Goal: Complete application form

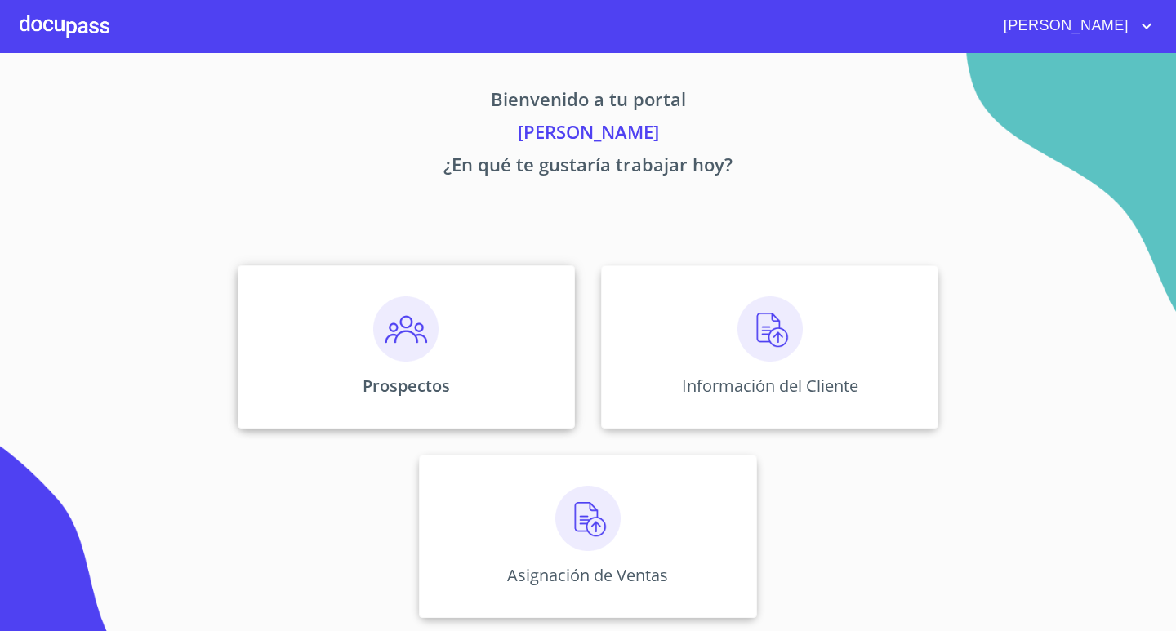
click at [399, 344] on img at bounding box center [405, 328] width 65 height 65
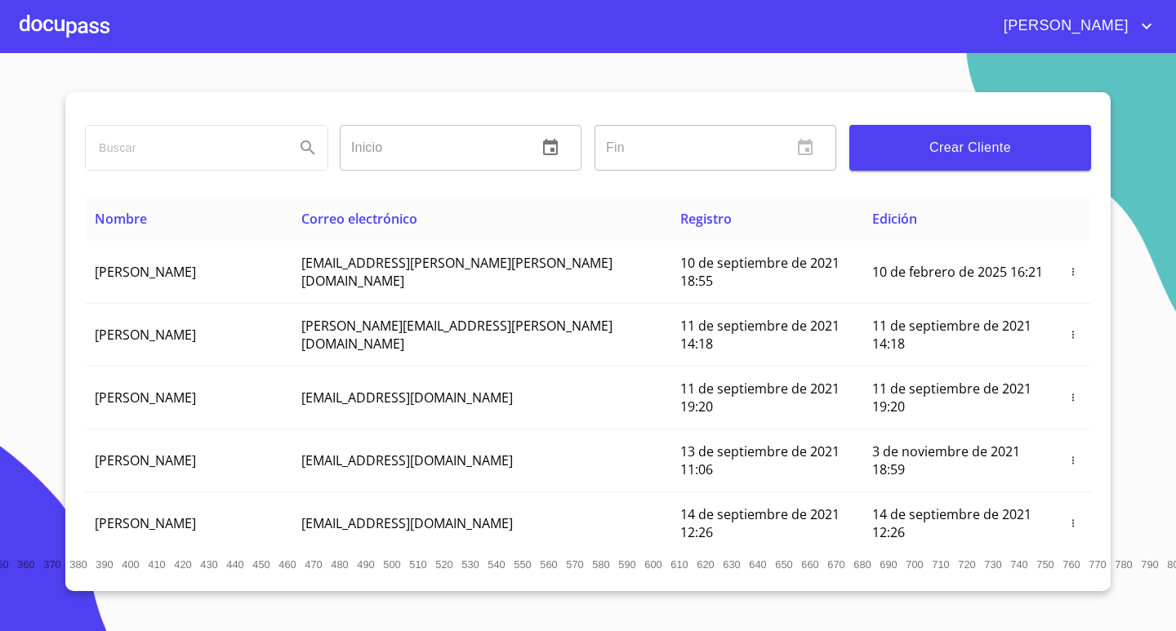
click at [887, 153] on span "Crear Cliente" at bounding box center [970, 147] width 216 height 23
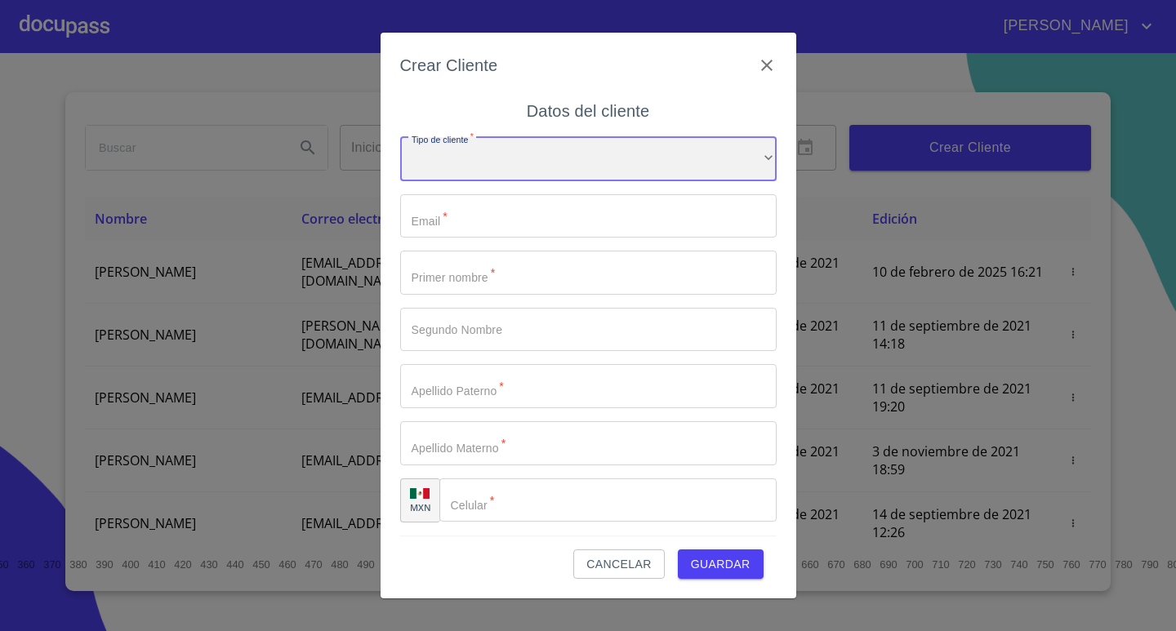
click at [752, 154] on div "​" at bounding box center [588, 159] width 376 height 44
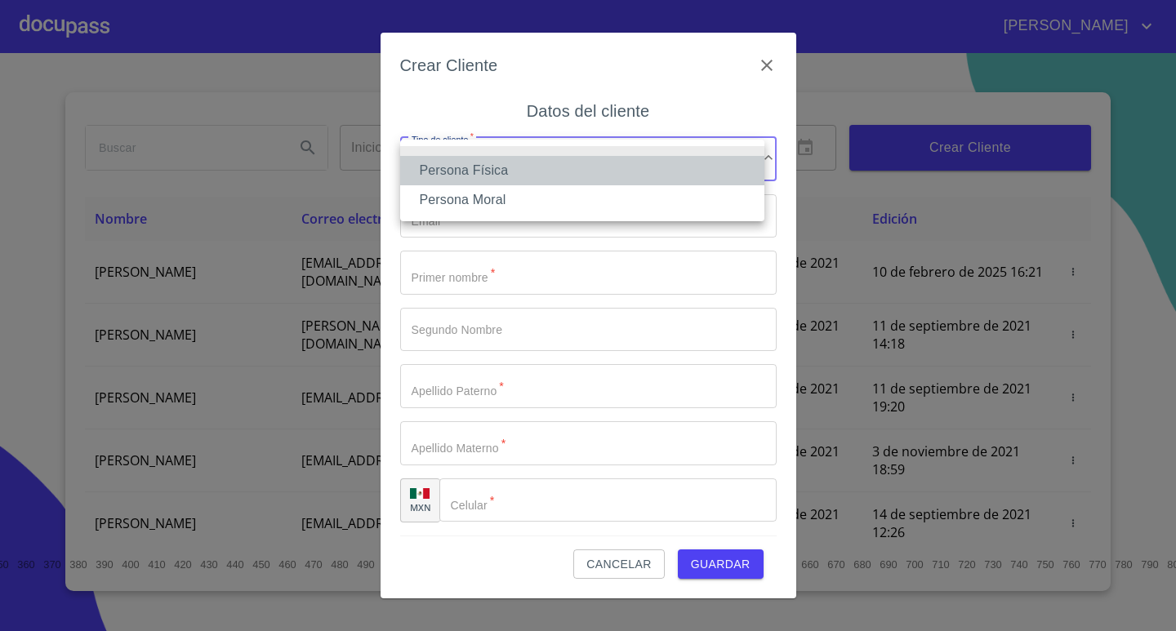
click at [687, 175] on li "Persona Física" at bounding box center [582, 170] width 364 height 29
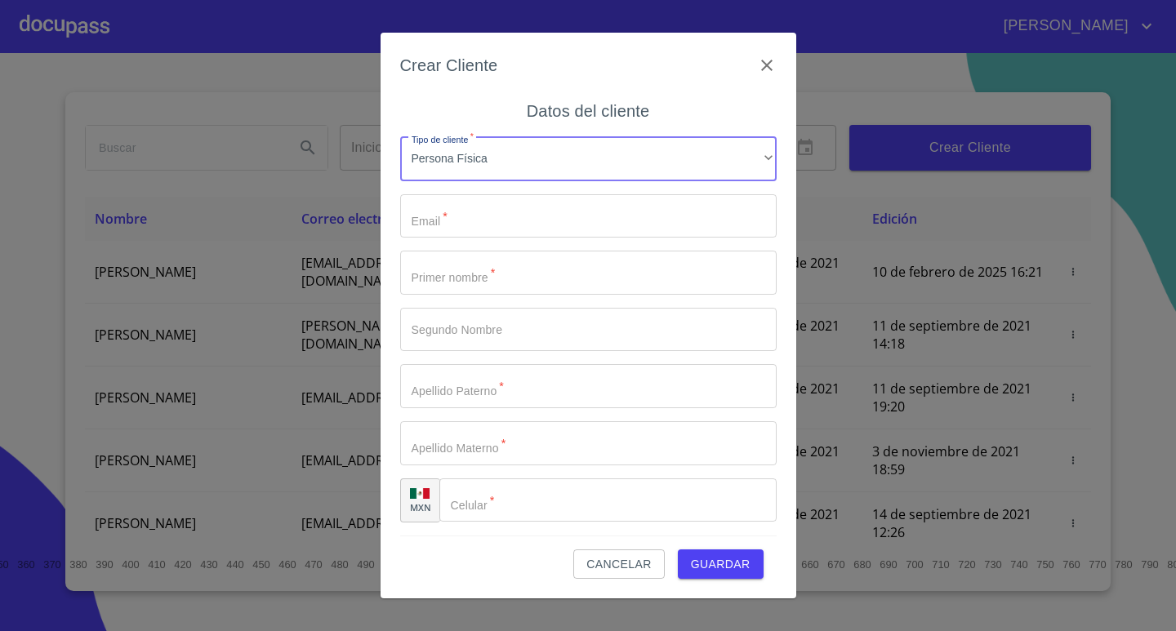
click at [657, 224] on input "Tipo de cliente   *" at bounding box center [588, 216] width 376 height 44
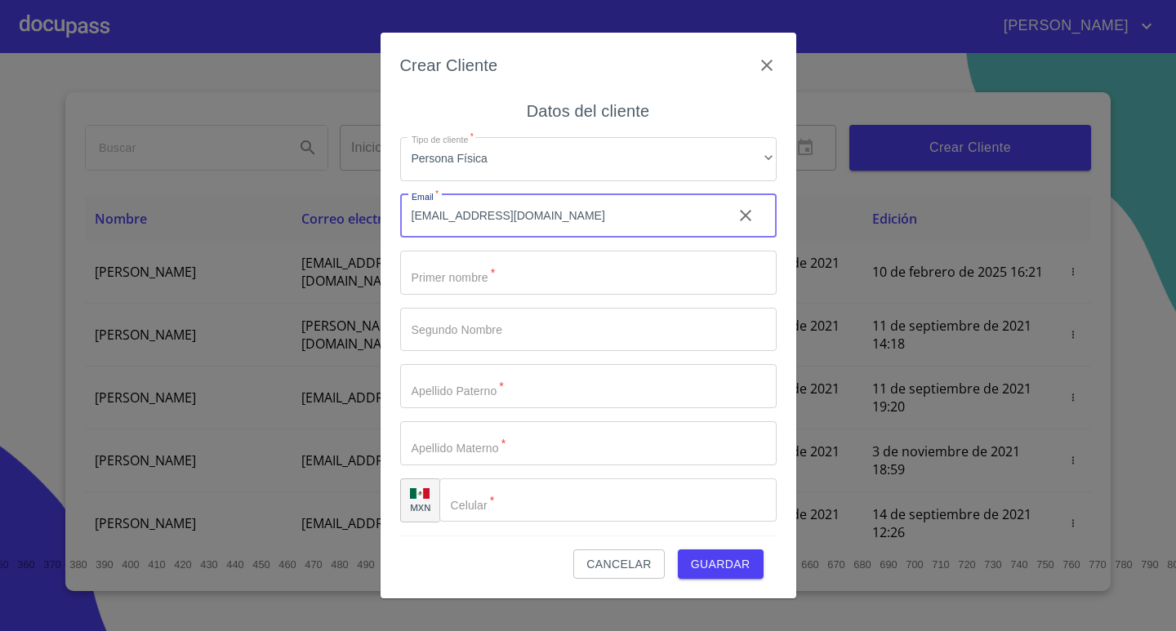
type input "[EMAIL_ADDRESS][DOMAIN_NAME]"
click at [723, 287] on input "Tipo de cliente   *" at bounding box center [588, 273] width 376 height 44
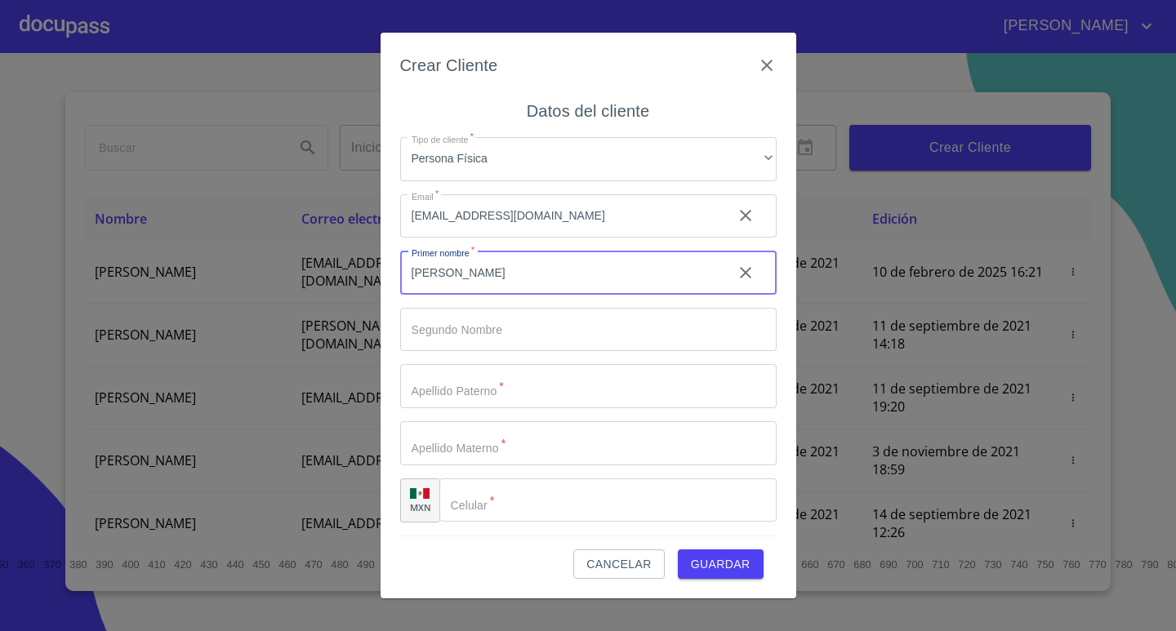
type input "[PERSON_NAME]"
click at [723, 329] on input "Tipo de cliente   *" at bounding box center [588, 330] width 376 height 44
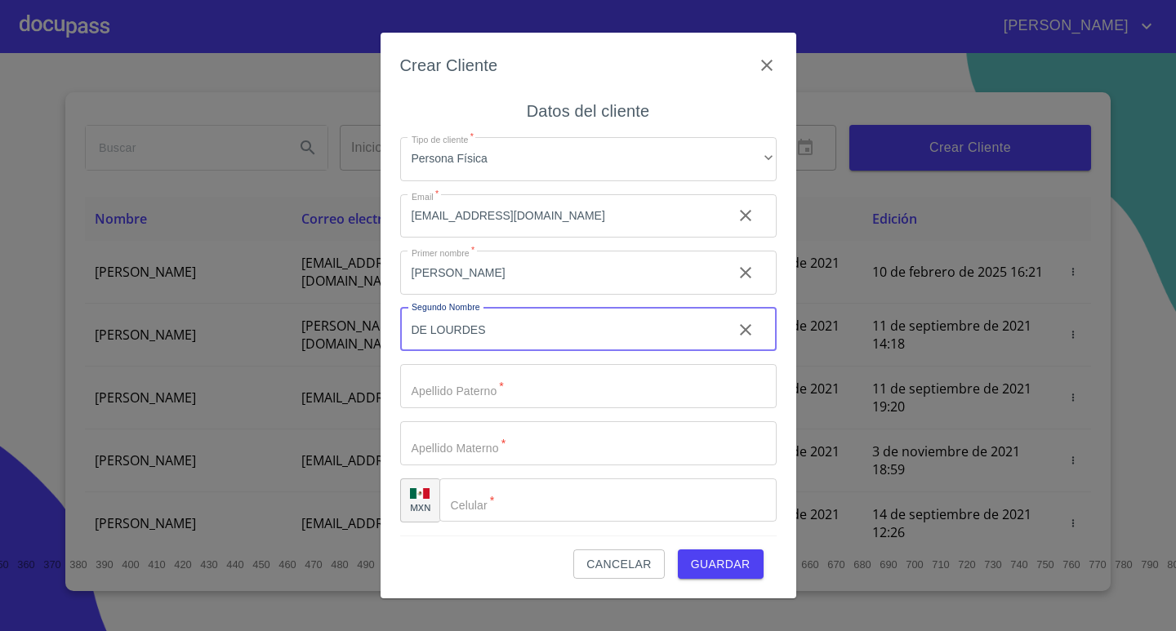
type input "DE LOURDES"
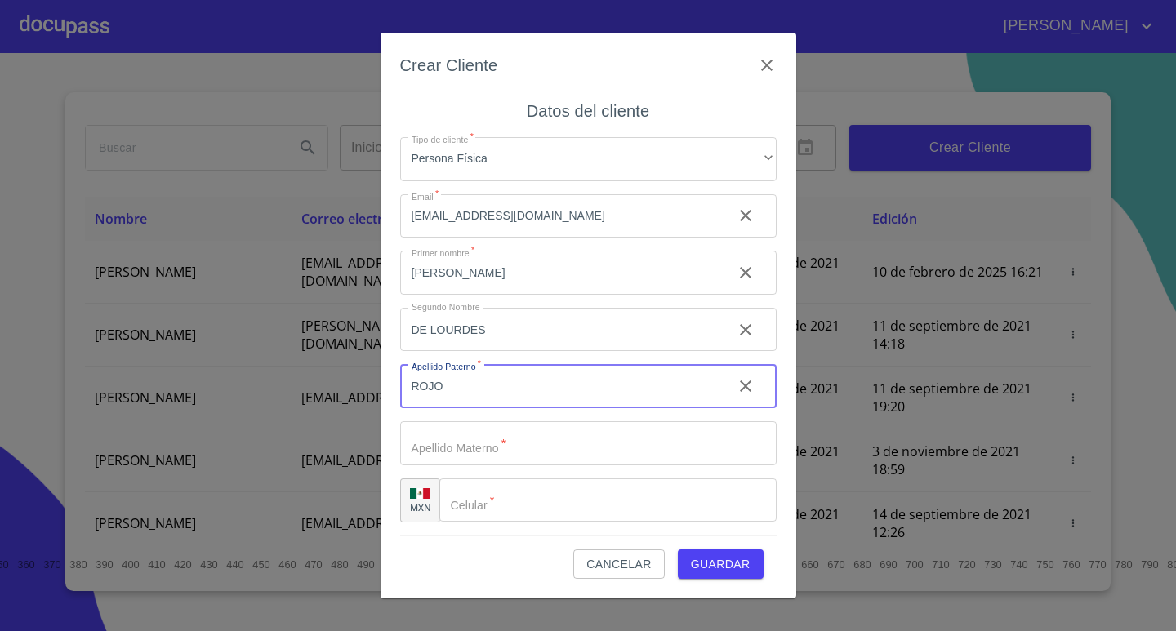
type input "ROJO"
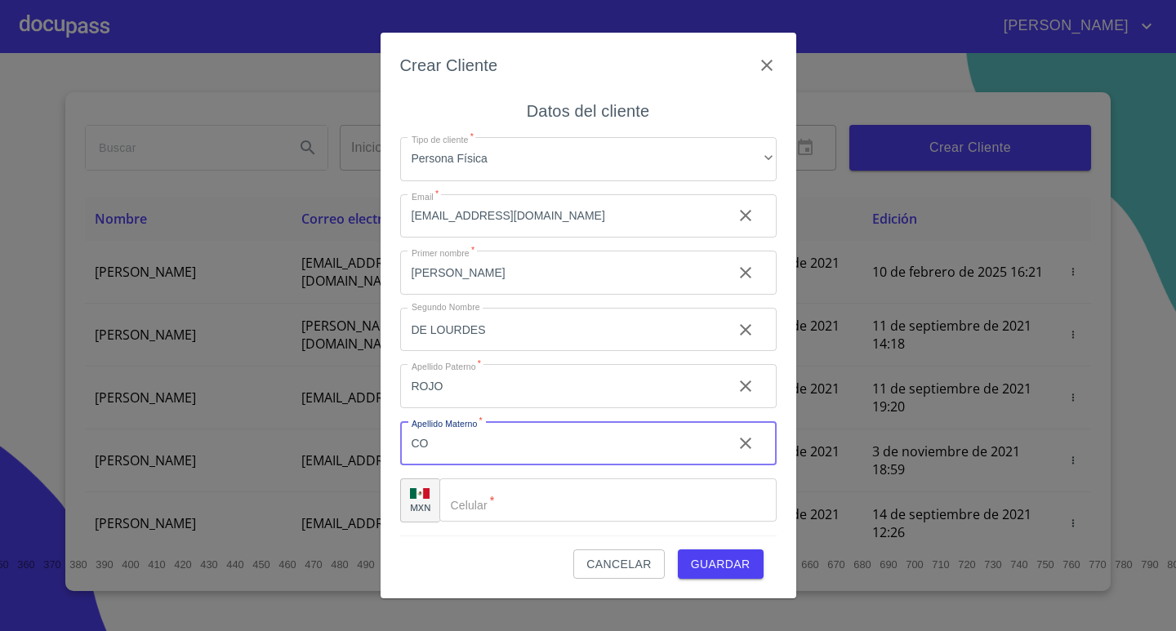
type input "C"
type input "[PERSON_NAME]"
click at [648, 496] on input "Tipo de cliente   *" at bounding box center [607, 500] width 337 height 44
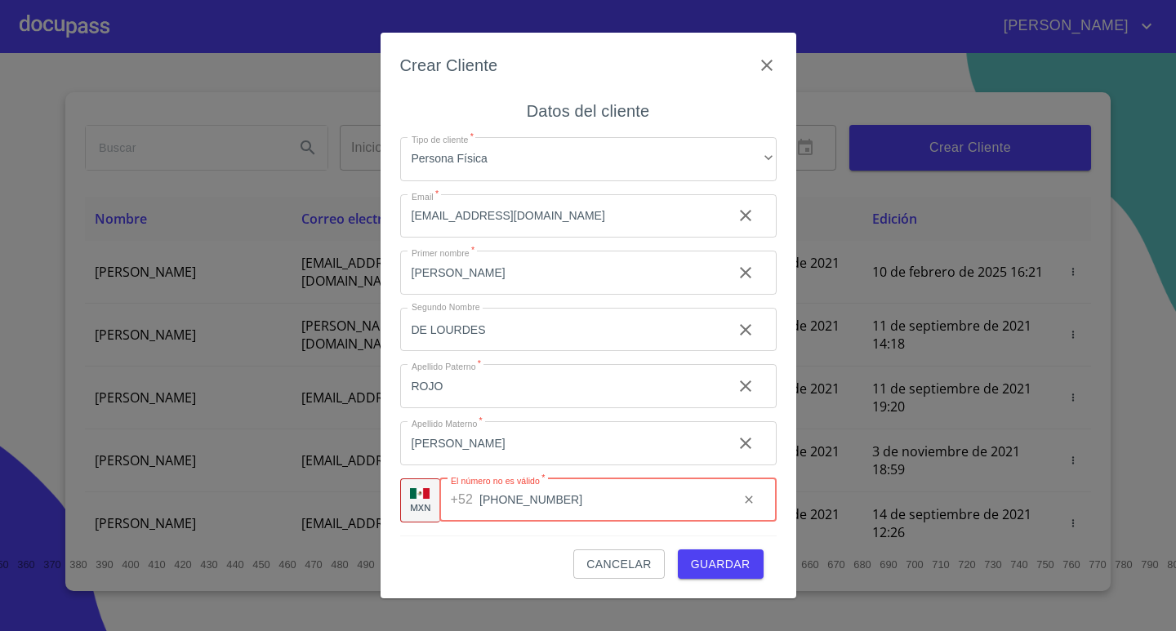
type input "[PHONE_NUMBER]"
click at [702, 567] on span "Guardar" at bounding box center [721, 564] width 60 height 20
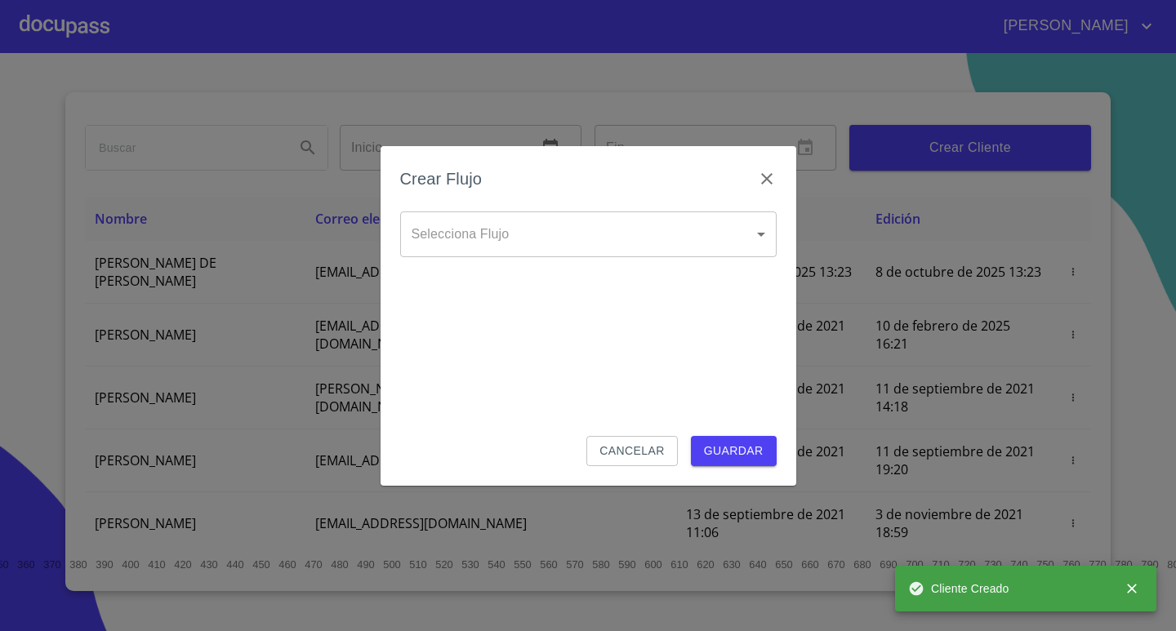
click at [759, 236] on body "[PERSON_NAME] ​ Fin ​ Crear Cliente Nombre Correo electrónico Registro Edición …" at bounding box center [588, 315] width 1176 height 631
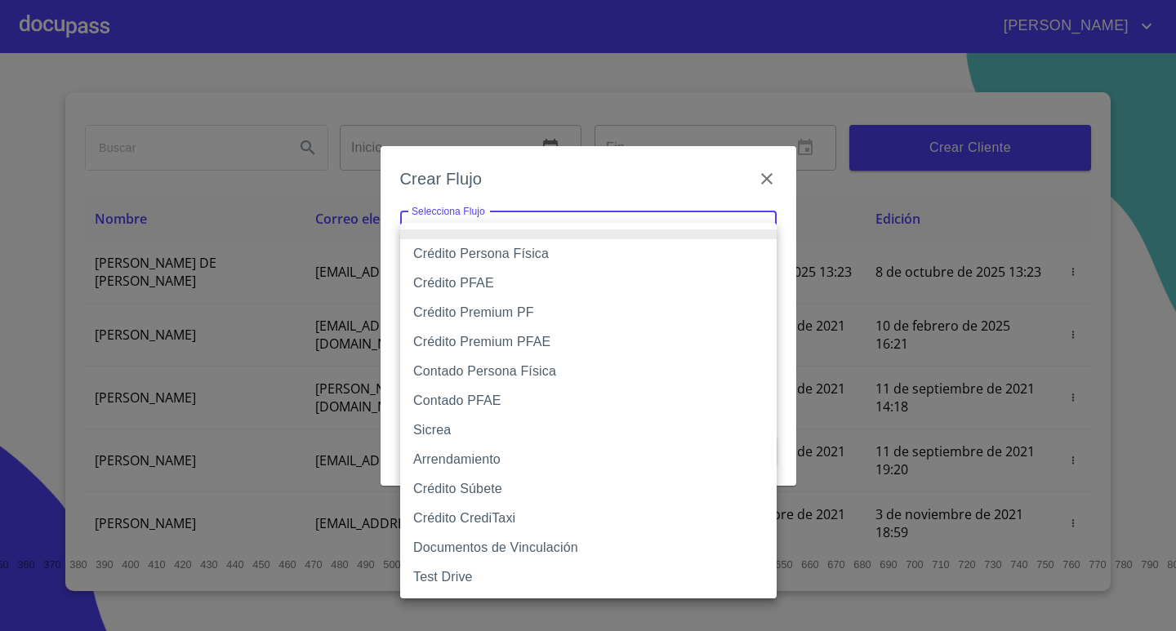
click at [704, 242] on li "Crédito Persona Física" at bounding box center [588, 253] width 376 height 29
type input "6009fb3c7d1714eb8809aa97"
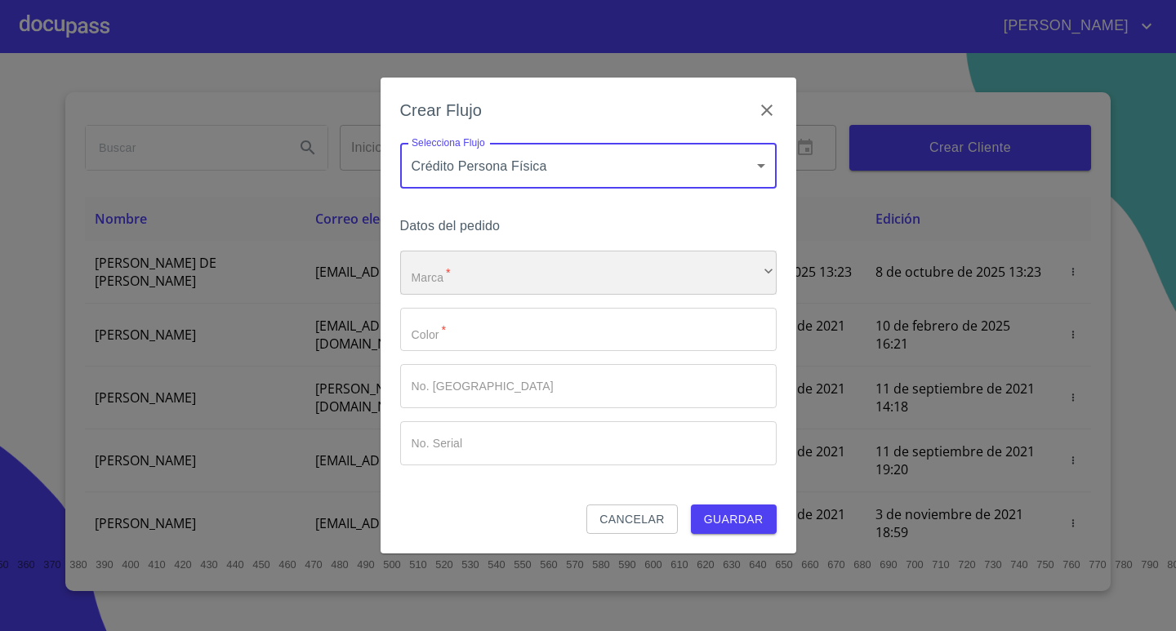
click at [712, 278] on div "​" at bounding box center [588, 273] width 376 height 44
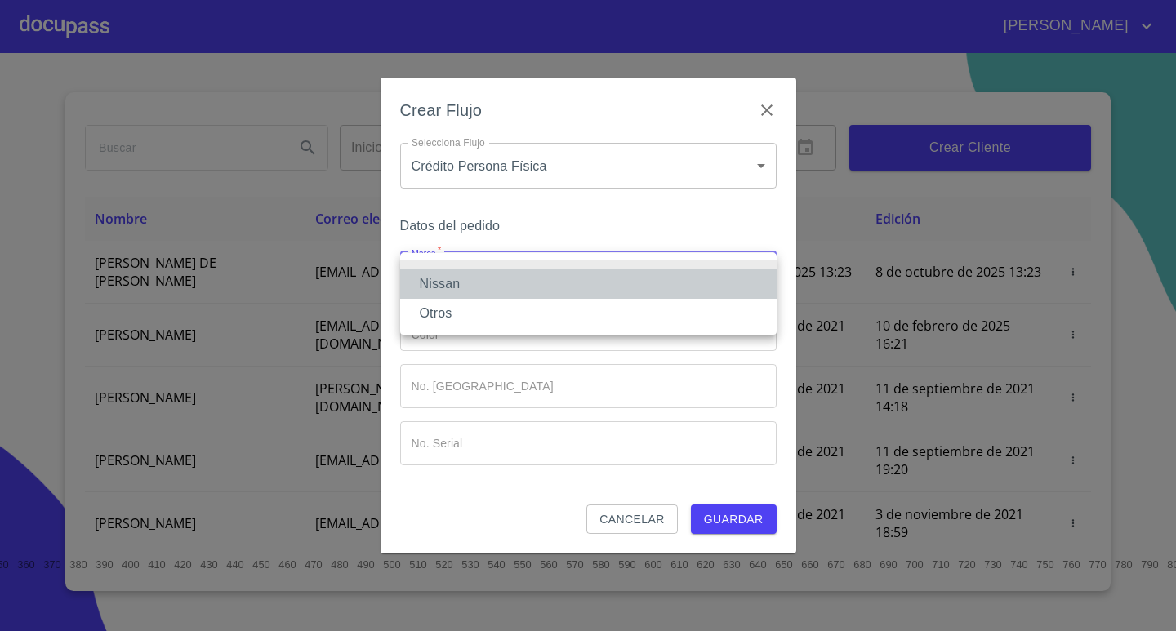
click at [698, 278] on li "Nissan" at bounding box center [588, 283] width 376 height 29
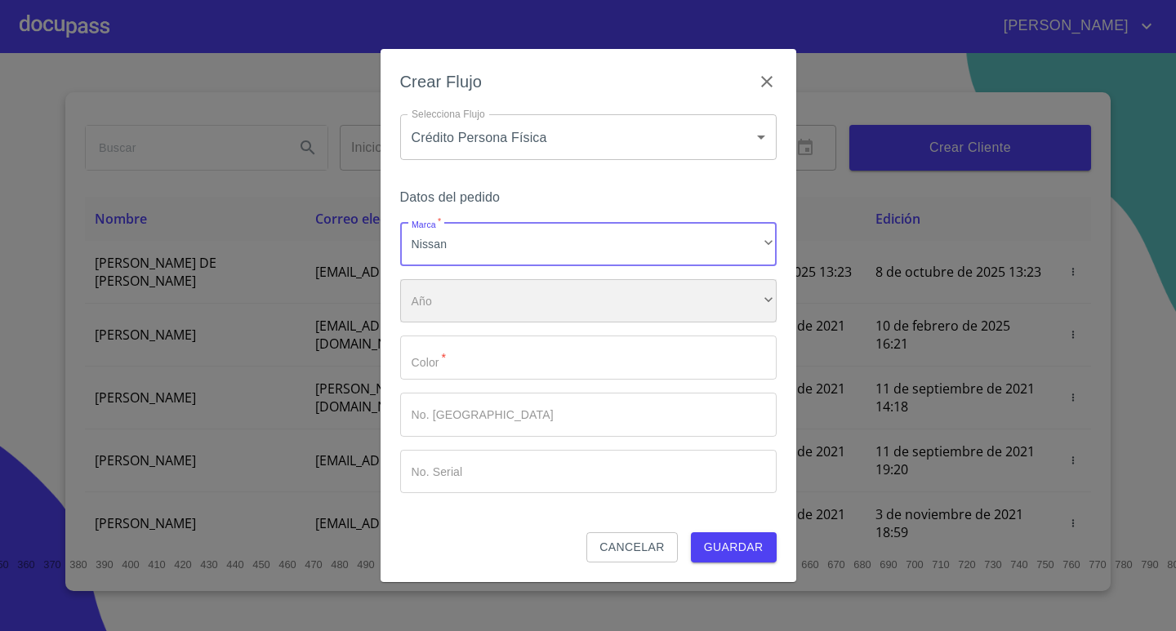
click at [760, 296] on div "​" at bounding box center [588, 301] width 376 height 44
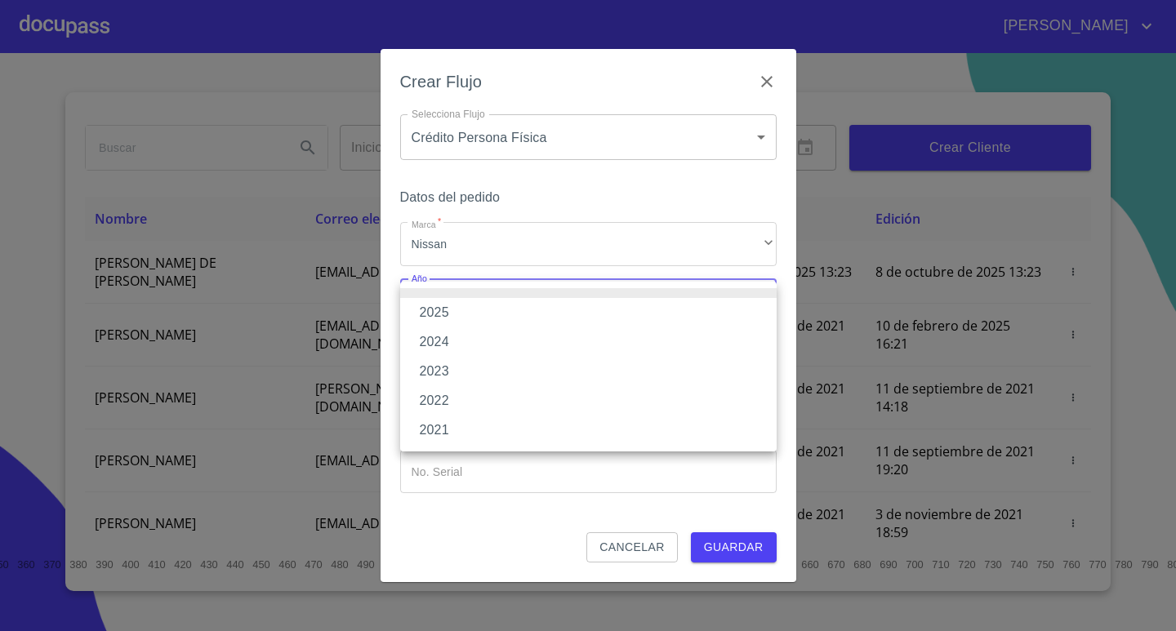
click at [488, 303] on li "2025" at bounding box center [588, 312] width 376 height 29
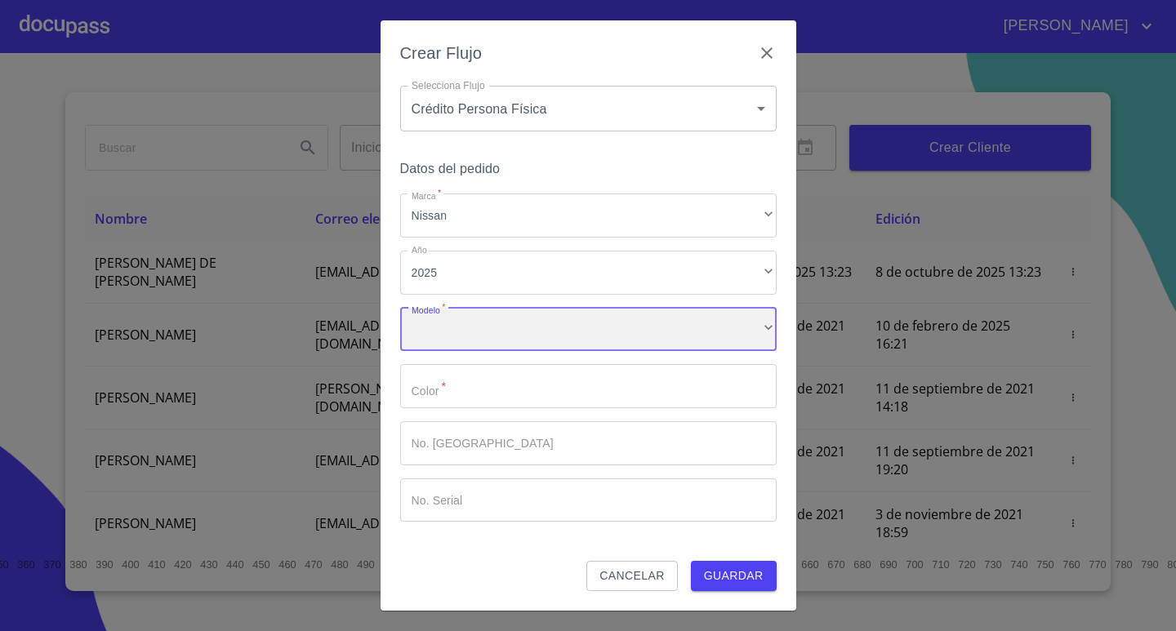
click at [768, 325] on div "​" at bounding box center [588, 330] width 376 height 44
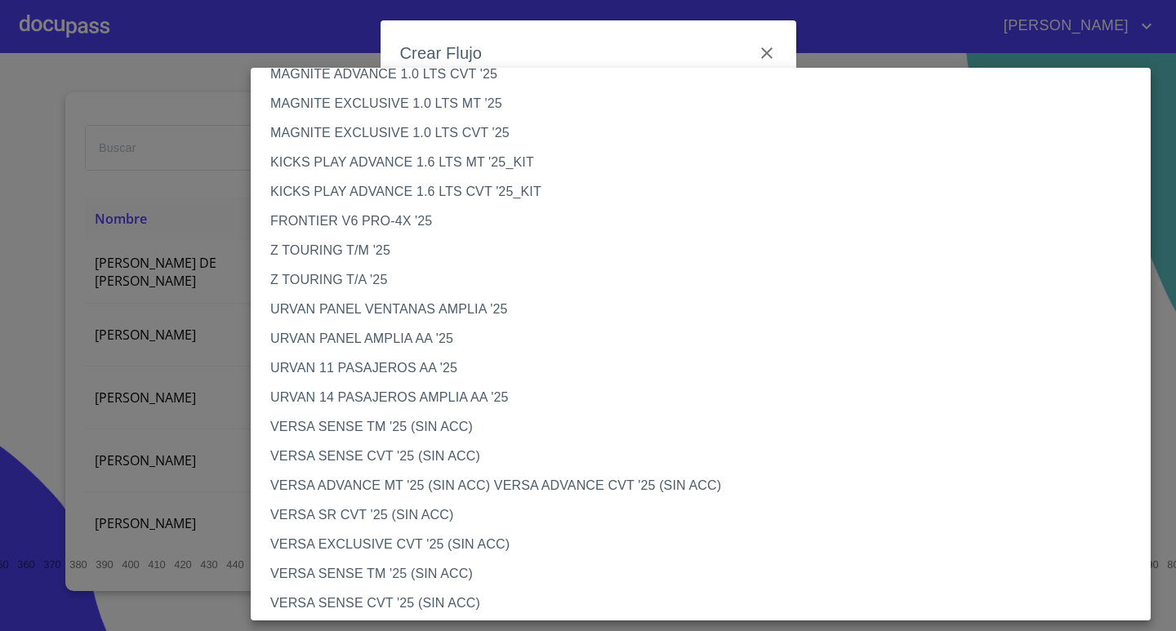
scroll to position [327, 0]
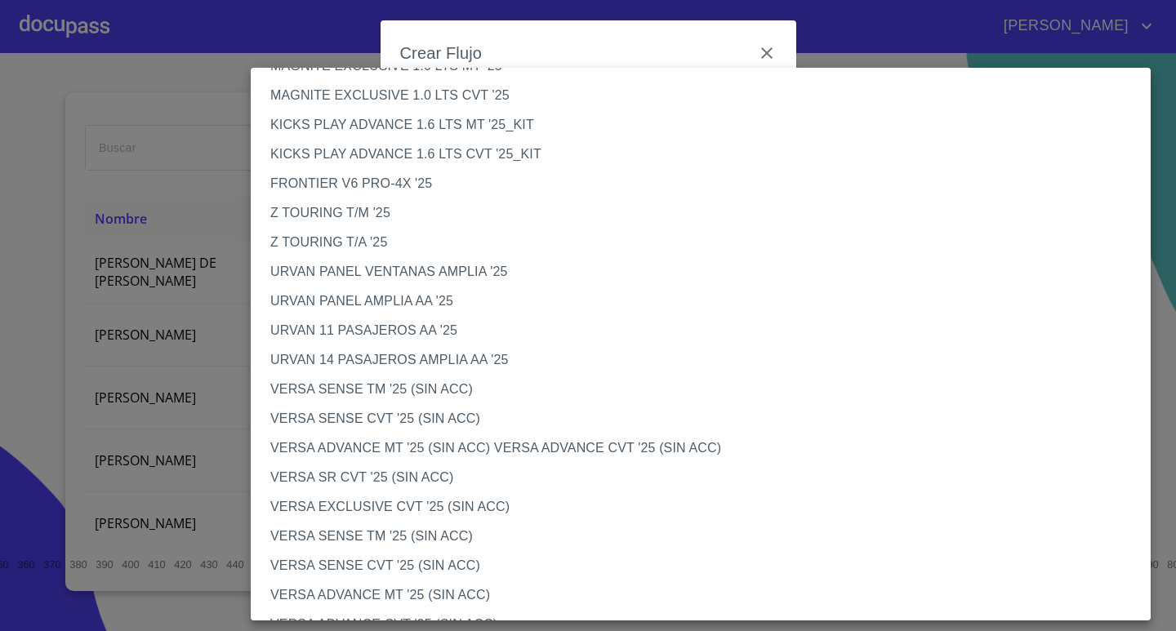
click at [399, 444] on li "VERSA ADVANCE MT '25 (SIN ACC) VERSA ADVANCE CVT '25 (SIN ACC)" at bounding box center [707, 448] width 912 height 29
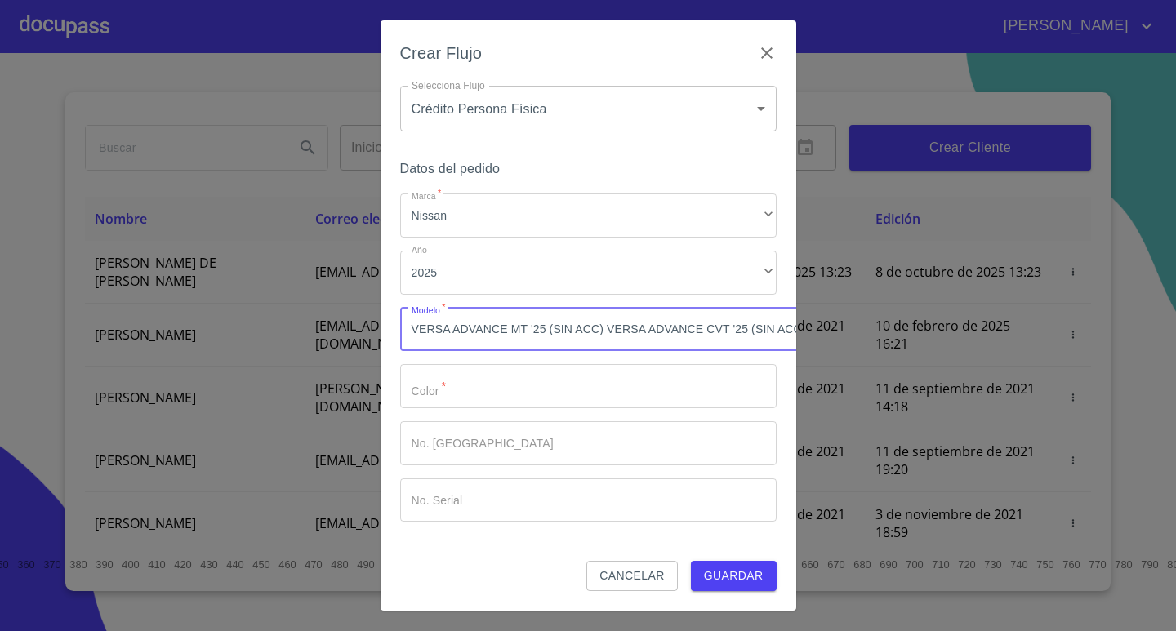
click at [523, 379] on input "Marca   *" at bounding box center [588, 386] width 376 height 44
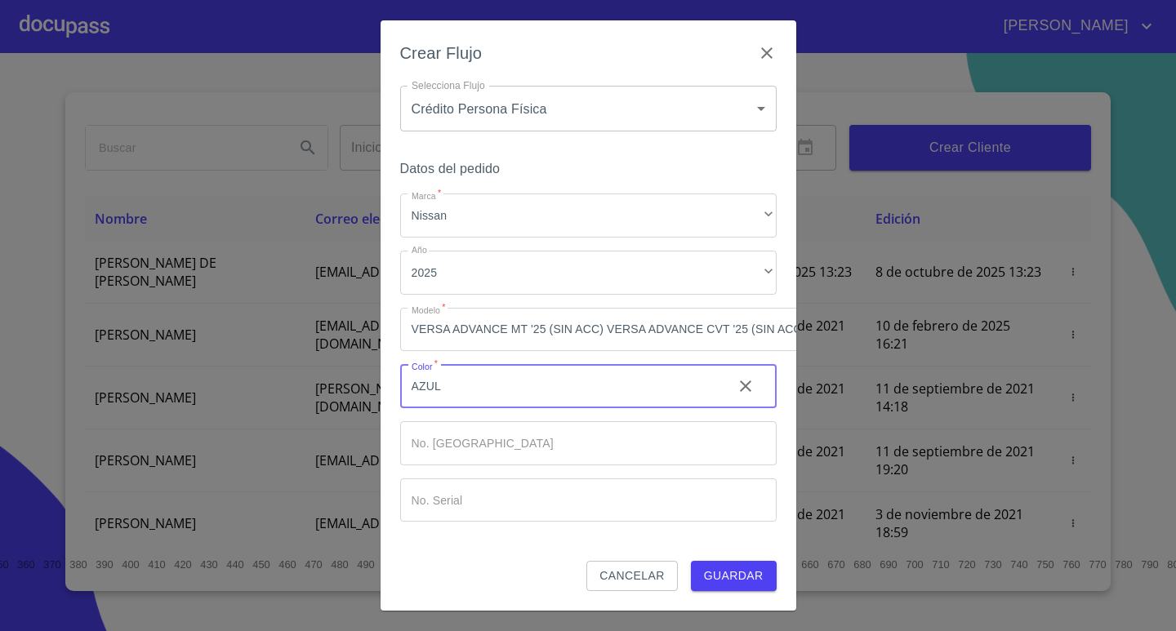
type input "AZUL"
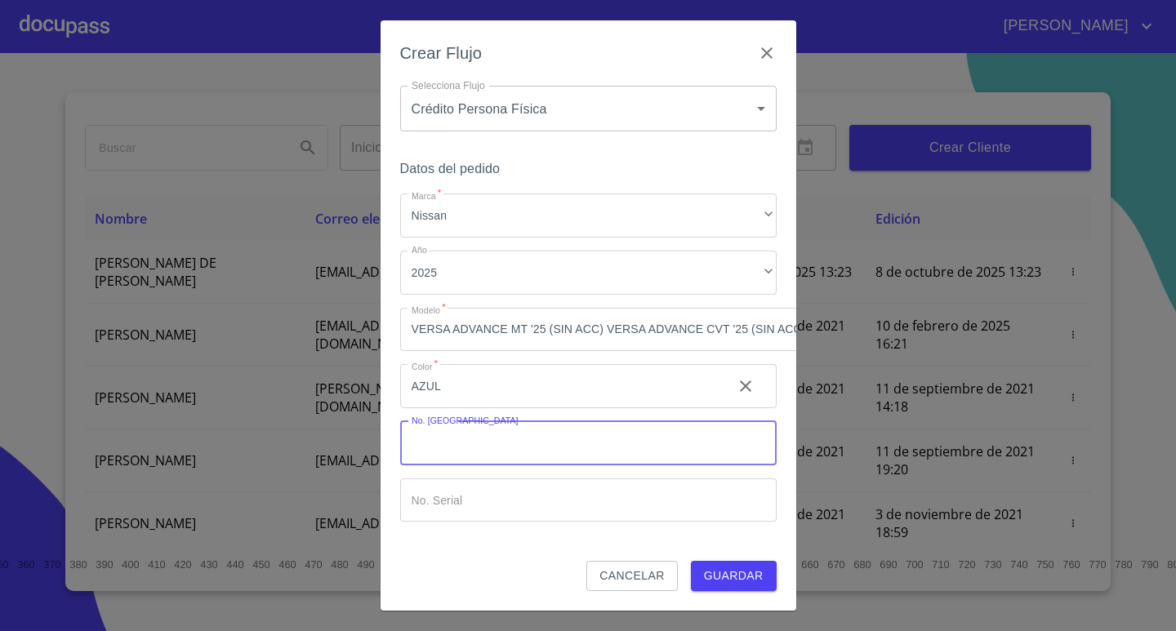
click at [572, 444] on input "Marca   *" at bounding box center [588, 443] width 376 height 44
click at [745, 576] on span "Guardar" at bounding box center [734, 576] width 60 height 20
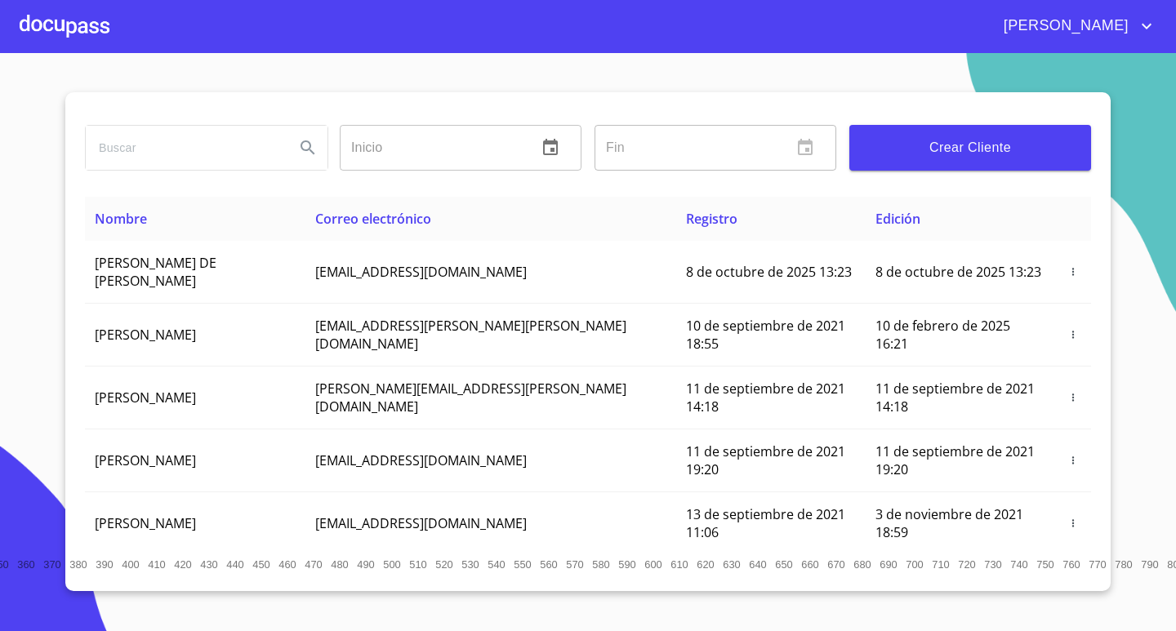
click at [50, 26] on div at bounding box center [65, 26] width 90 height 52
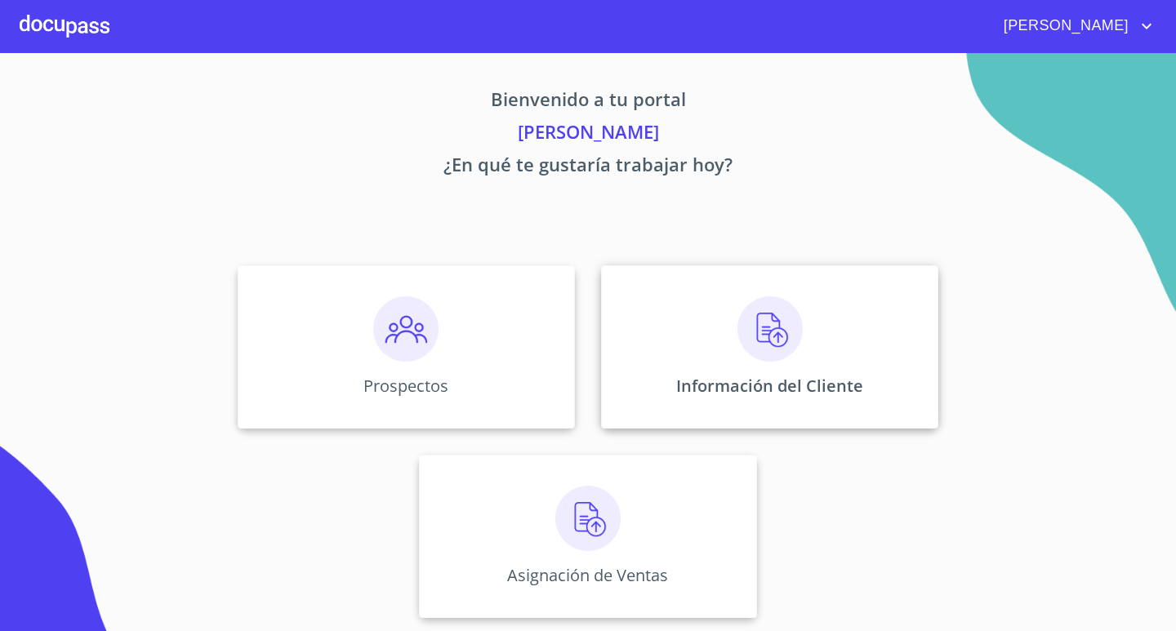
click at [737, 318] on img at bounding box center [769, 328] width 65 height 65
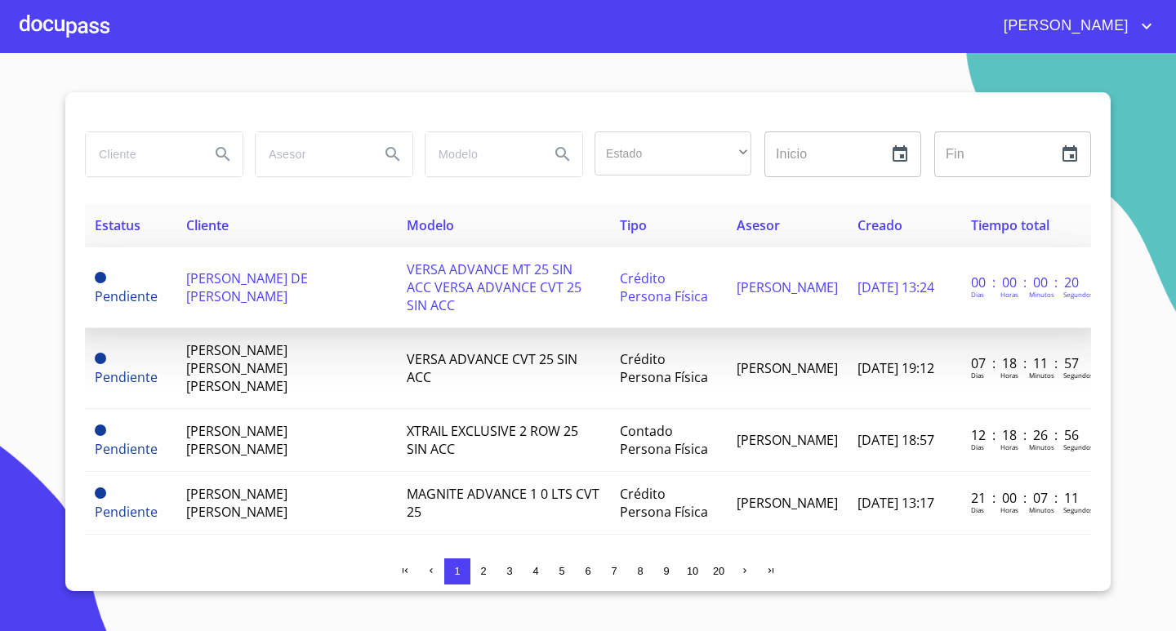
click at [346, 287] on td "[PERSON_NAME] DE [PERSON_NAME]" at bounding box center [286, 287] width 220 height 81
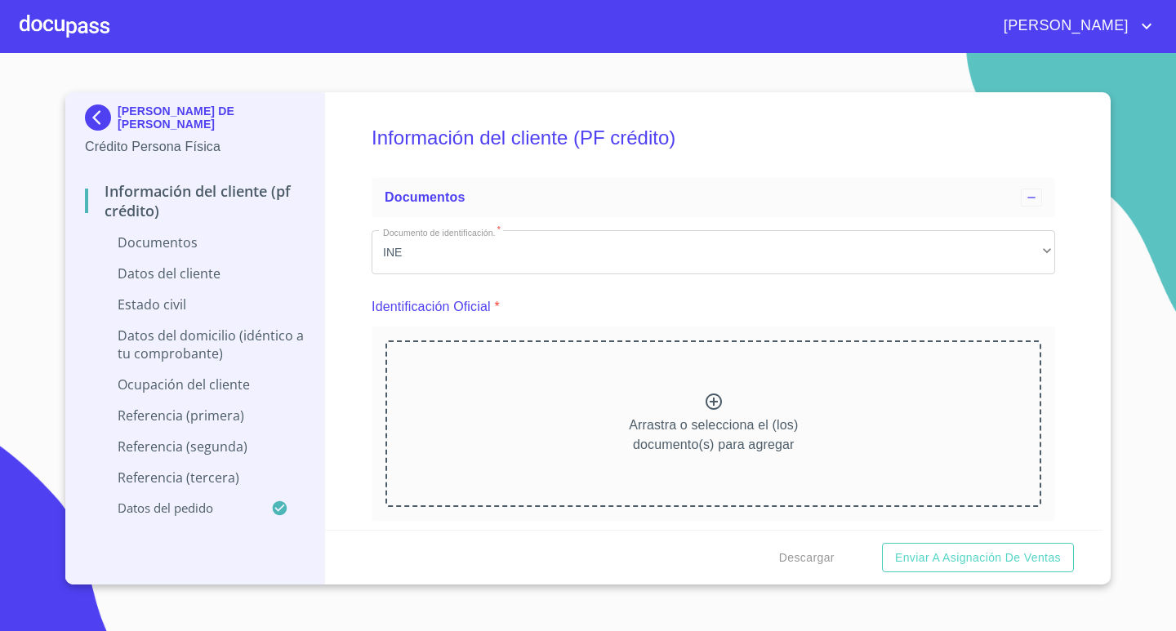
click at [705, 399] on icon at bounding box center [714, 402] width 20 height 20
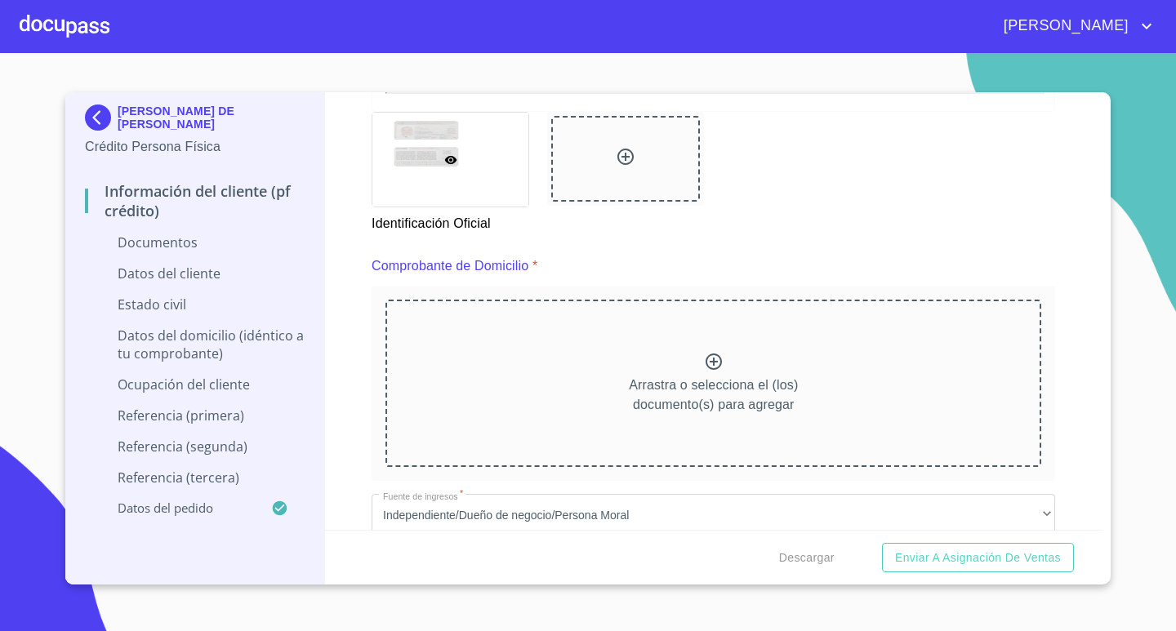
scroll to position [735, 0]
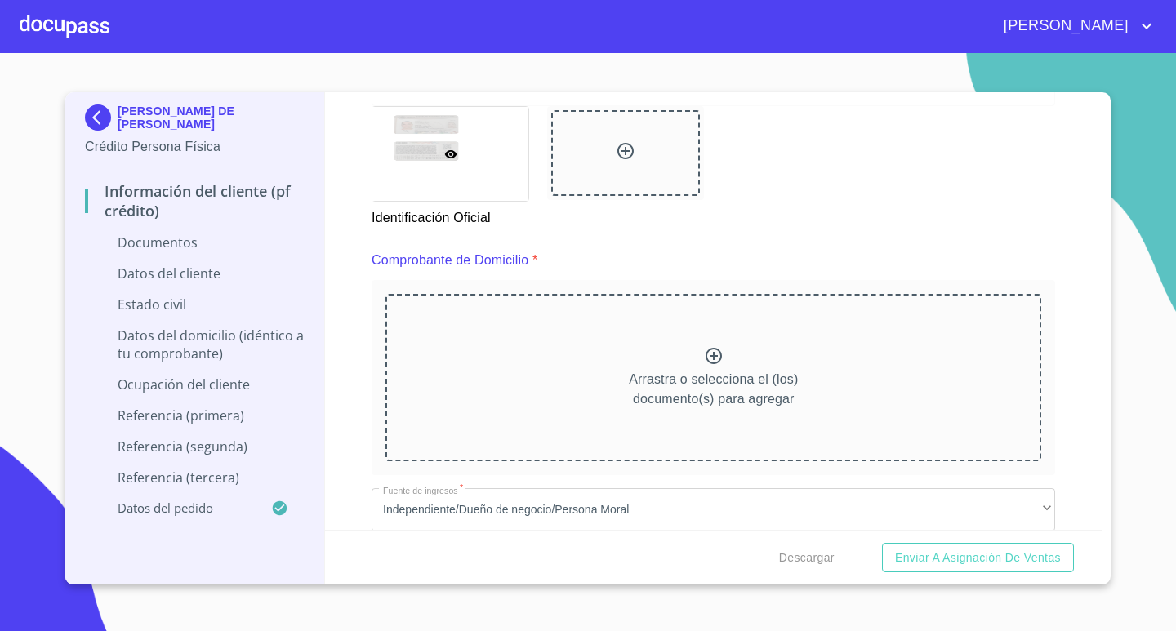
click at [705, 354] on icon at bounding box center [714, 356] width 20 height 20
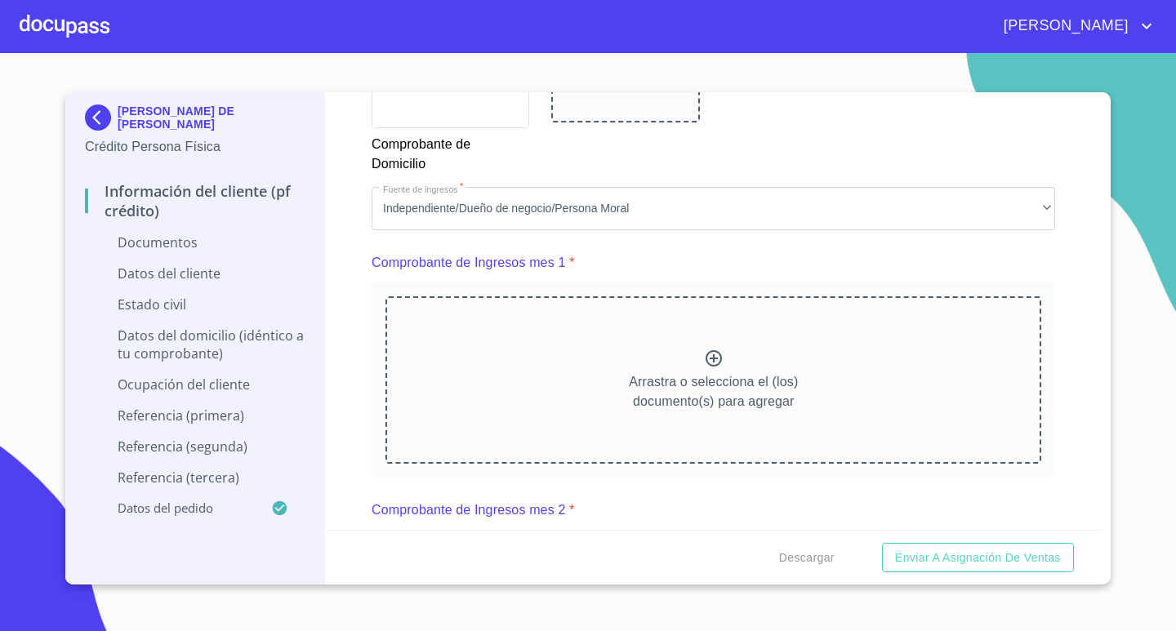
scroll to position [1470, 0]
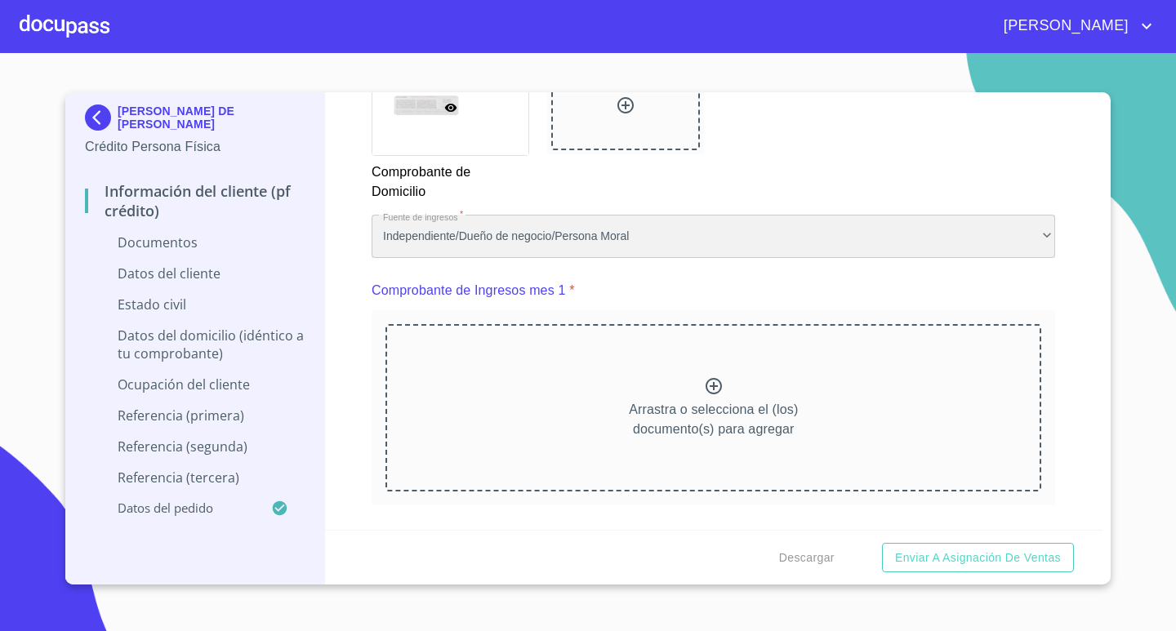
click at [1033, 238] on div "Independiente/Dueño de negocio/Persona Moral" at bounding box center [712, 237] width 683 height 44
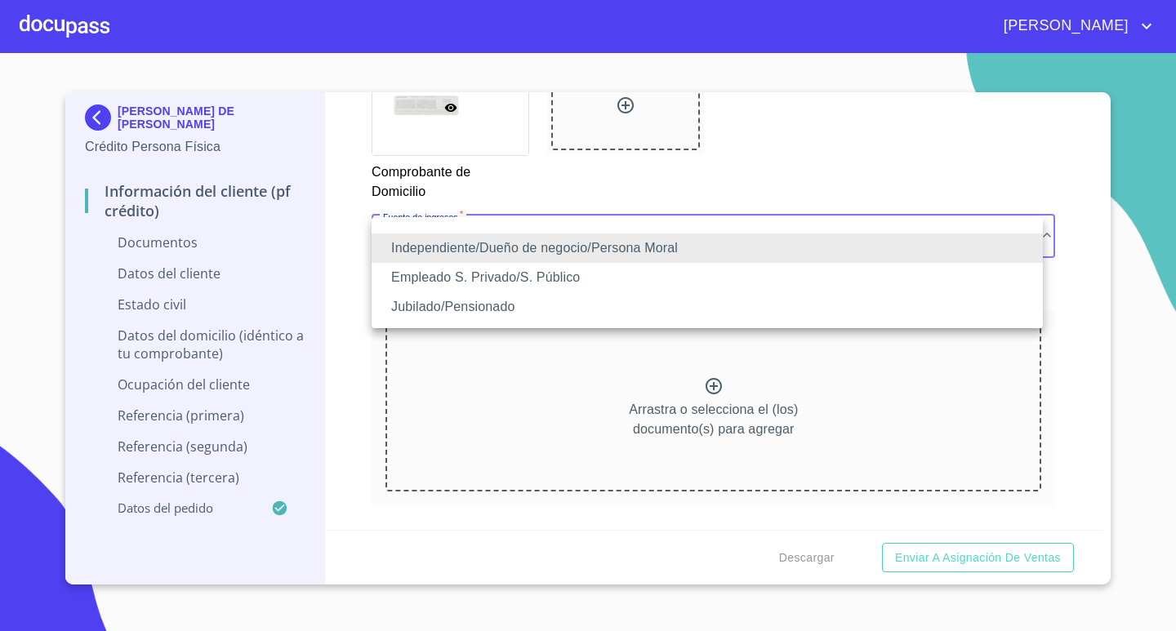
click at [821, 311] on li "Jubilado/Pensionado" at bounding box center [706, 306] width 671 height 29
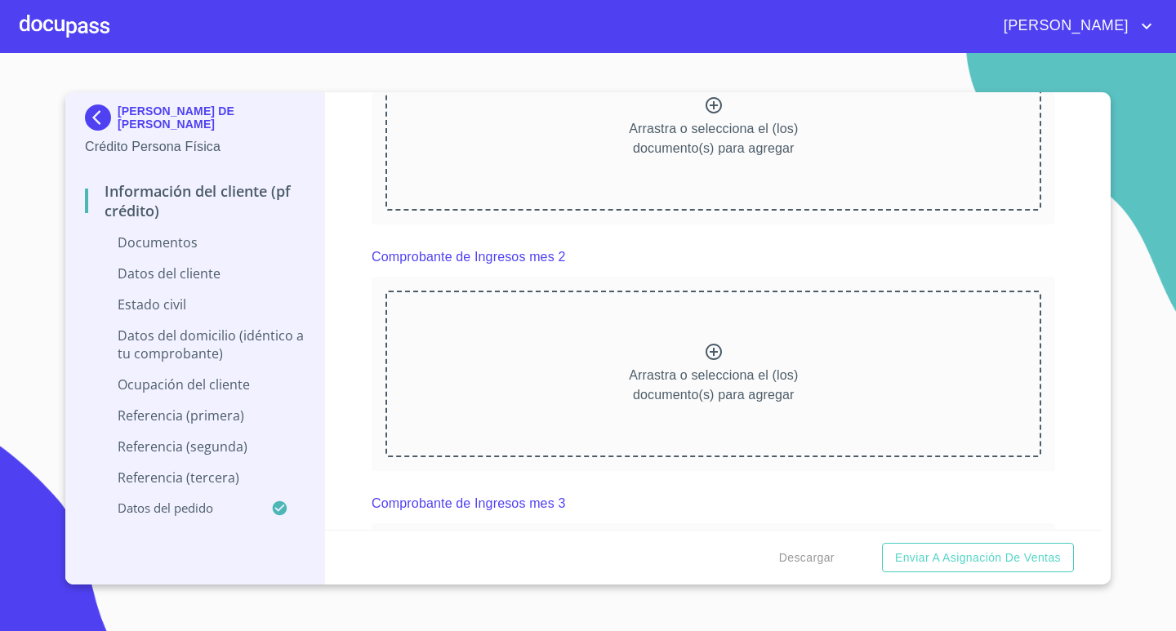
scroll to position [1633, 0]
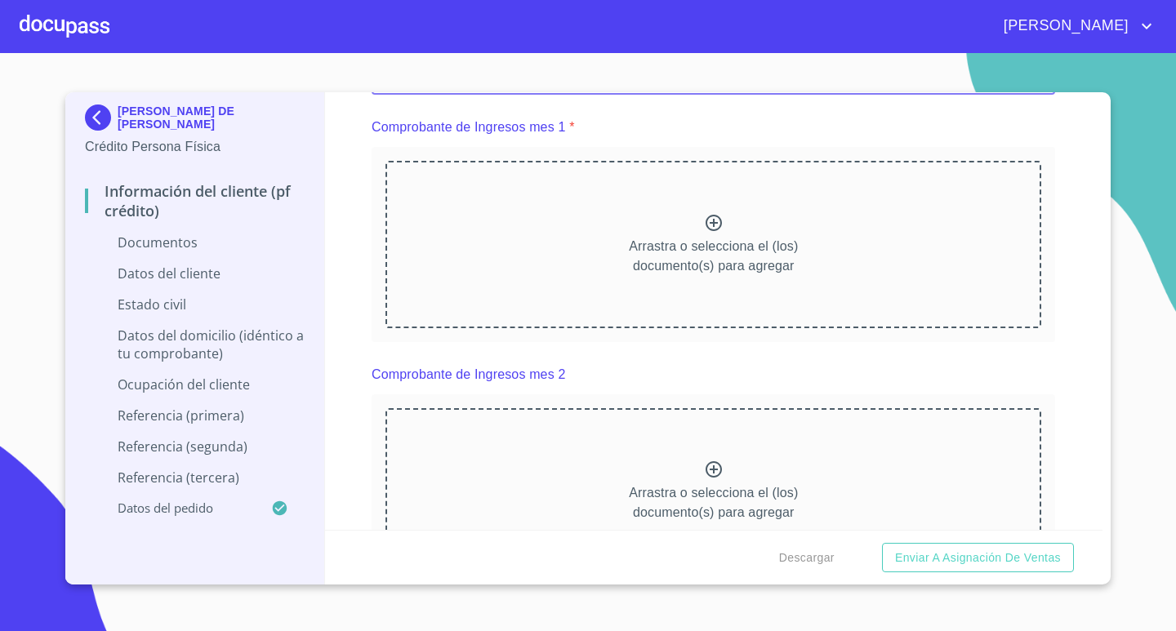
click at [705, 224] on icon at bounding box center [714, 223] width 20 height 20
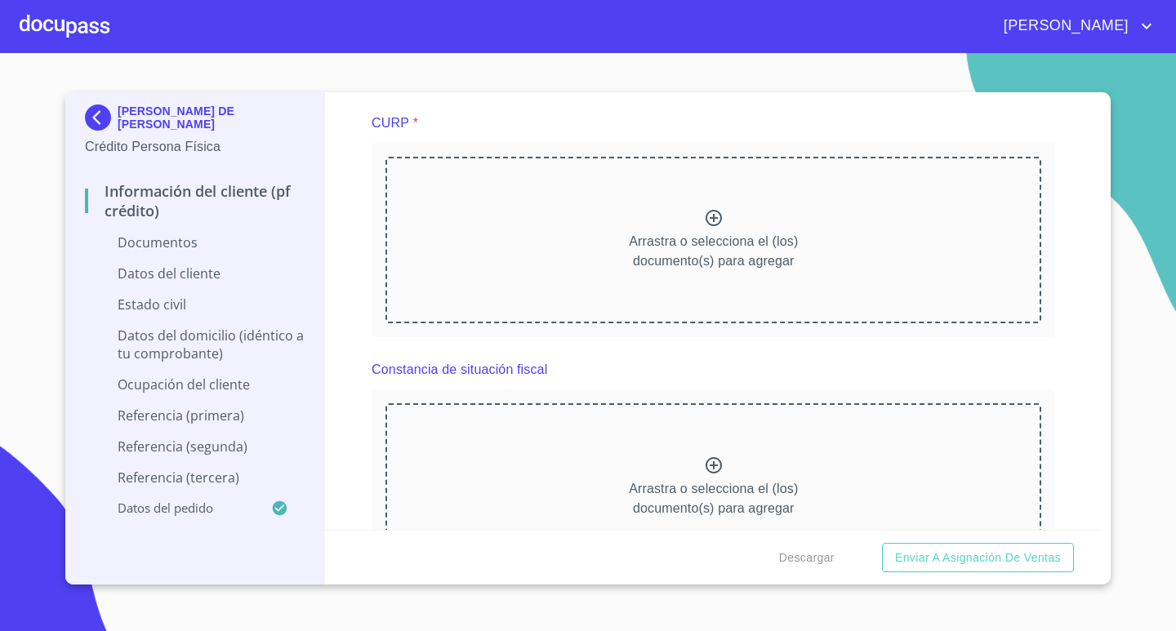
scroll to position [2857, 0]
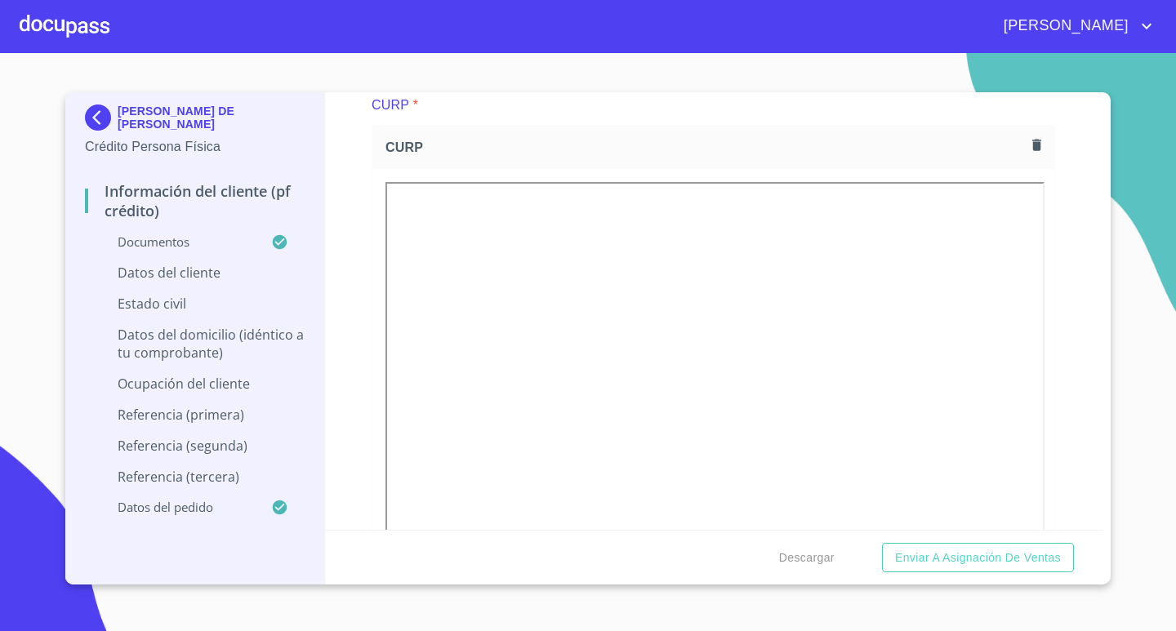
click at [787, 125] on div "CURP" at bounding box center [712, 382] width 683 height 514
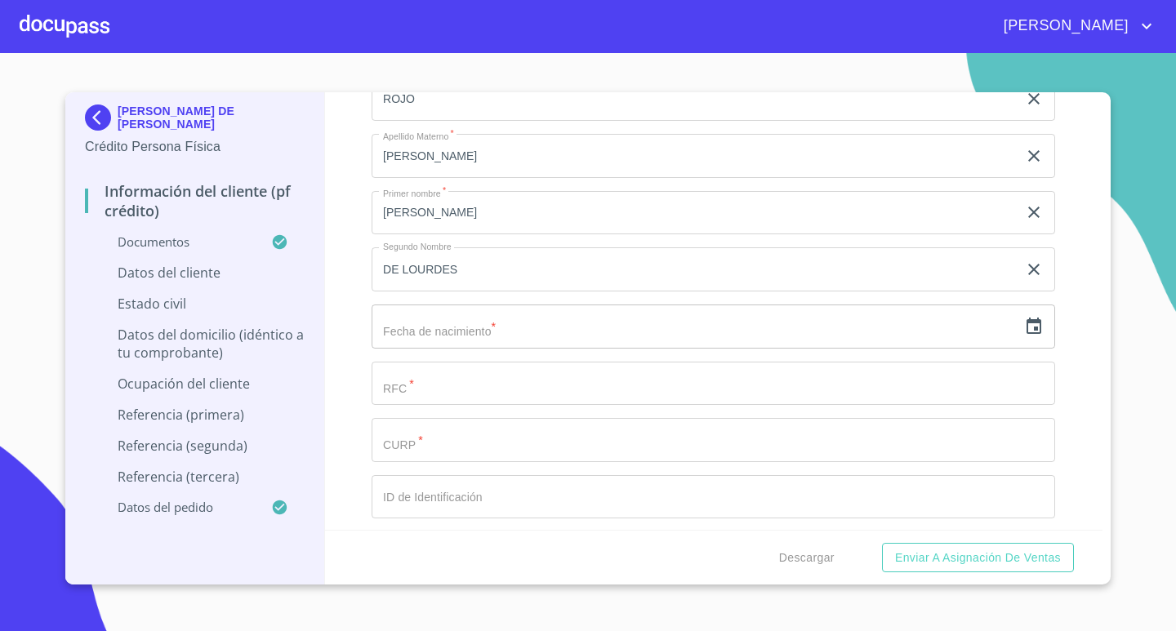
scroll to position [3919, 0]
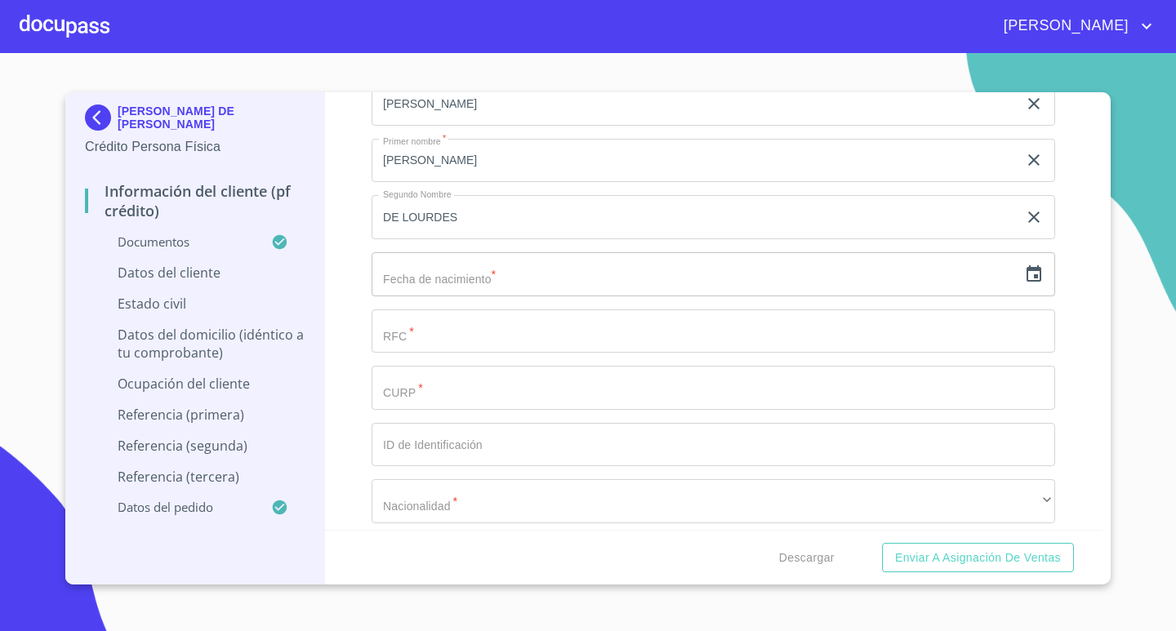
click at [1026, 277] on icon "button" at bounding box center [1033, 273] width 15 height 16
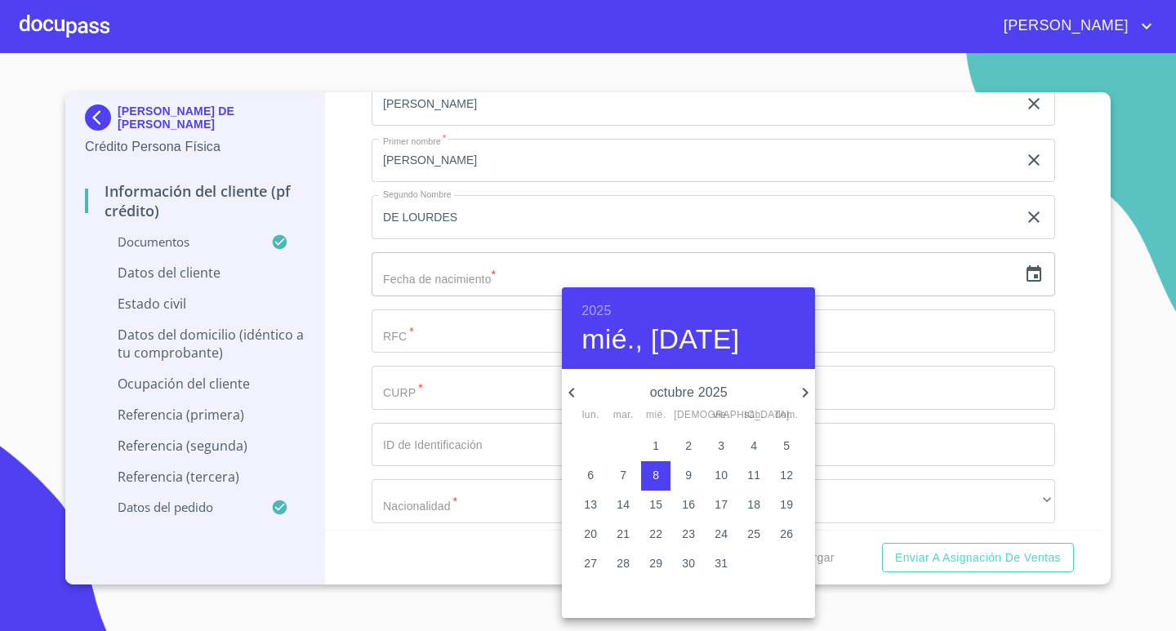
click at [594, 304] on h6 "2025" at bounding box center [595, 311] width 29 height 23
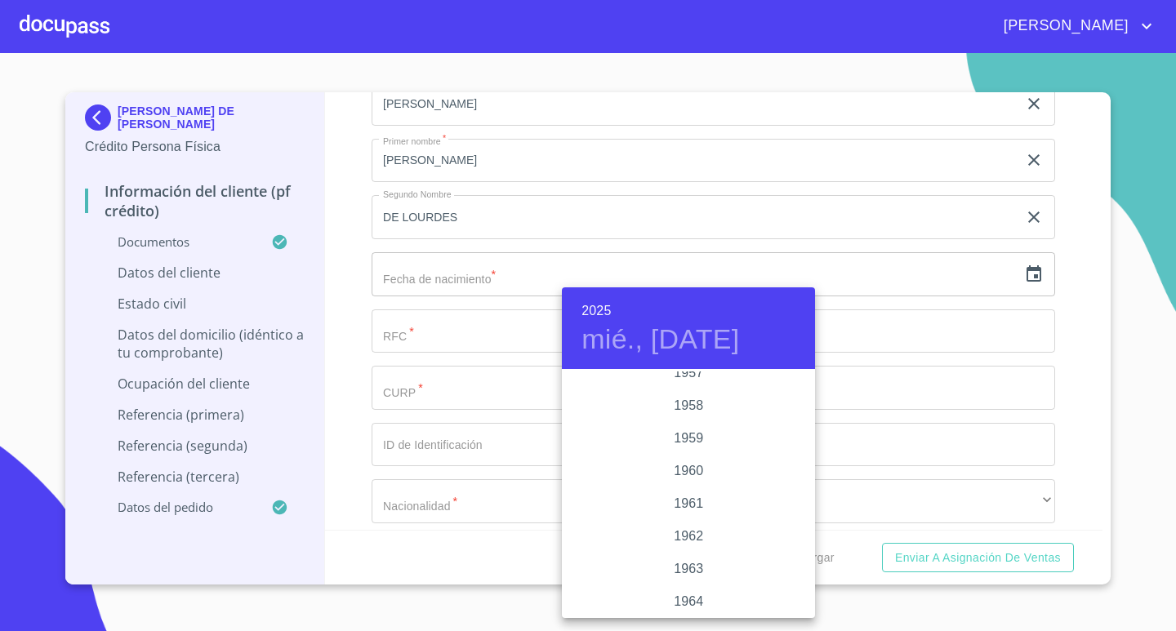
scroll to position [1045, 0]
click at [683, 417] on div "1958" at bounding box center [688, 420] width 253 height 33
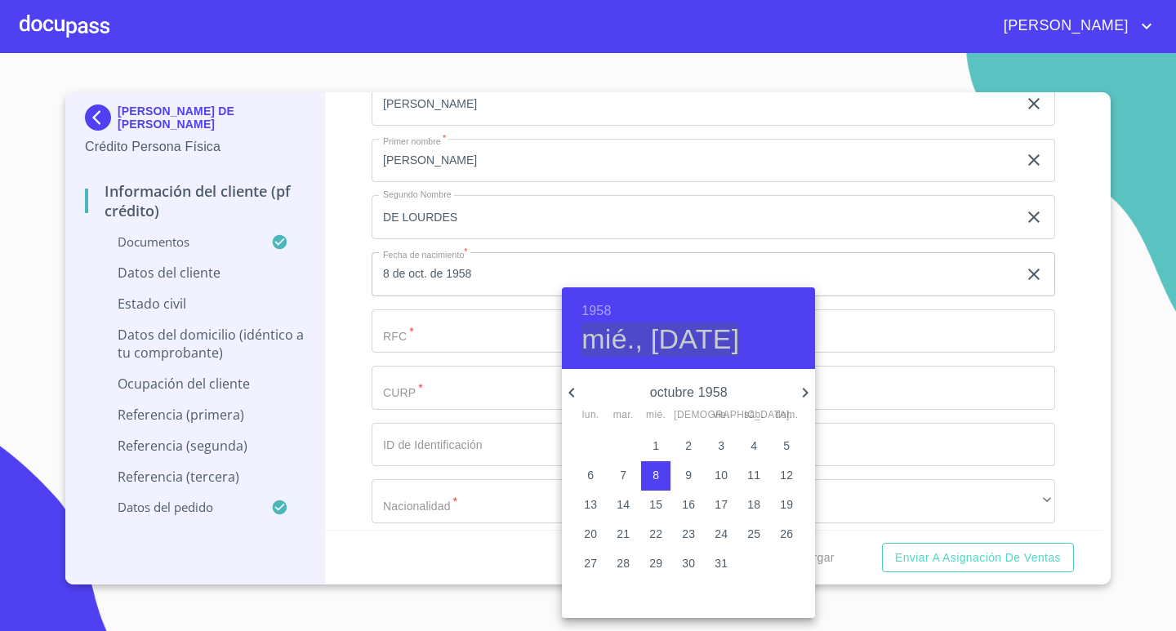
click at [674, 336] on h4 "mié., [DATE]" at bounding box center [660, 339] width 158 height 34
click at [801, 392] on icon "button" at bounding box center [805, 393] width 20 height 20
click at [758, 502] on p "20" at bounding box center [753, 504] width 13 height 16
type input "20 de dic. de 1958"
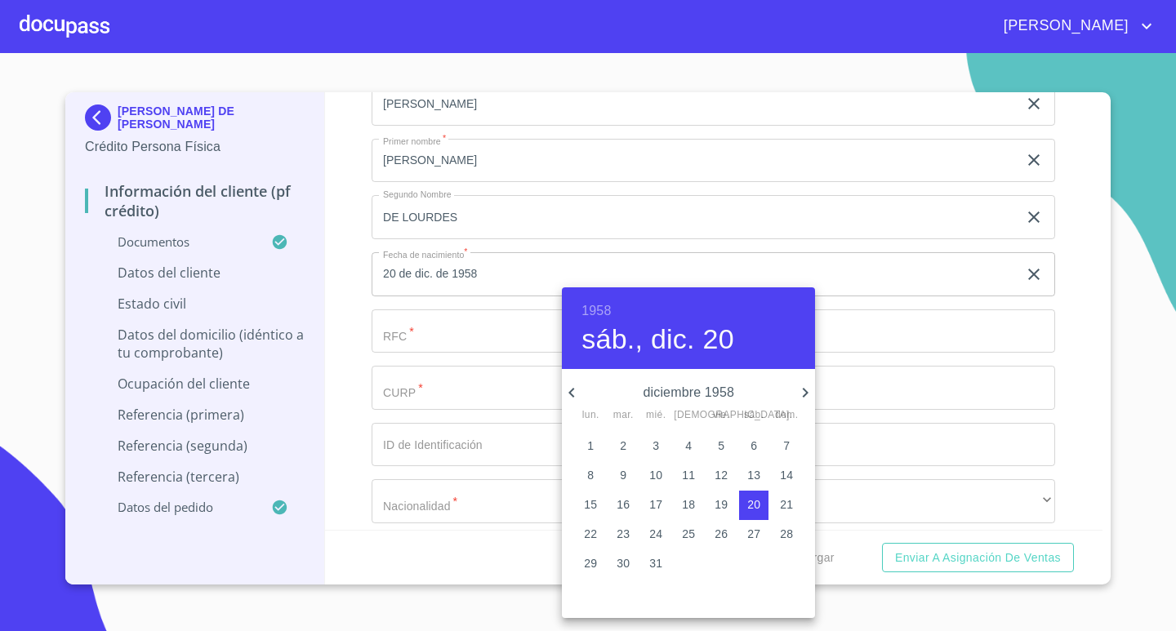
click at [954, 340] on div at bounding box center [588, 315] width 1176 height 631
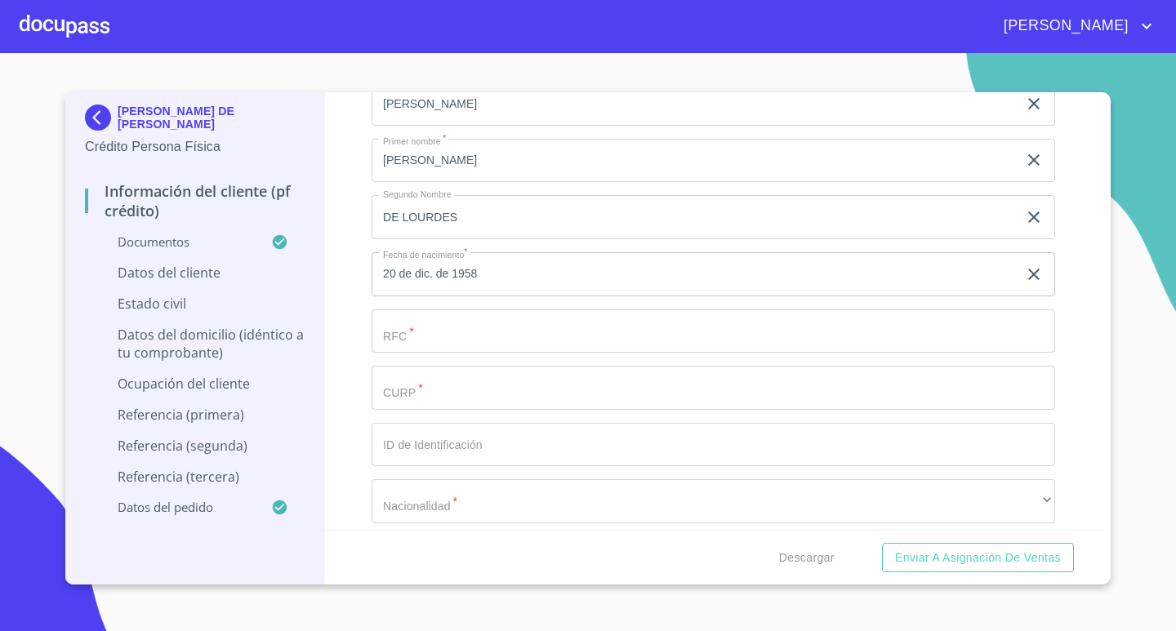
click at [510, 335] on input "Documento de identificación.   *" at bounding box center [712, 331] width 683 height 44
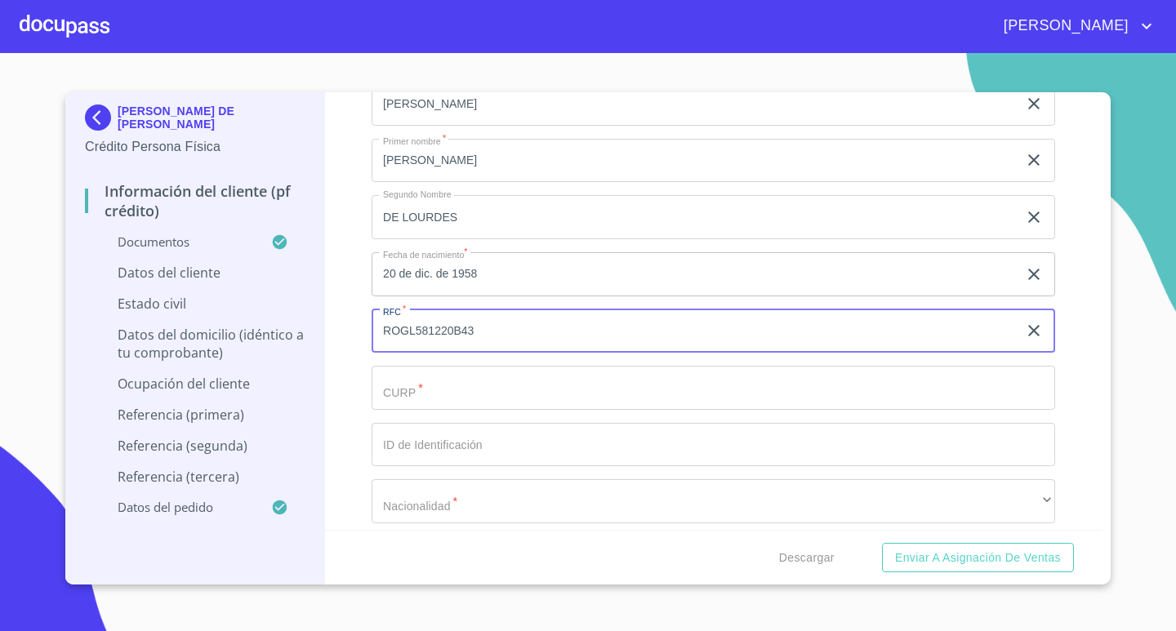
type input "ROGL581220B43"
click at [631, 386] on input "Documento de identificación.   *" at bounding box center [712, 388] width 683 height 44
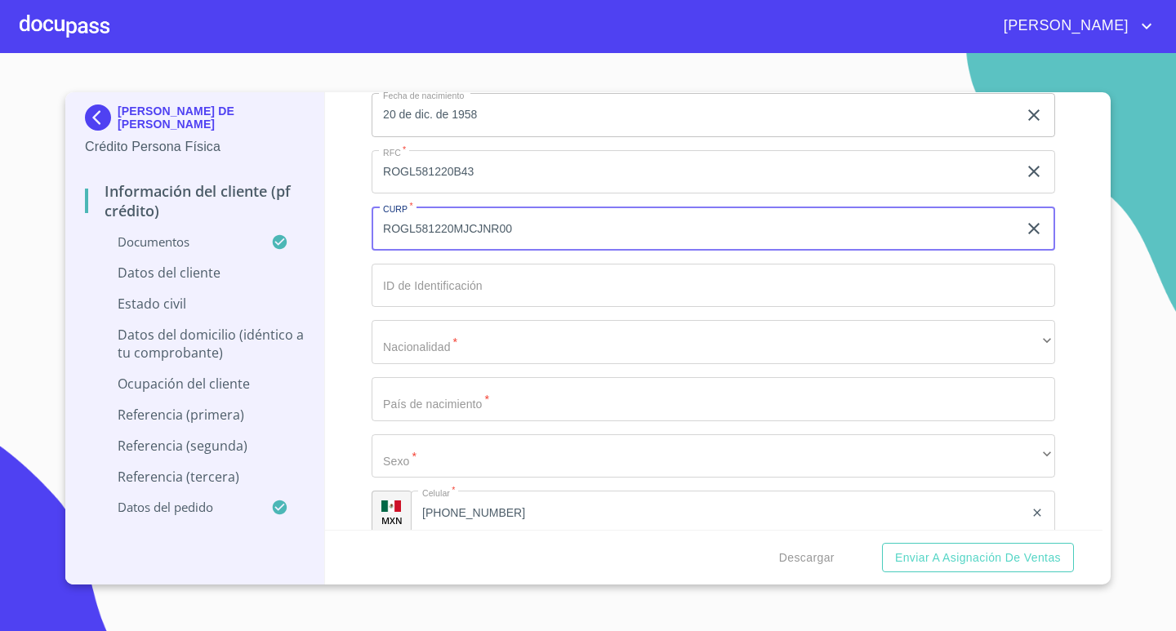
scroll to position [4164, 0]
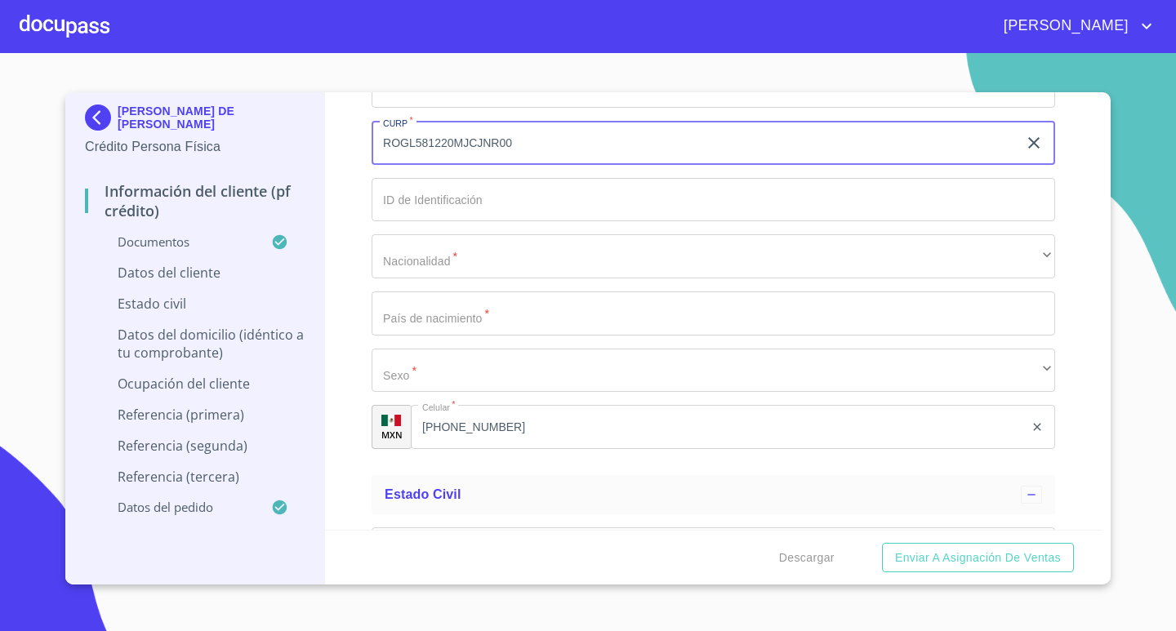
type input "ROGL581220MJCJNR00"
click at [570, 206] on input "Documento de identificación.   *" at bounding box center [712, 200] width 683 height 44
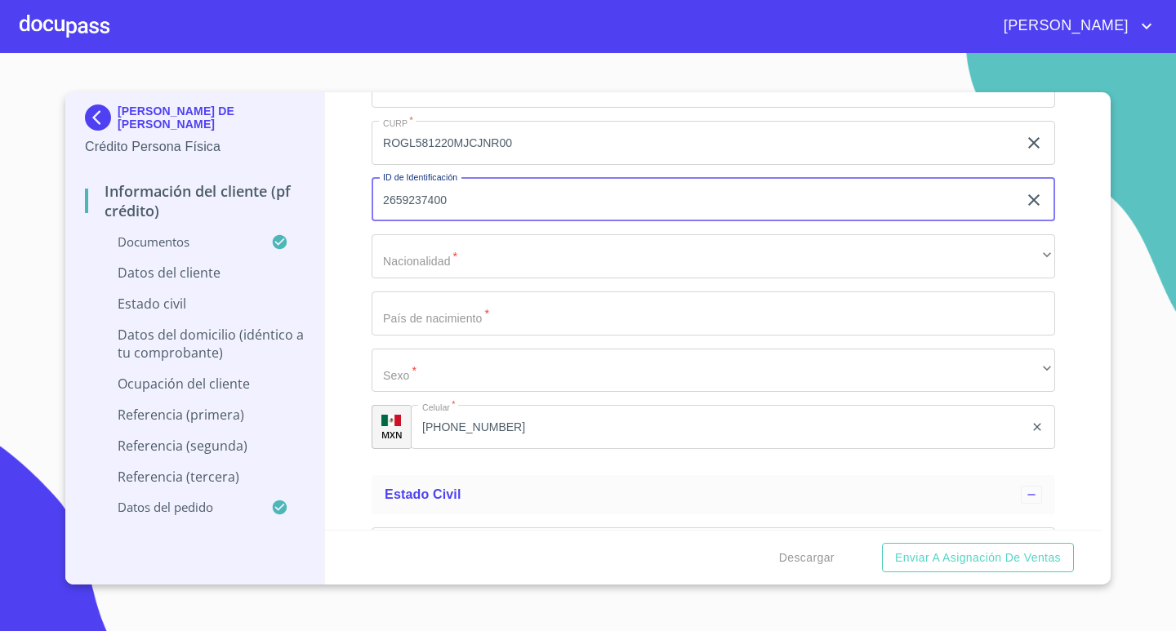
type input "2659237400"
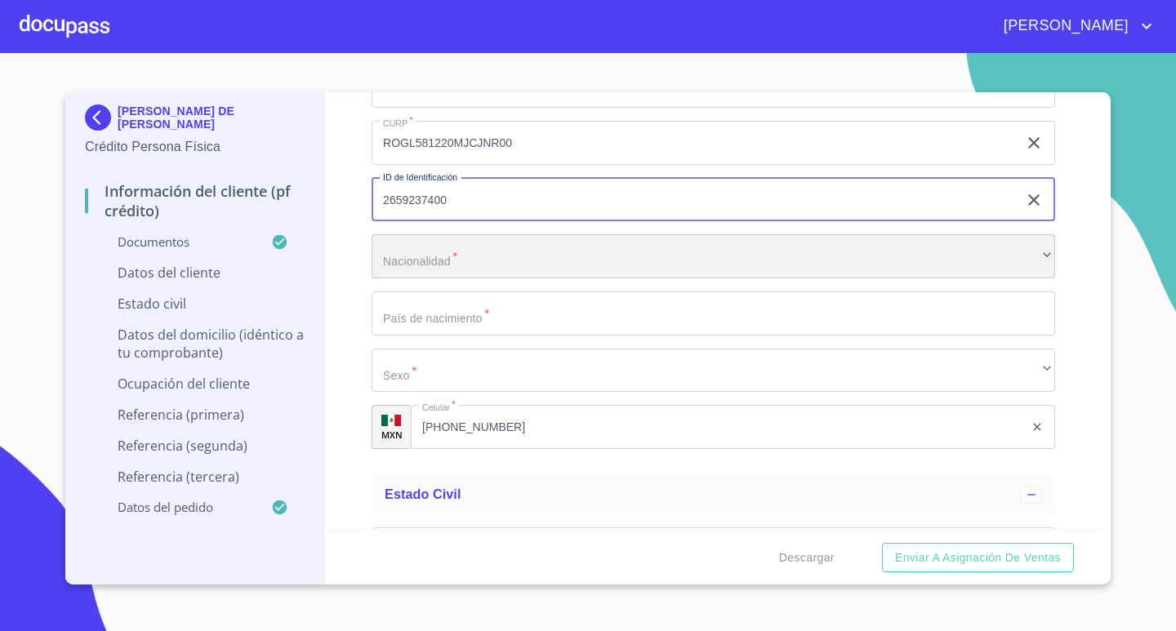
click at [607, 247] on div "​" at bounding box center [712, 256] width 683 height 44
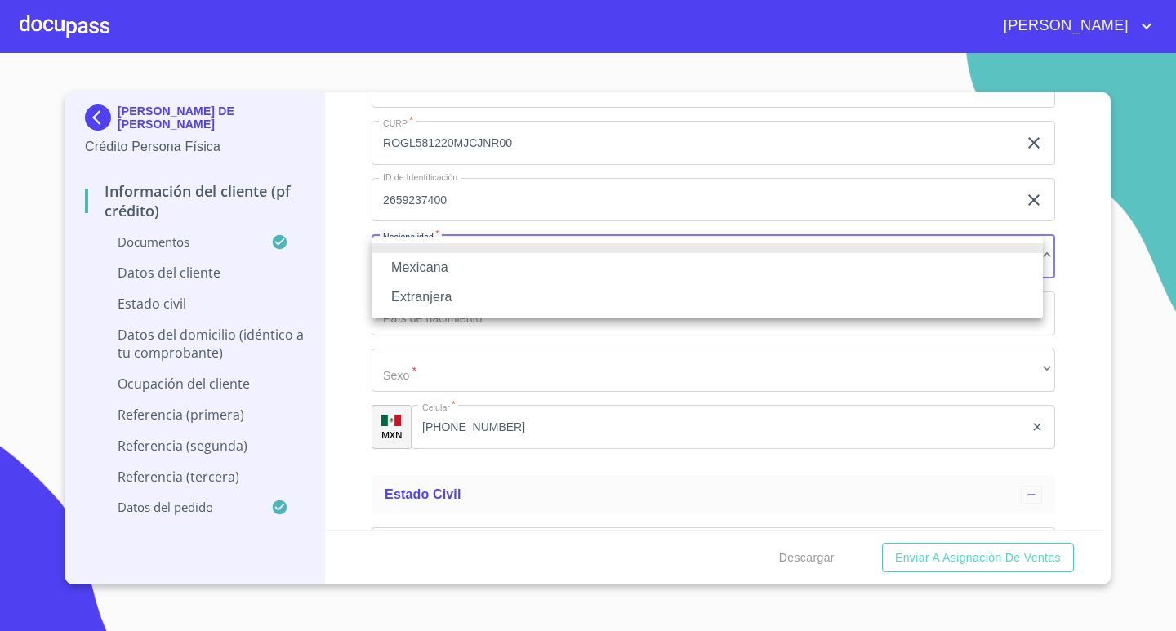
click at [510, 267] on li "Mexicana" at bounding box center [706, 267] width 671 height 29
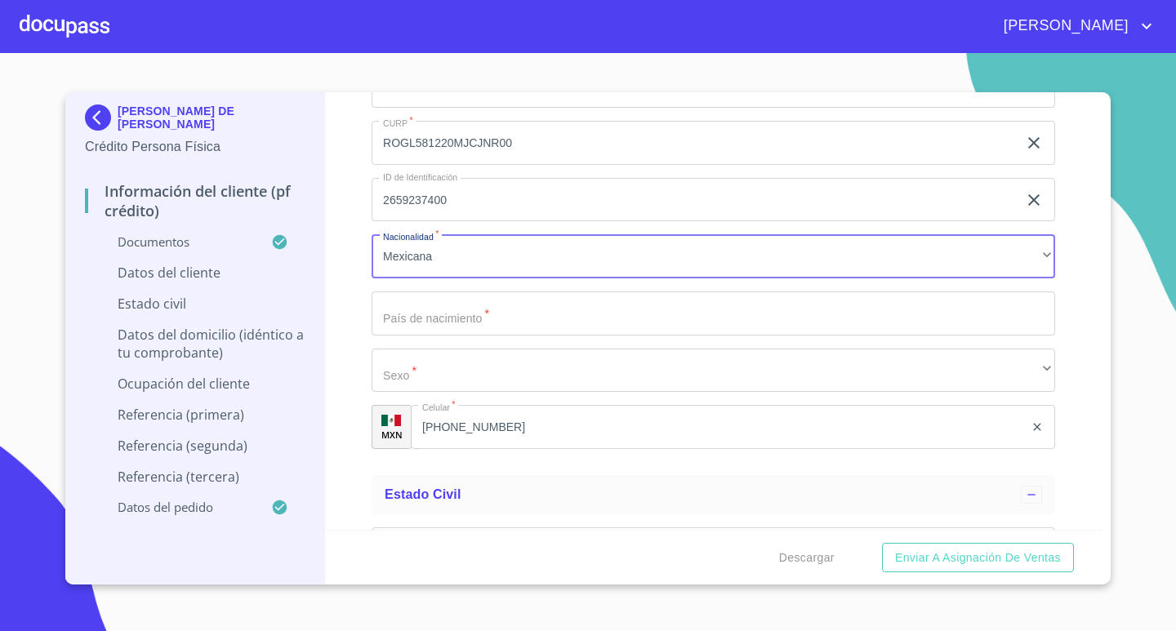
click at [538, 317] on input "Documento de identificación.   *" at bounding box center [712, 313] width 683 height 44
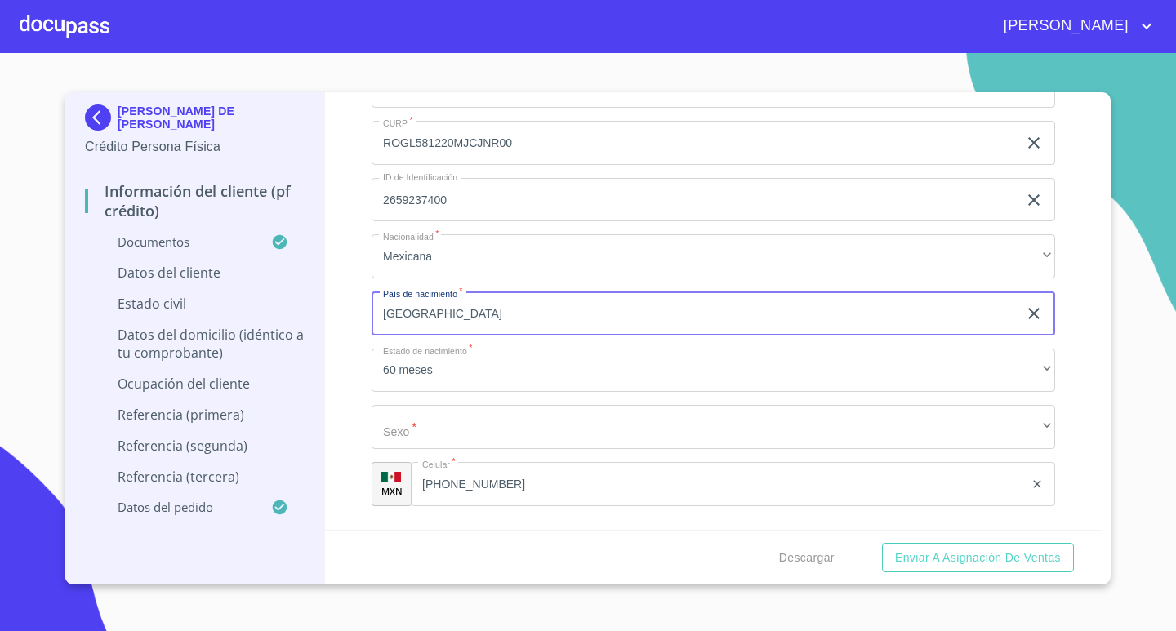
type input "[GEOGRAPHIC_DATA]"
click at [351, 354] on div "Información del cliente (PF crédito) Documentos Documento de identificación.   …" at bounding box center [714, 311] width 778 height 438
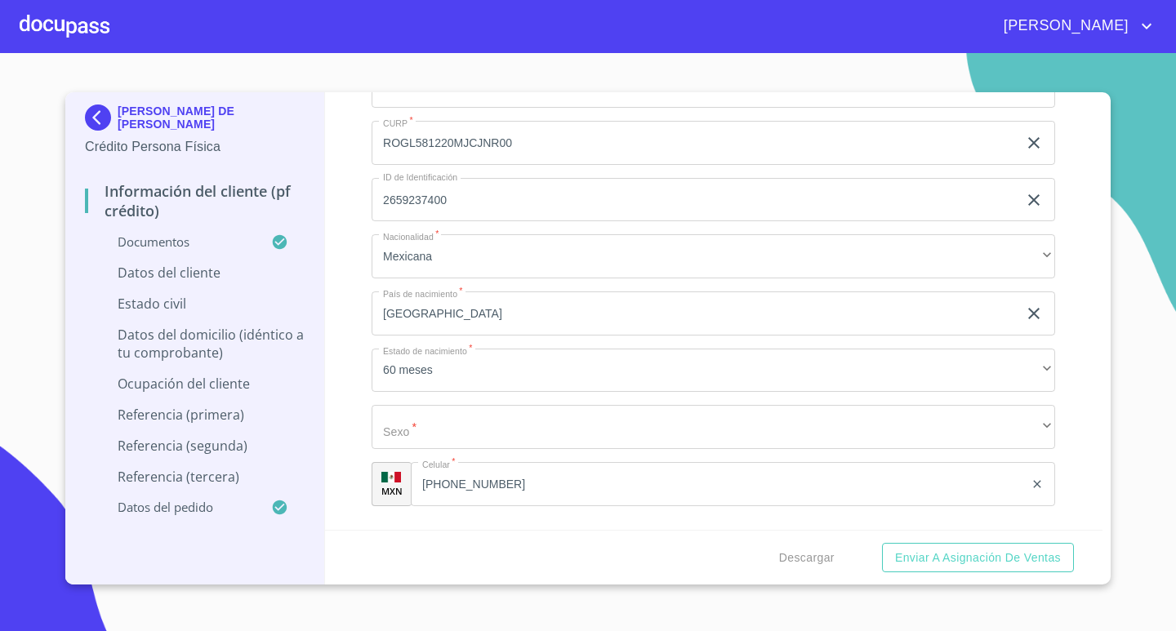
click at [487, 321] on input "[GEOGRAPHIC_DATA]" at bounding box center [694, 313] width 646 height 44
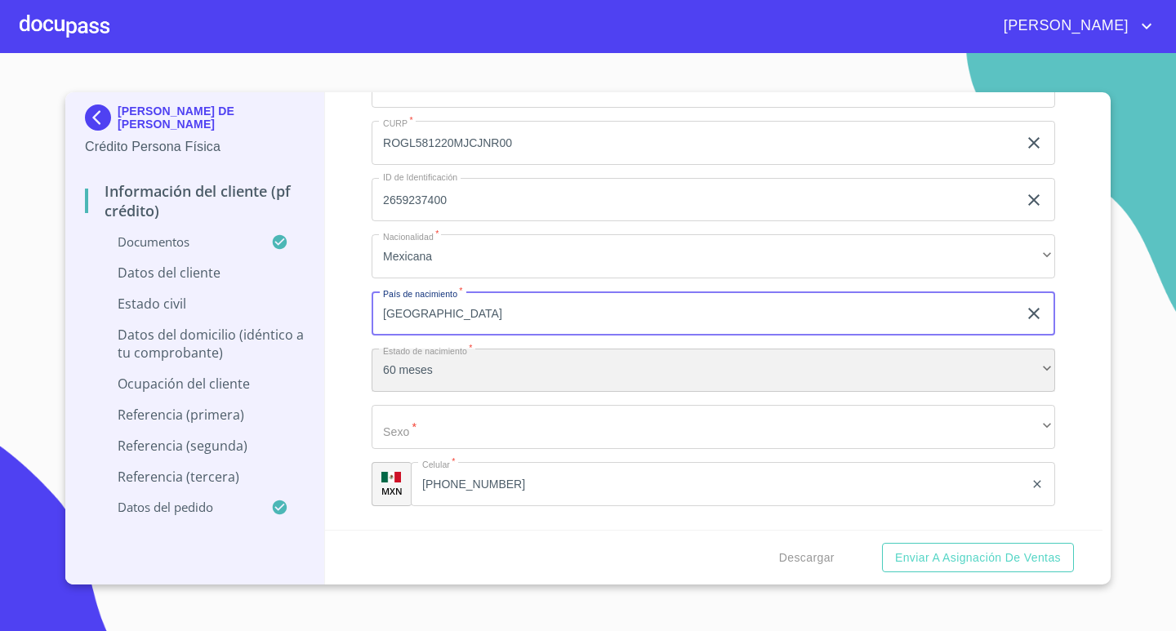
click at [435, 363] on div "60 meses" at bounding box center [712, 371] width 683 height 44
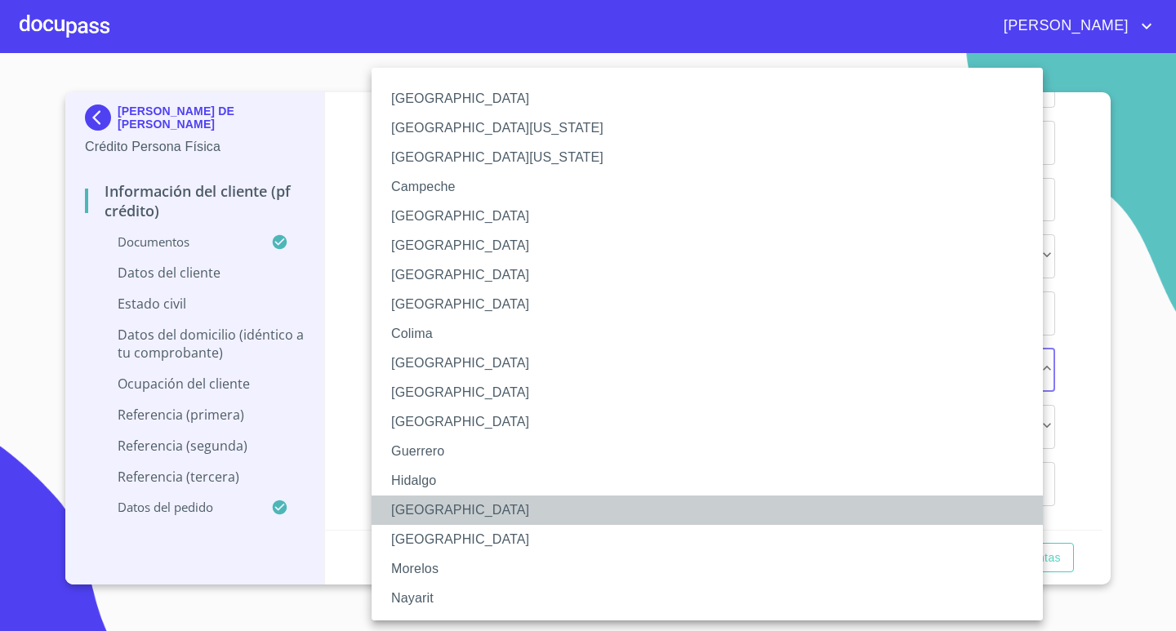
click at [411, 514] on li "[GEOGRAPHIC_DATA]" at bounding box center [712, 510] width 683 height 29
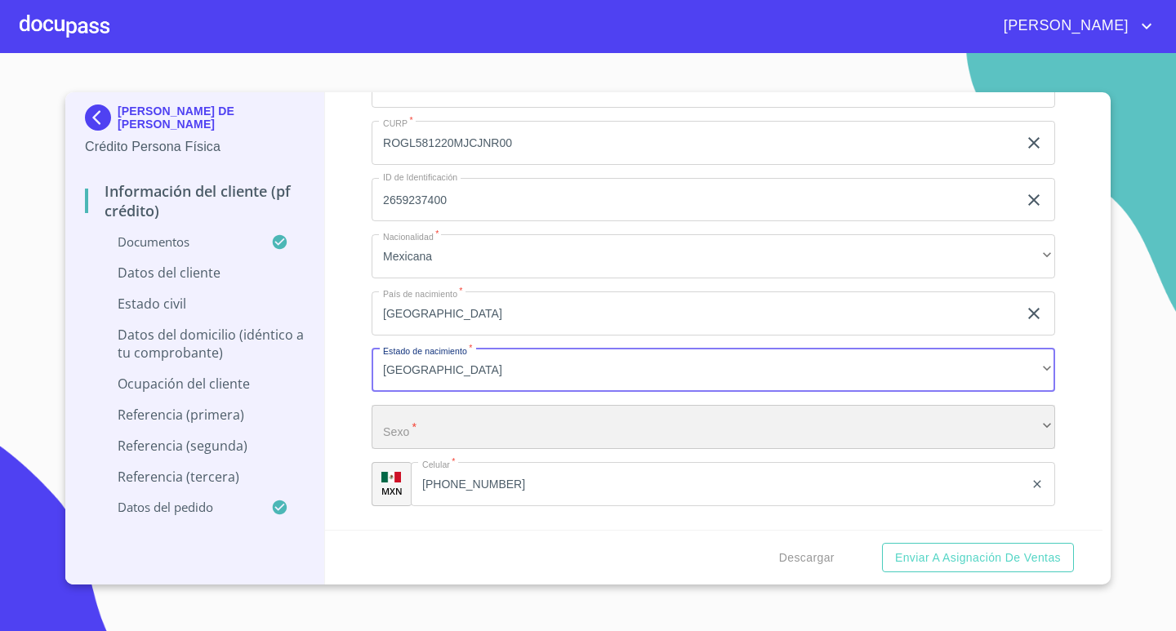
click at [445, 423] on div "​" at bounding box center [712, 427] width 683 height 44
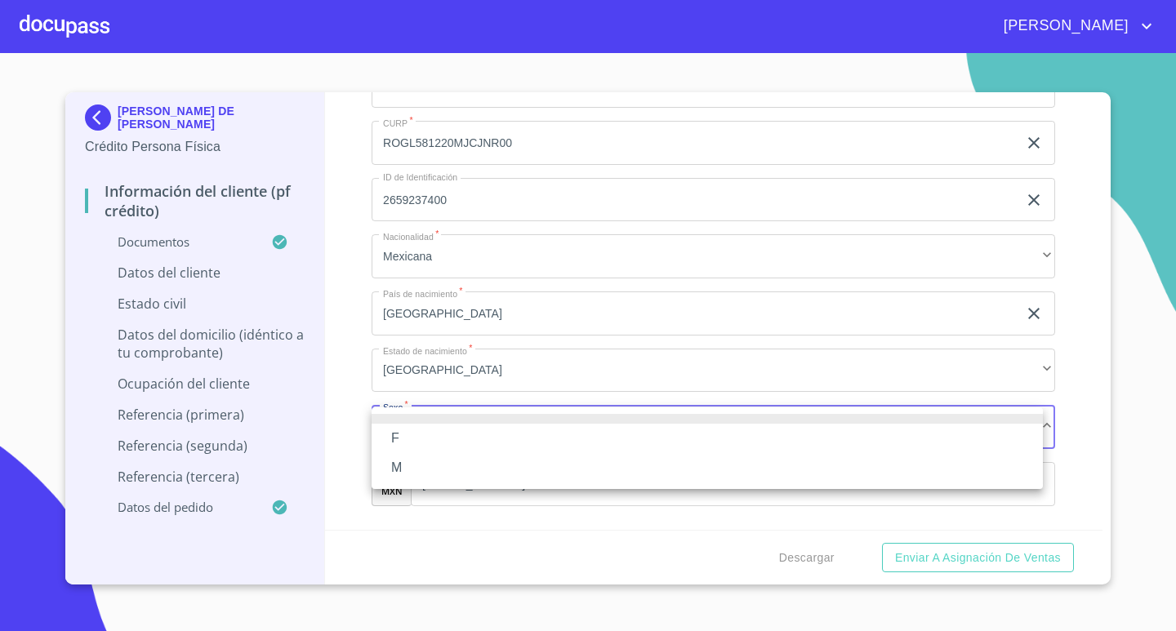
click at [423, 431] on li "F" at bounding box center [706, 438] width 671 height 29
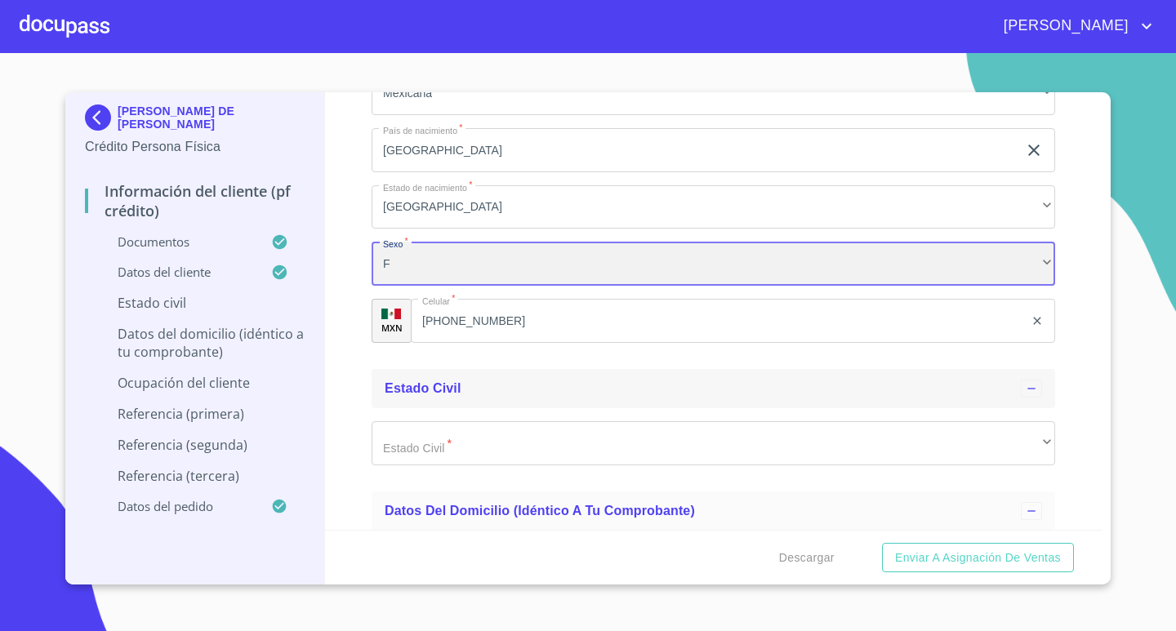
scroll to position [4409, 0]
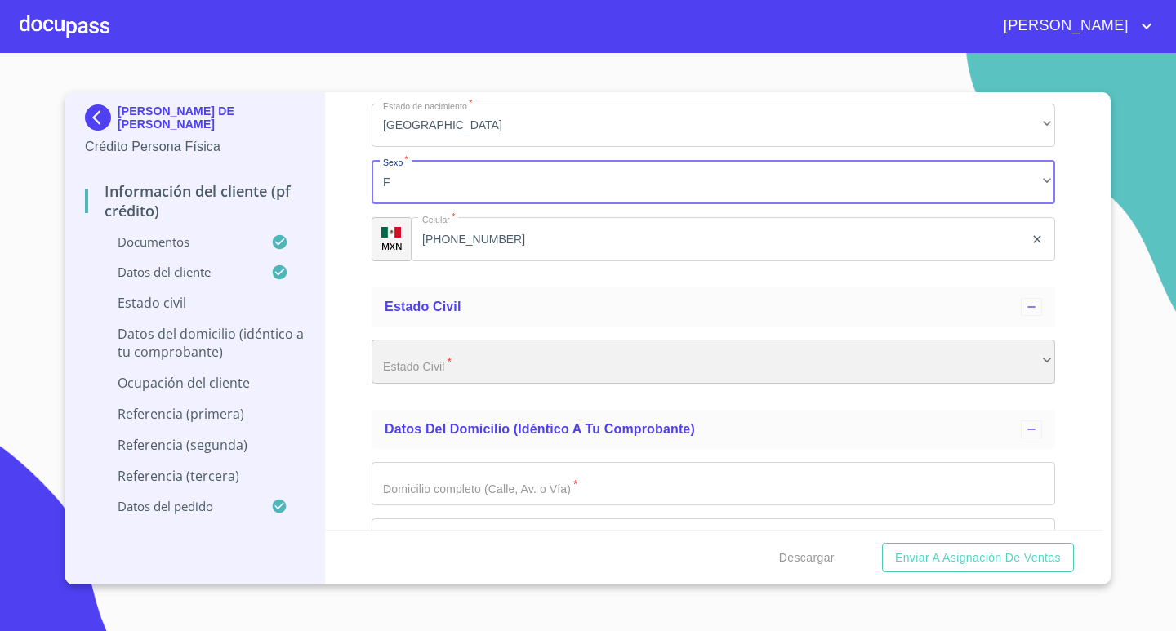
click at [1034, 358] on div "​" at bounding box center [712, 362] width 683 height 44
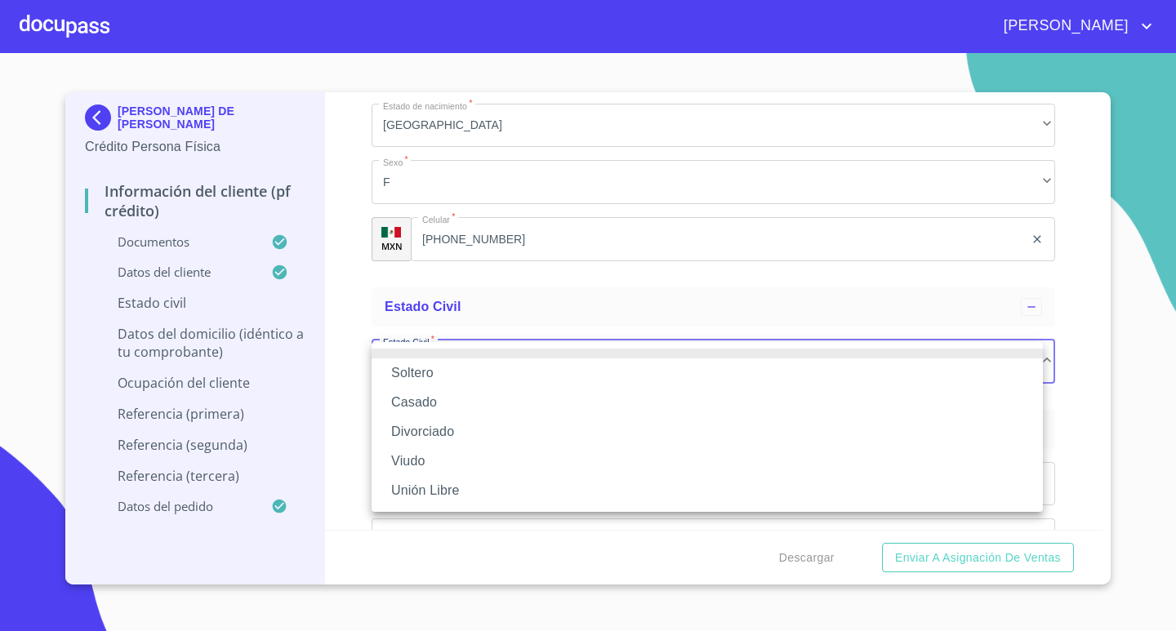
click at [449, 400] on li "Casado" at bounding box center [706, 402] width 671 height 29
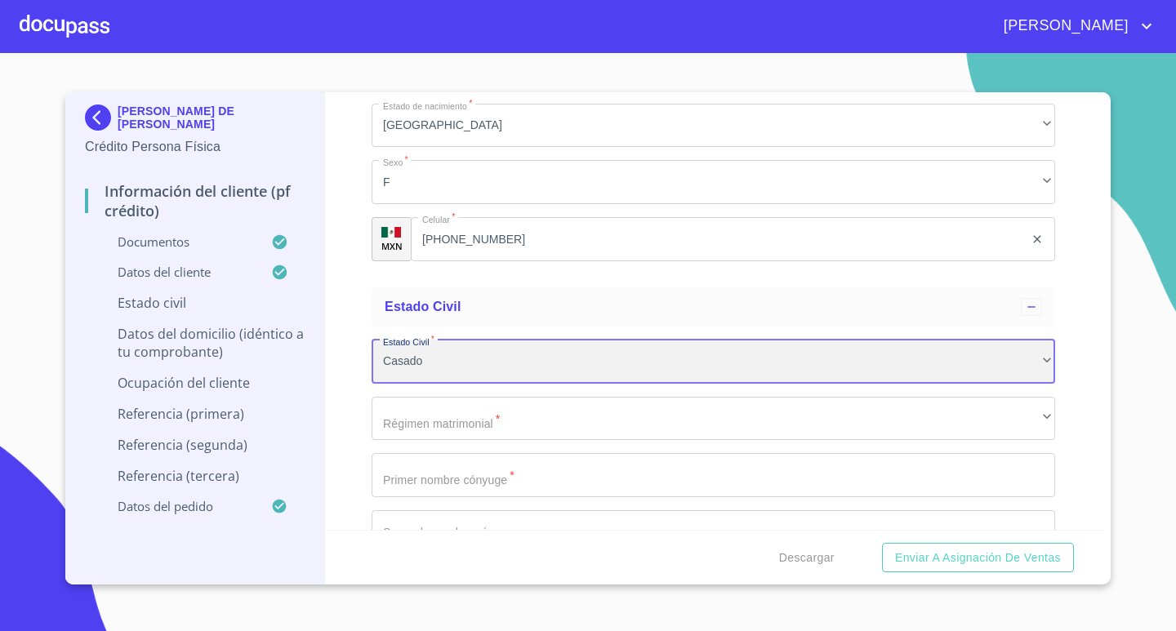
scroll to position [4572, 0]
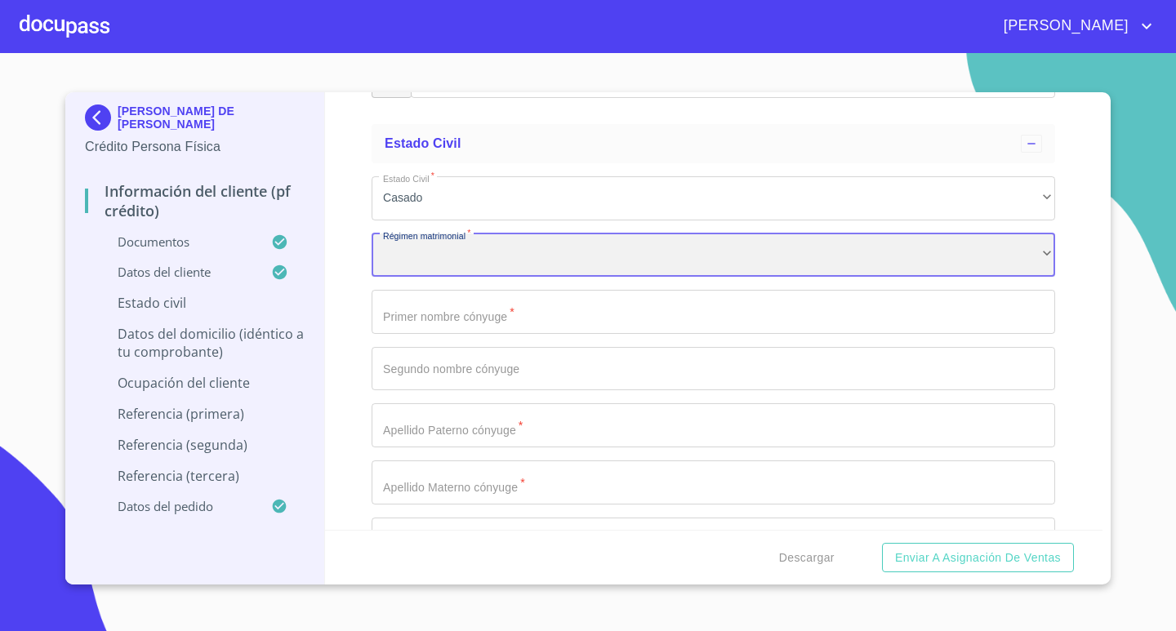
click at [1034, 250] on div "​" at bounding box center [712, 255] width 683 height 44
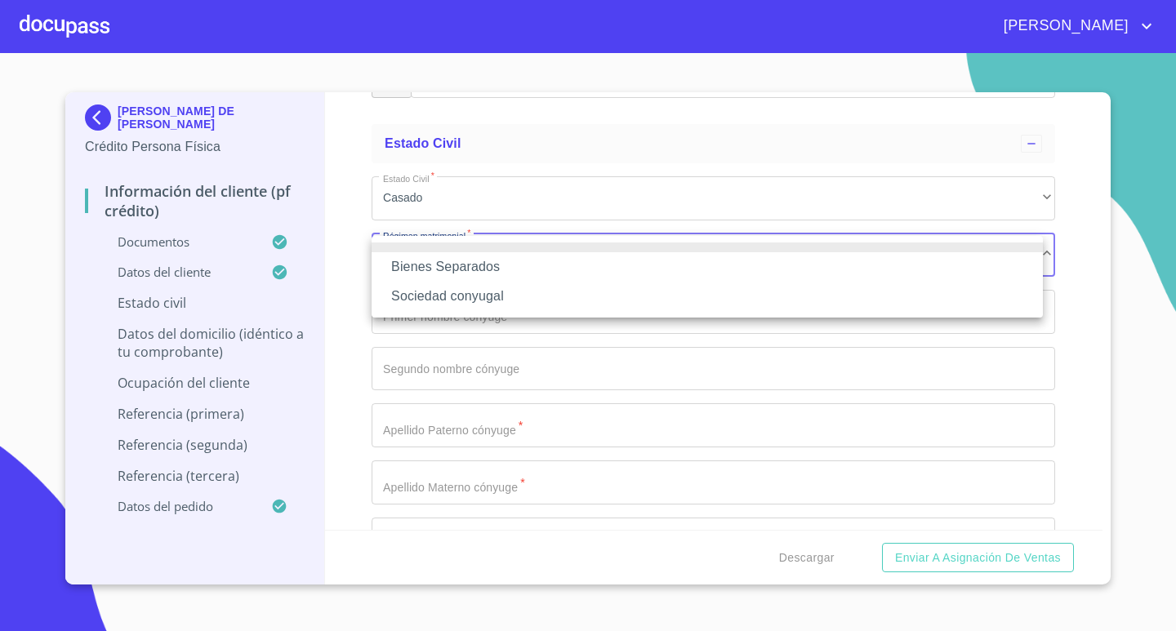
click at [542, 300] on li "Sociedad conyugal" at bounding box center [706, 296] width 671 height 29
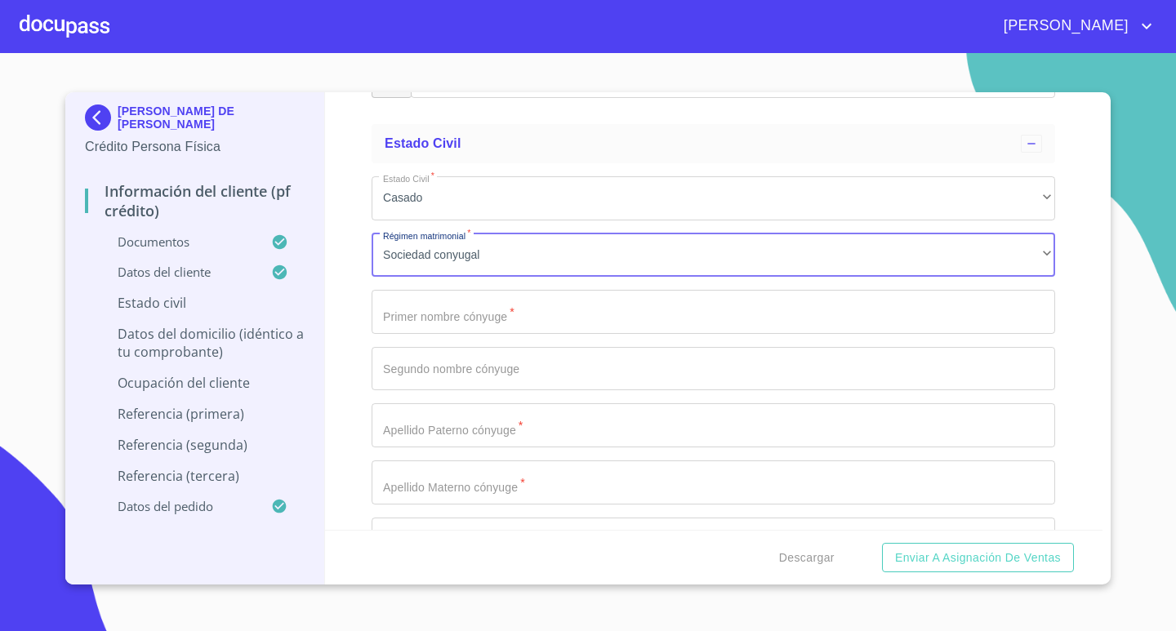
click at [895, 309] on input "Documento de identificación.   *" at bounding box center [712, 312] width 683 height 44
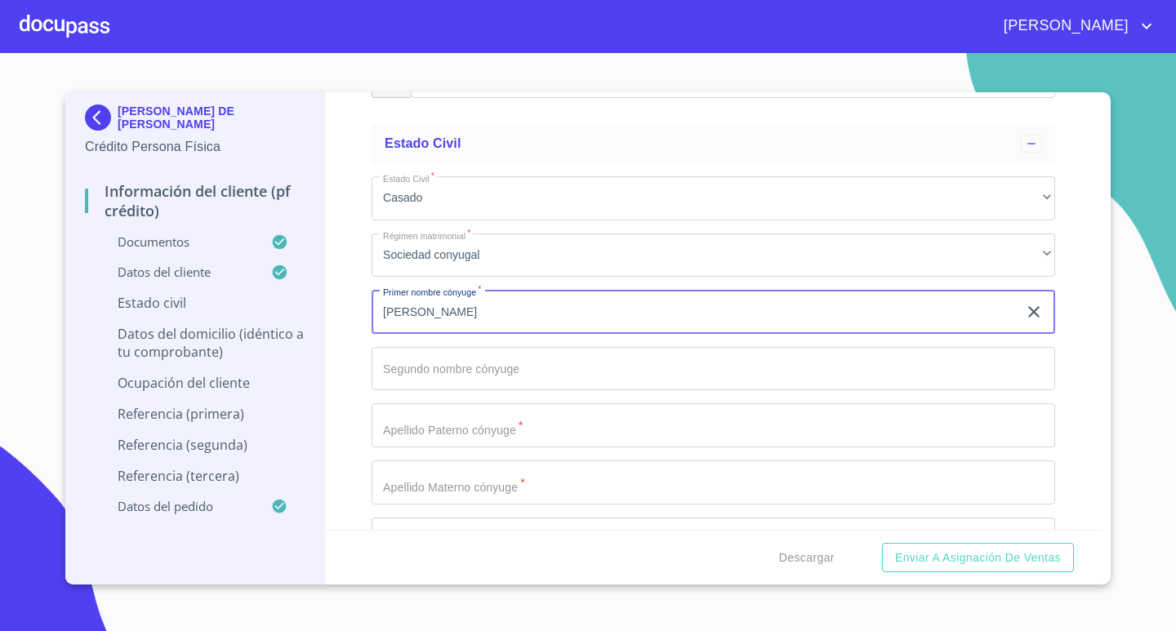
type input "[PERSON_NAME]"
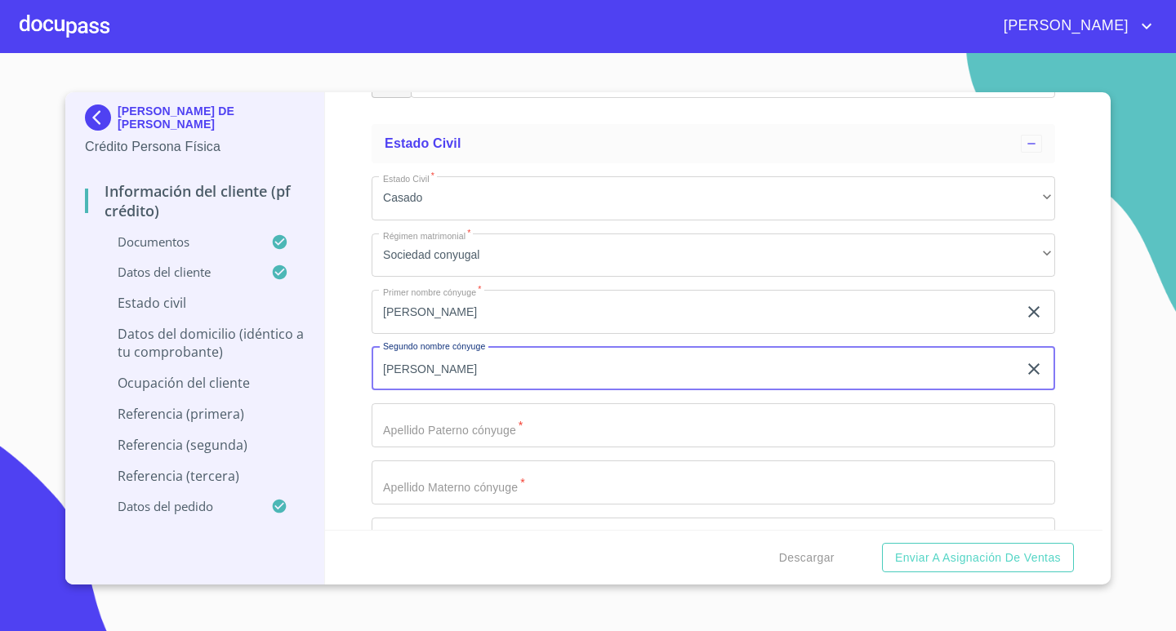
type input "[PERSON_NAME]"
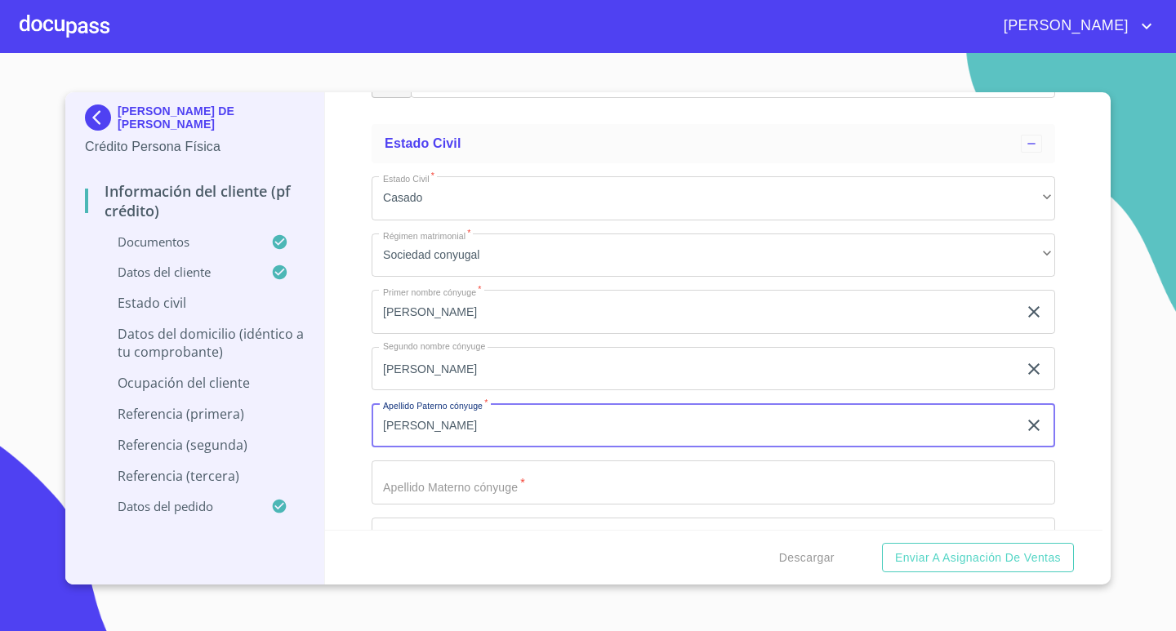
type input "[PERSON_NAME]"
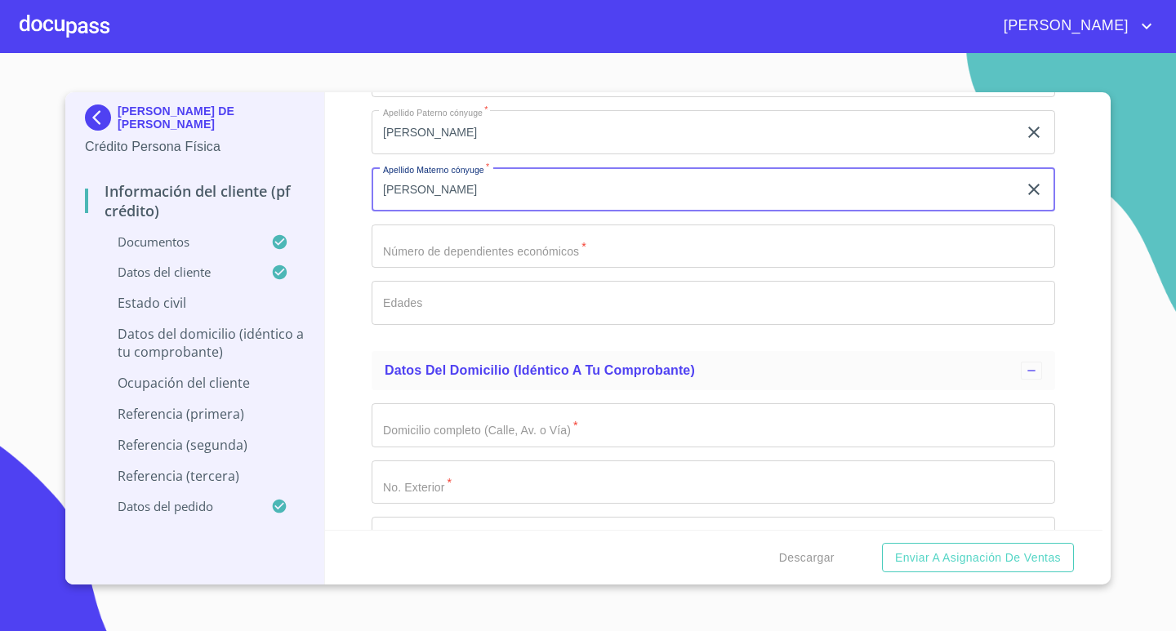
scroll to position [4899, 0]
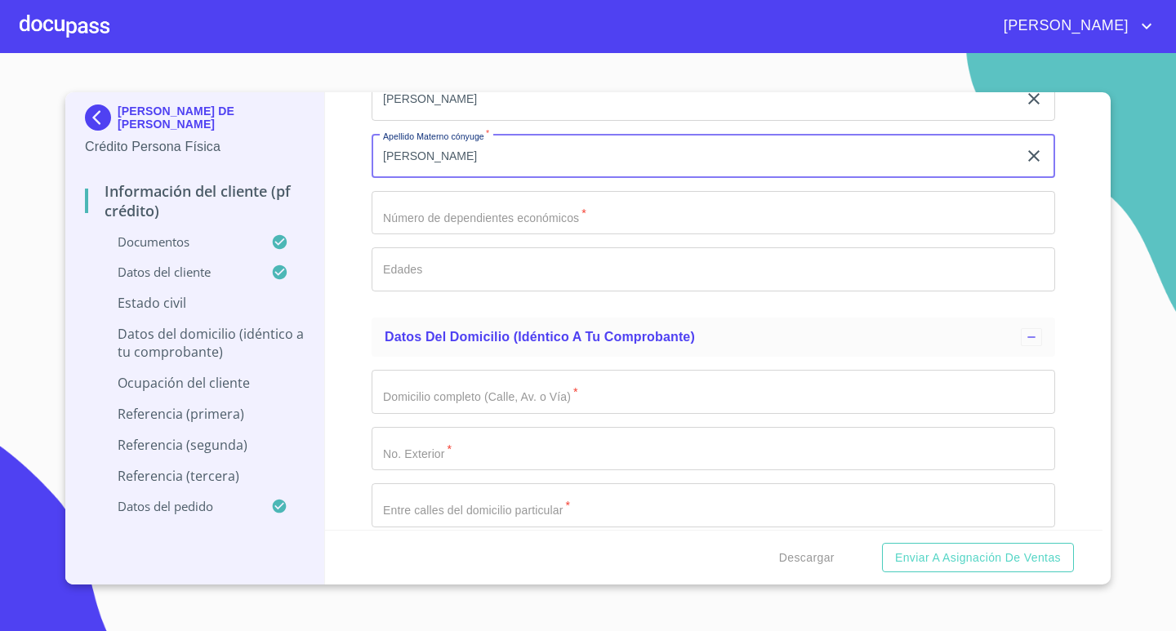
type input "[PERSON_NAME]"
click at [647, 219] on input "Documento de identificación.   *" at bounding box center [712, 213] width 683 height 44
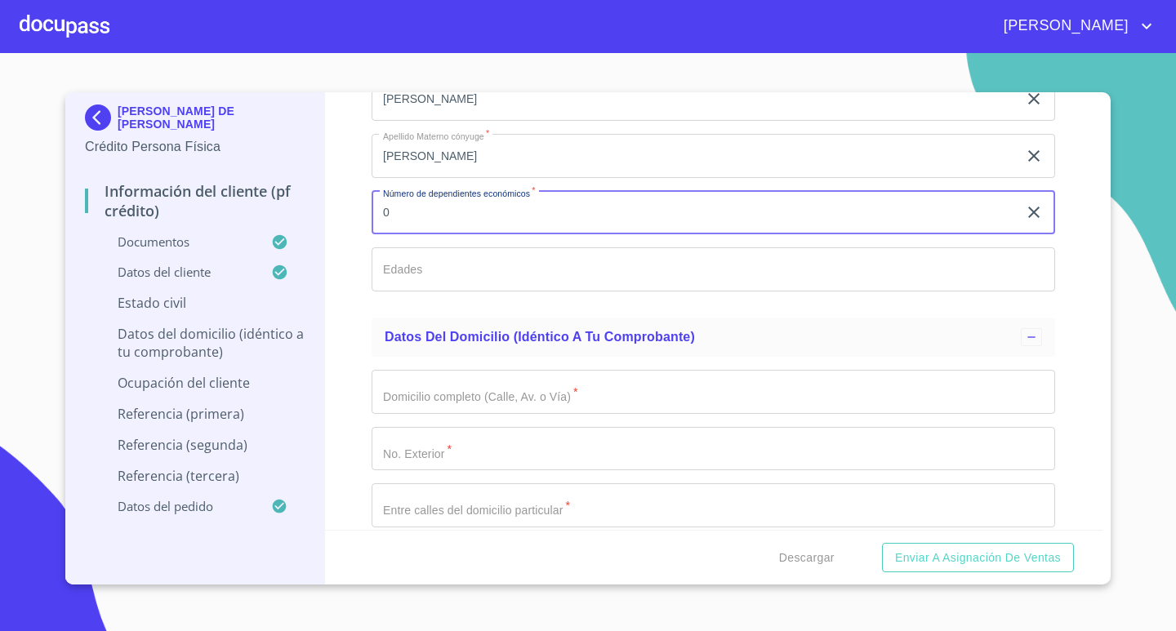
type input "0"
click at [666, 277] on input "Documento de identificación.   *" at bounding box center [712, 269] width 683 height 44
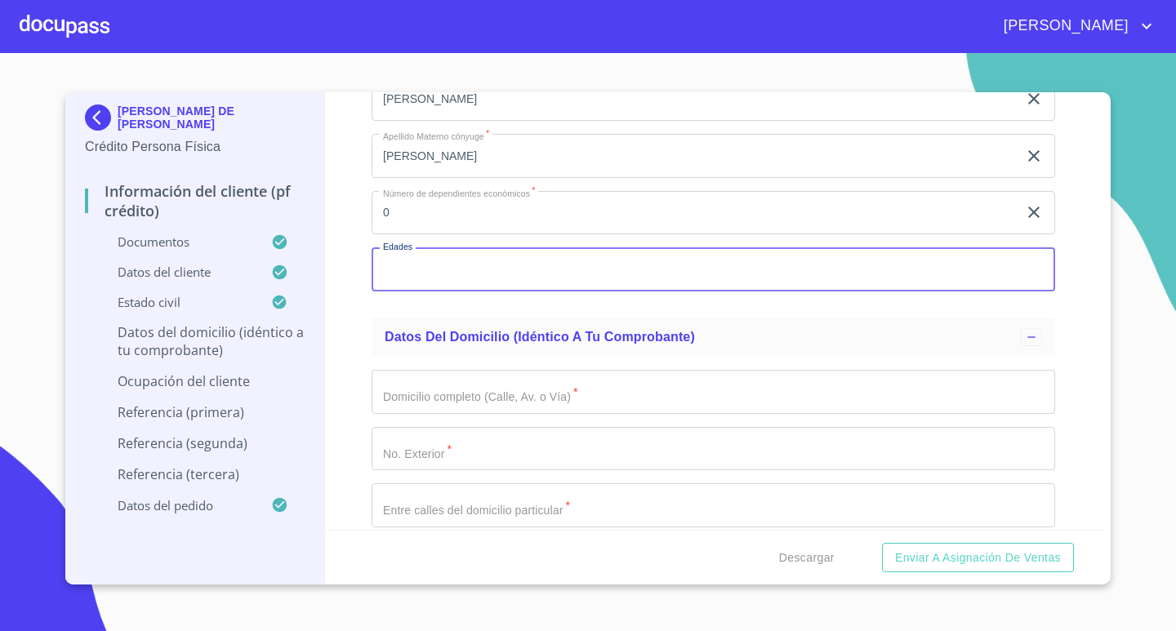
click at [692, 388] on input "Documento de identificación.   *" at bounding box center [712, 392] width 683 height 44
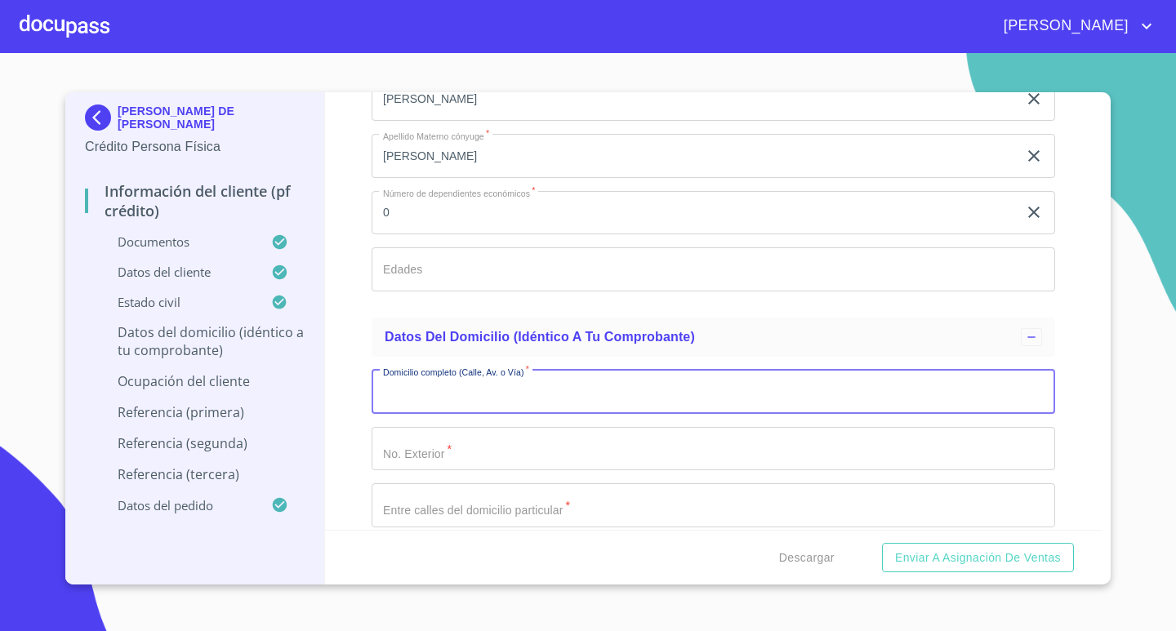
scroll to position [4980, 0]
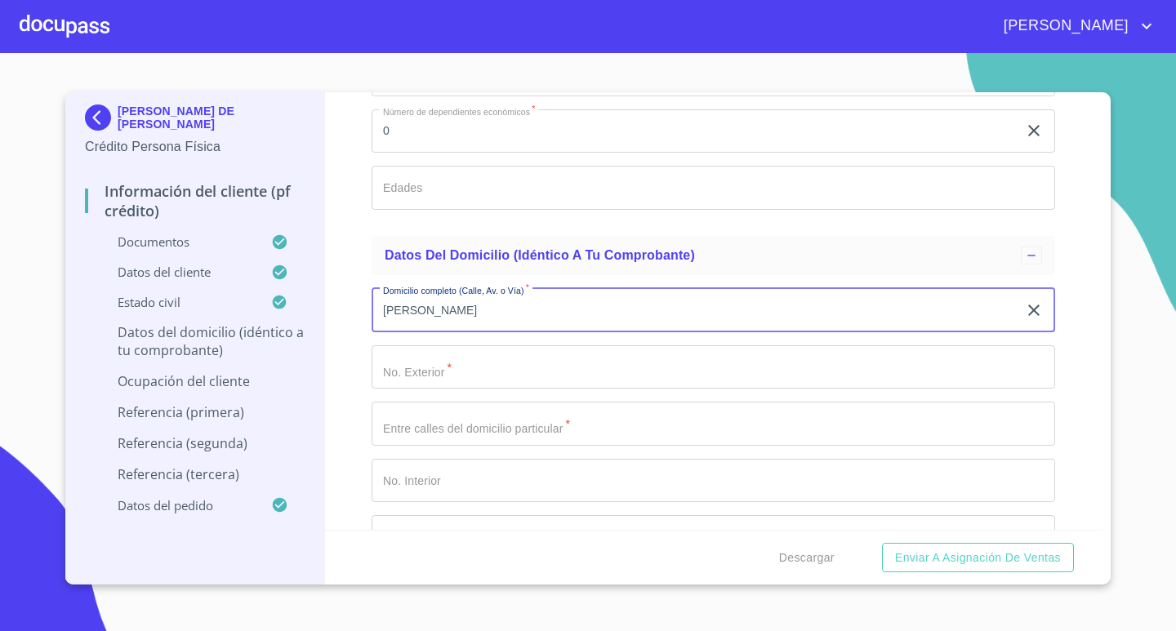
type input "[PERSON_NAME]"
click at [647, 370] on input "Documento de identificación.   *" at bounding box center [712, 367] width 683 height 44
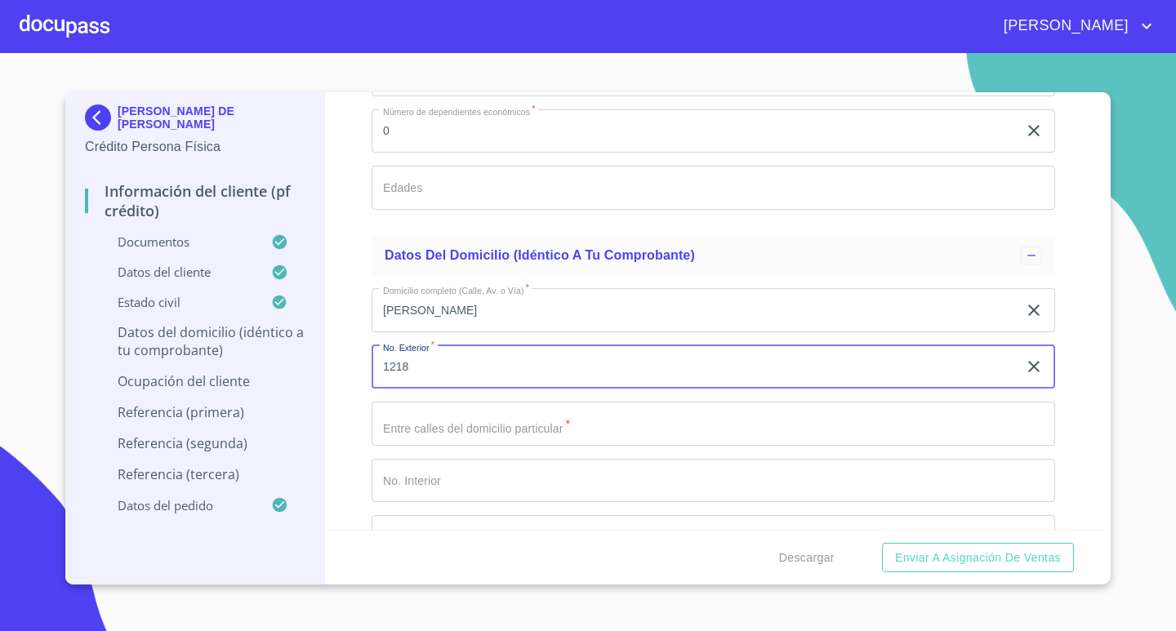
type input "1218"
click at [658, 419] on input "Documento de identificación.   *" at bounding box center [712, 424] width 683 height 44
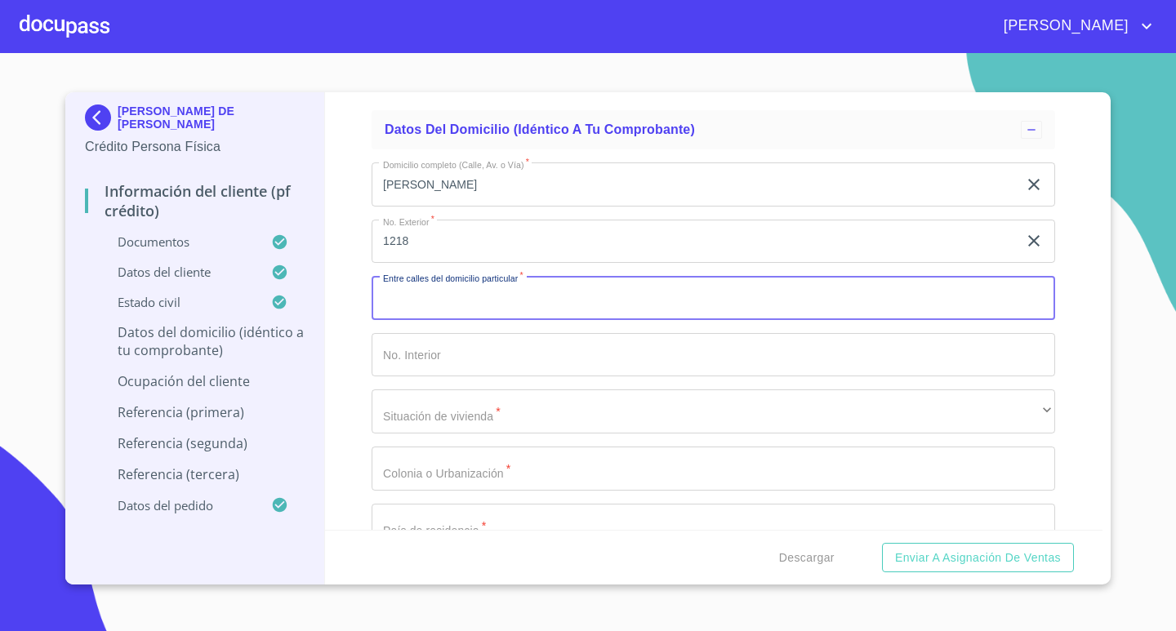
scroll to position [5143, 0]
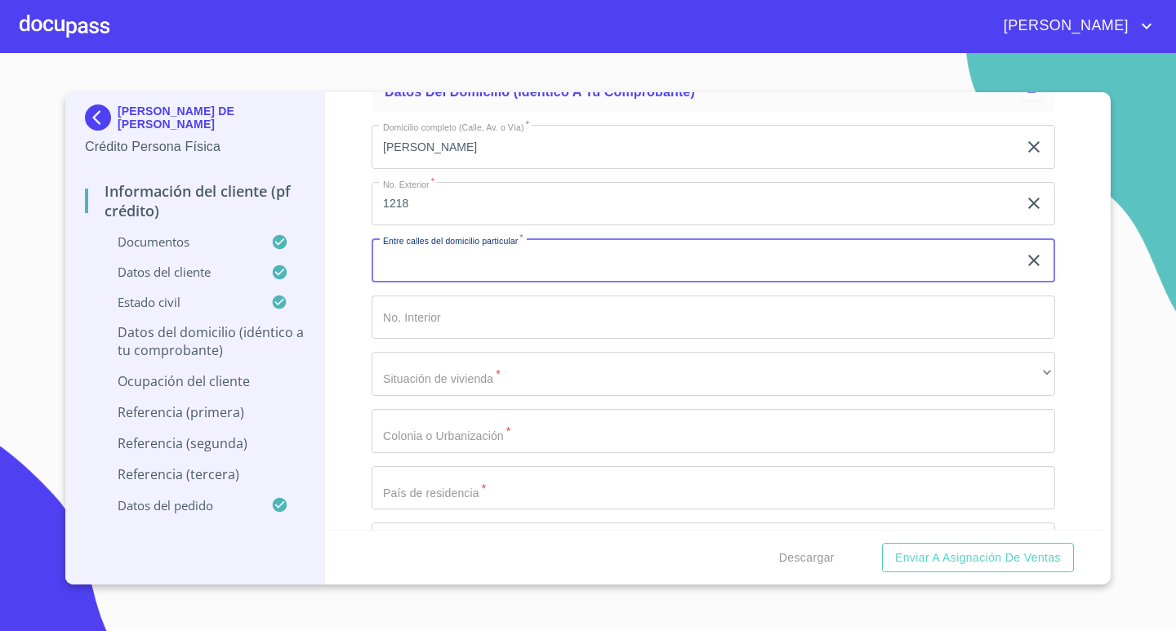
click at [541, 311] on input "Documento de identificación.   *" at bounding box center [712, 318] width 683 height 44
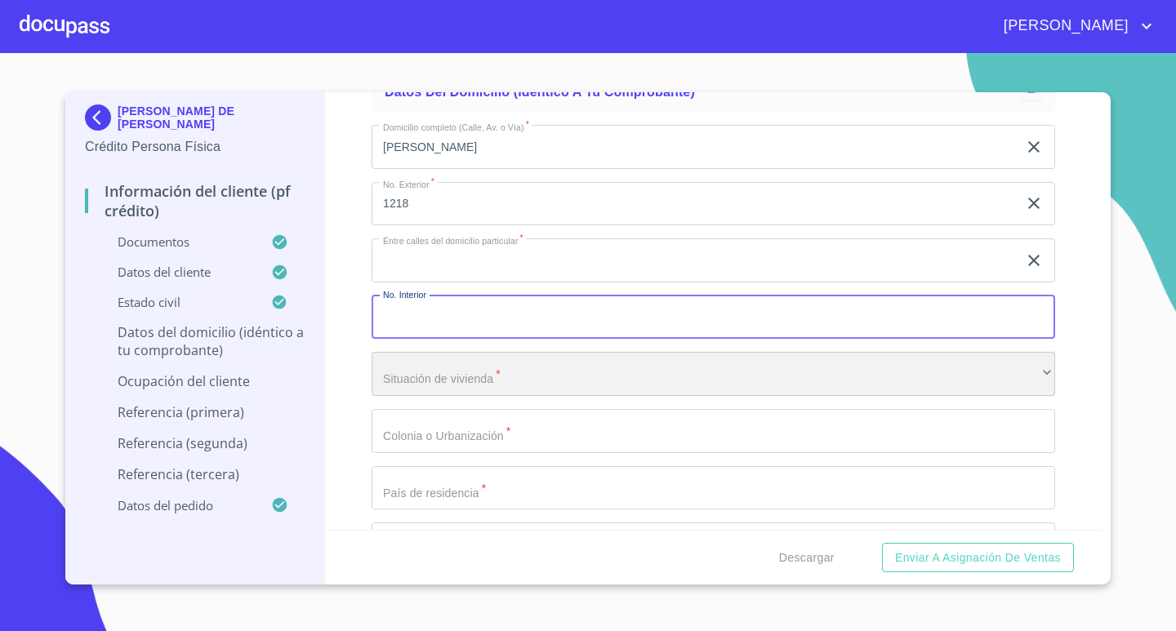
click at [506, 371] on div "​" at bounding box center [712, 374] width 683 height 44
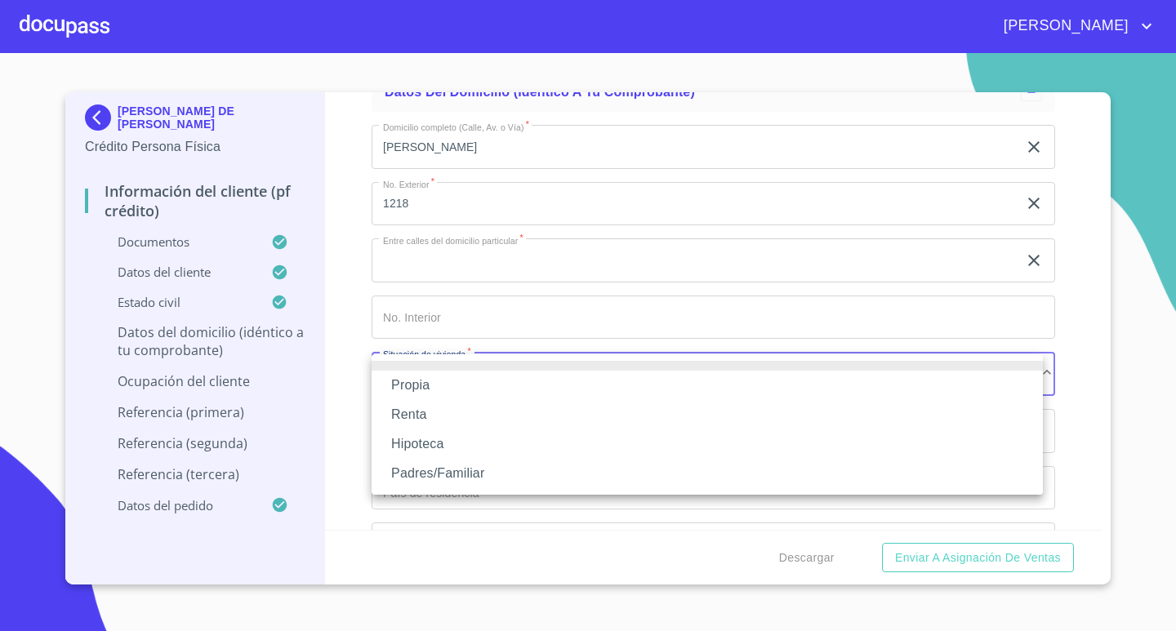
click at [443, 378] on li "Propia" at bounding box center [706, 385] width 671 height 29
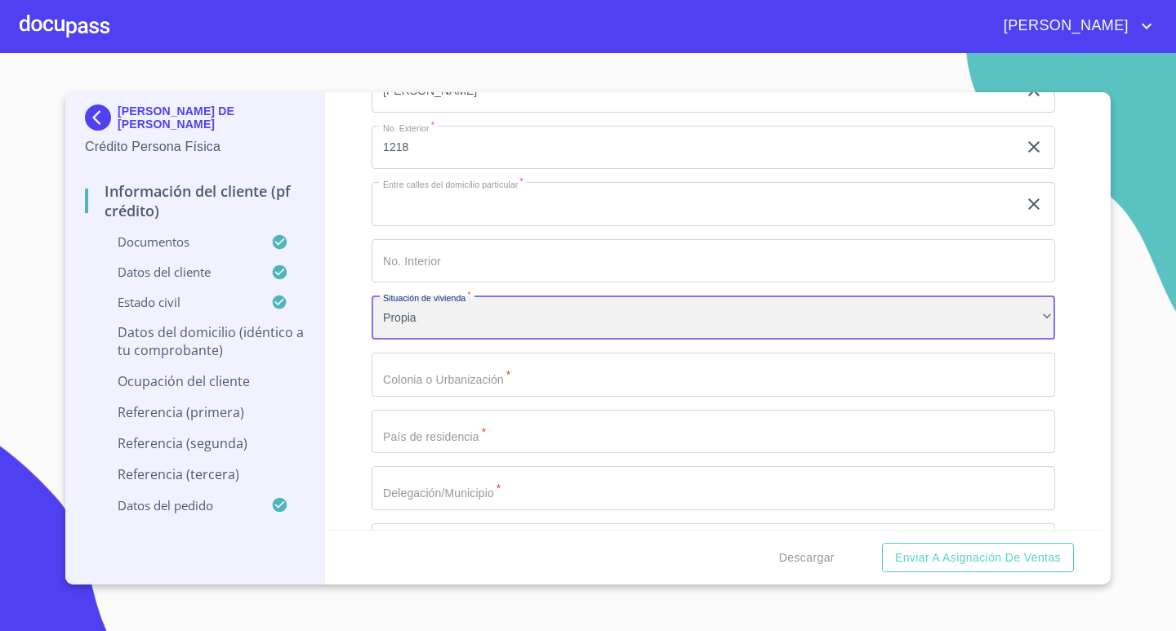
scroll to position [5307, 0]
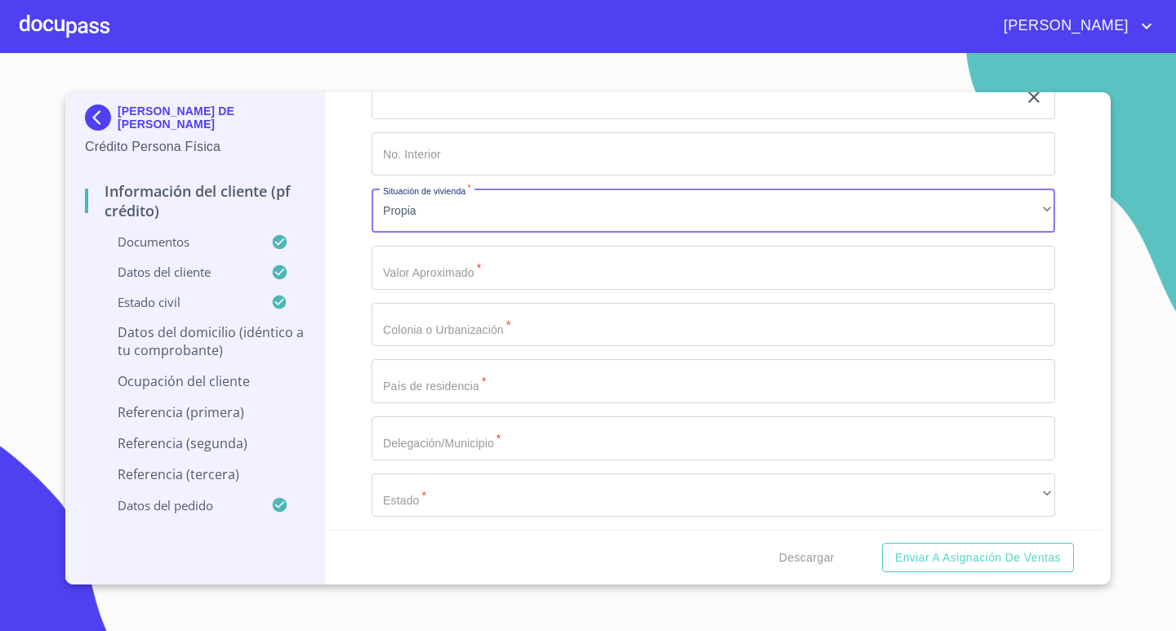
click at [542, 271] on input "Documento de identificación.   *" at bounding box center [712, 268] width 683 height 44
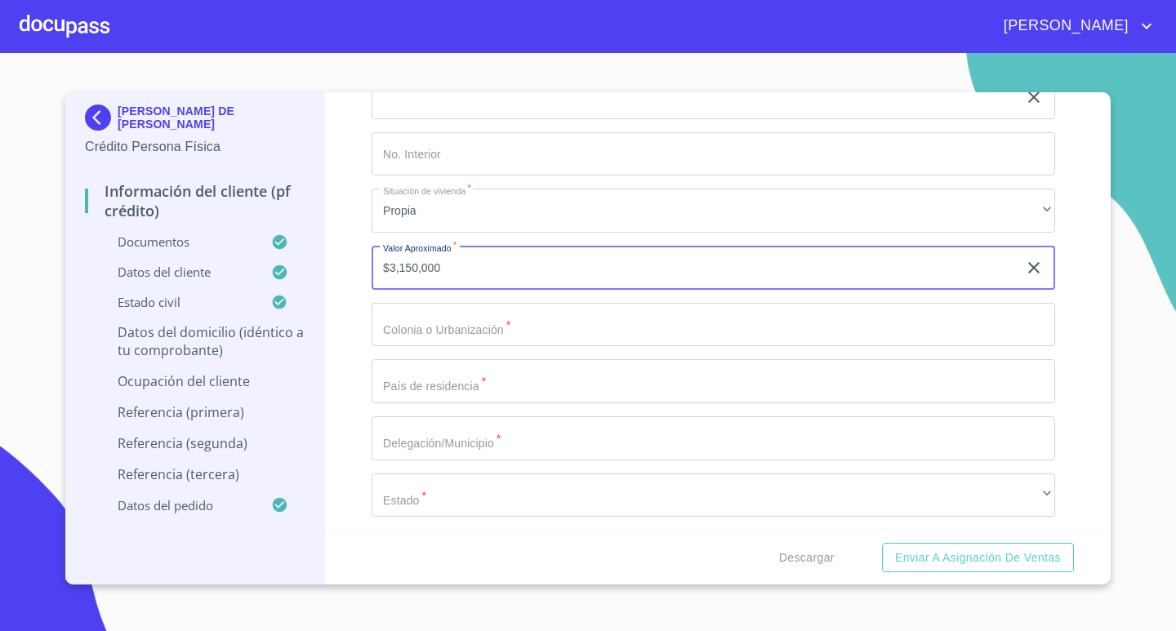
type input "$3,150,000"
click at [563, 331] on input "Documento de identificación.   *" at bounding box center [712, 325] width 683 height 44
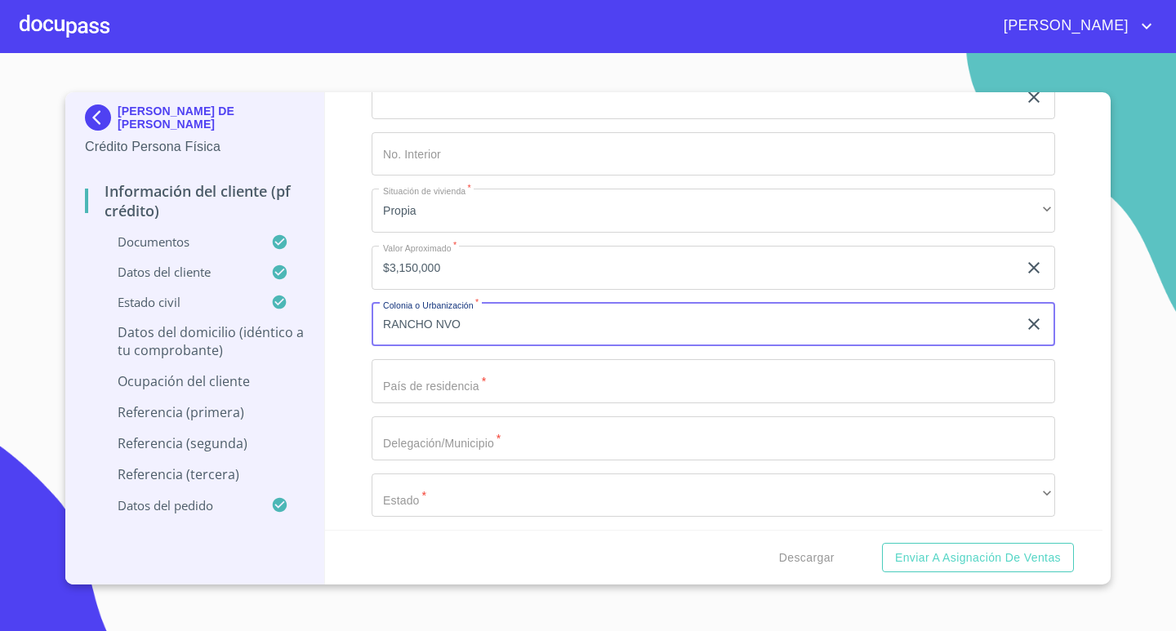
type input "RANCHO NVO"
click at [566, 389] on input "Documento de identificación.   *" at bounding box center [712, 381] width 683 height 44
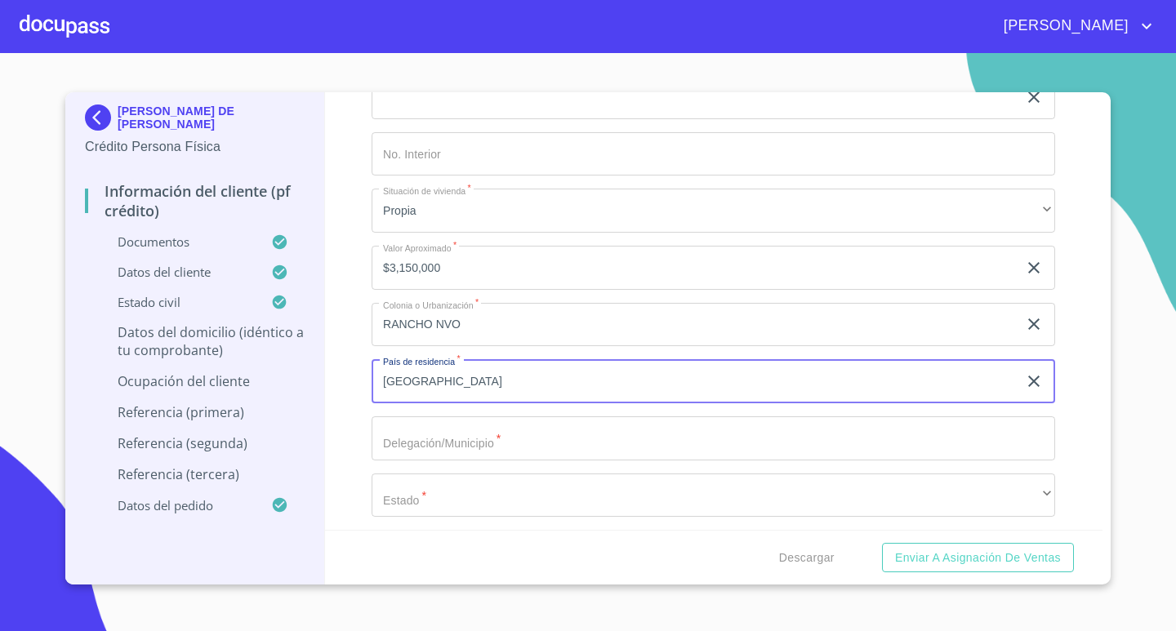
type input "[GEOGRAPHIC_DATA]"
click at [423, 438] on input "Documento de identificación.   *" at bounding box center [712, 438] width 683 height 44
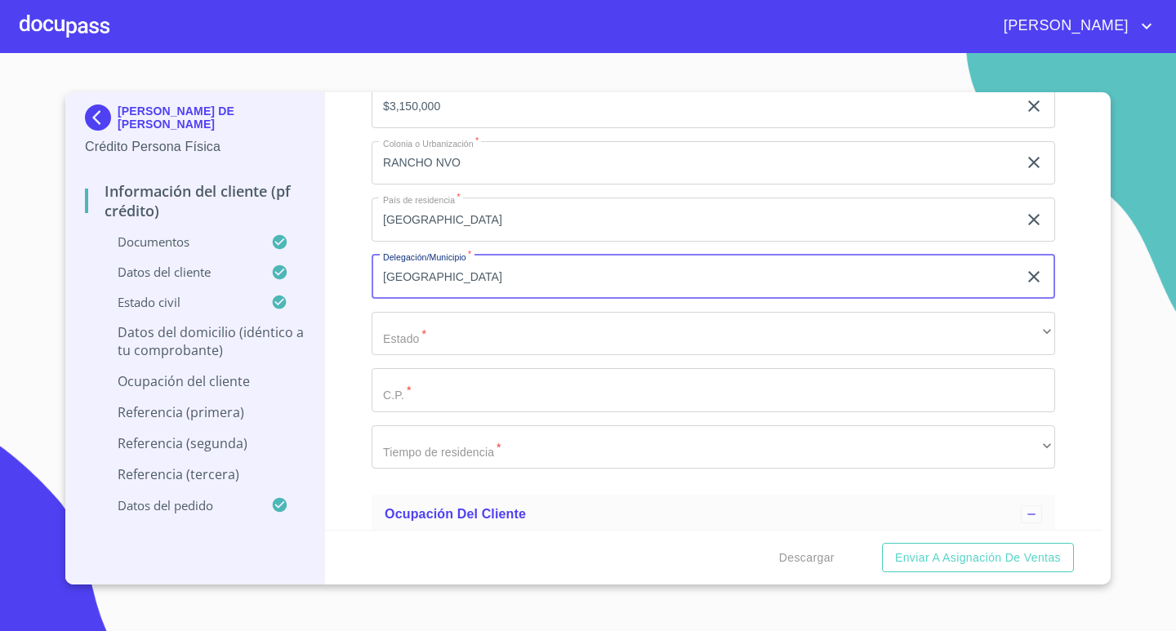
scroll to position [5470, 0]
type input "[GEOGRAPHIC_DATA]"
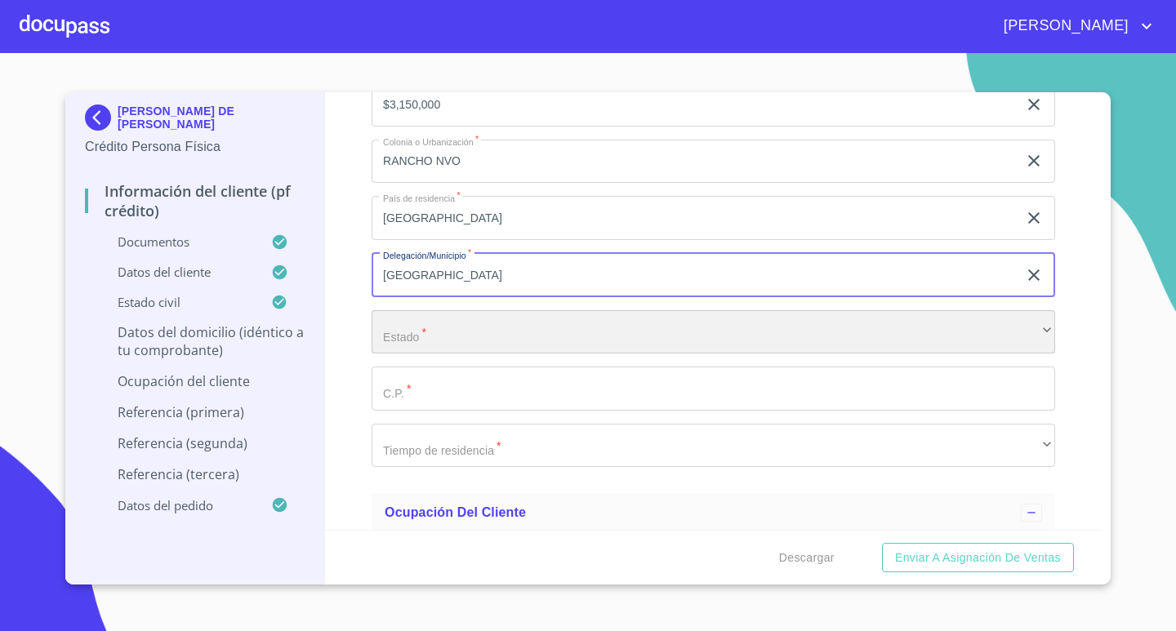
click at [528, 340] on div "​" at bounding box center [712, 332] width 683 height 44
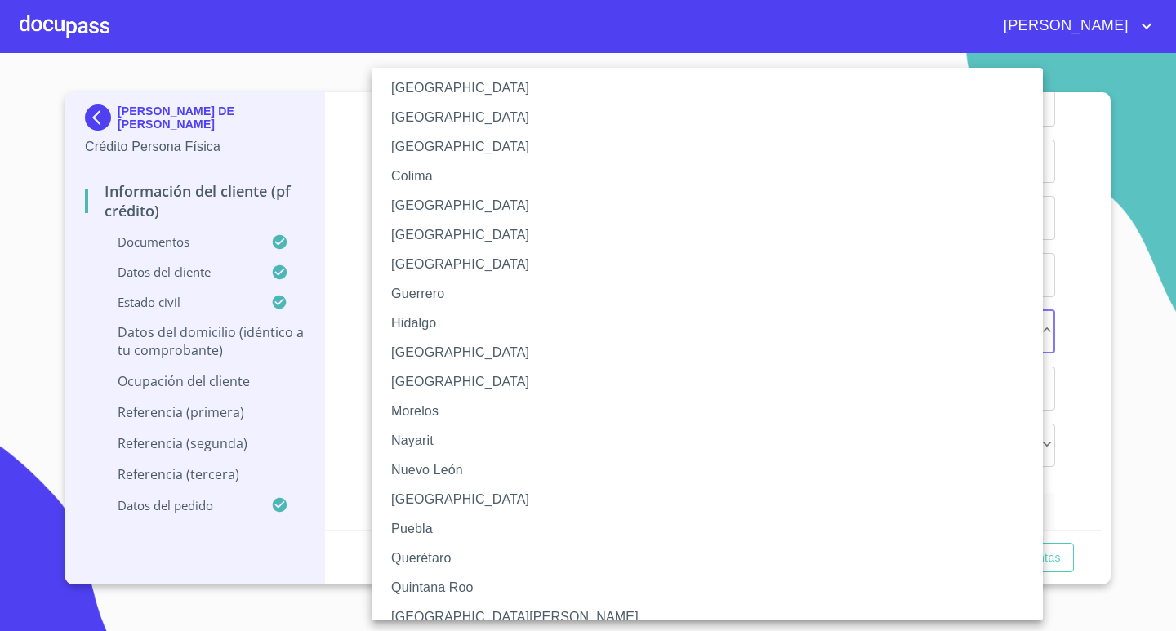
scroll to position [163, 0]
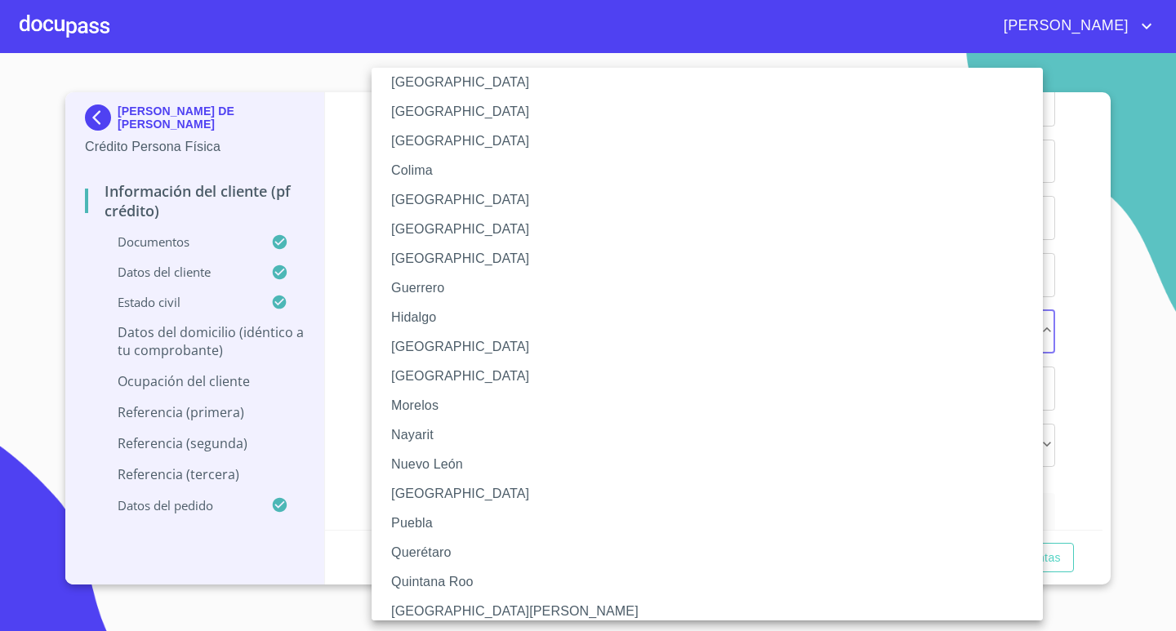
click at [445, 341] on li "[GEOGRAPHIC_DATA]" at bounding box center [712, 346] width 683 height 29
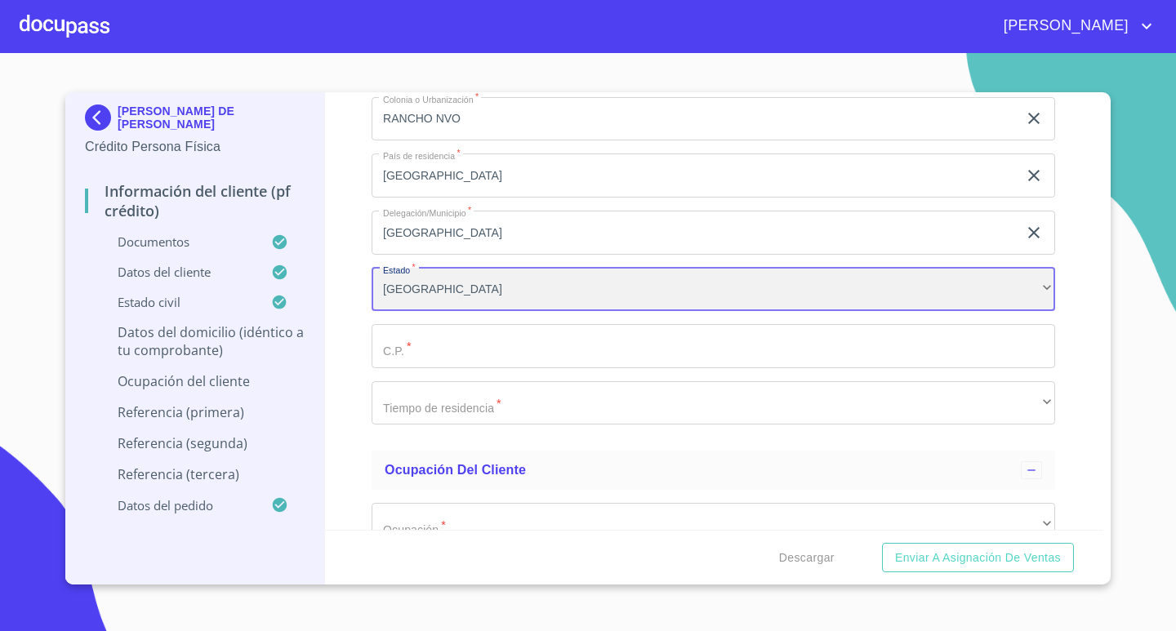
scroll to position [5552, 0]
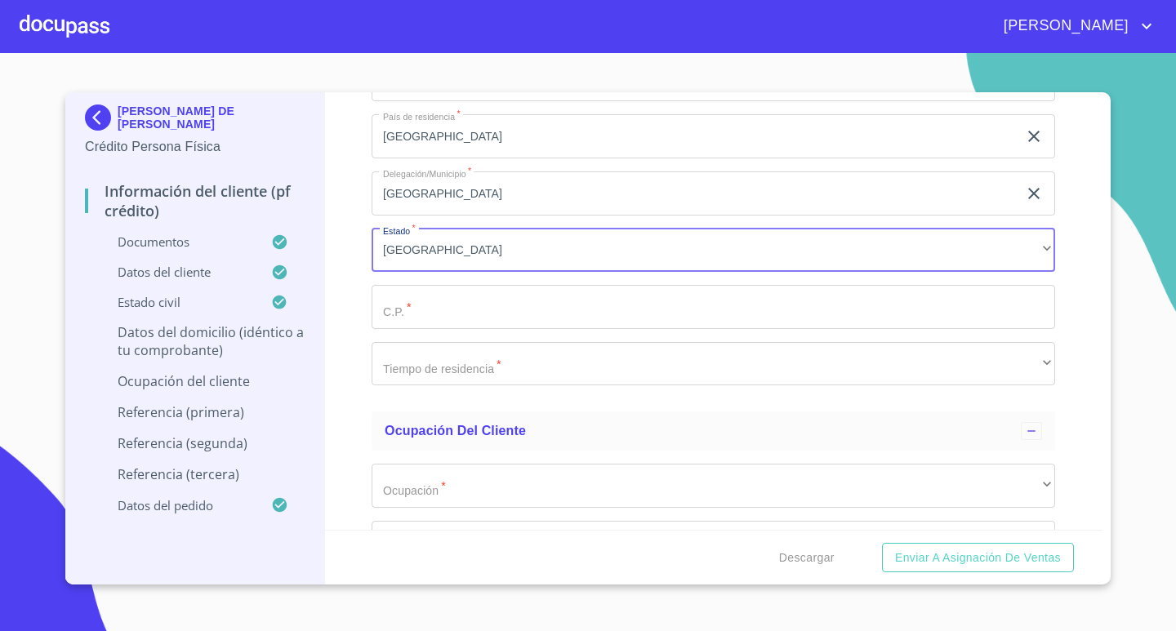
click at [518, 310] on input "Documento de identificación.   *" at bounding box center [712, 307] width 683 height 44
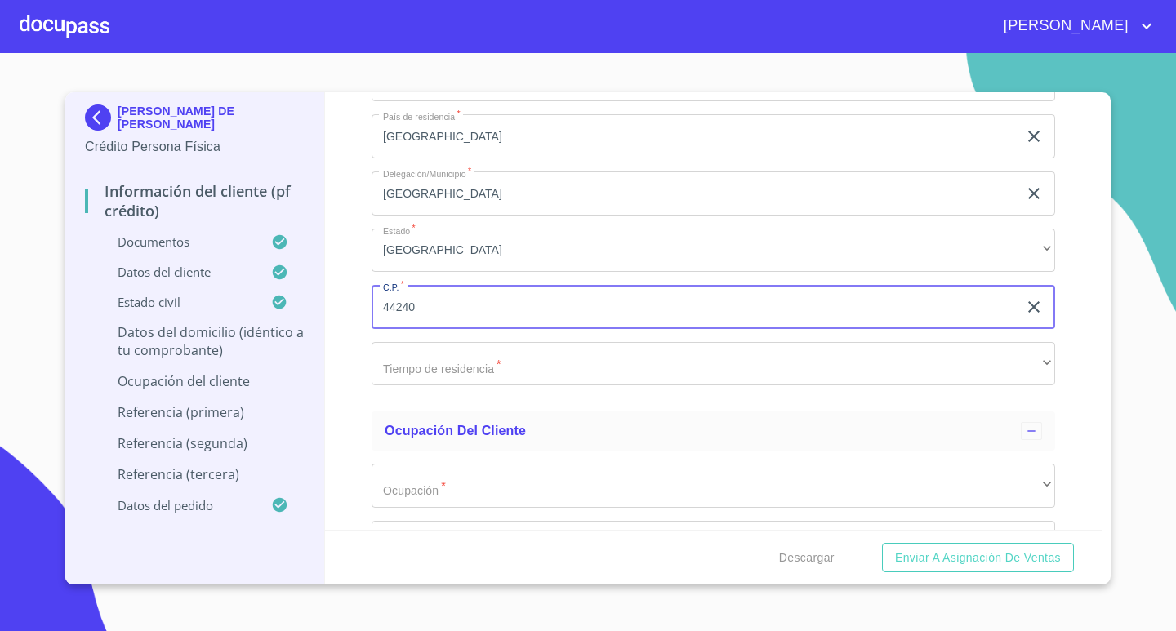
type input "44240"
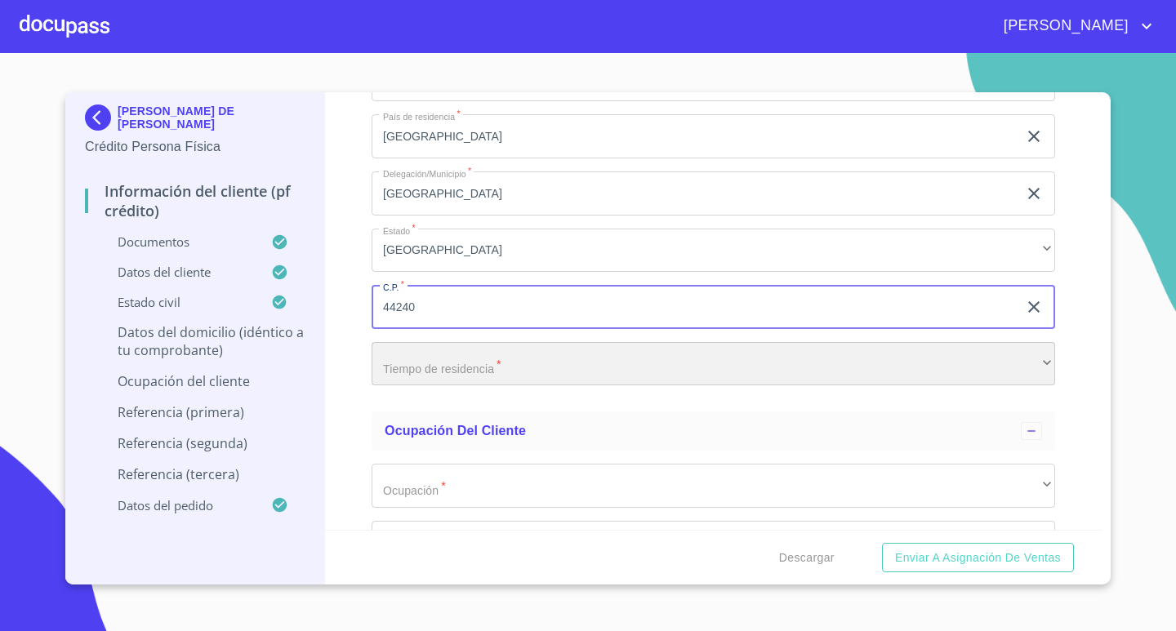
click at [552, 370] on div "​" at bounding box center [712, 364] width 683 height 44
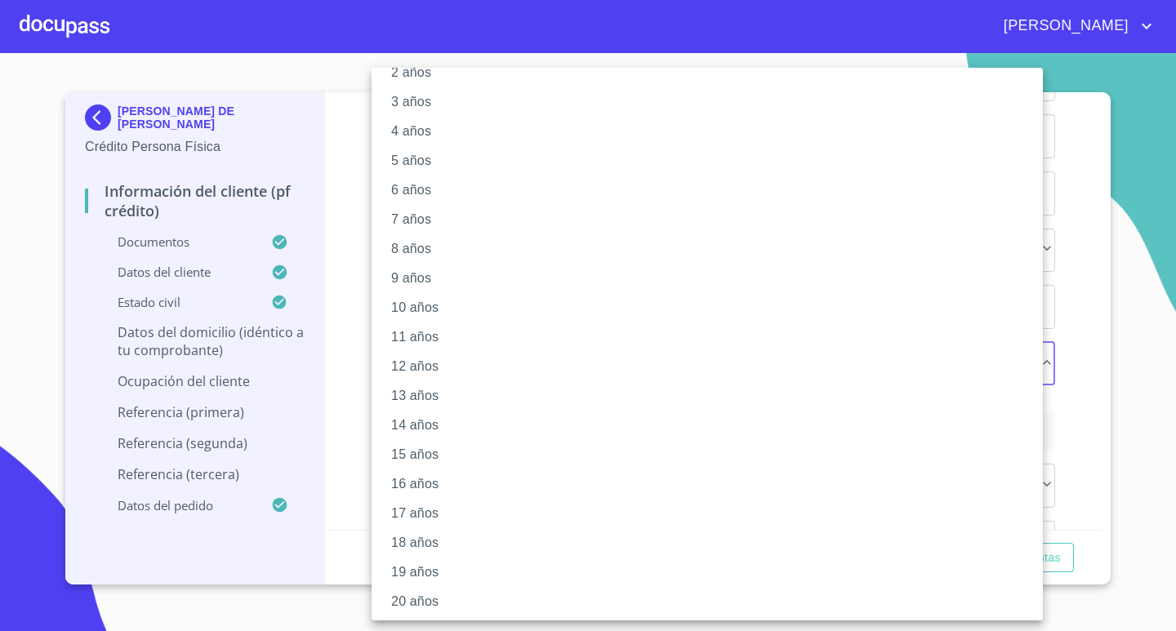
scroll to position [87, 0]
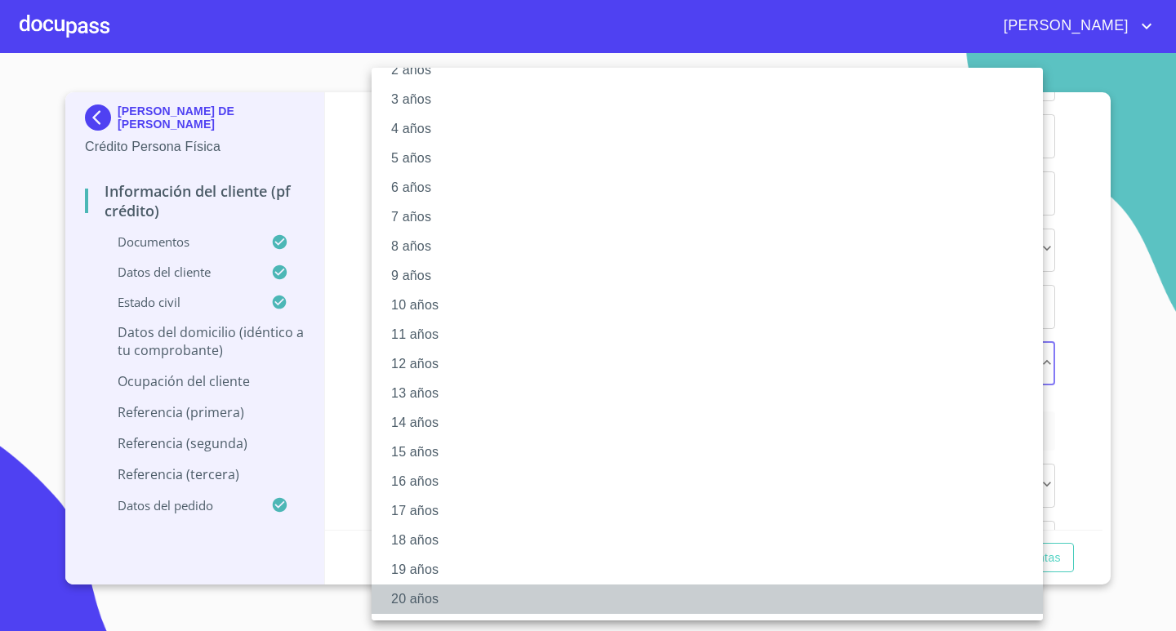
click at [423, 599] on li "20 años" at bounding box center [712, 599] width 683 height 29
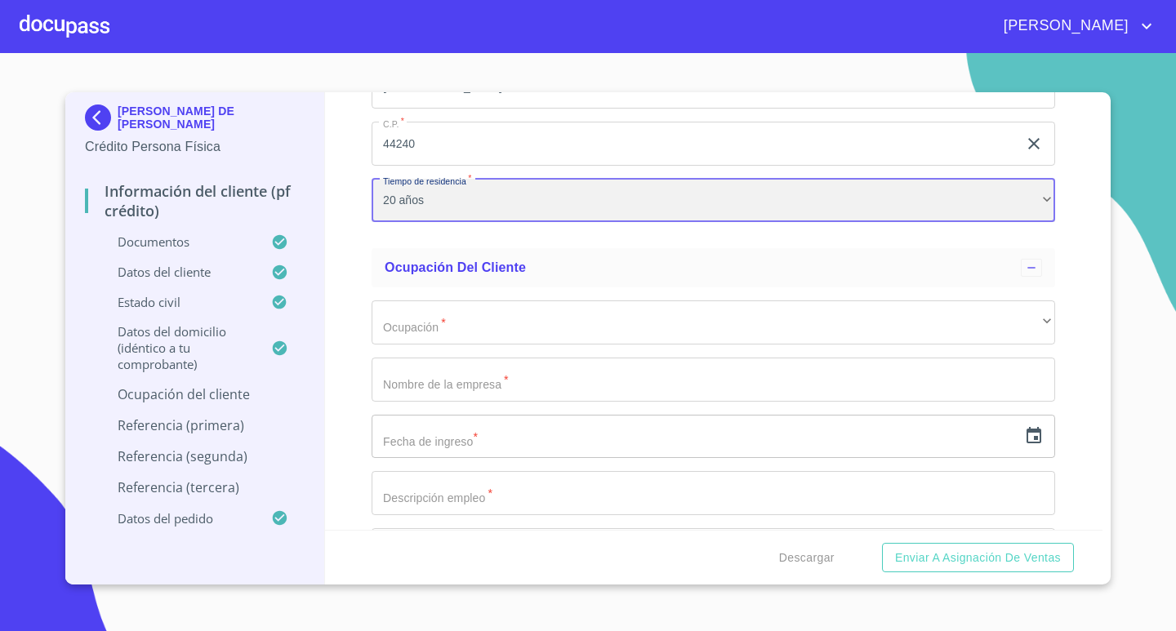
scroll to position [5797, 0]
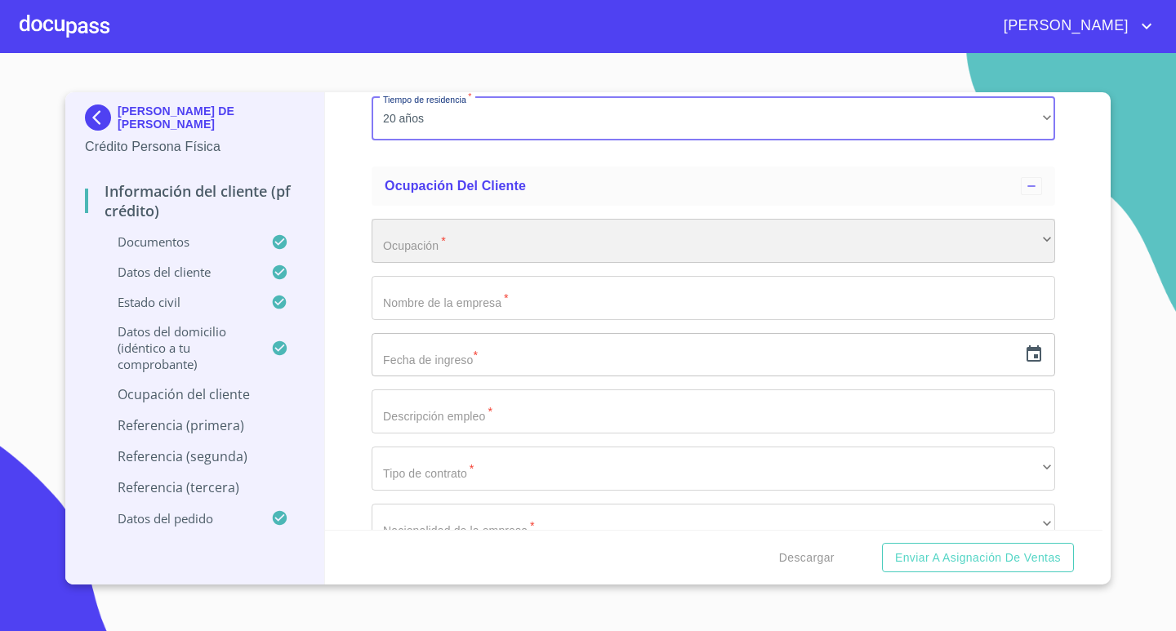
click at [1033, 230] on div "​" at bounding box center [712, 241] width 683 height 44
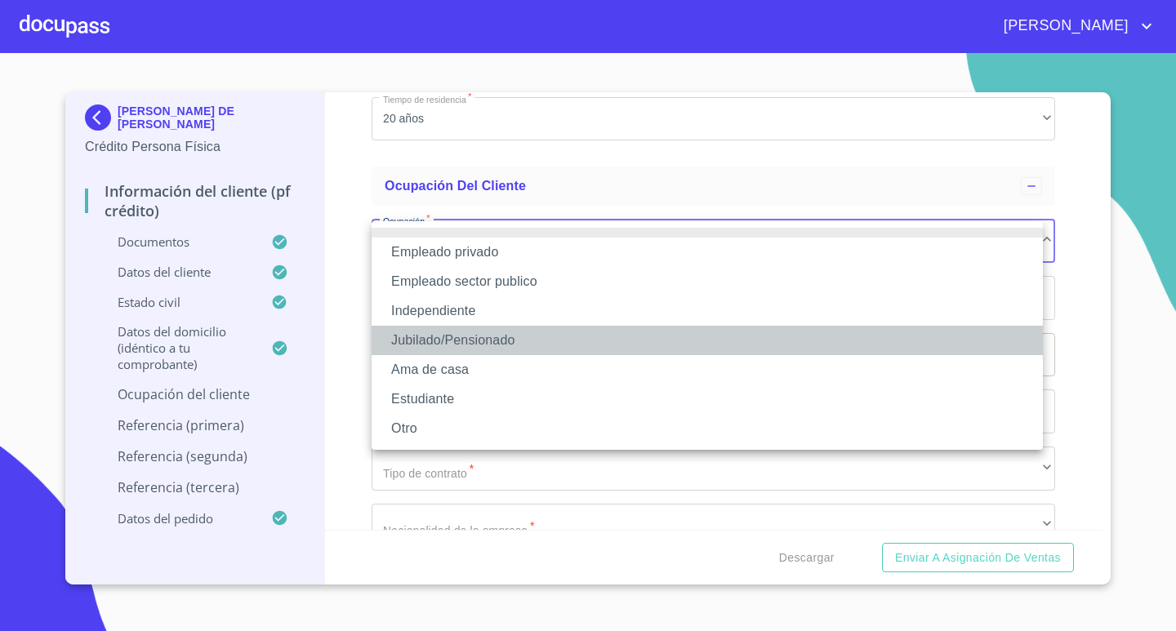
click at [523, 341] on li "Jubilado/Pensionado" at bounding box center [706, 340] width 671 height 29
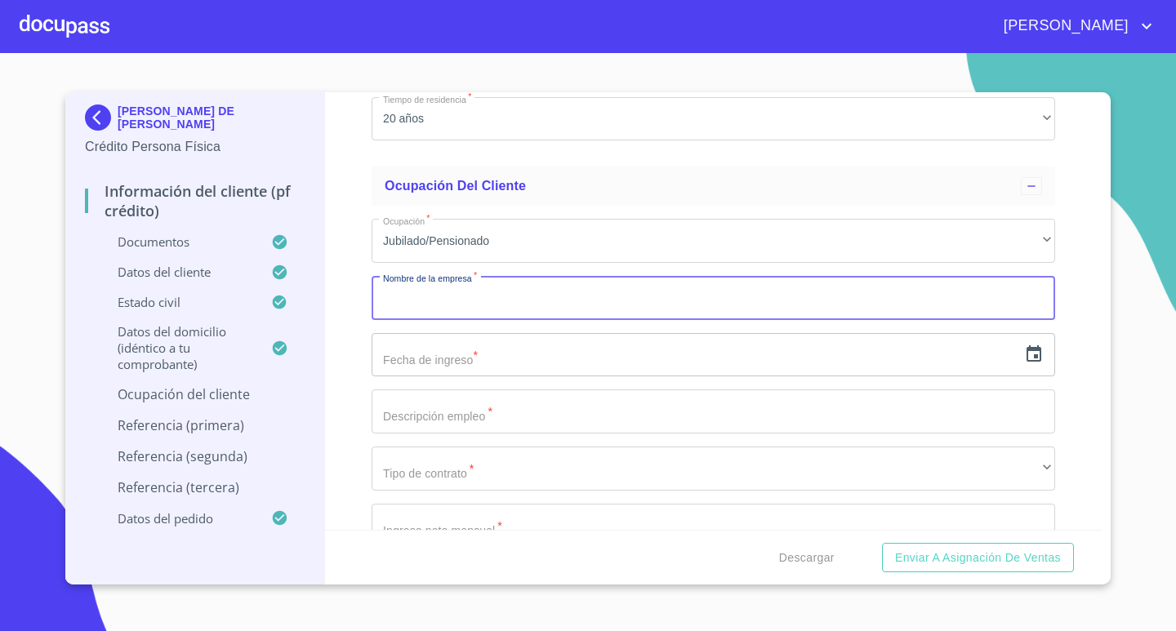
click at [770, 304] on input "Documento de identificación.   *" at bounding box center [712, 298] width 683 height 44
type input "[PERSON_NAME] DE [PERSON_NAME]"
click at [771, 351] on input "text" at bounding box center [694, 355] width 646 height 44
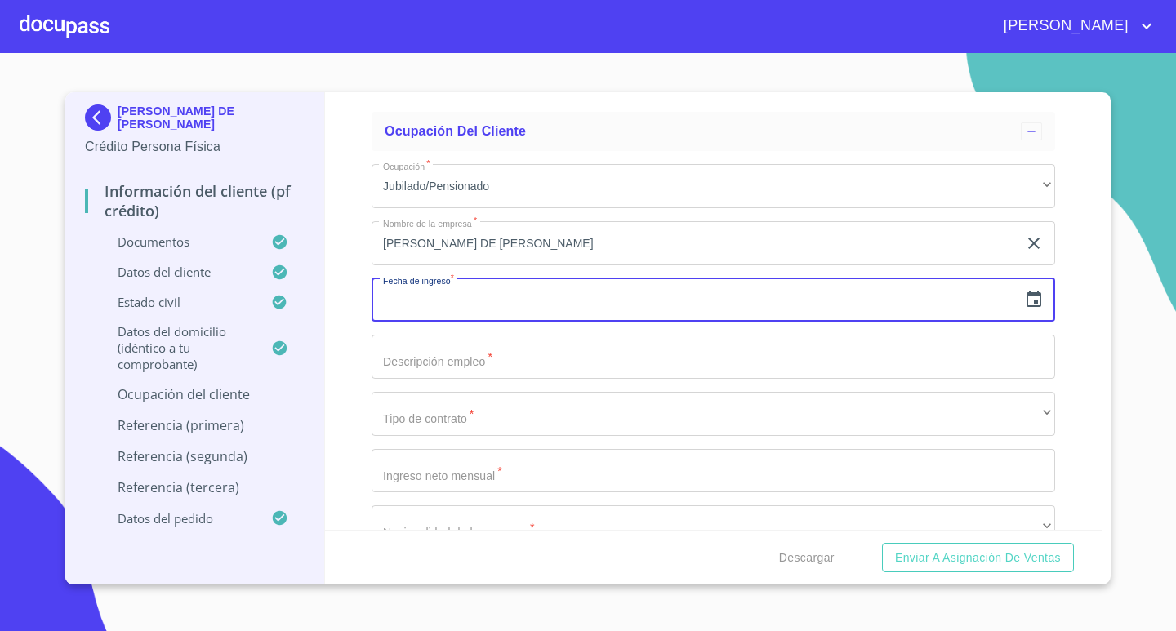
scroll to position [5878, 0]
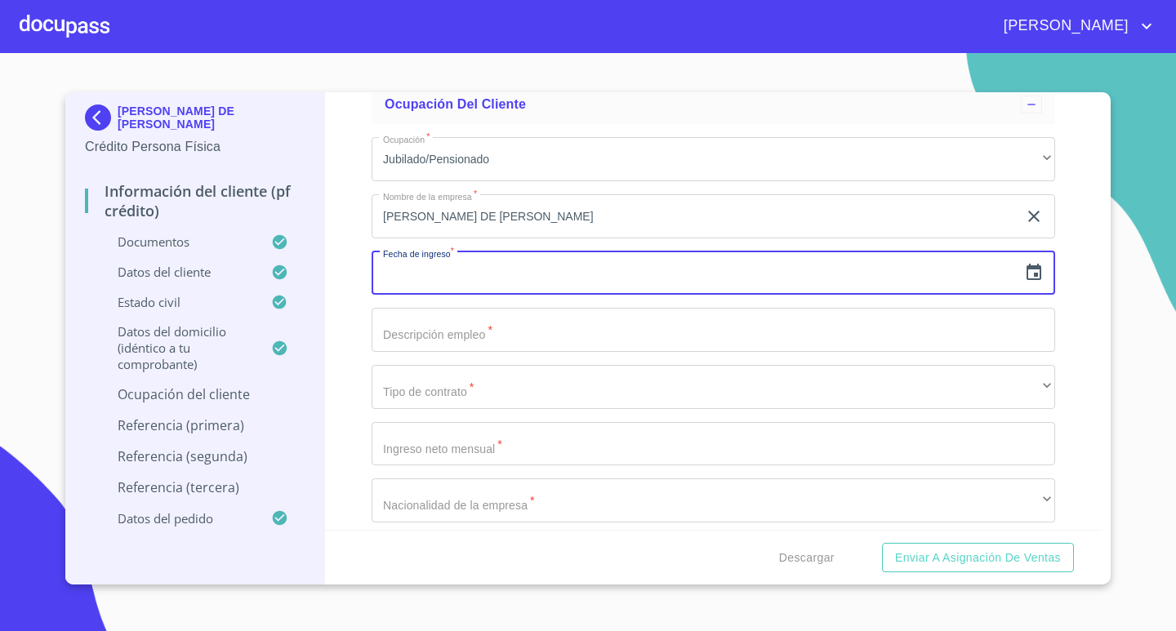
click at [1024, 277] on icon "button" at bounding box center [1034, 273] width 20 height 20
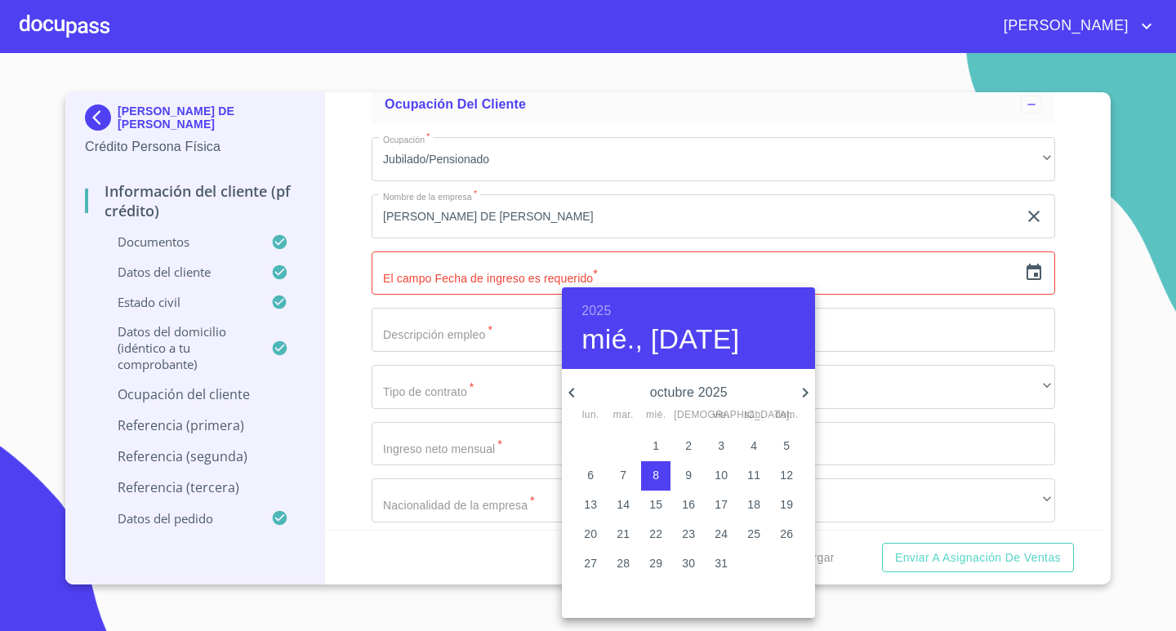
click at [609, 308] on h6 "2025" at bounding box center [595, 311] width 29 height 23
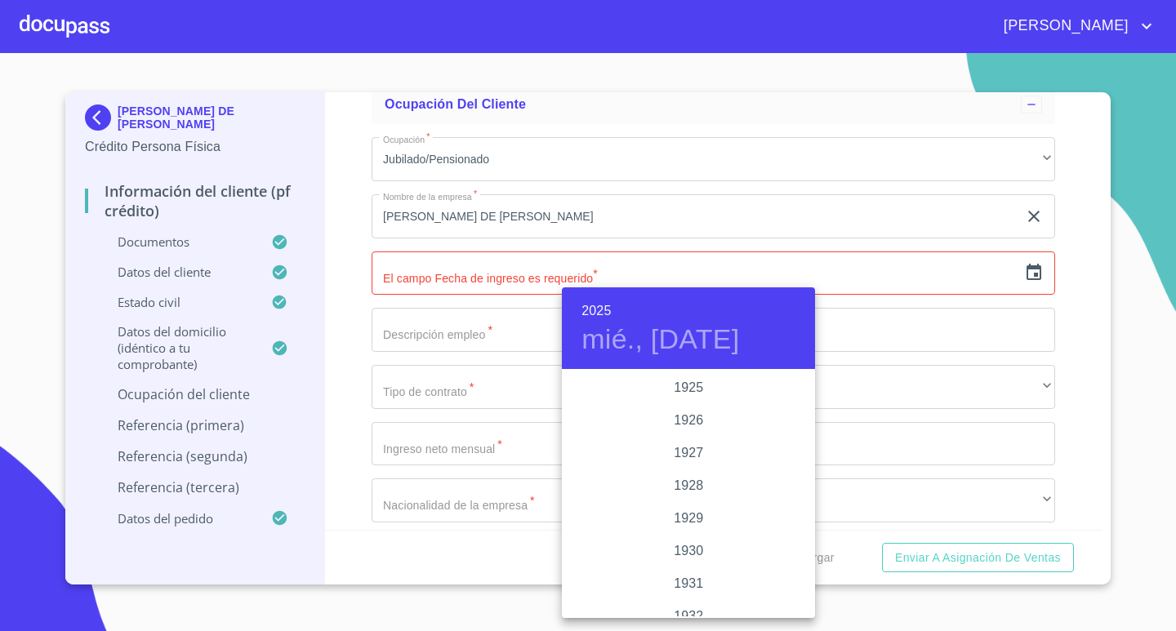
scroll to position [3168, 0]
click at [691, 456] on div "2024" at bounding box center [688, 453] width 253 height 33
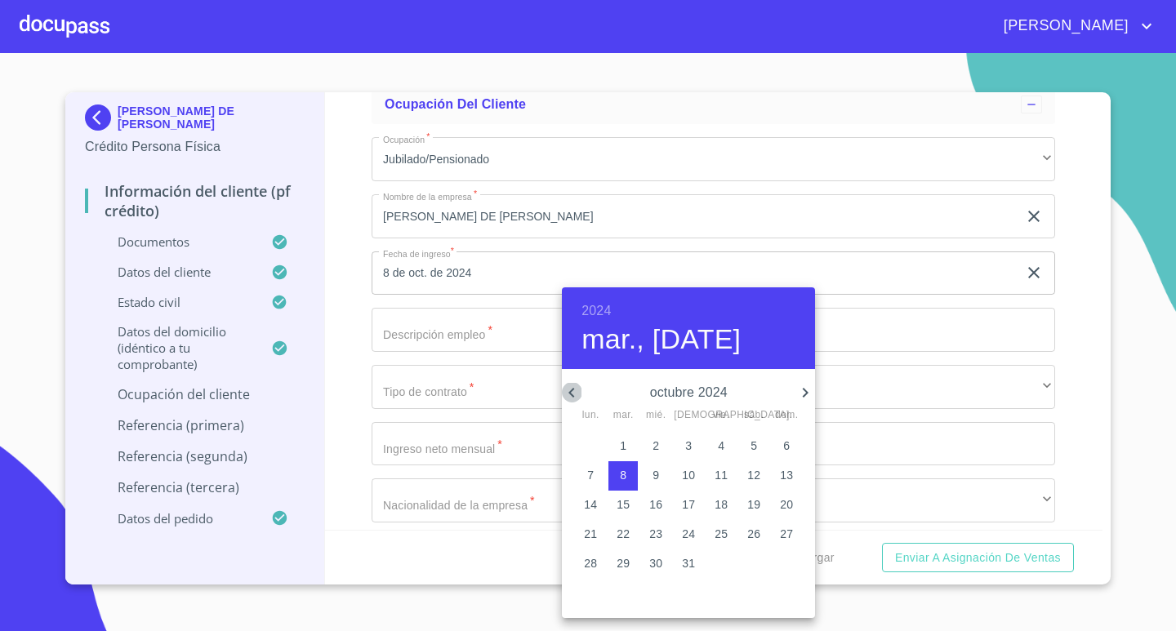
click at [572, 386] on icon "button" at bounding box center [572, 393] width 20 height 20
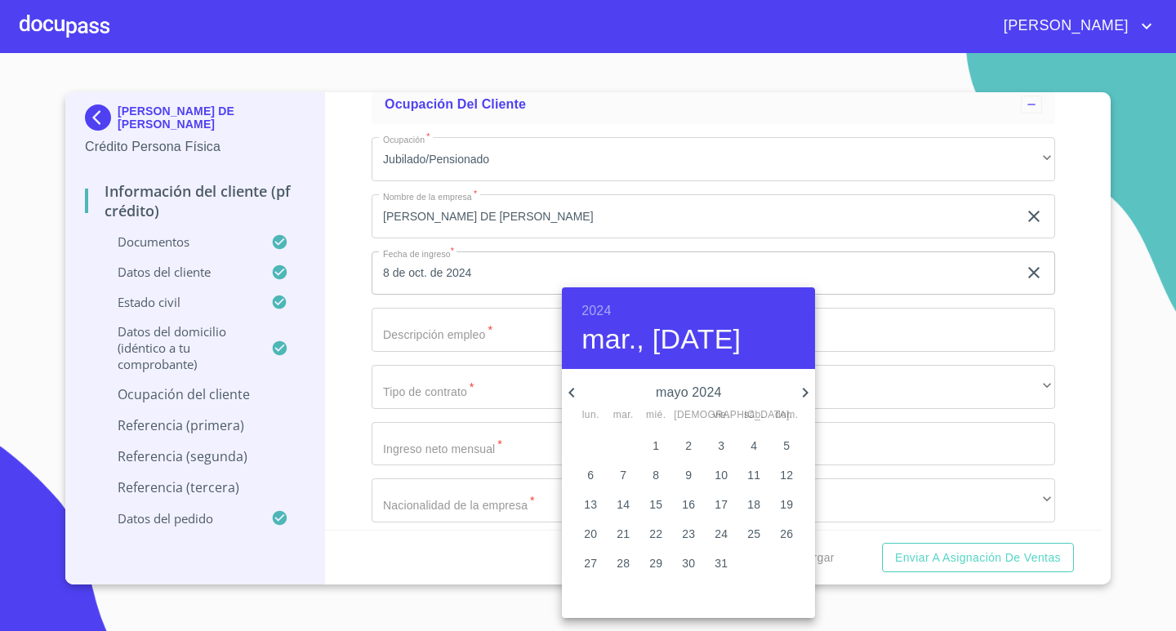
click at [660, 337] on h4 "mar., [DATE]" at bounding box center [660, 339] width 159 height 34
click at [676, 339] on h4 "mar., [DATE]" at bounding box center [660, 339] width 159 height 34
click at [798, 392] on icon "button" at bounding box center [805, 393] width 20 height 20
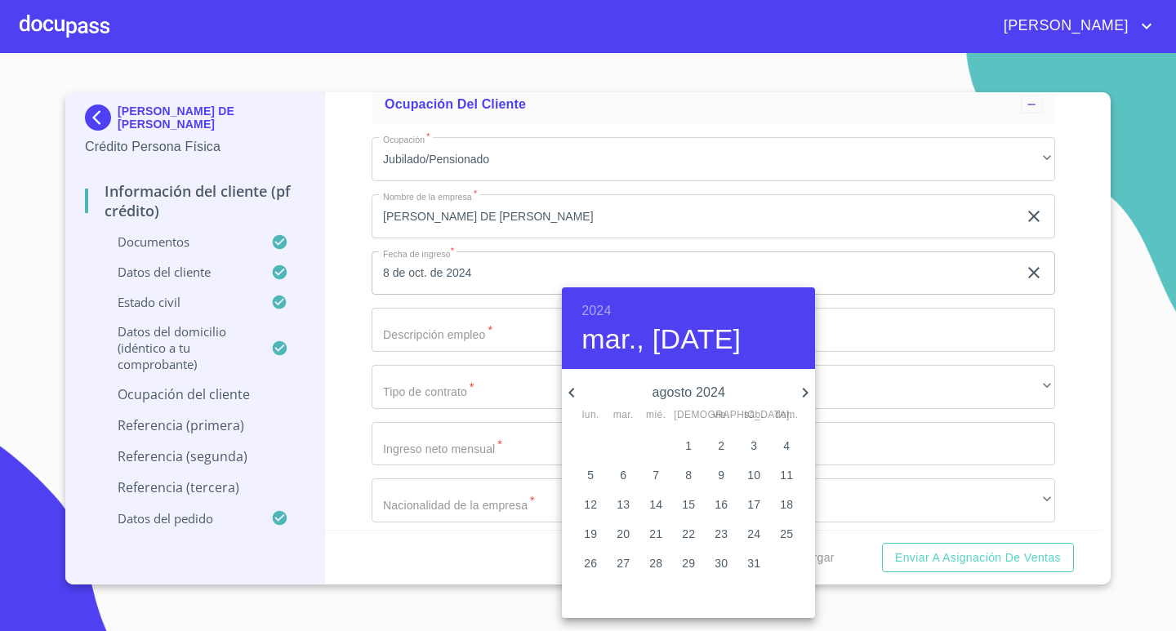
click at [798, 392] on icon "button" at bounding box center [805, 393] width 20 height 20
click at [586, 471] on span "2" at bounding box center [590, 475] width 29 height 16
type input "2 de sep. de 2024"
click at [337, 346] on div at bounding box center [588, 315] width 1176 height 631
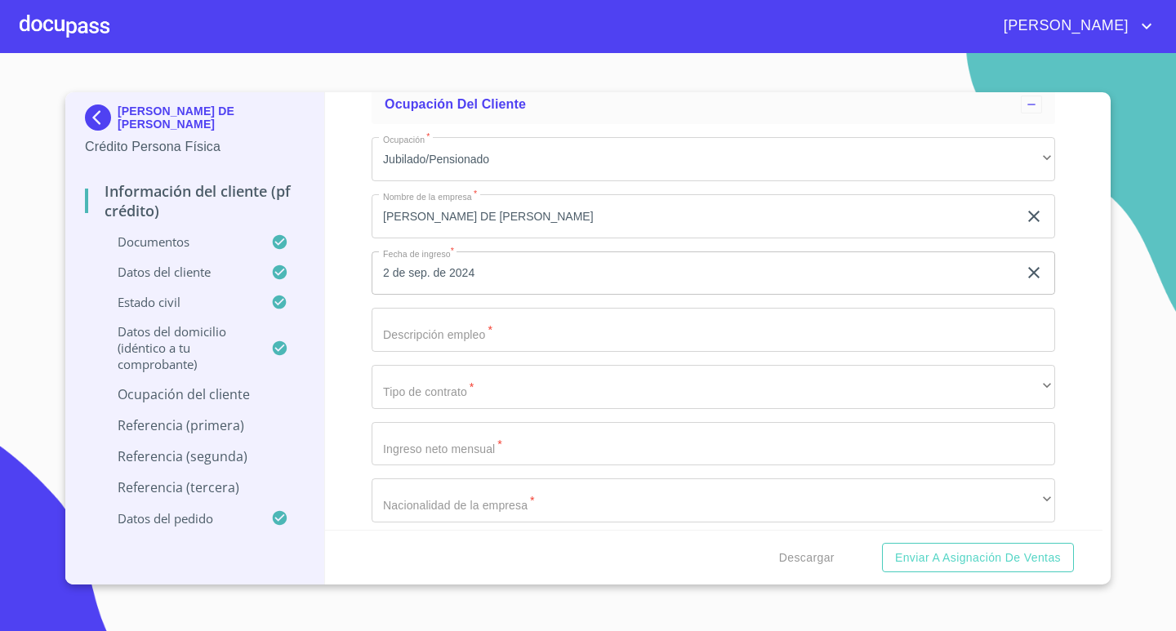
click at [575, 331] on input "Documento de identificación.   *" at bounding box center [712, 330] width 683 height 44
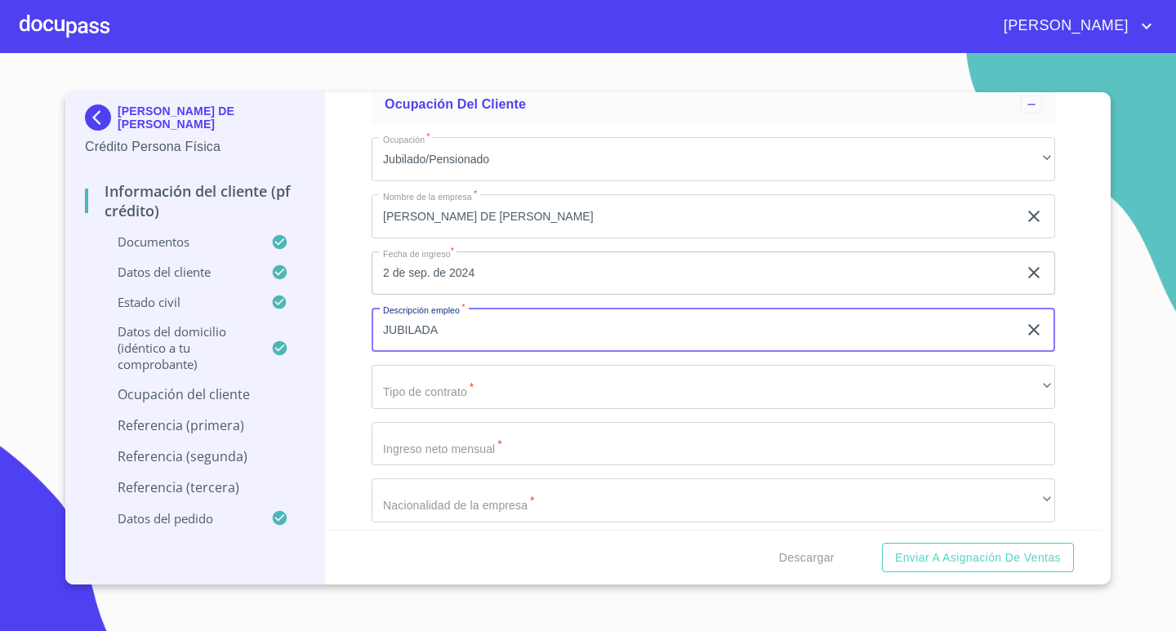
type input "JUBILADA"
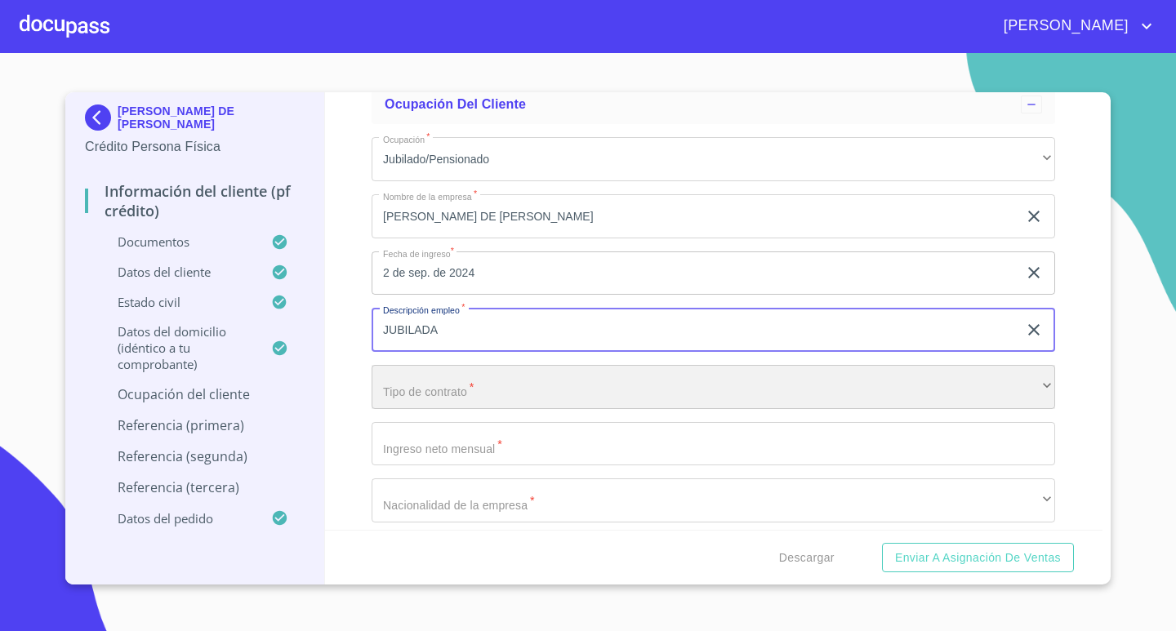
click at [579, 392] on div "​" at bounding box center [712, 387] width 683 height 44
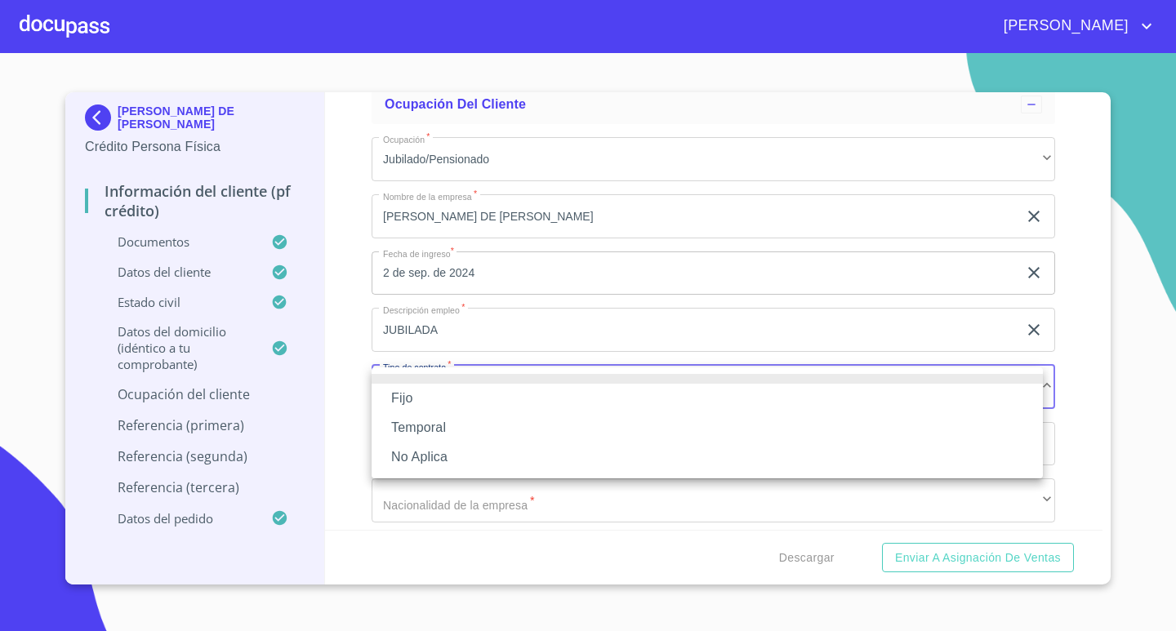
click at [483, 398] on li "Fijo" at bounding box center [706, 398] width 671 height 29
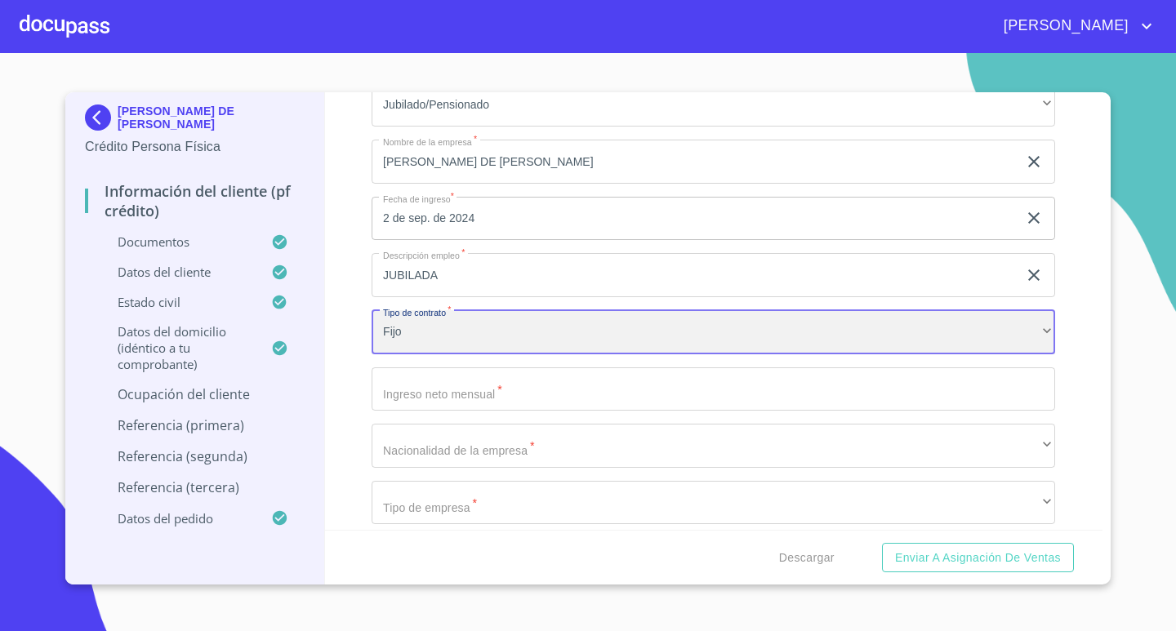
scroll to position [5960, 0]
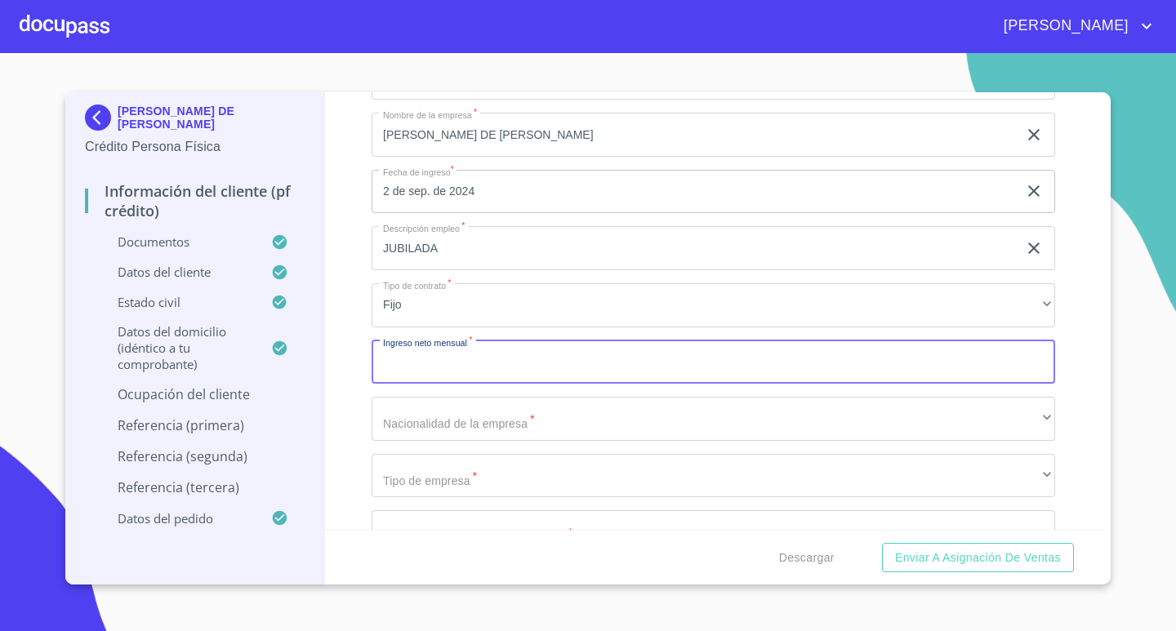
click at [522, 367] on input "Documento de identificación.   *" at bounding box center [712, 362] width 683 height 44
type input "24200"
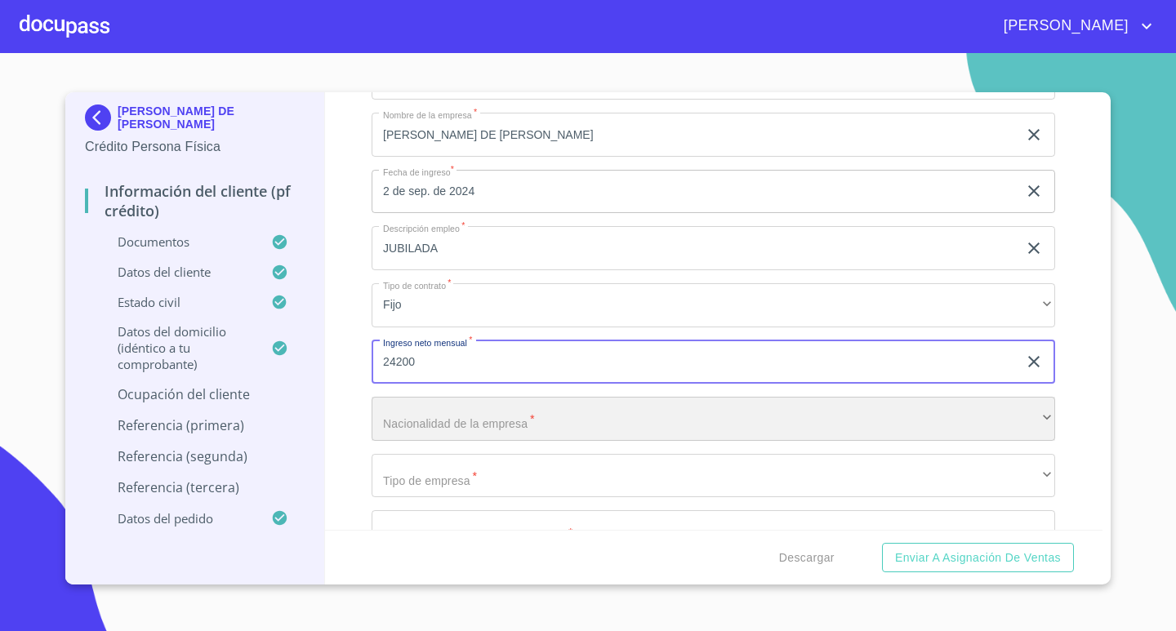
click at [523, 416] on div "​" at bounding box center [712, 419] width 683 height 44
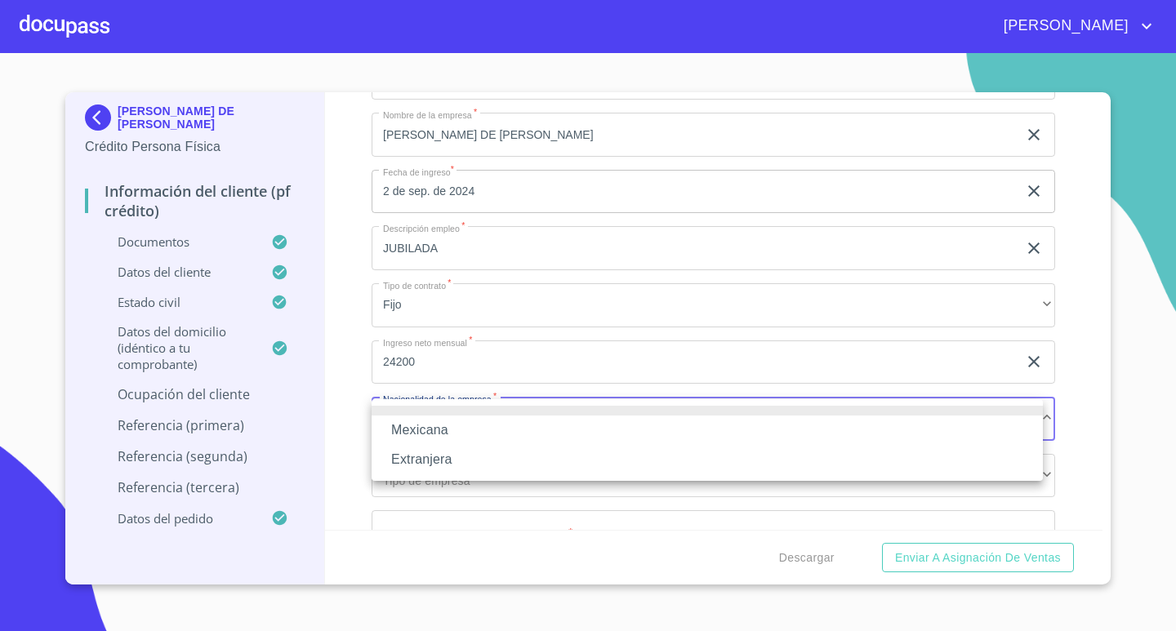
click at [513, 425] on li "Mexicana" at bounding box center [706, 430] width 671 height 29
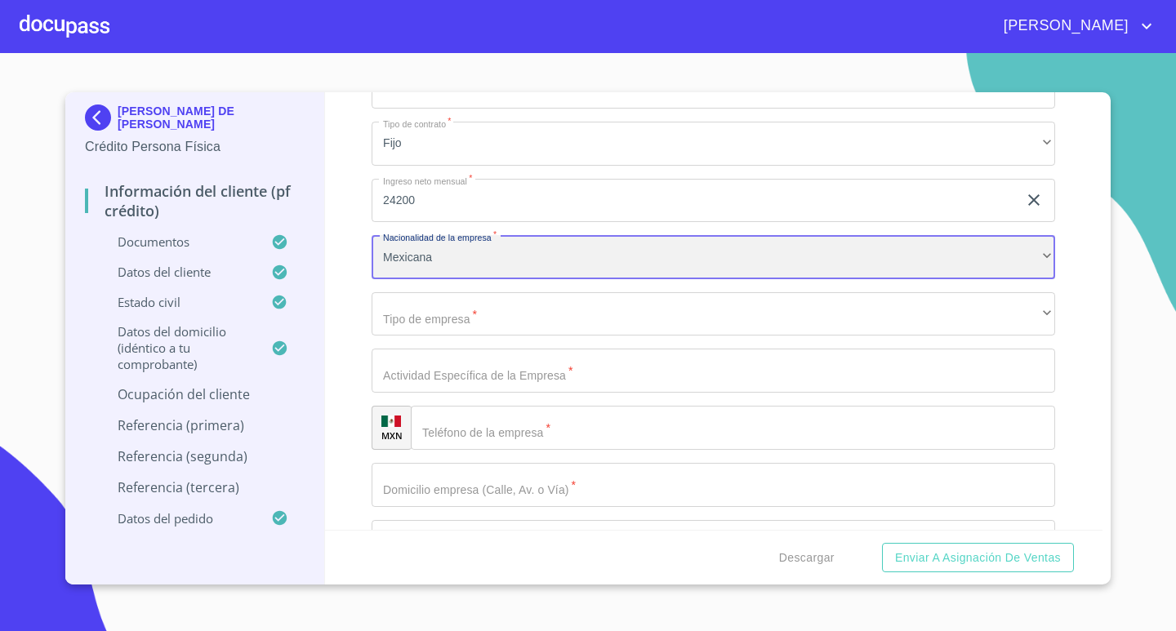
scroll to position [6123, 0]
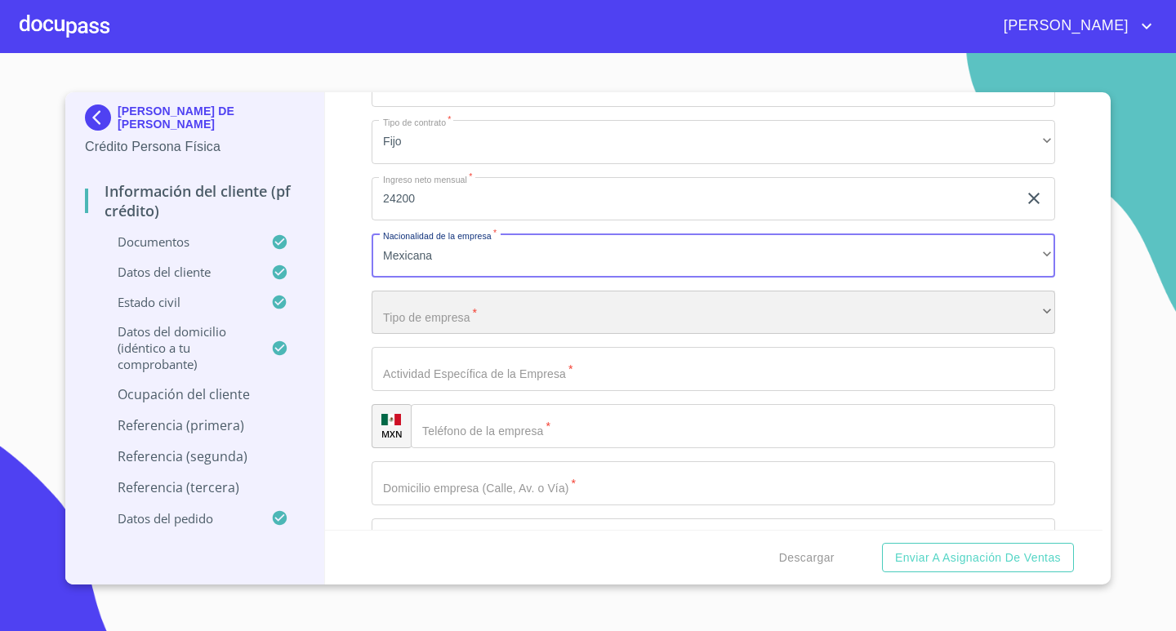
click at [520, 318] on div "​" at bounding box center [712, 313] width 683 height 44
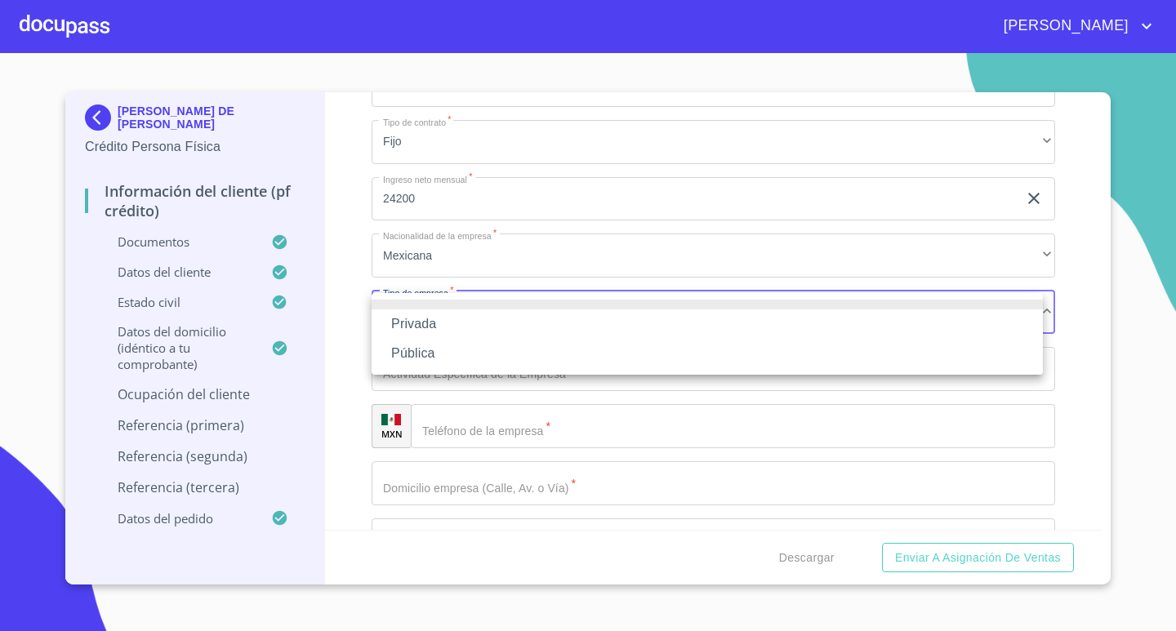
click at [520, 318] on li "Privada" at bounding box center [706, 323] width 671 height 29
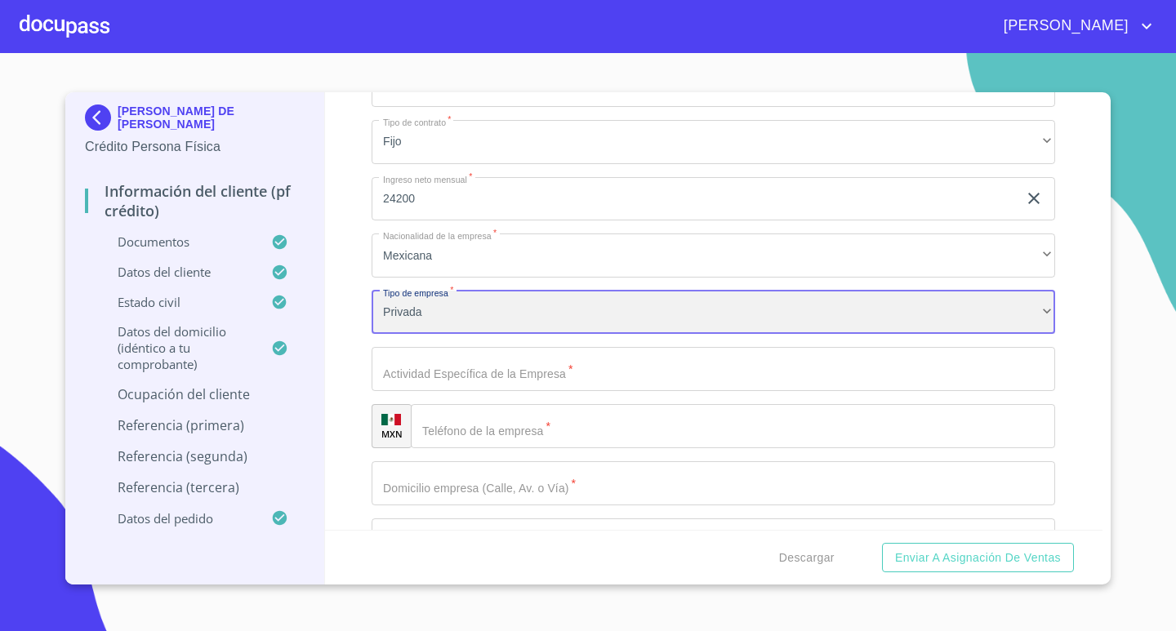
scroll to position [6205, 0]
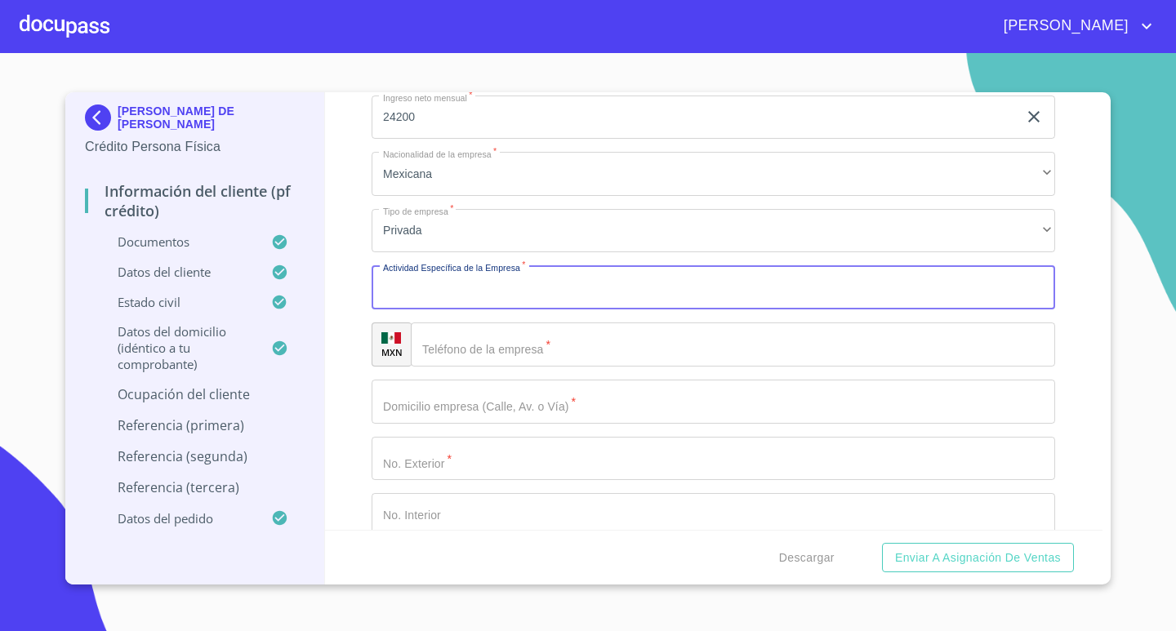
click at [615, 288] on input "Documento de identificación.   *" at bounding box center [712, 287] width 683 height 44
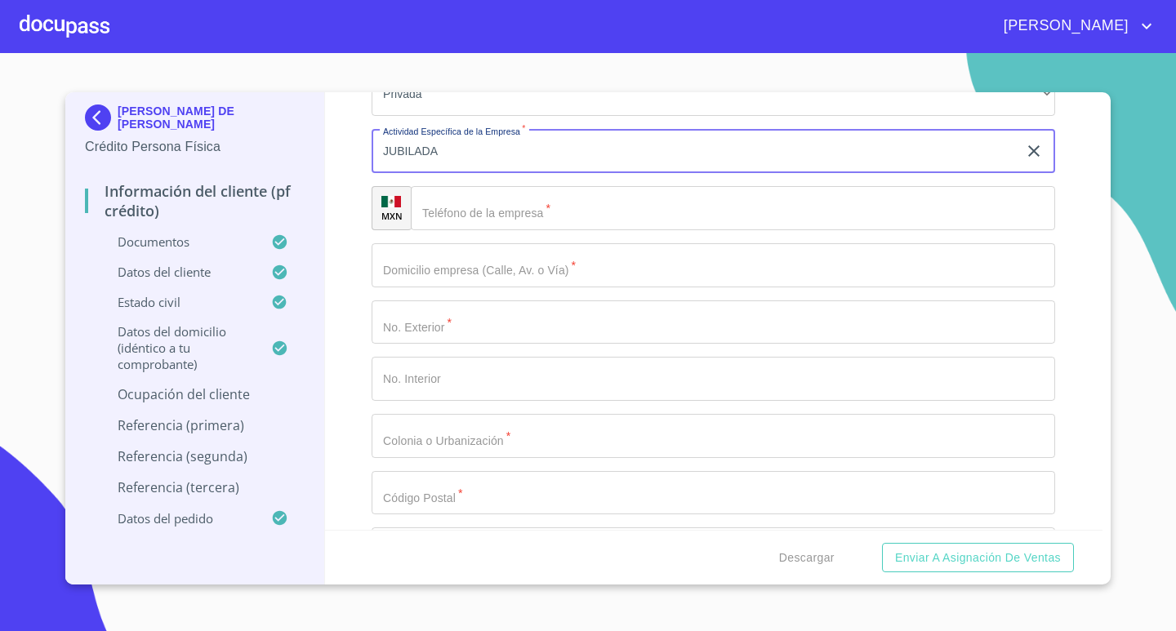
scroll to position [6368, 0]
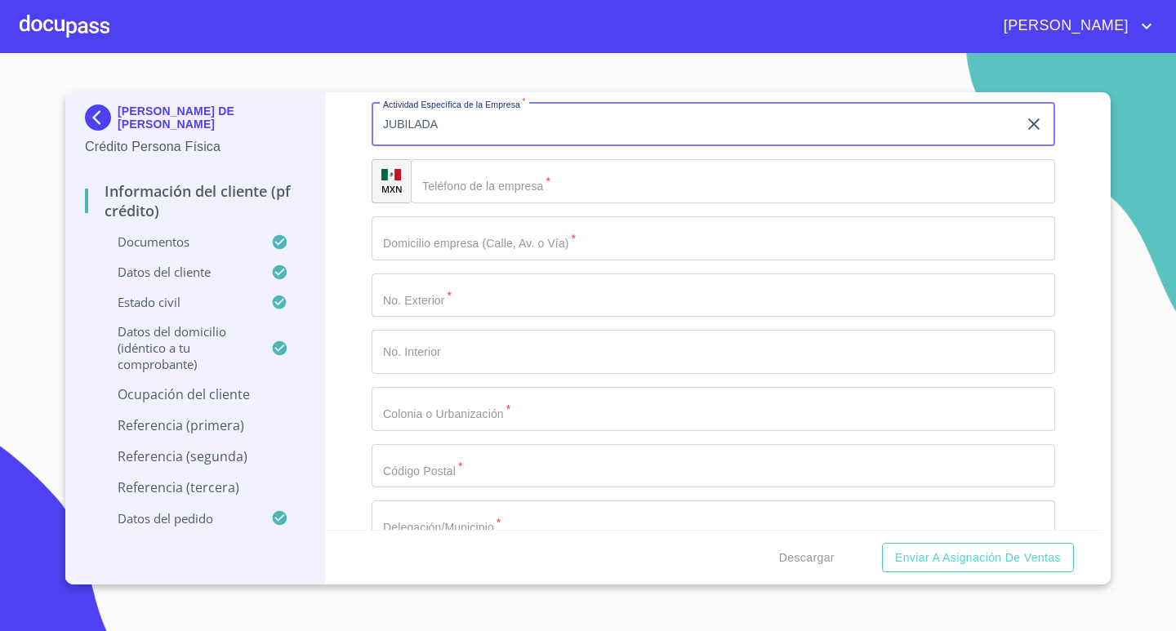
type input "JUBILADA"
click at [563, 184] on input "Documento de identificación.   *" at bounding box center [733, 181] width 644 height 44
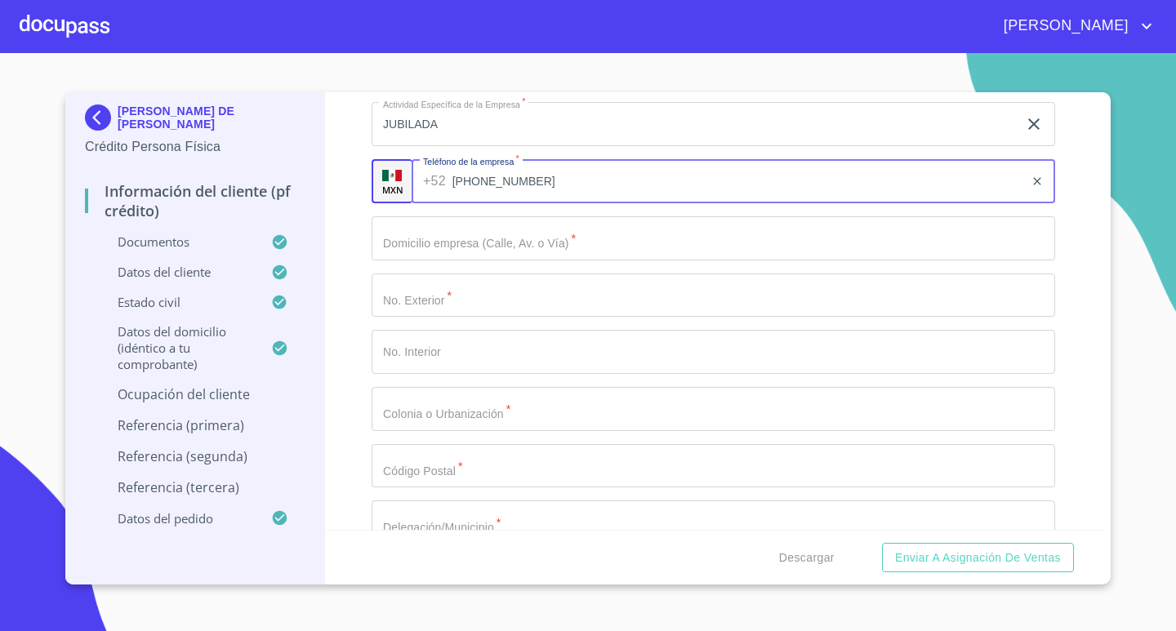
type input "[PHONE_NUMBER]"
click at [603, 238] on input "Documento de identificación.   *" at bounding box center [712, 238] width 683 height 44
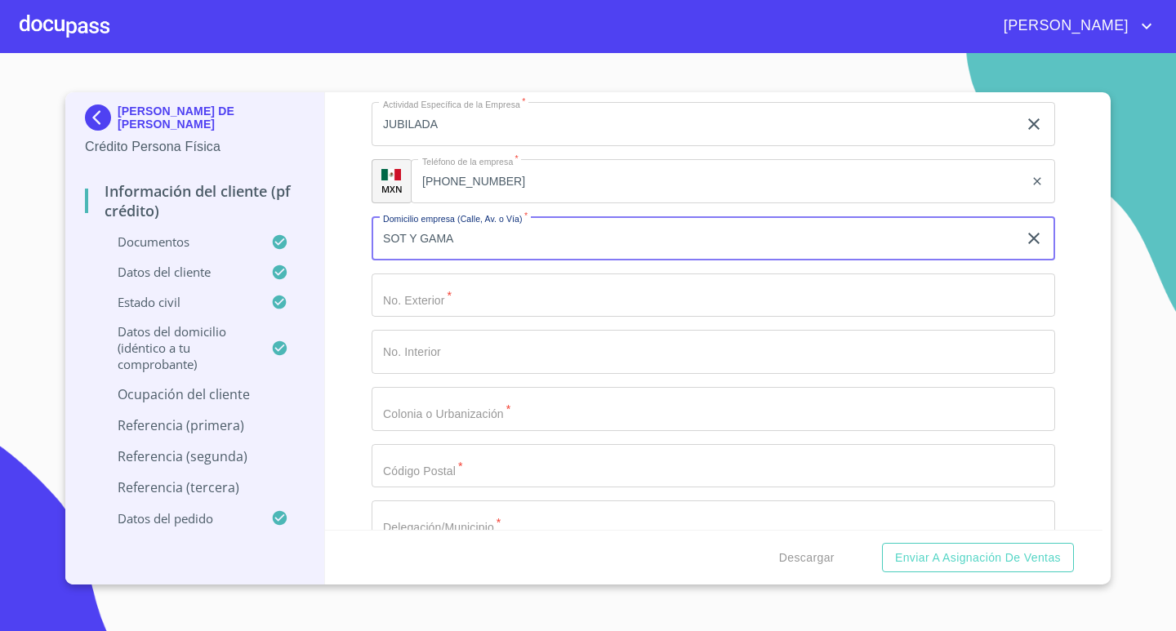
type input "SOT Y GAMA"
click at [606, 293] on input "Documento de identificación.   *" at bounding box center [712, 296] width 683 height 44
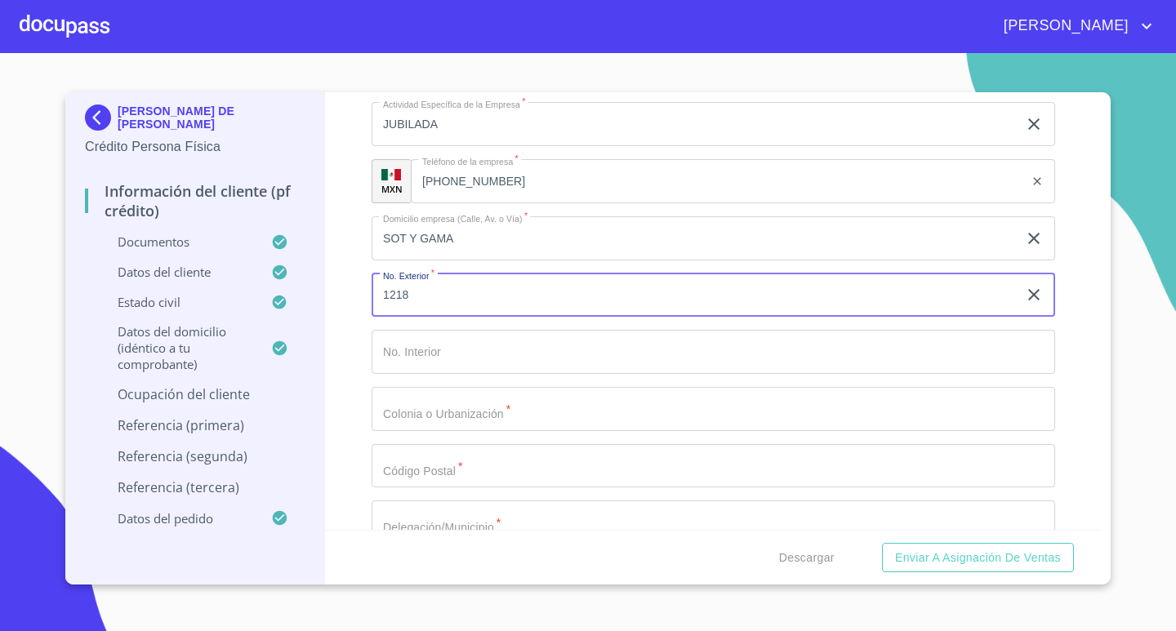
type input "1218"
click at [596, 408] on input "Documento de identificación.   *" at bounding box center [712, 409] width 683 height 44
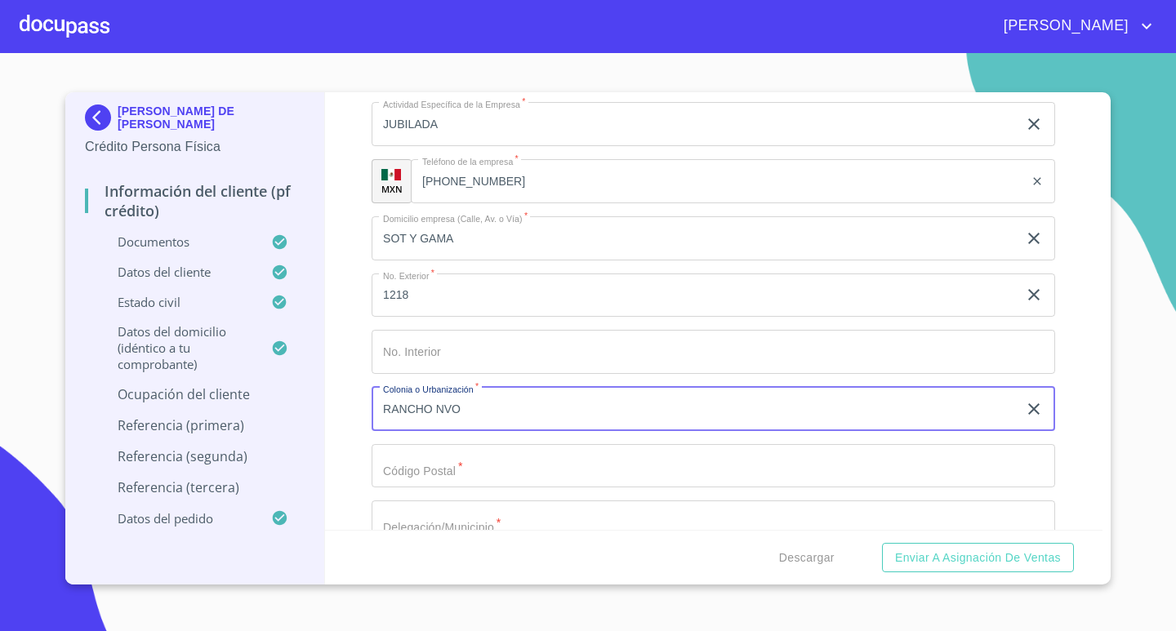
type input "RANCHO NVO"
click at [587, 462] on input "Documento de identificación.   *" at bounding box center [712, 466] width 683 height 44
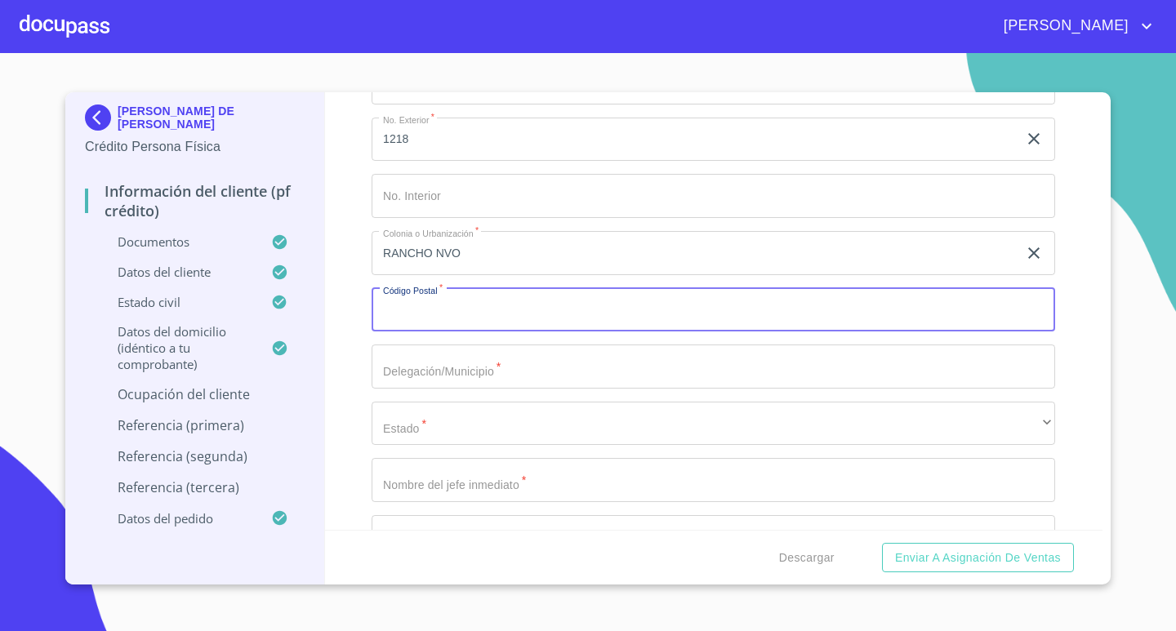
scroll to position [6613, 0]
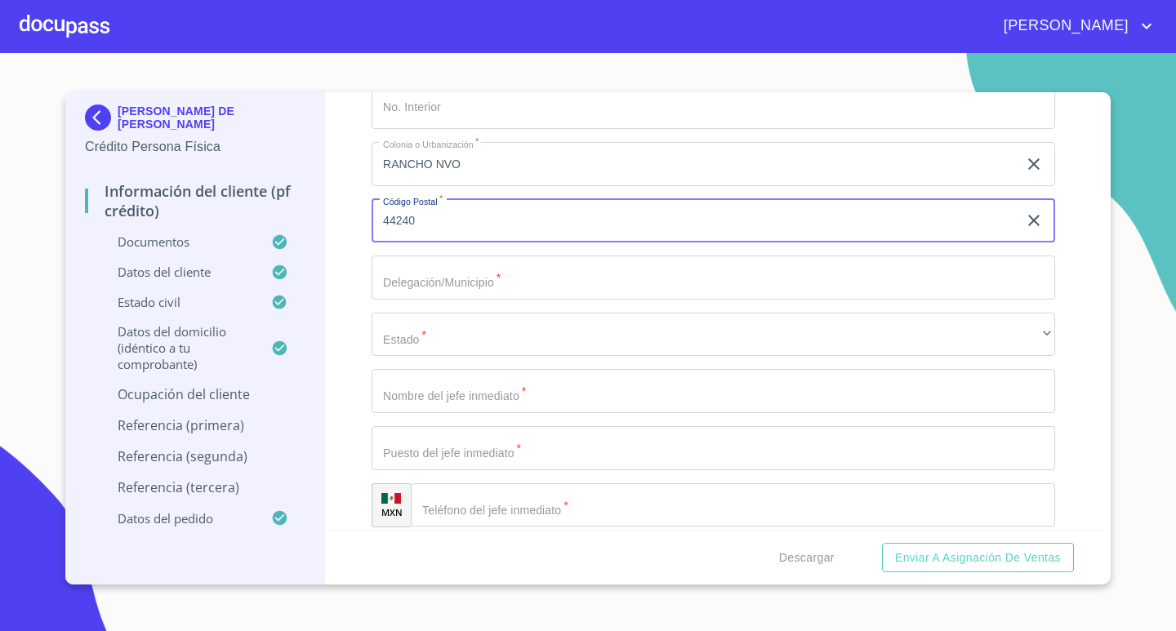
type input "44240"
click at [600, 284] on input "Documento de identificación.   *" at bounding box center [712, 278] width 683 height 44
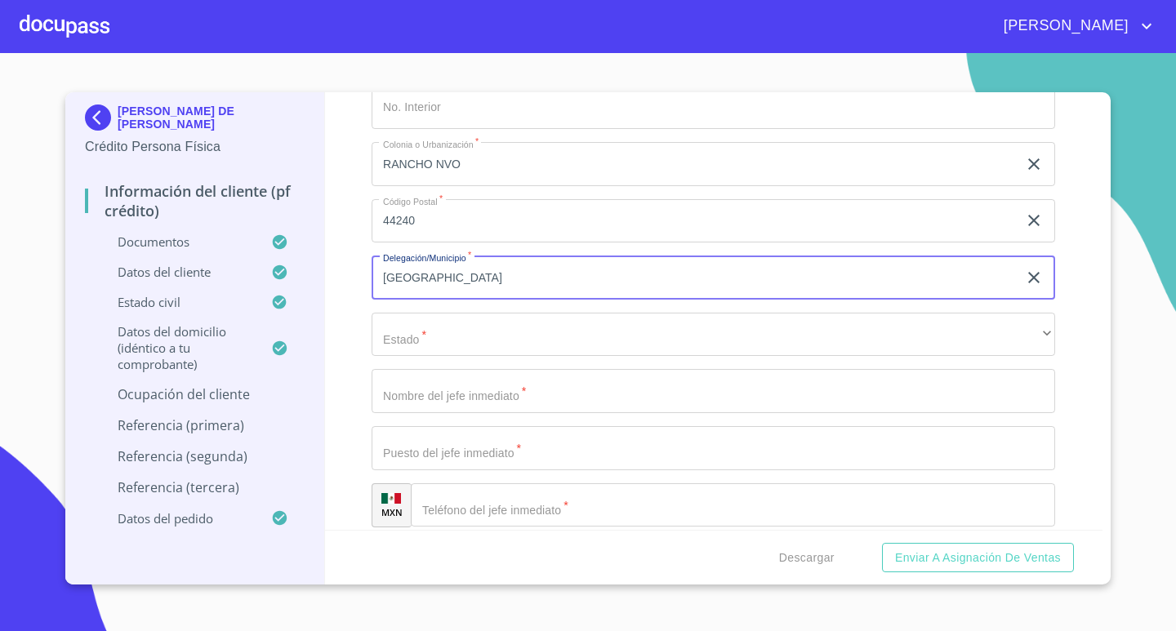
type input "[GEOGRAPHIC_DATA]"
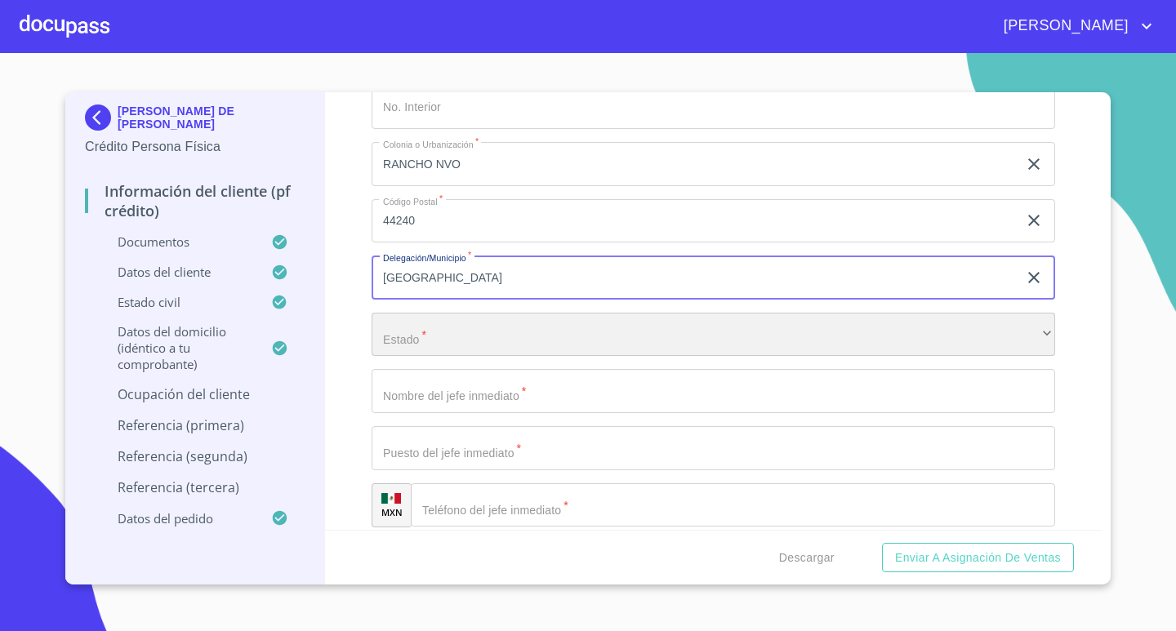
click at [621, 327] on div "​" at bounding box center [712, 335] width 683 height 44
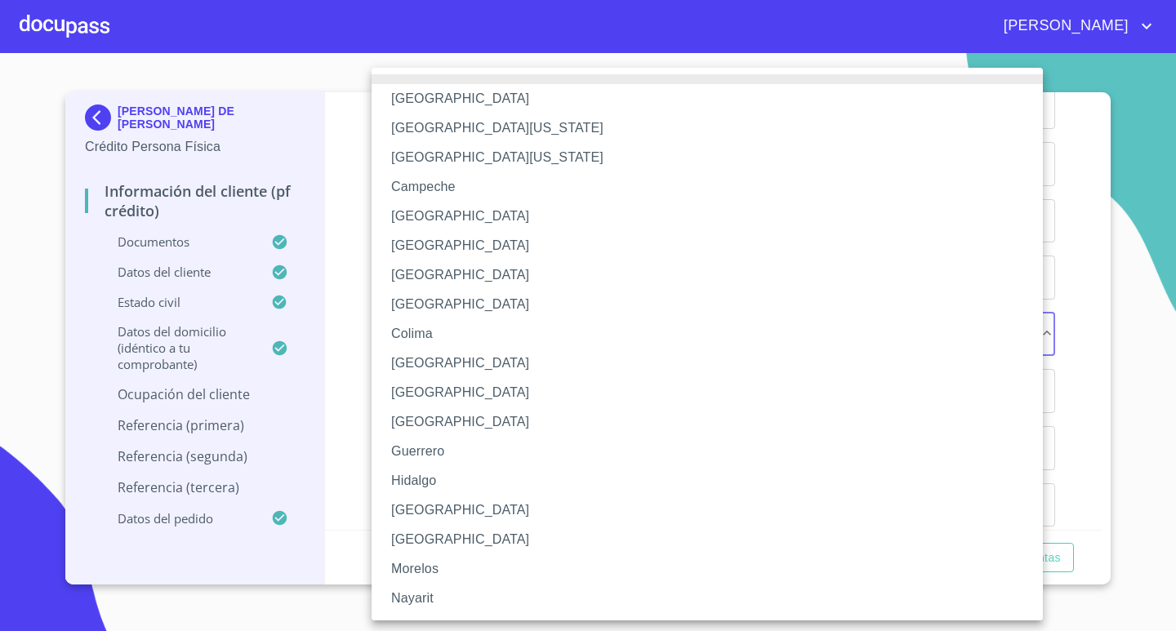
click at [434, 504] on li "[GEOGRAPHIC_DATA]" at bounding box center [712, 510] width 683 height 29
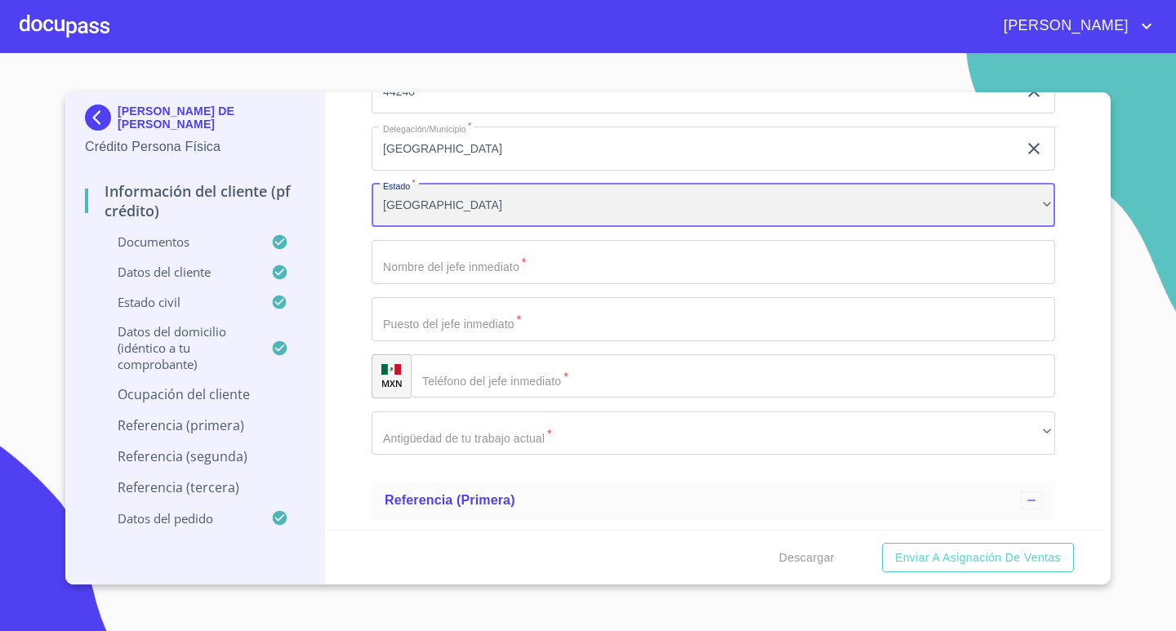
scroll to position [6776, 0]
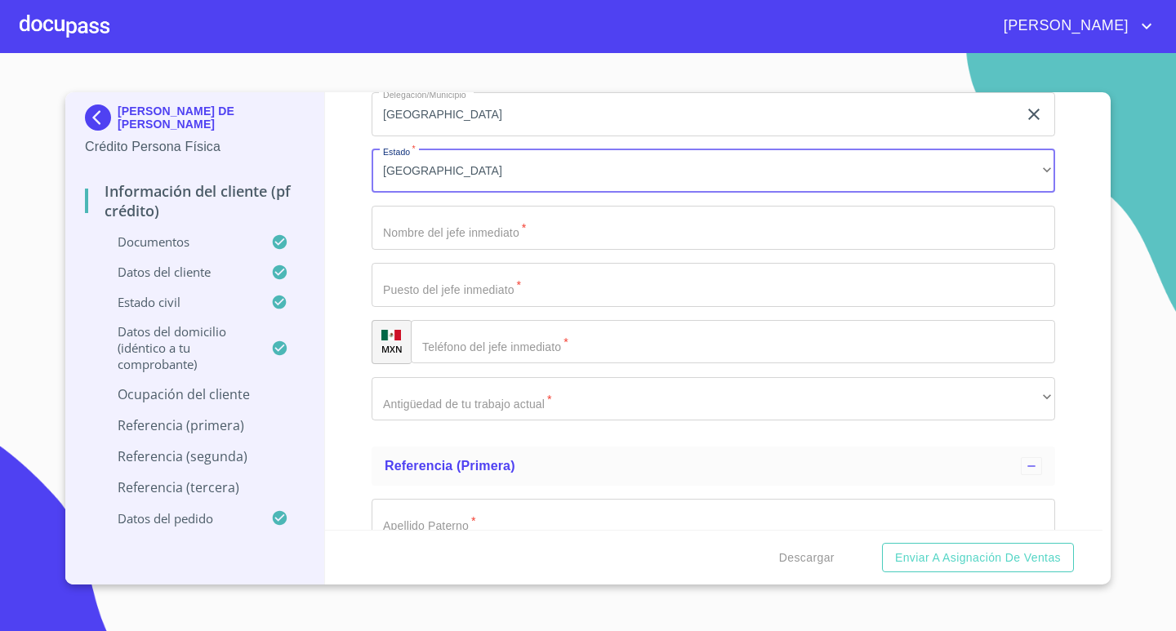
click at [573, 228] on input "Documento de identificación.   *" at bounding box center [712, 228] width 683 height 44
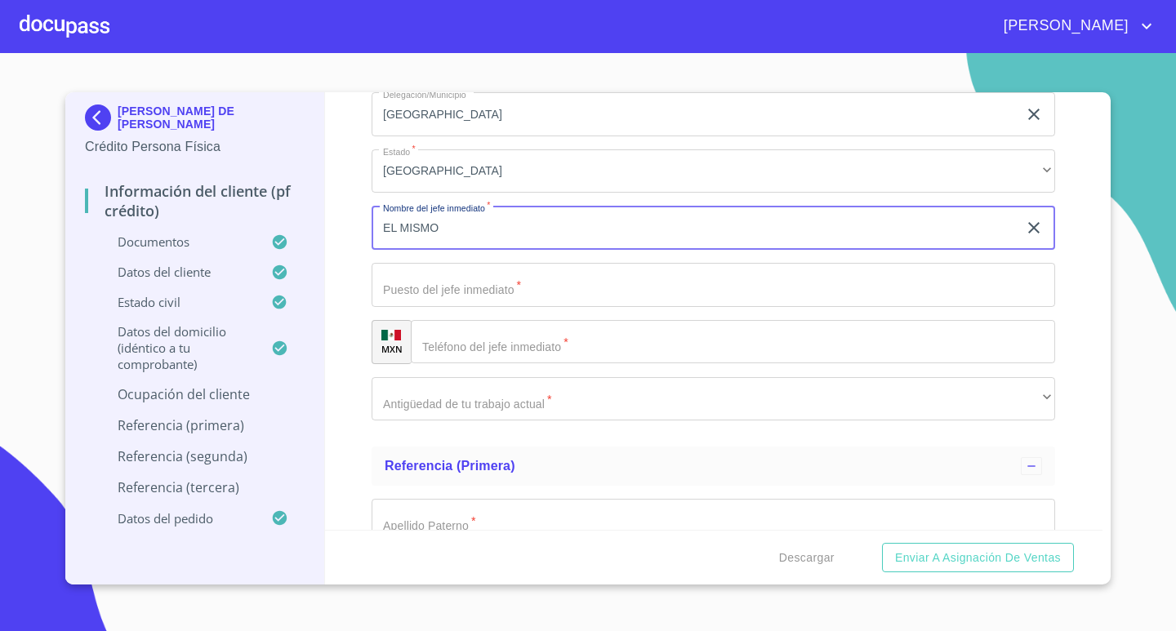
type input "EL MISMO"
click at [563, 295] on input "Documento de identificación.   *" at bounding box center [712, 285] width 683 height 44
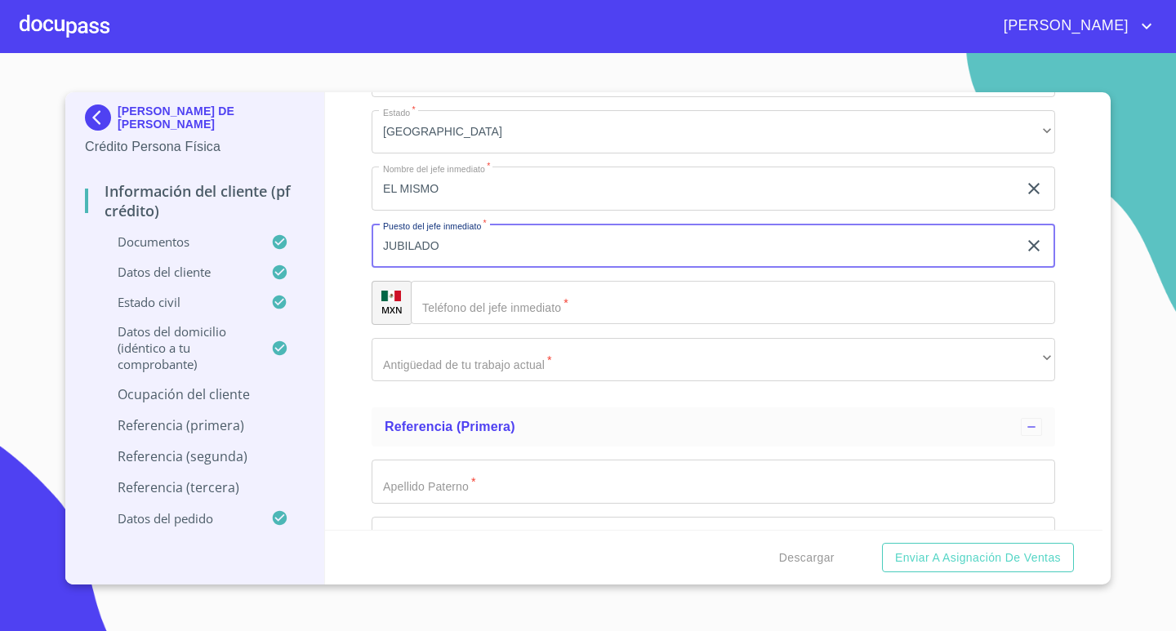
scroll to position [6858, 0]
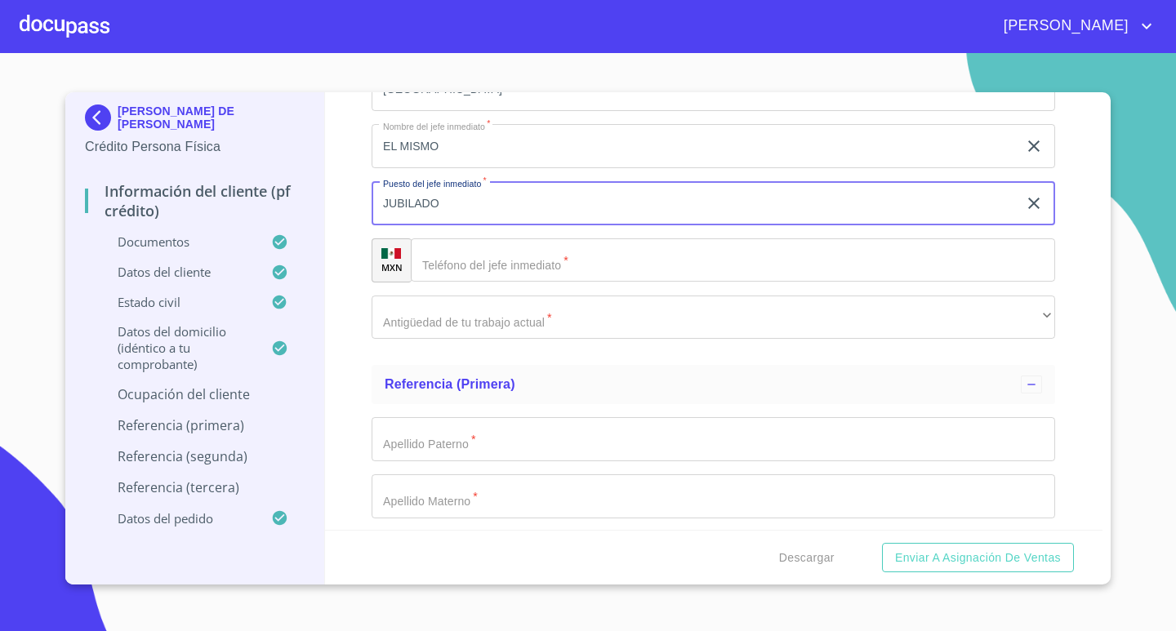
type input "JUBILADO"
click at [613, 268] on input "Documento de identificación.   *" at bounding box center [733, 260] width 644 height 44
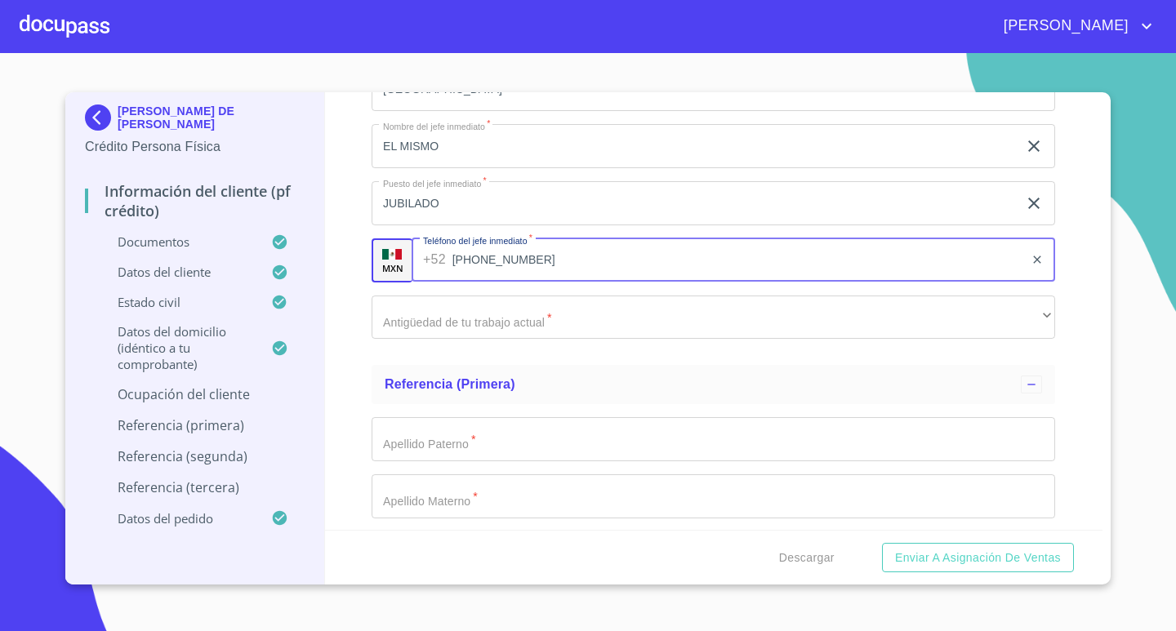
type input "[PHONE_NUMBER]"
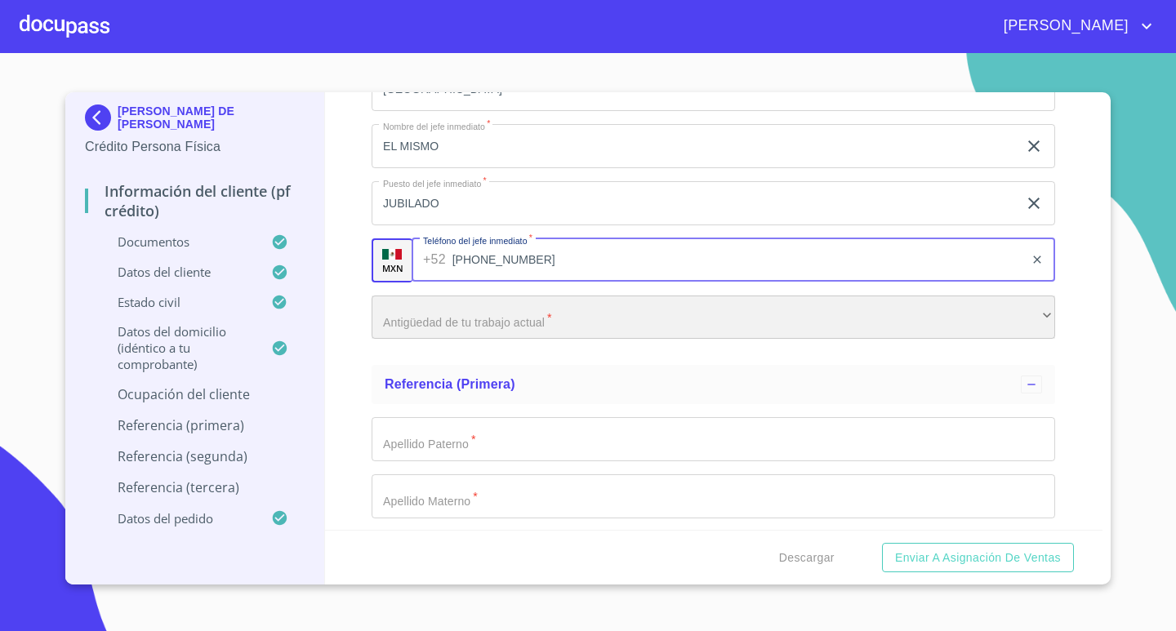
click at [599, 315] on div "​" at bounding box center [712, 318] width 683 height 44
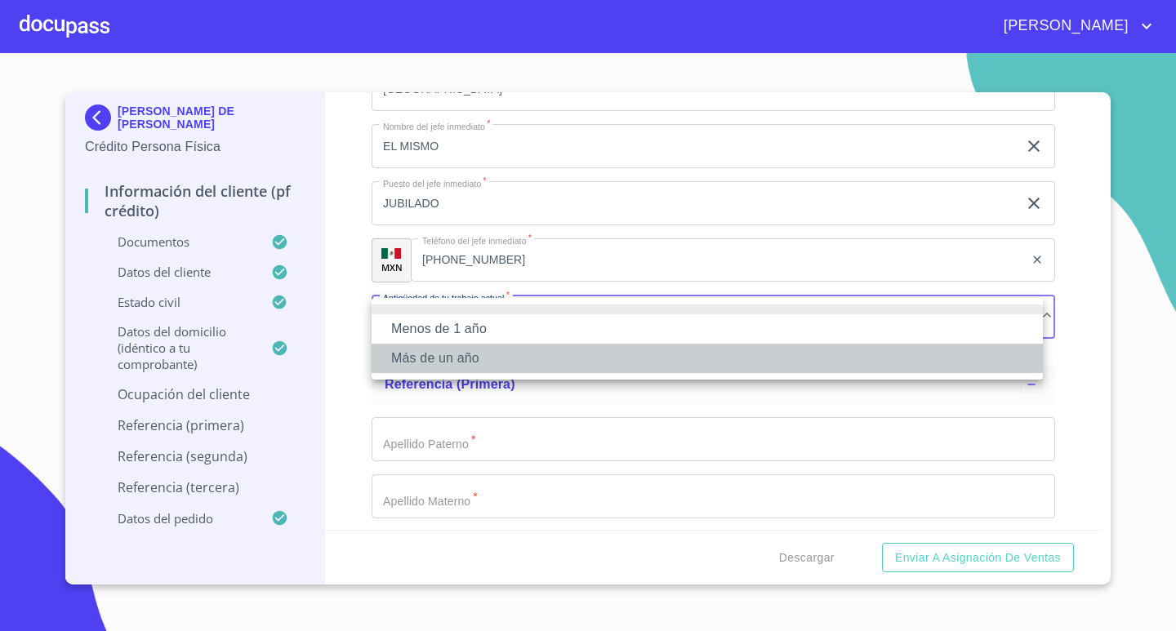
click at [531, 357] on li "Más de un año" at bounding box center [706, 358] width 671 height 29
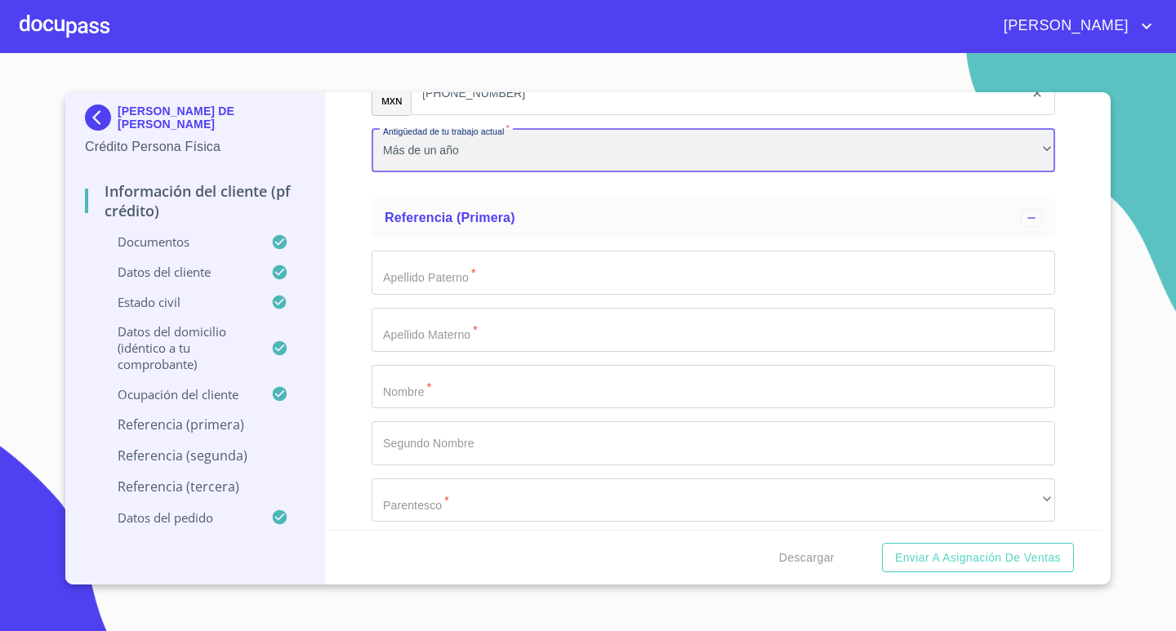
scroll to position [7021, 0]
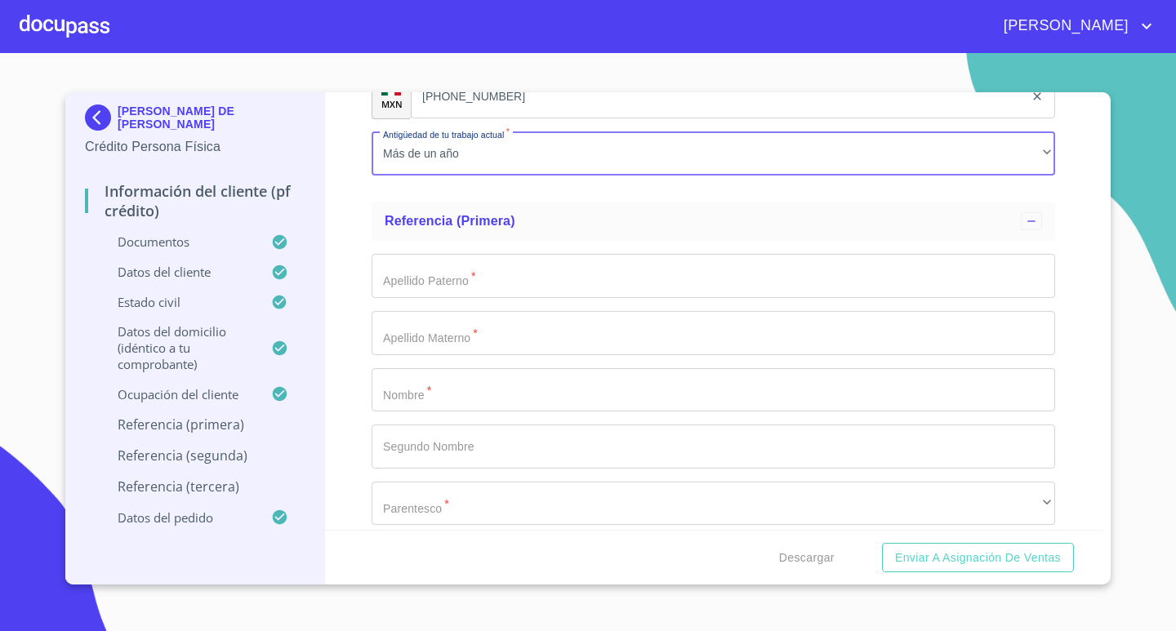
click at [575, 277] on input "Documento de identificación.   *" at bounding box center [712, 276] width 683 height 44
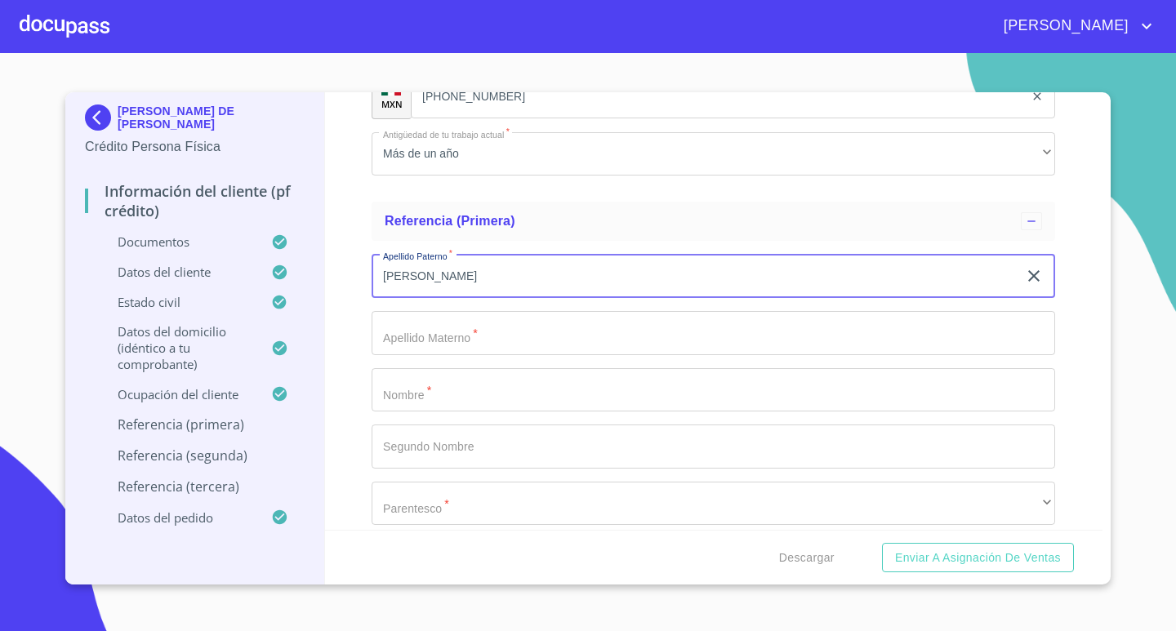
type input "[PERSON_NAME]"
click at [583, 339] on input "Documento de identificación.   *" at bounding box center [712, 333] width 683 height 44
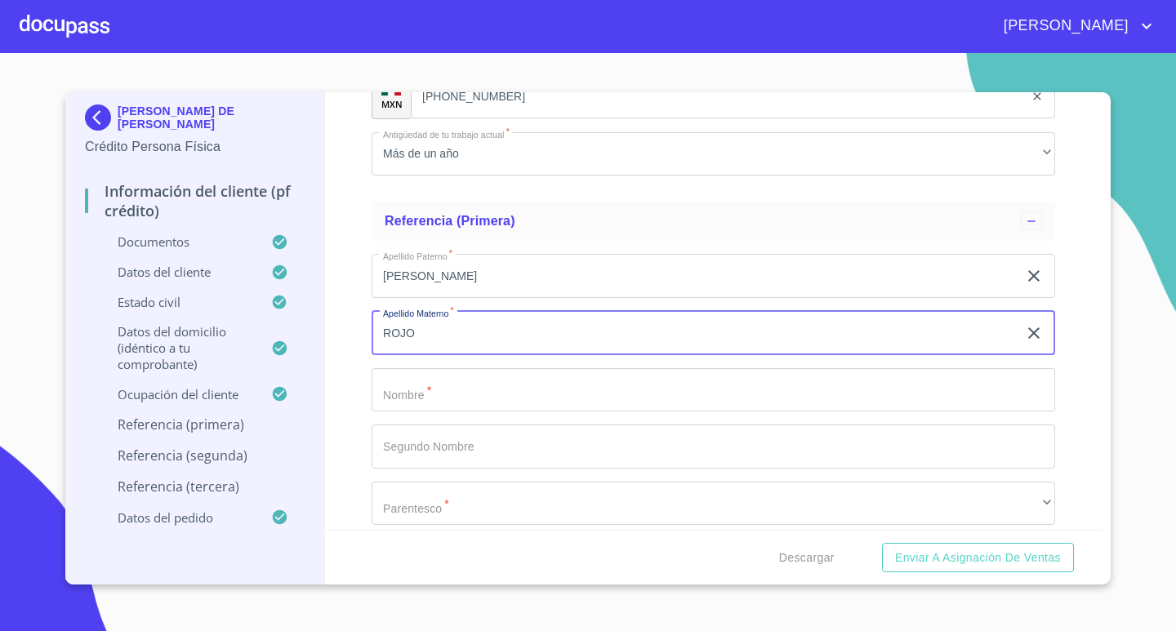
type input "ROJO"
click at [696, 387] on input "Documento de identificación.   *" at bounding box center [712, 390] width 683 height 44
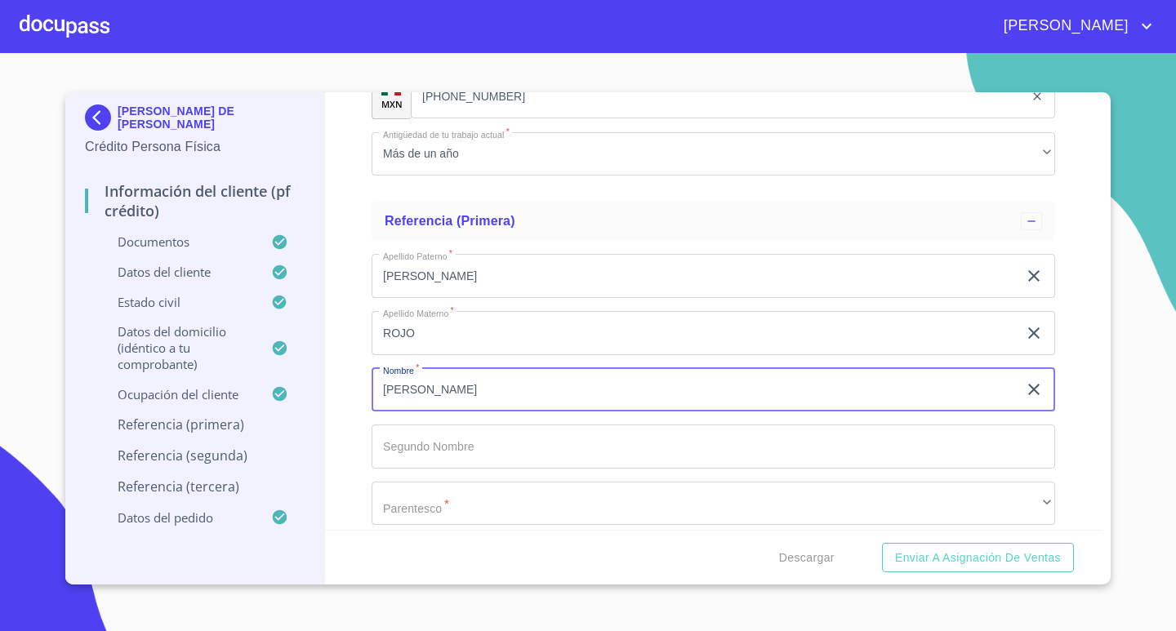
type input "[PERSON_NAME]"
click at [629, 446] on input "Documento de identificación.   *" at bounding box center [712, 447] width 683 height 44
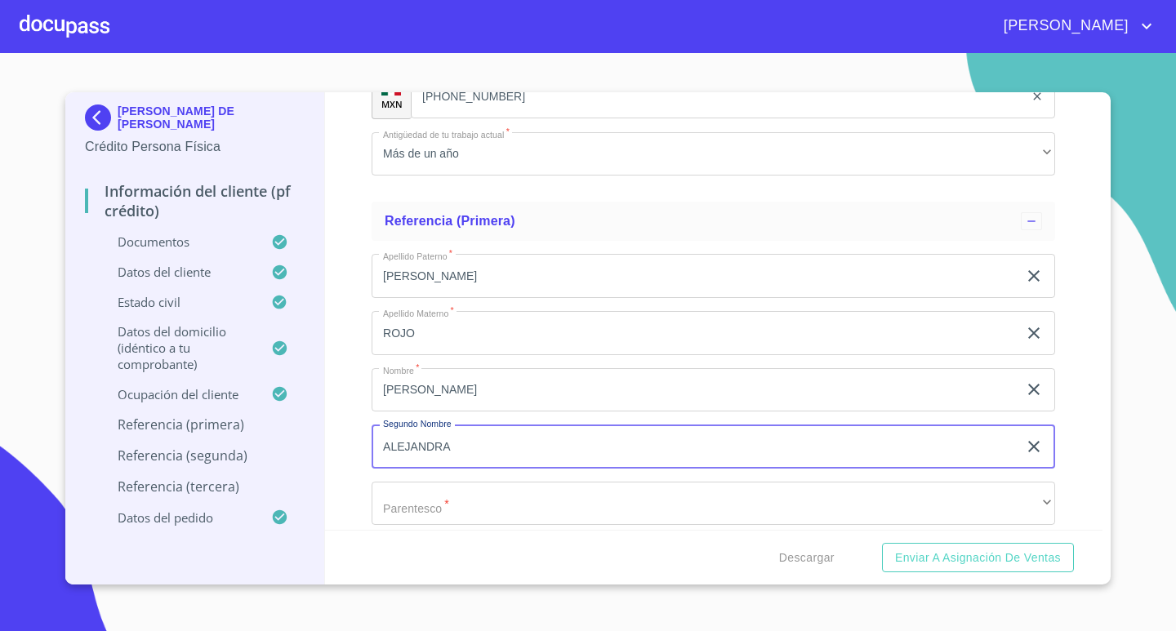
type input "ALEJANDRA"
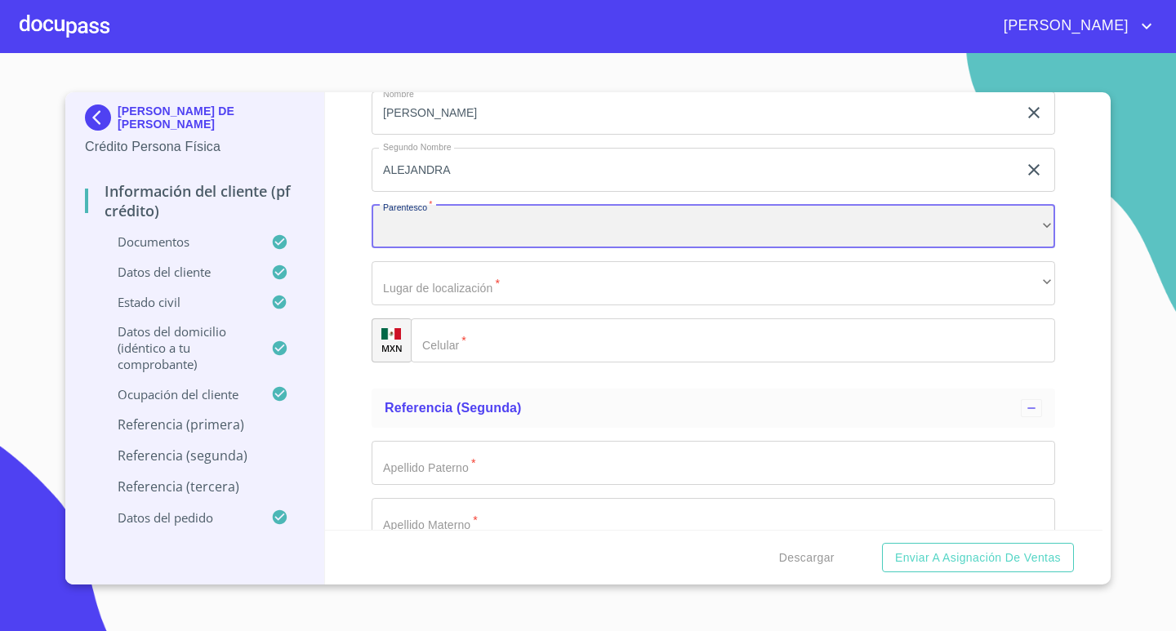
scroll to position [7348, 0]
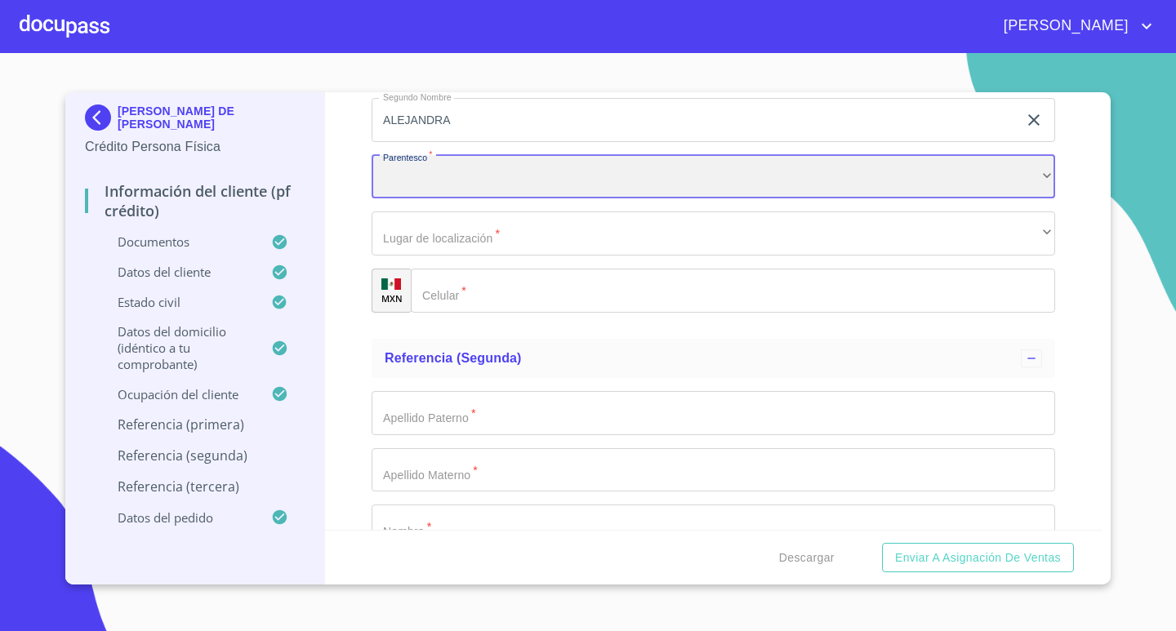
click at [460, 175] on div "​" at bounding box center [712, 177] width 683 height 44
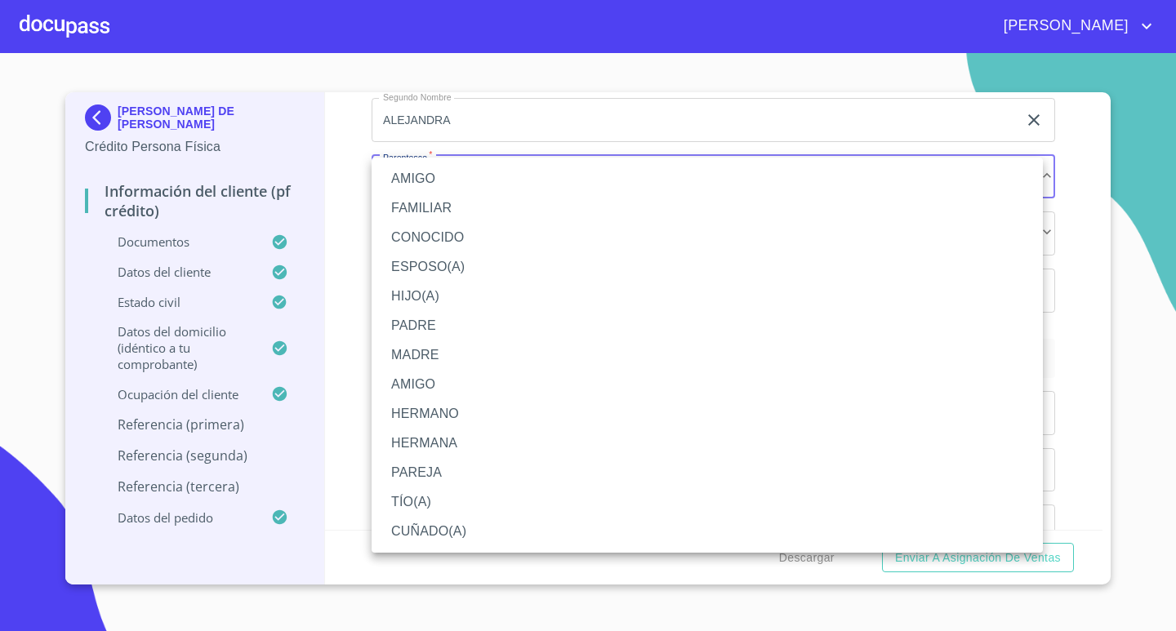
click at [431, 299] on li "HIJO(A)" at bounding box center [706, 296] width 671 height 29
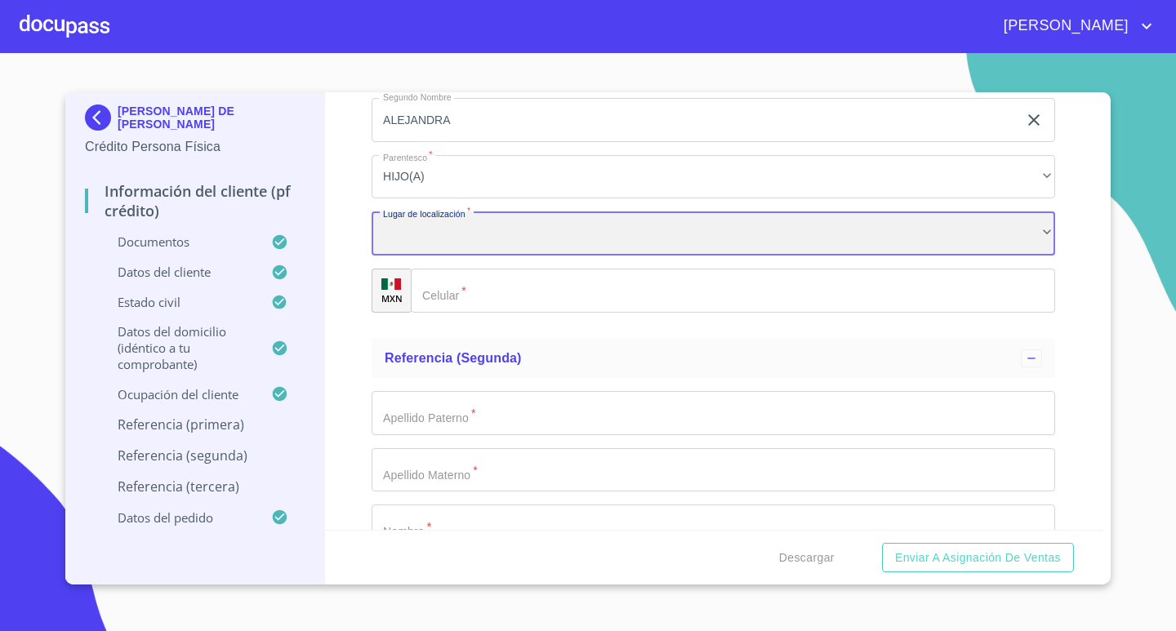
click at [443, 236] on div "​" at bounding box center [712, 233] width 683 height 44
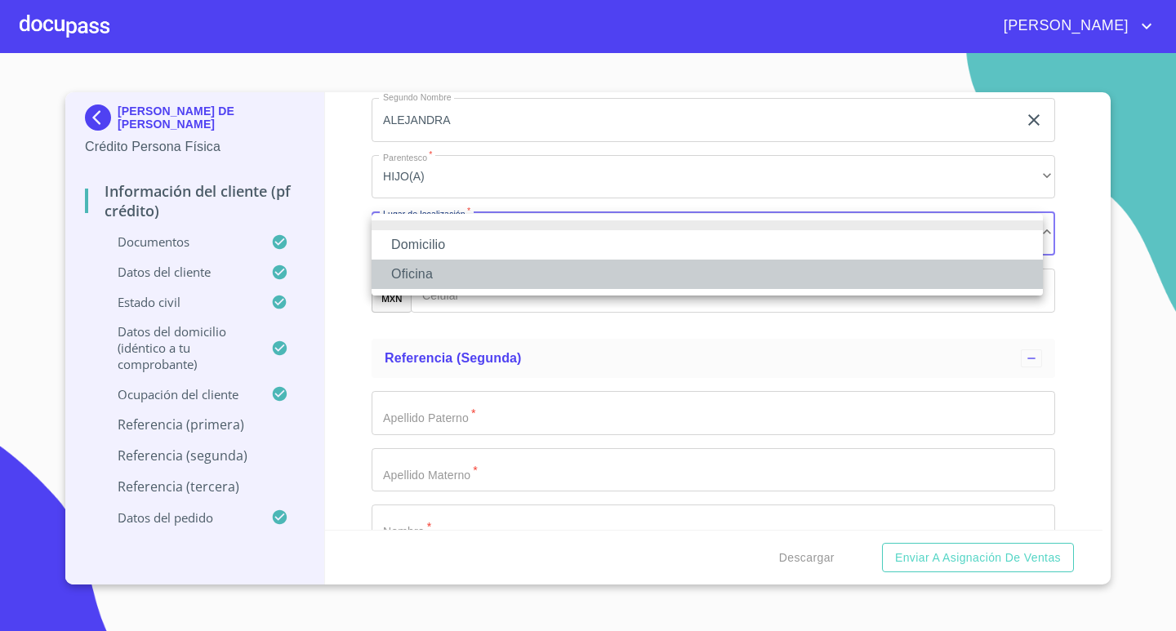
click at [451, 284] on li "Oficina" at bounding box center [706, 274] width 671 height 29
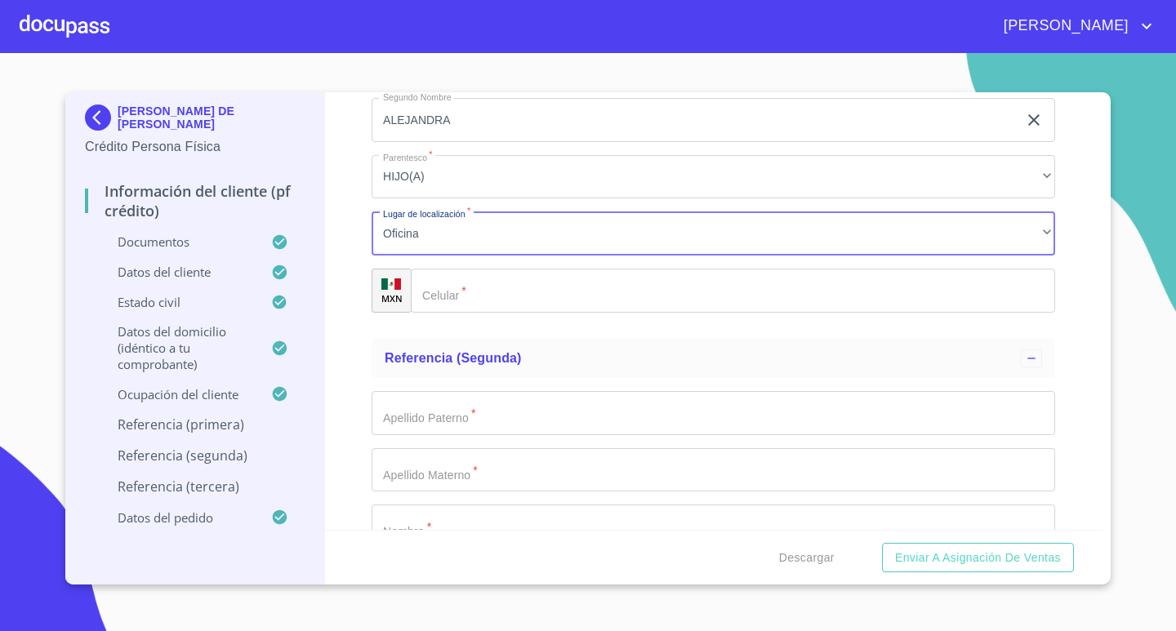
click at [509, 291] on input "Documento de identificación.   *" at bounding box center [733, 291] width 644 height 44
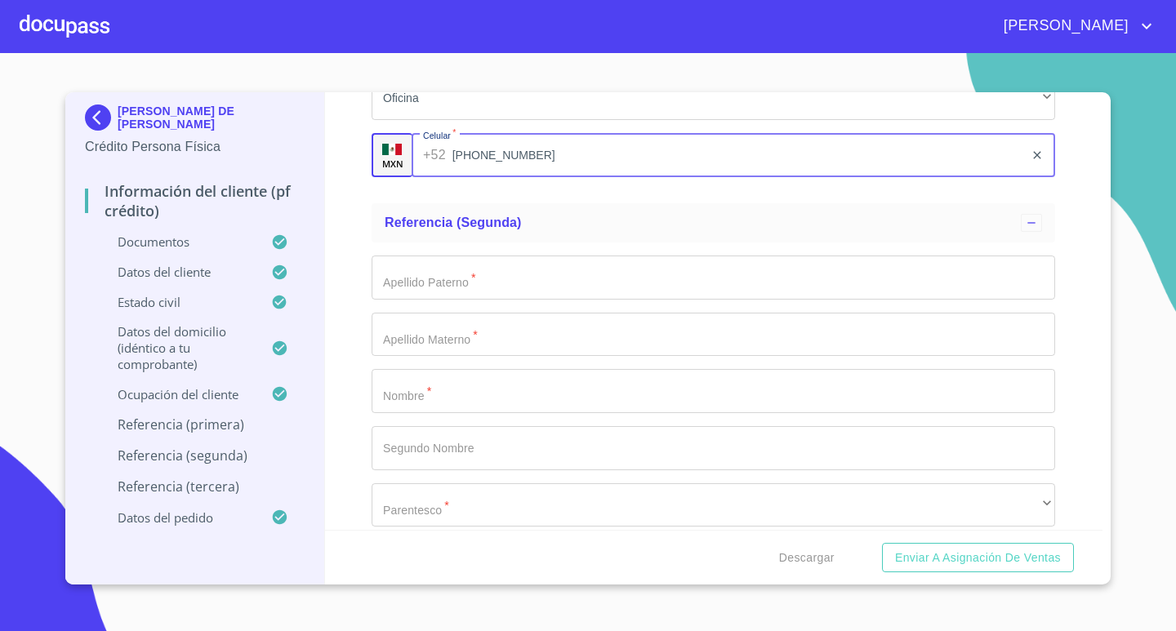
scroll to position [7511, 0]
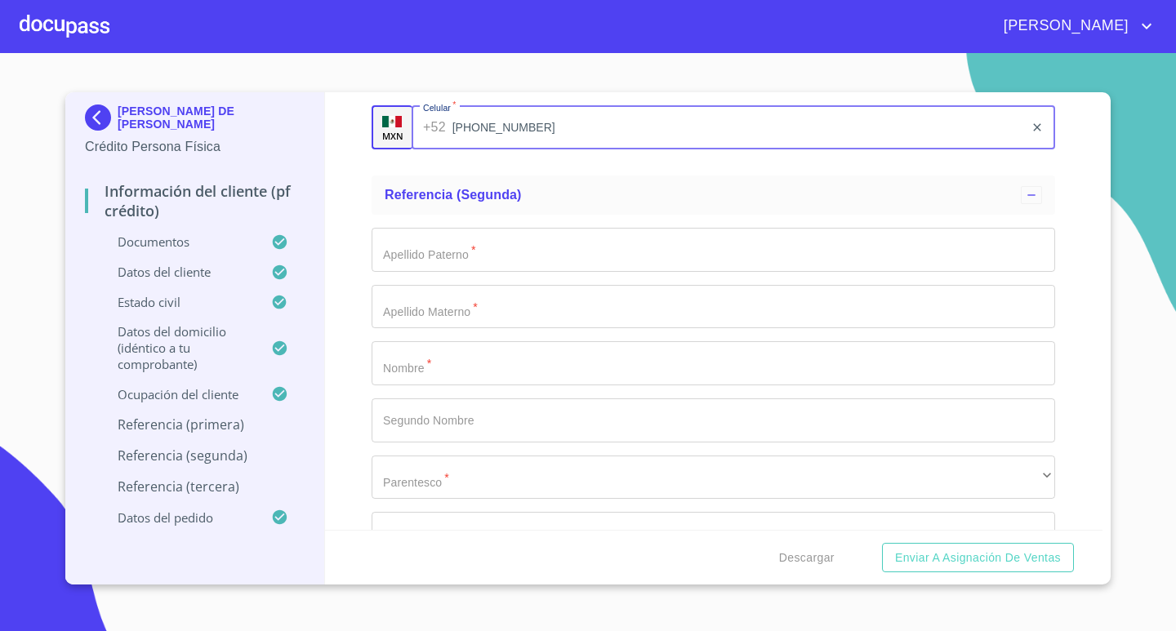
type input "[PHONE_NUMBER]"
click at [521, 257] on input "Documento de identificación.   *" at bounding box center [712, 250] width 683 height 44
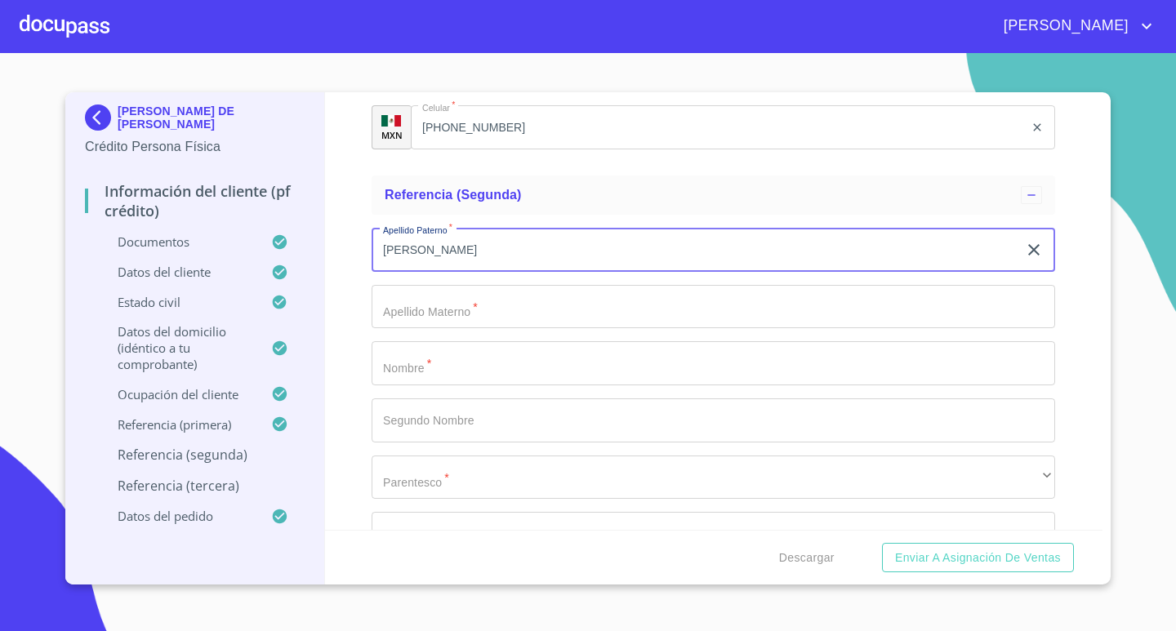
type input "[PERSON_NAME]"
click at [518, 314] on input "Documento de identificación.   *" at bounding box center [712, 307] width 683 height 44
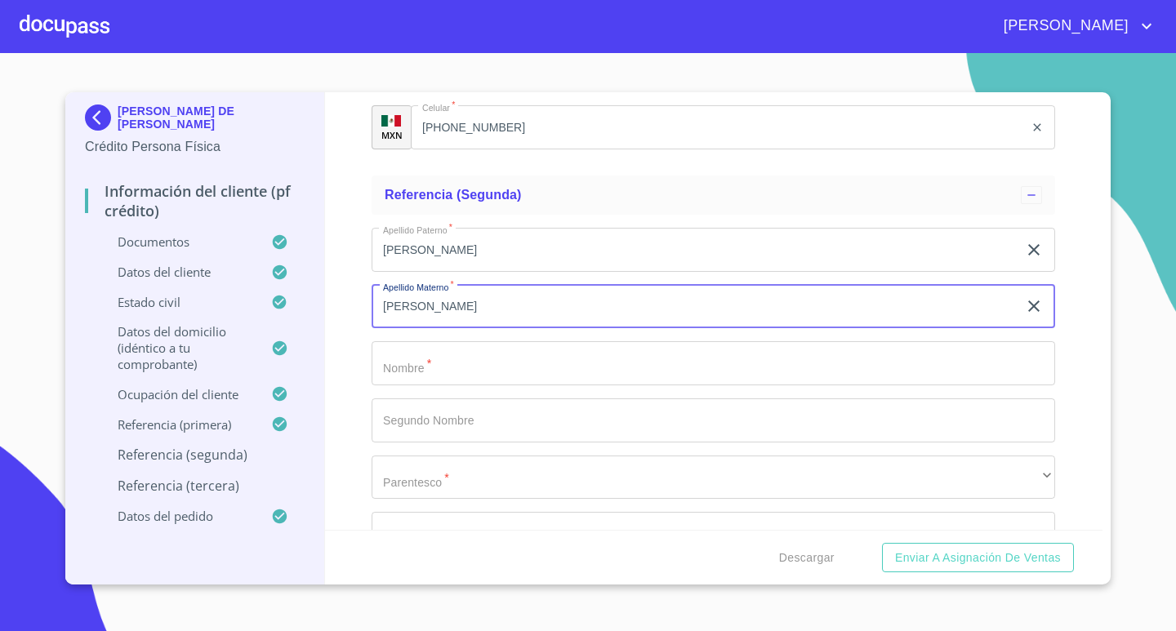
type input "[PERSON_NAME]"
click at [525, 362] on input "Documento de identificación.   *" at bounding box center [712, 363] width 683 height 44
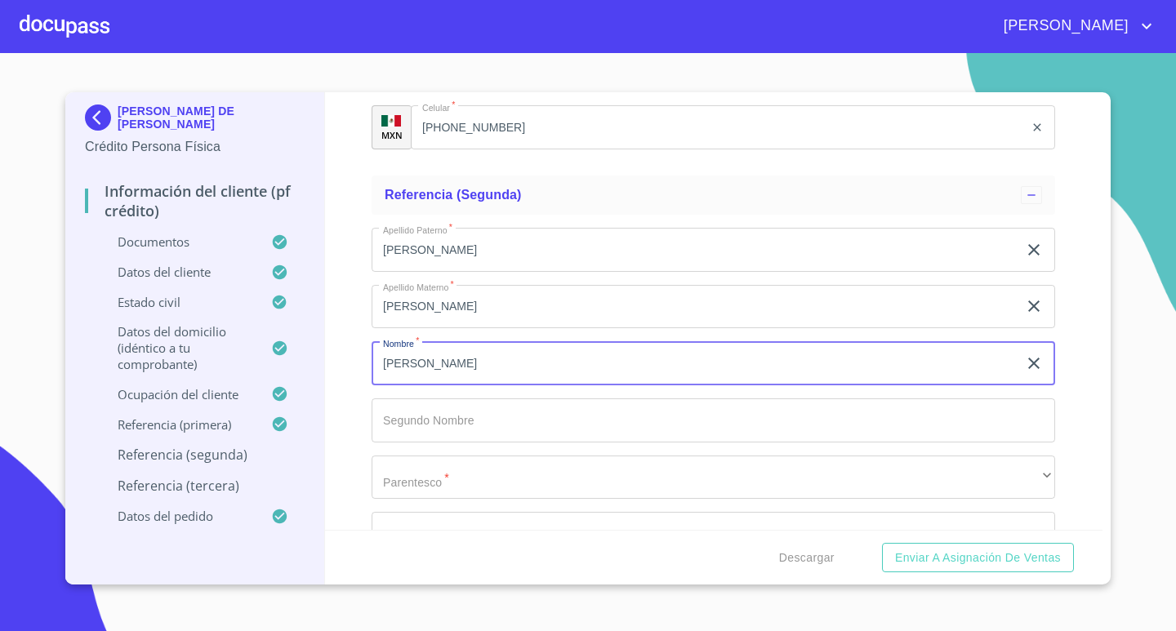
type input "[PERSON_NAME]"
click at [525, 413] on input "Documento de identificación.   *" at bounding box center [712, 420] width 683 height 44
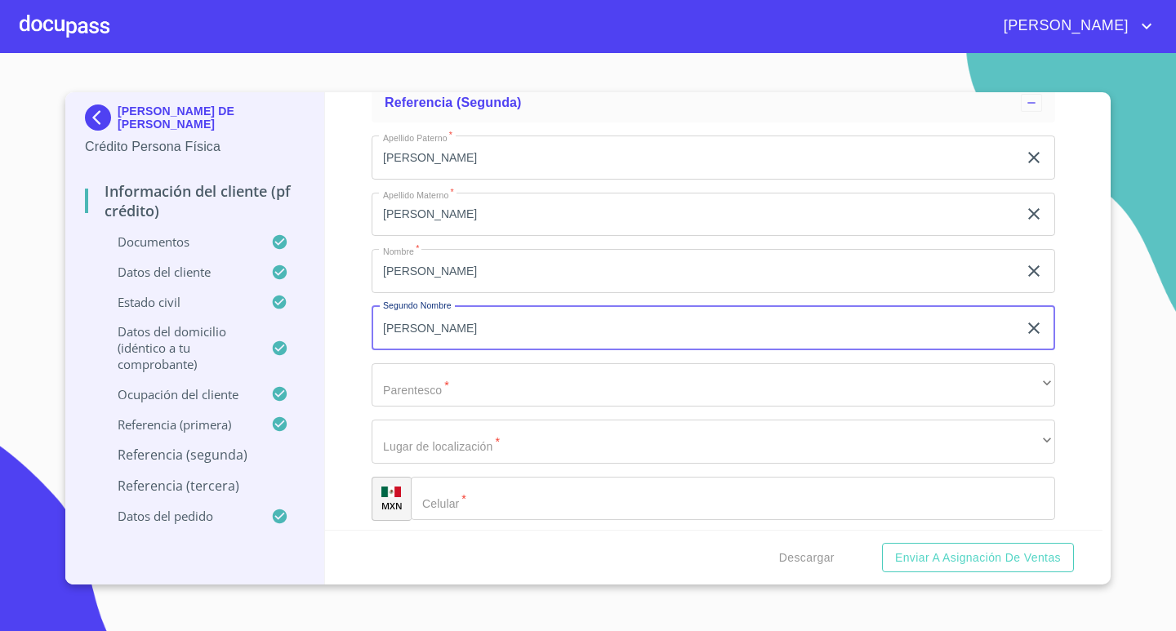
scroll to position [7756, 0]
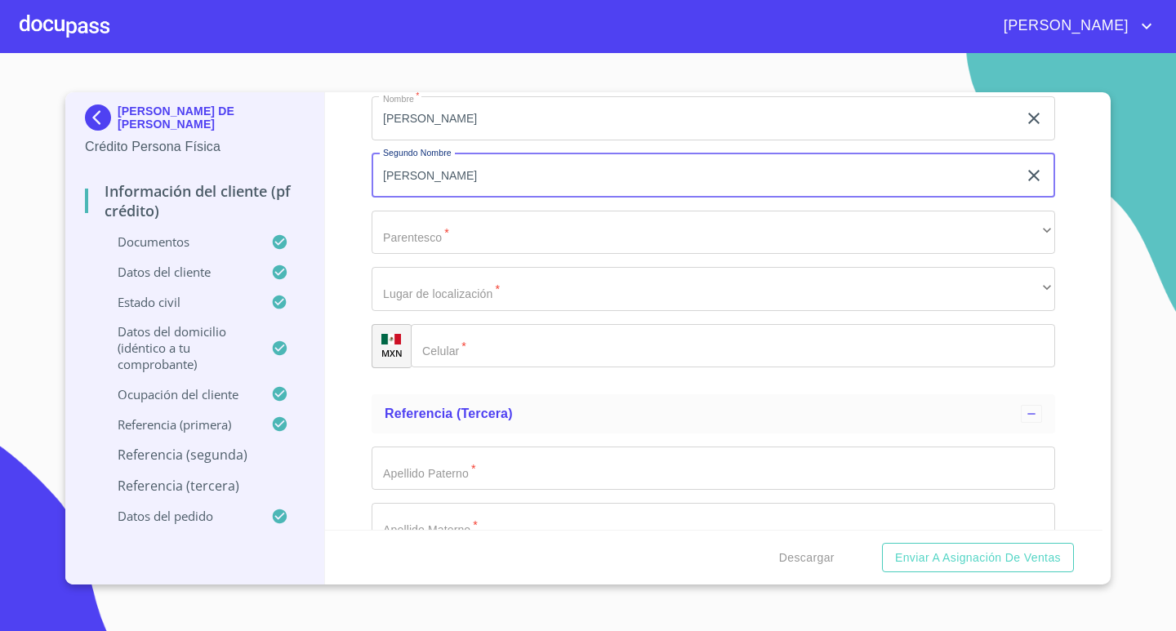
type input "[PERSON_NAME]"
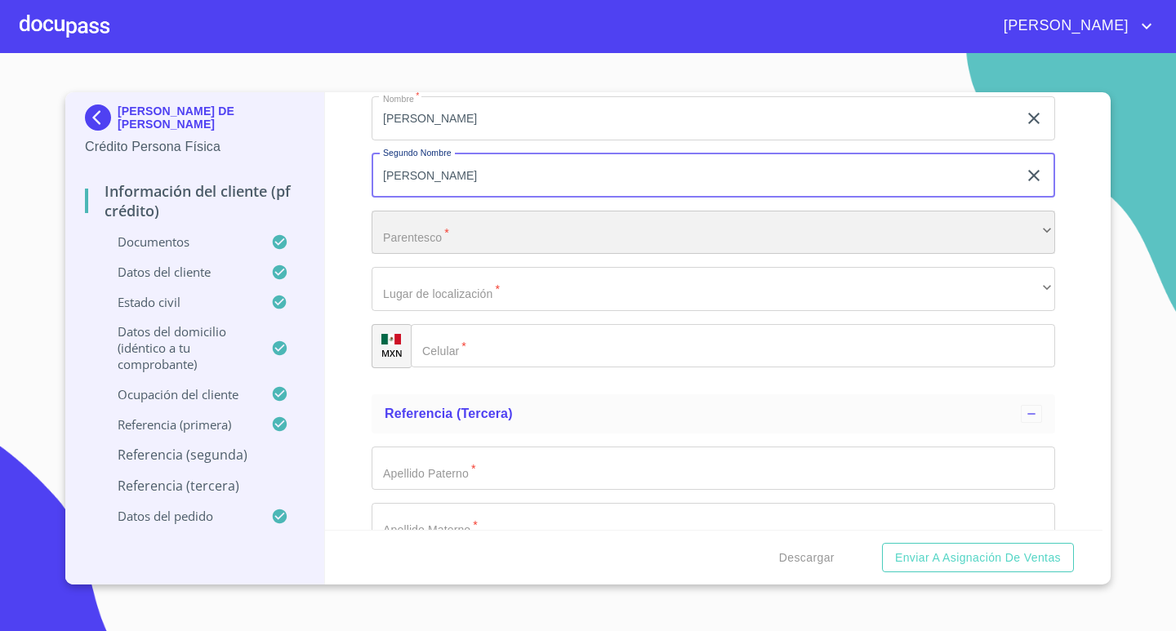
click at [680, 227] on div "​" at bounding box center [712, 233] width 683 height 44
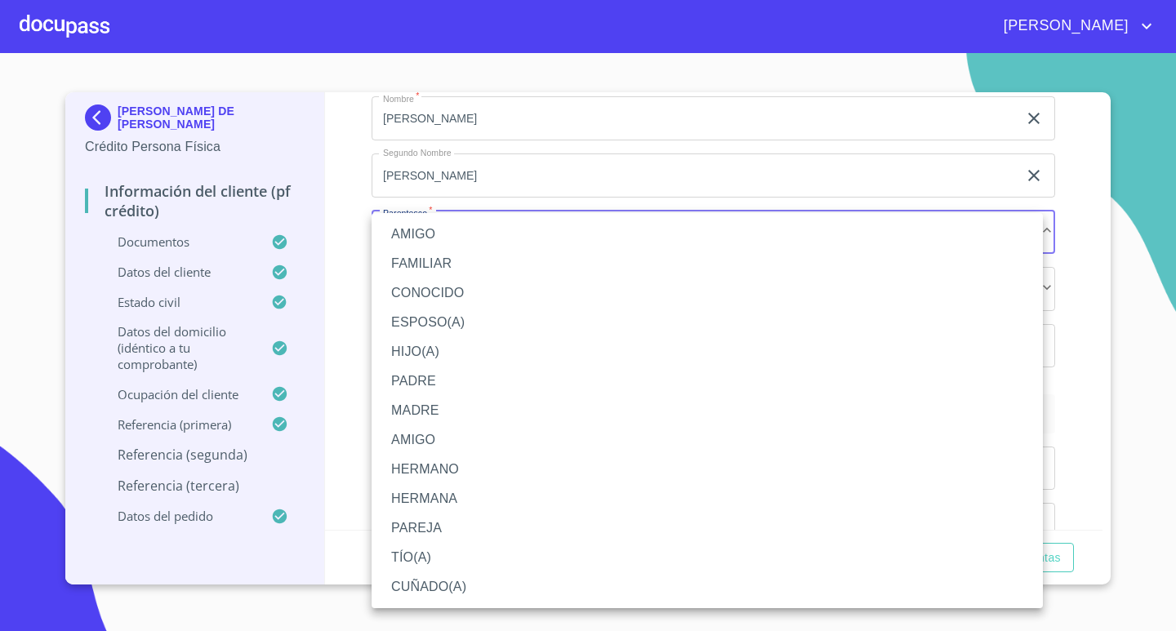
click at [458, 261] on li "FAMILIAR" at bounding box center [706, 263] width 671 height 29
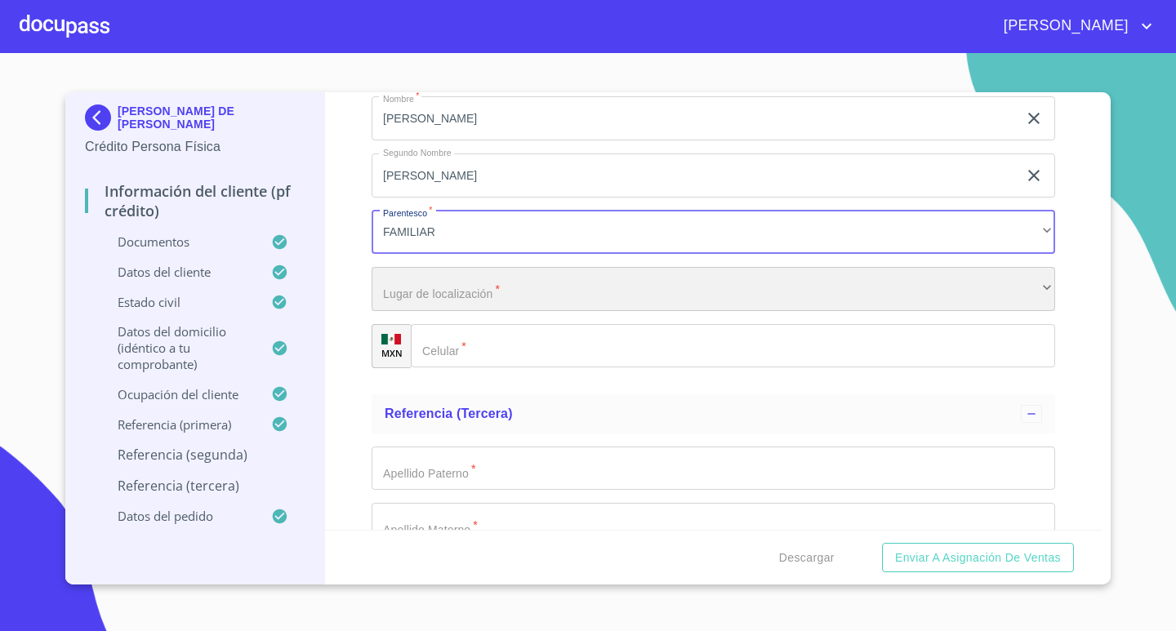
click at [507, 288] on div "​" at bounding box center [712, 289] width 683 height 44
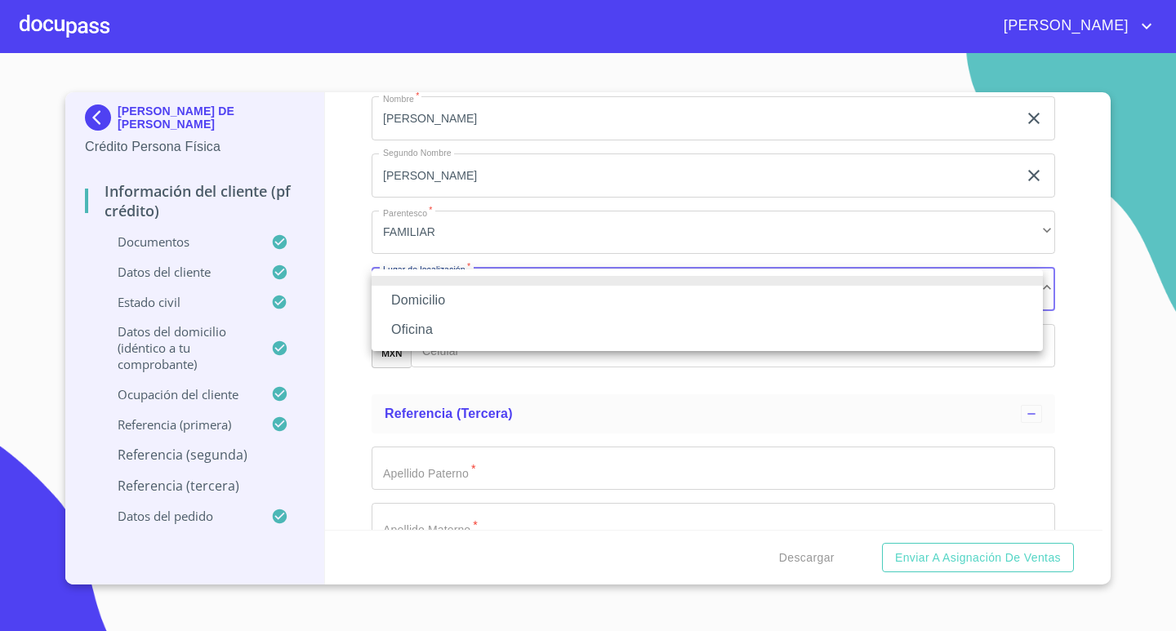
click at [477, 329] on li "Oficina" at bounding box center [706, 329] width 671 height 29
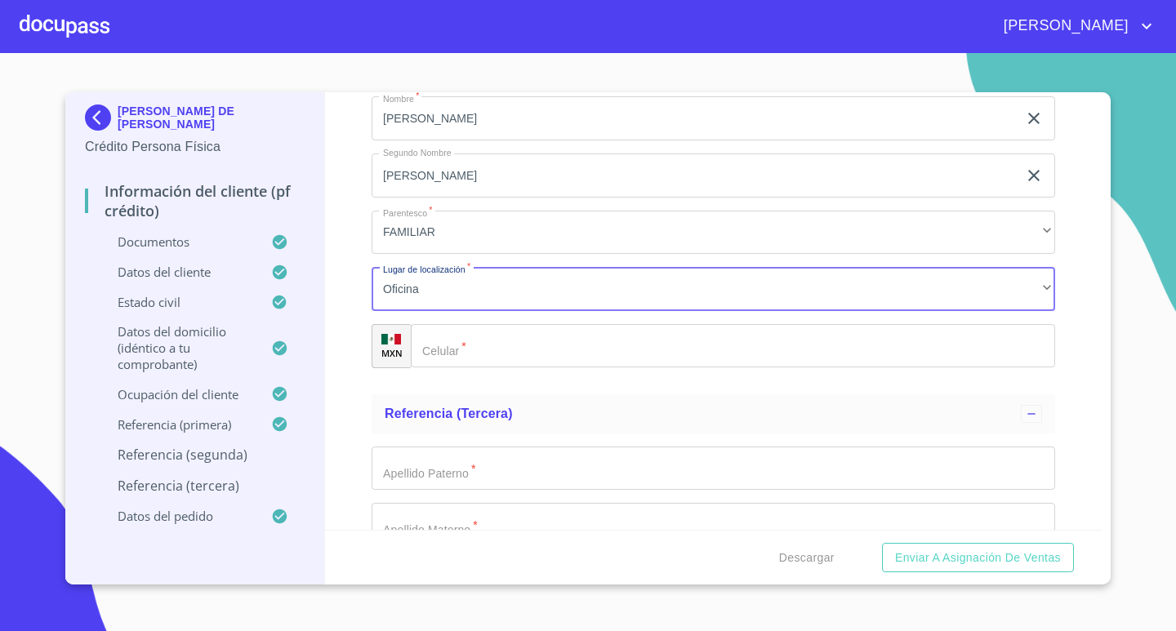
click at [505, 342] on input "Documento de identificación.   *" at bounding box center [733, 346] width 644 height 44
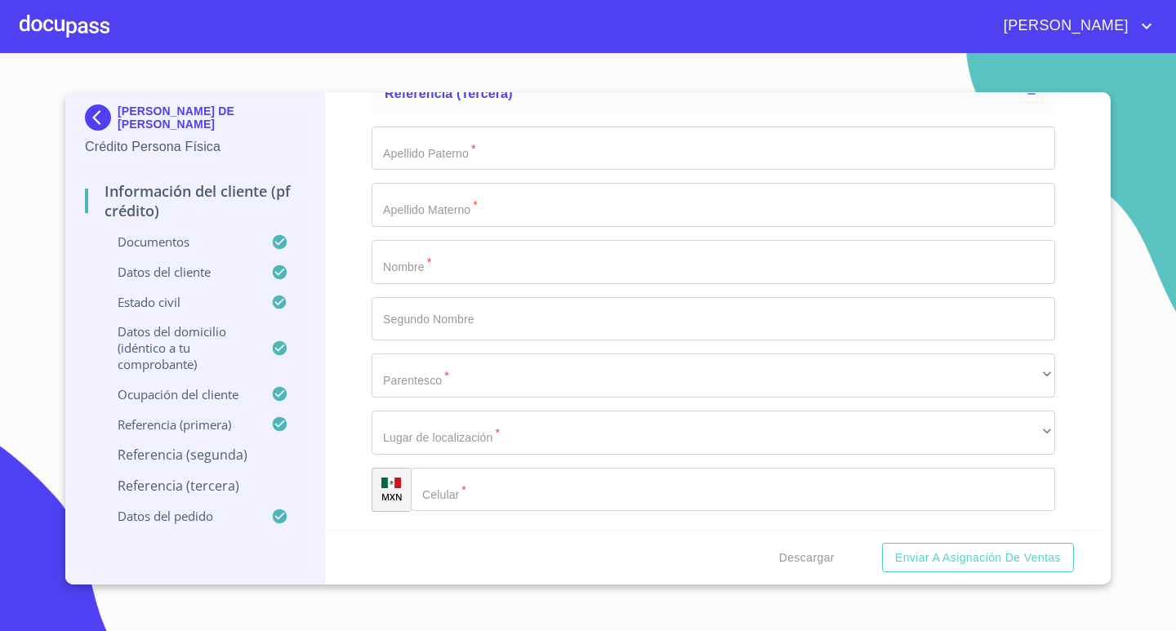
scroll to position [8083, 0]
type input "[PHONE_NUMBER]"
click at [591, 140] on input "Documento de identificación.   *" at bounding box center [712, 142] width 683 height 44
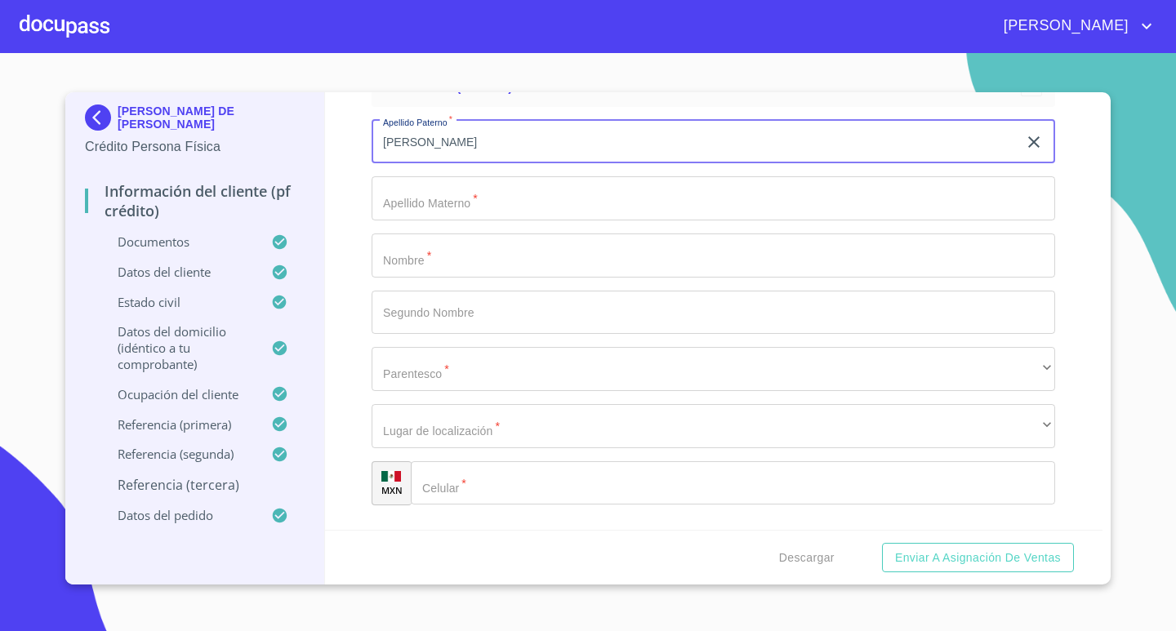
type input "[PERSON_NAME]"
click at [564, 207] on input "Documento de identificación.   *" at bounding box center [712, 198] width 683 height 44
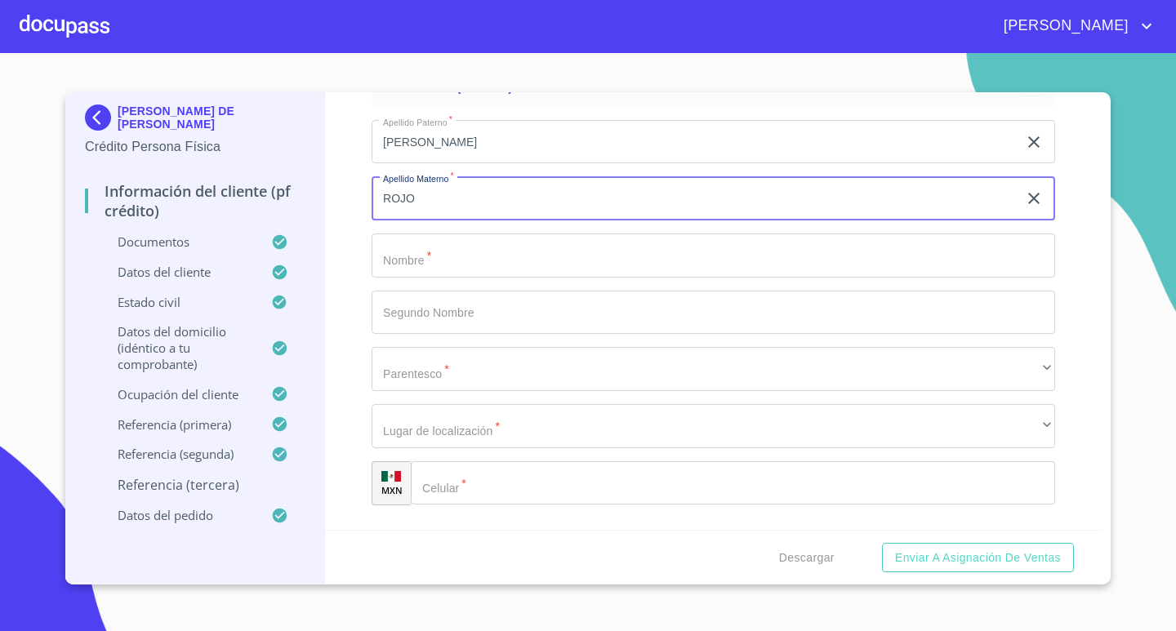
type input "ROJO"
click at [567, 247] on input "Documento de identificación.   *" at bounding box center [712, 255] width 683 height 44
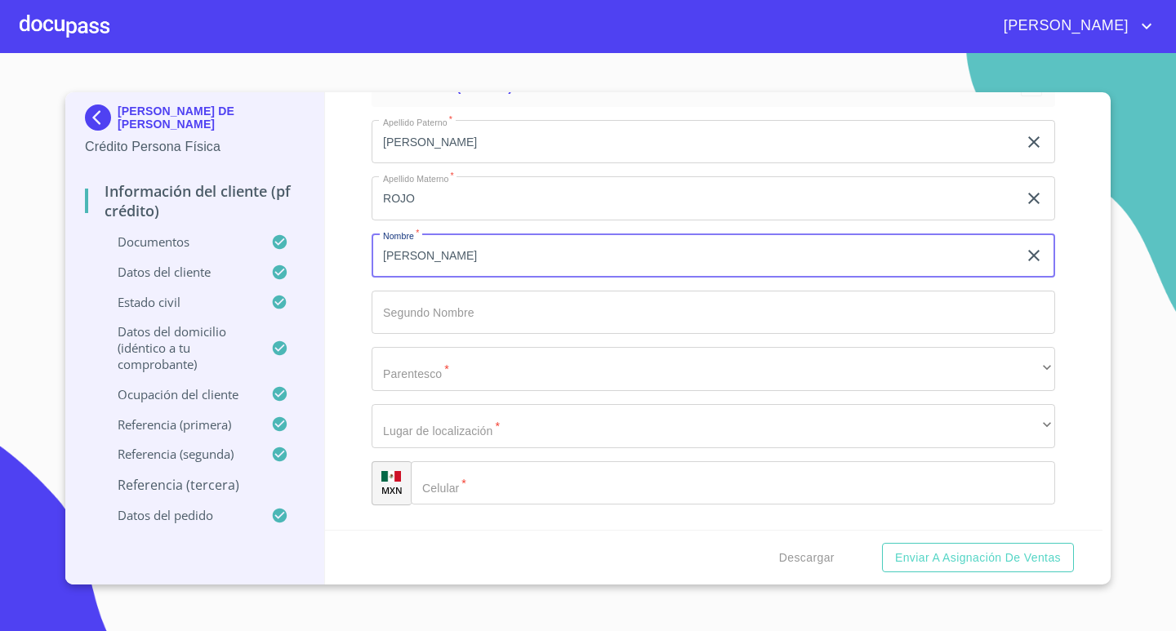
type input "[PERSON_NAME]"
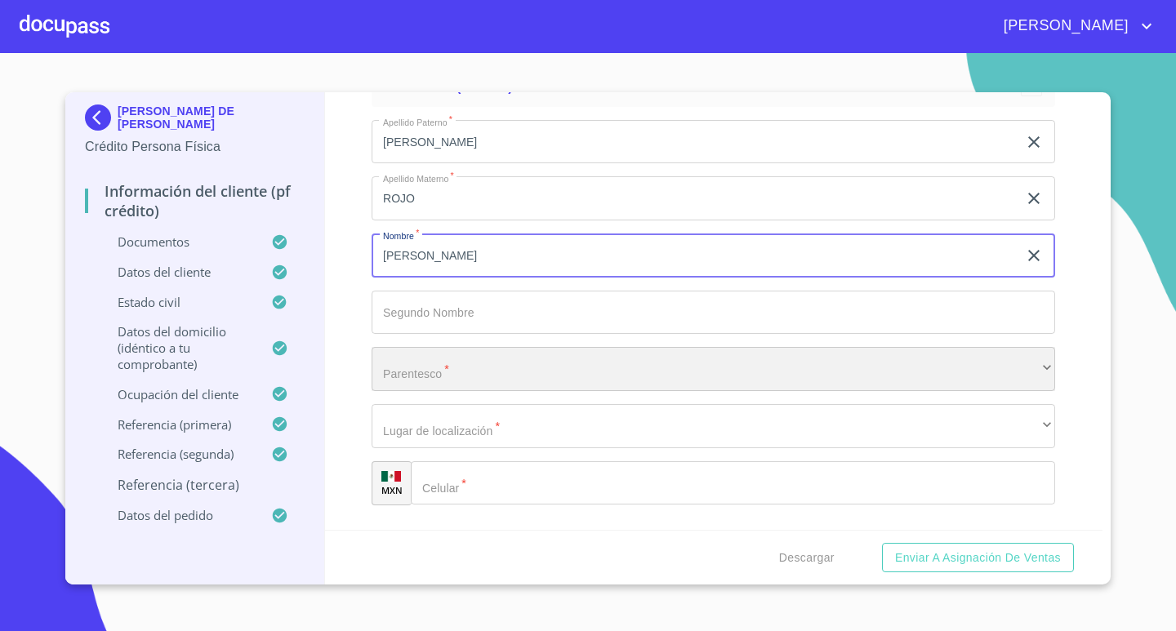
click at [562, 369] on div "​" at bounding box center [712, 369] width 683 height 44
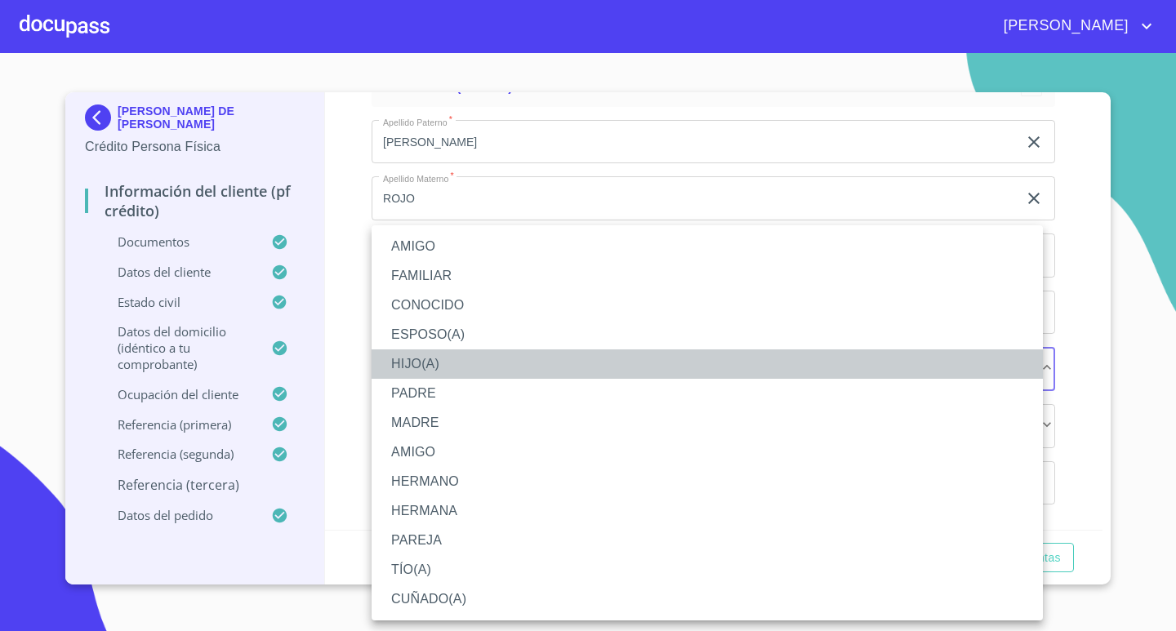
click at [445, 366] on li "HIJO(A)" at bounding box center [706, 363] width 671 height 29
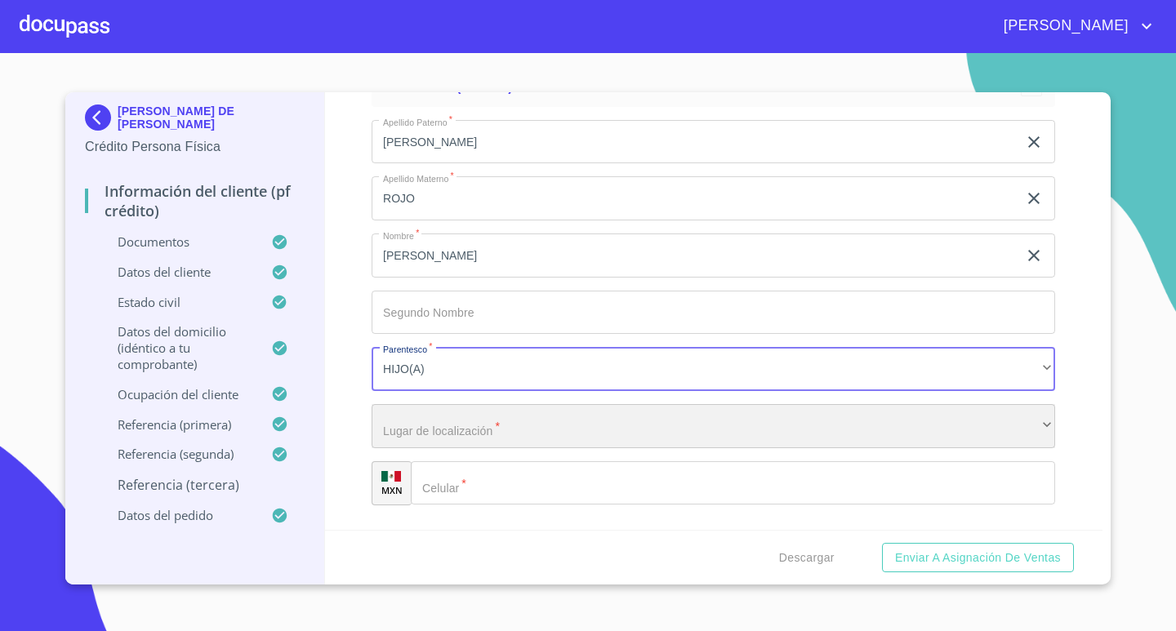
click at [479, 427] on div "​" at bounding box center [712, 426] width 683 height 44
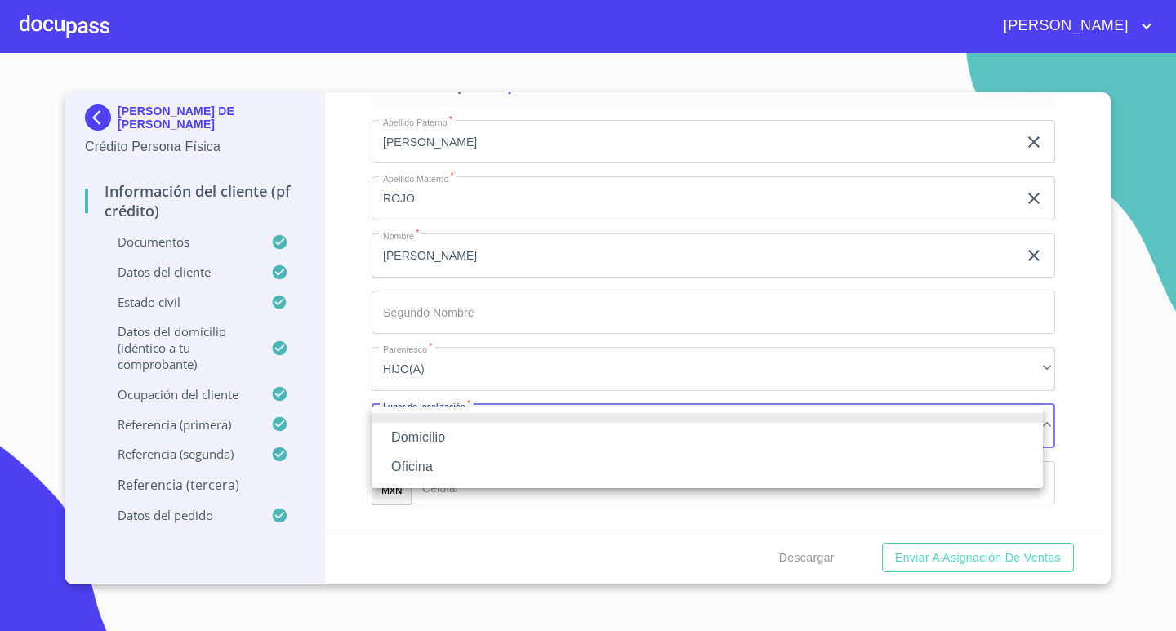
click at [469, 466] on li "Oficina" at bounding box center [706, 466] width 671 height 29
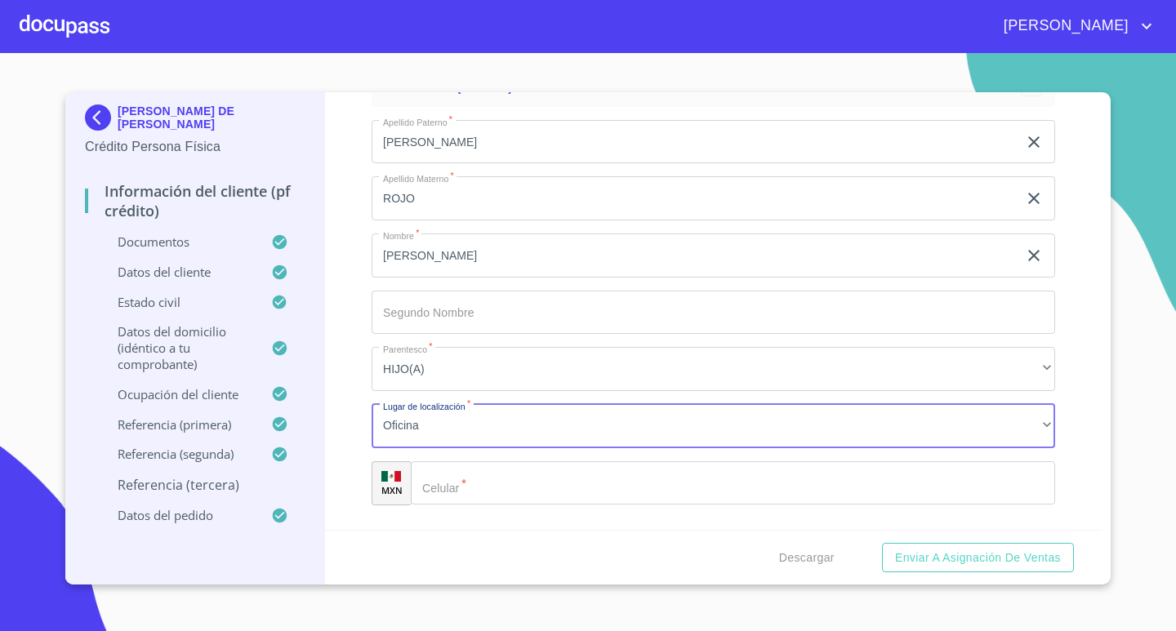
click at [518, 485] on input "Documento de identificación.   *" at bounding box center [733, 483] width 644 height 44
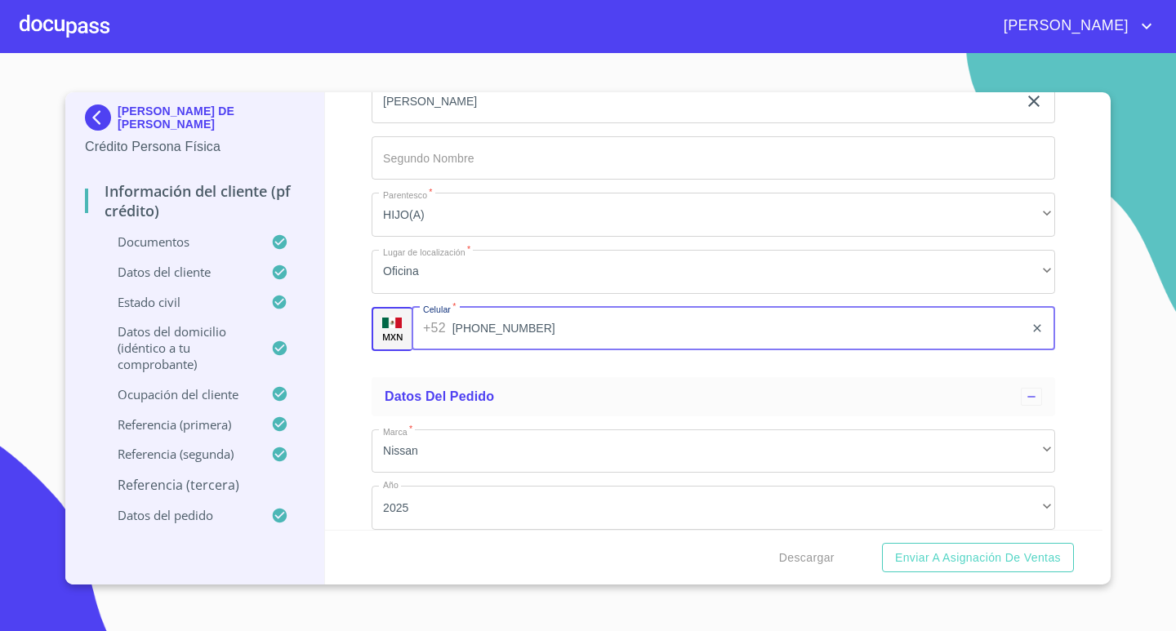
scroll to position [8264, 0]
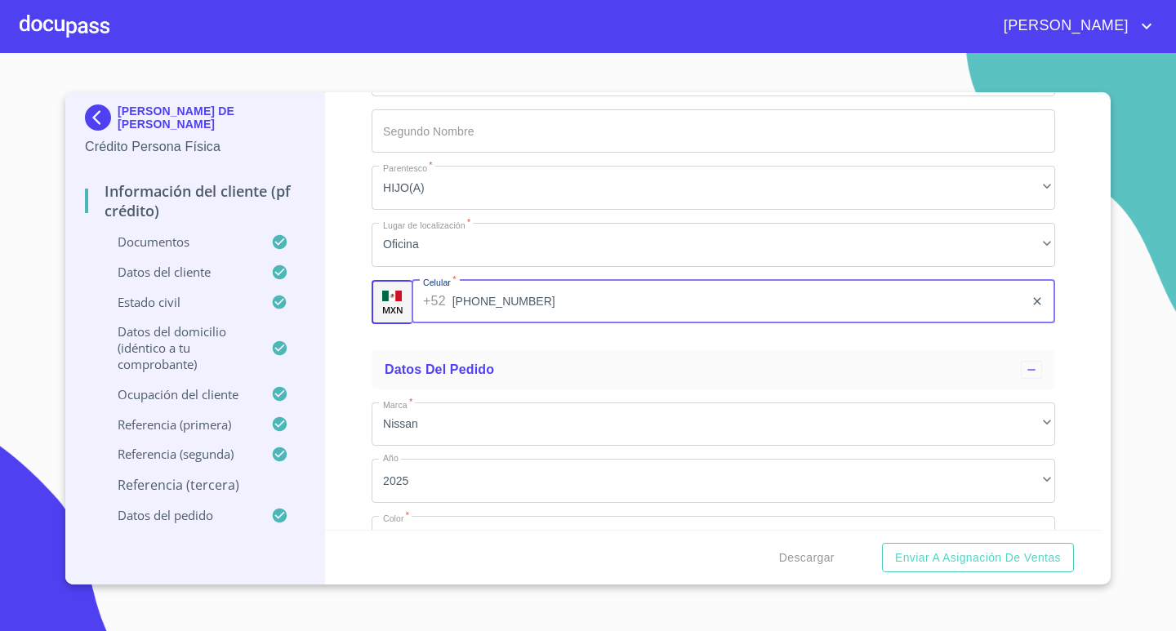
type input "[PHONE_NUMBER]"
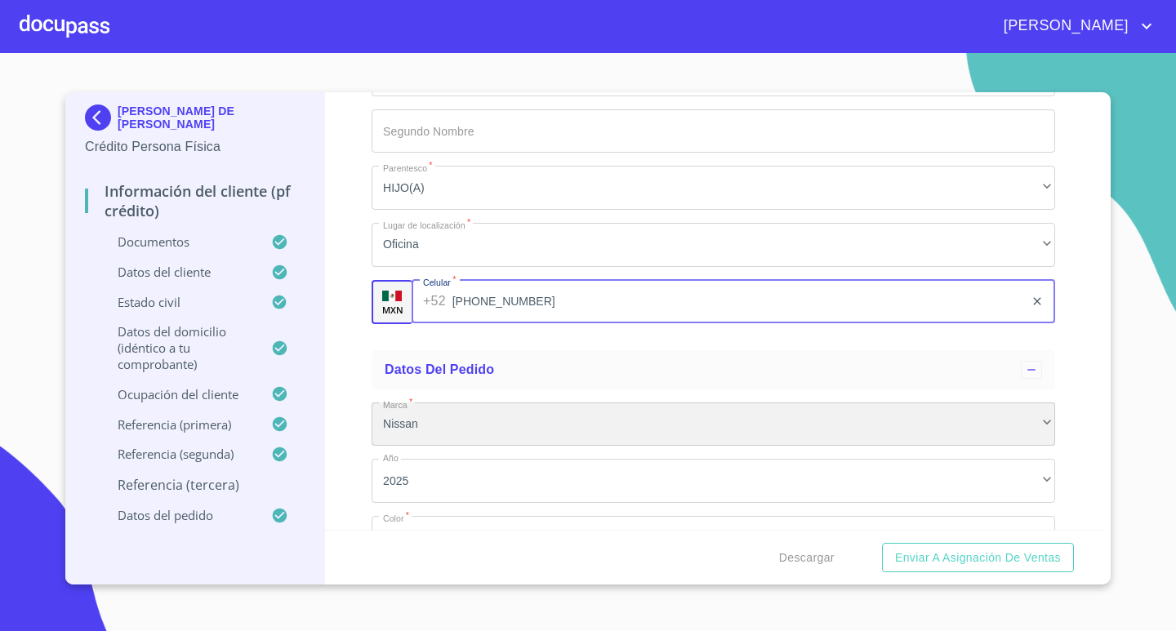
click at [530, 433] on div "Nissan" at bounding box center [712, 424] width 683 height 44
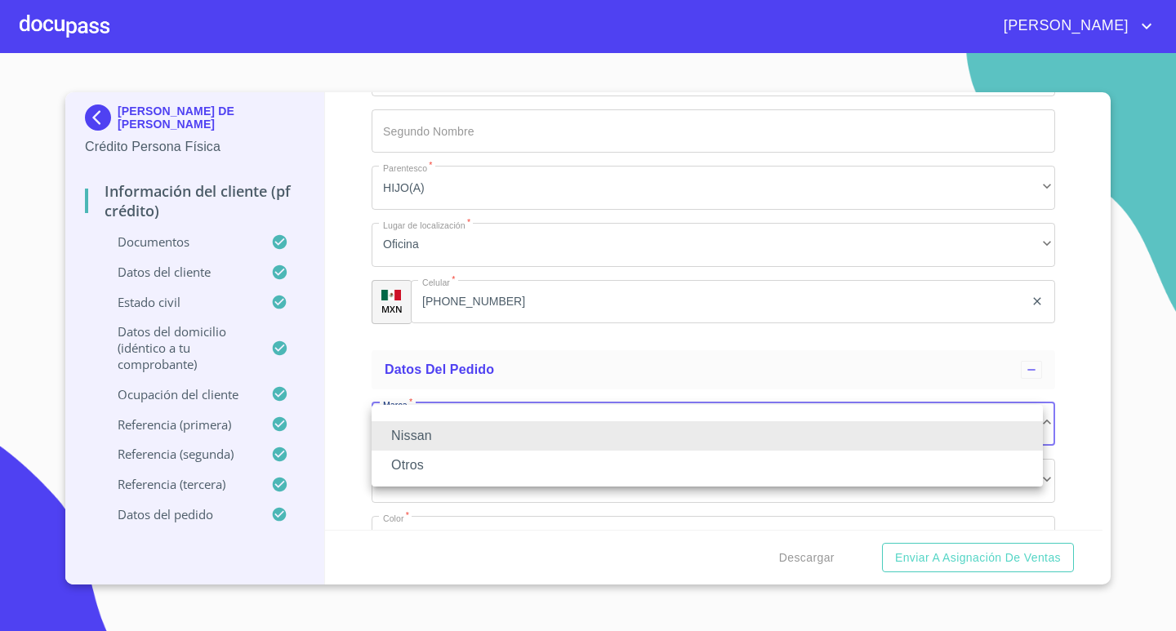
click at [530, 433] on li "Nissan" at bounding box center [706, 435] width 671 height 29
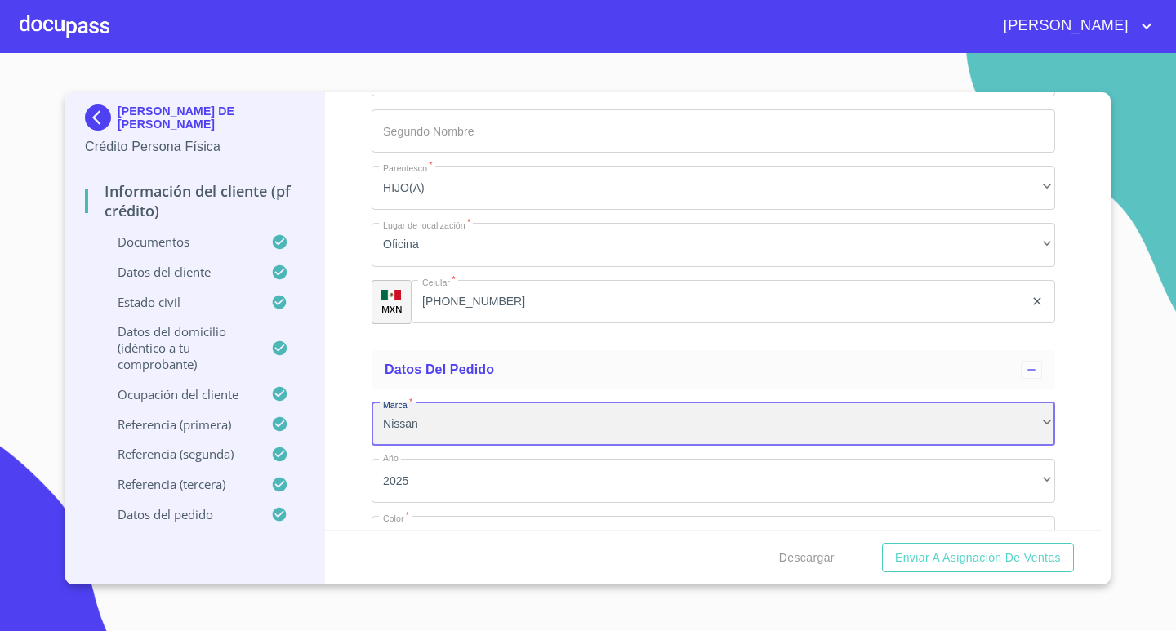
scroll to position [8427, 0]
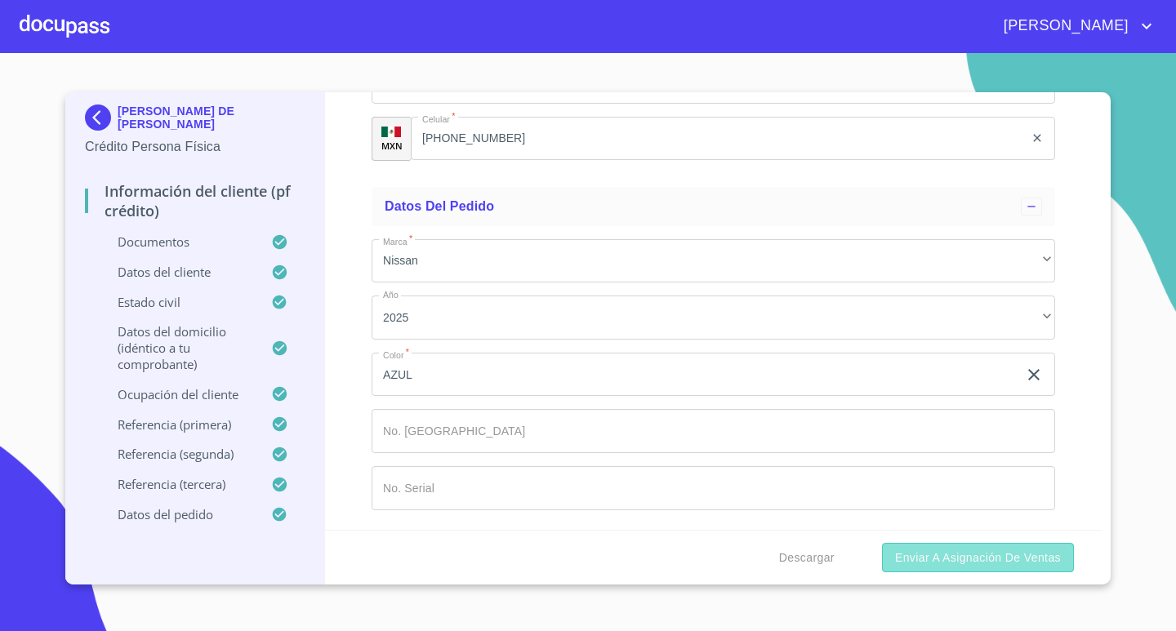
click at [963, 554] on span "Enviar a Asignación de Ventas" at bounding box center [978, 558] width 166 height 20
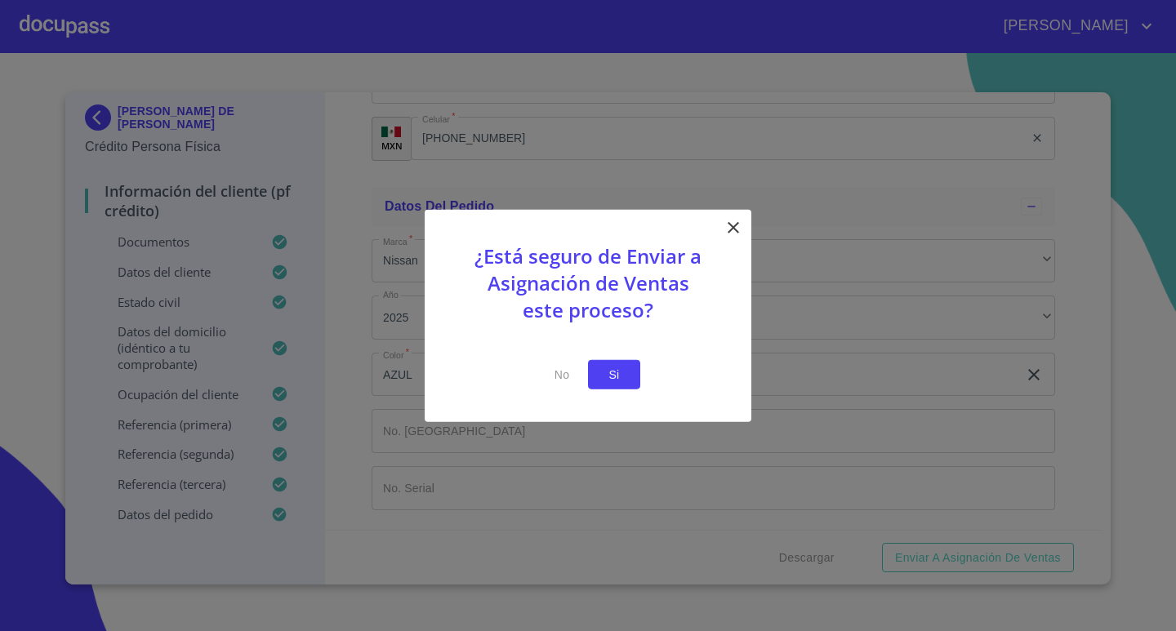
click at [613, 372] on span "Si" at bounding box center [614, 374] width 26 height 20
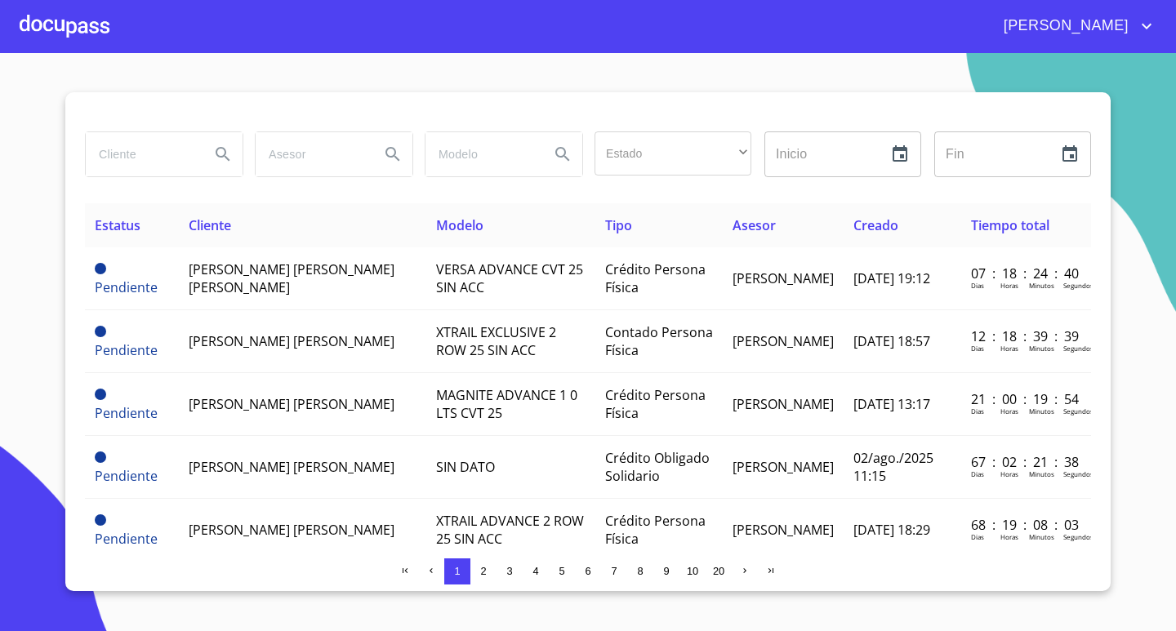
click at [67, 25] on div at bounding box center [65, 26] width 90 height 52
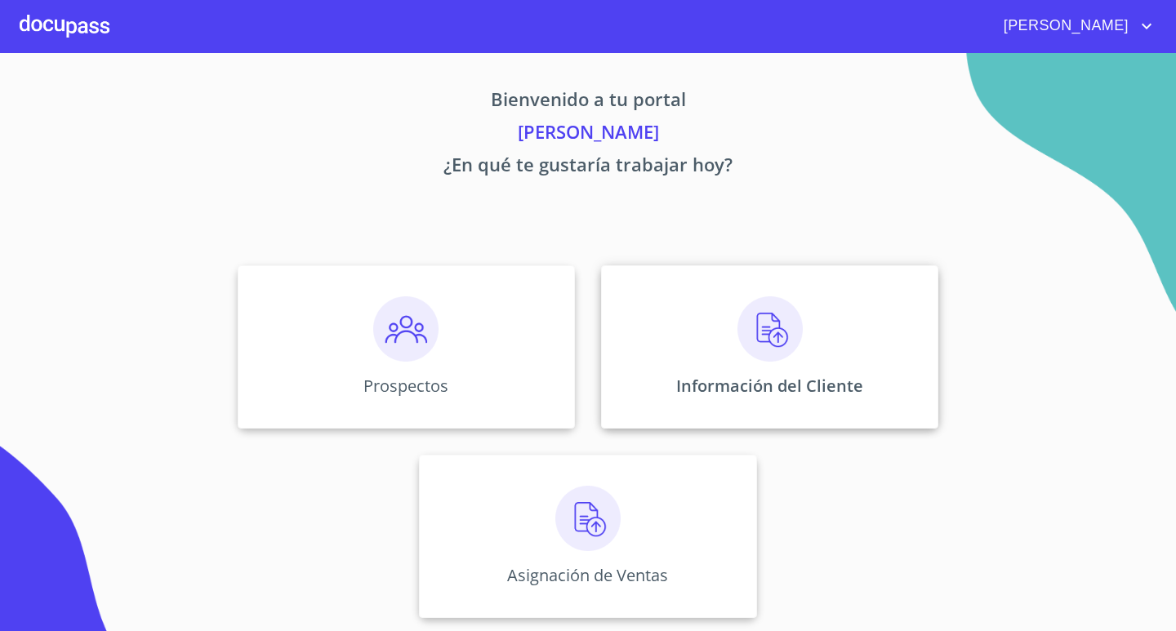
click at [754, 363] on div "Información del Cliente" at bounding box center [769, 346] width 337 height 163
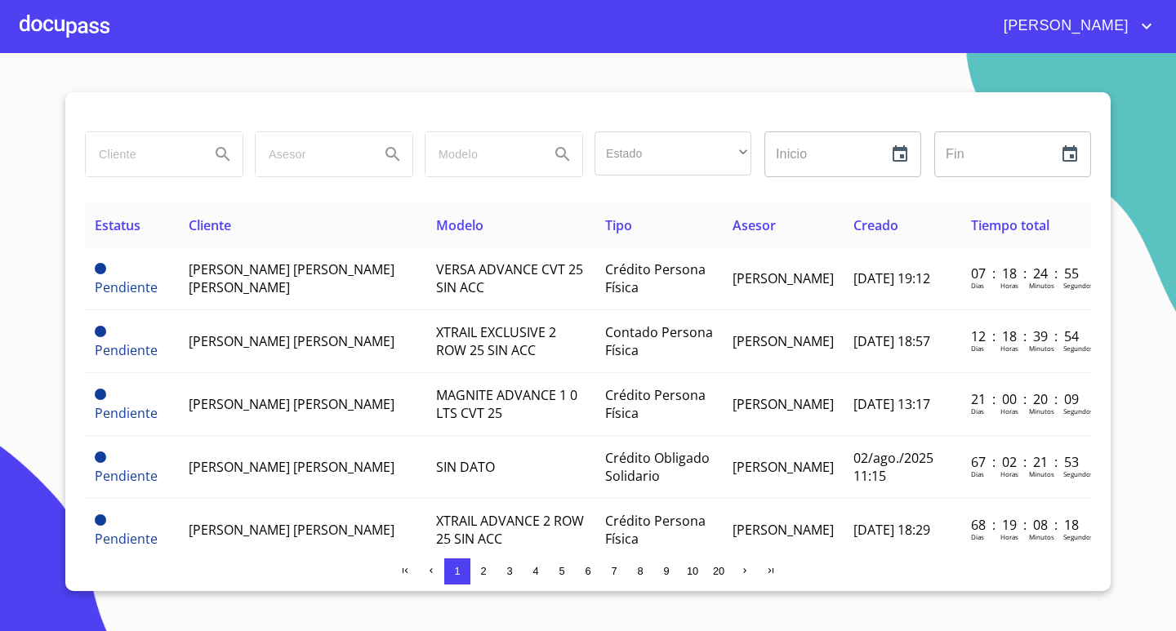
click at [488, 568] on span "2" at bounding box center [483, 571] width 13 height 13
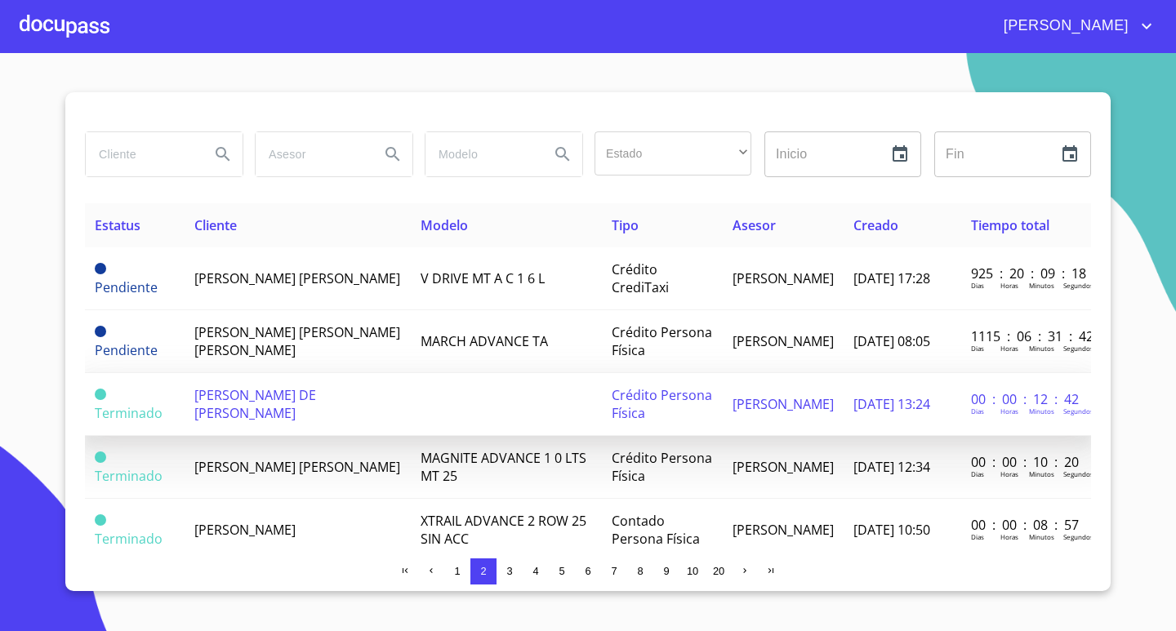
click at [304, 411] on td "[PERSON_NAME] DE [PERSON_NAME]" at bounding box center [298, 404] width 226 height 63
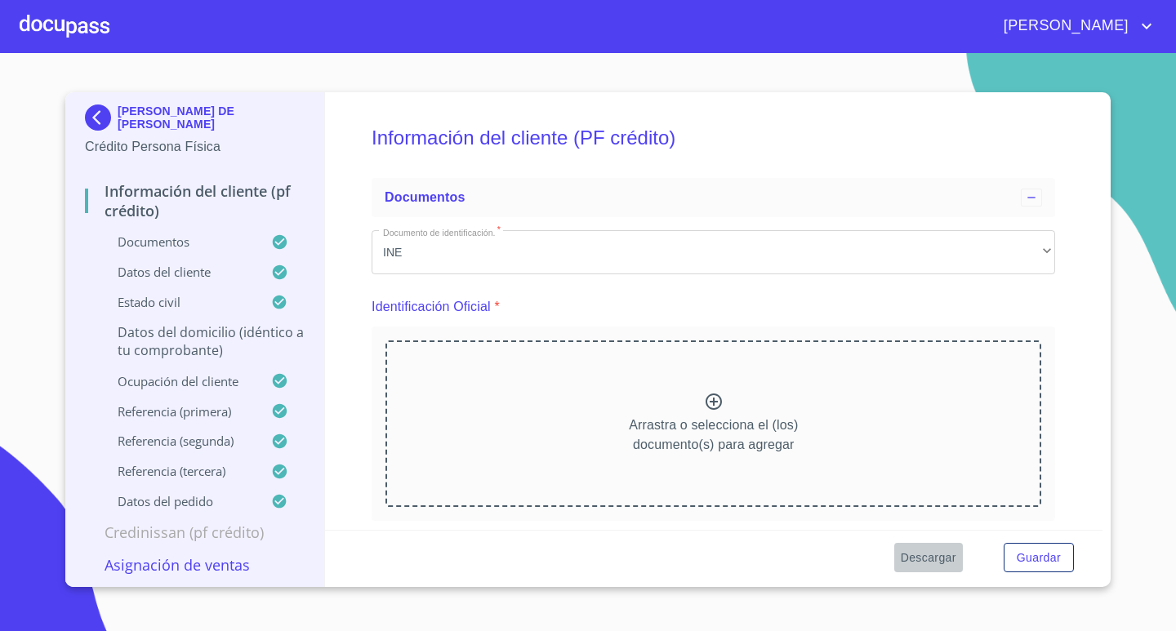
click at [940, 555] on span "Descargar" at bounding box center [929, 558] width 56 height 20
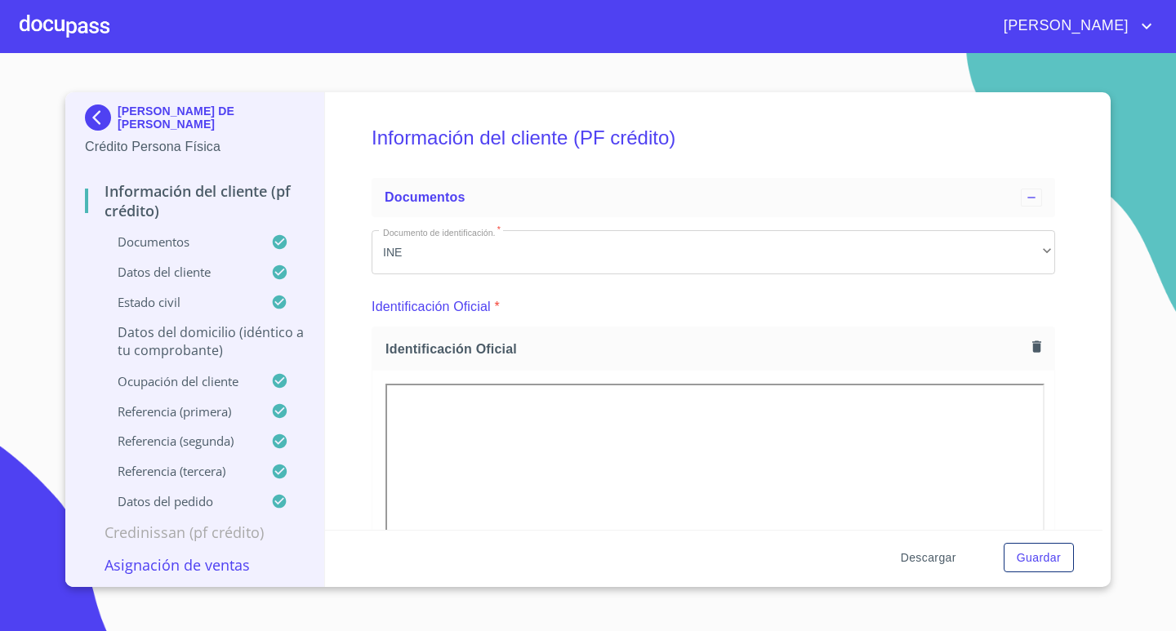
click at [936, 558] on span "Descargar" at bounding box center [929, 558] width 56 height 20
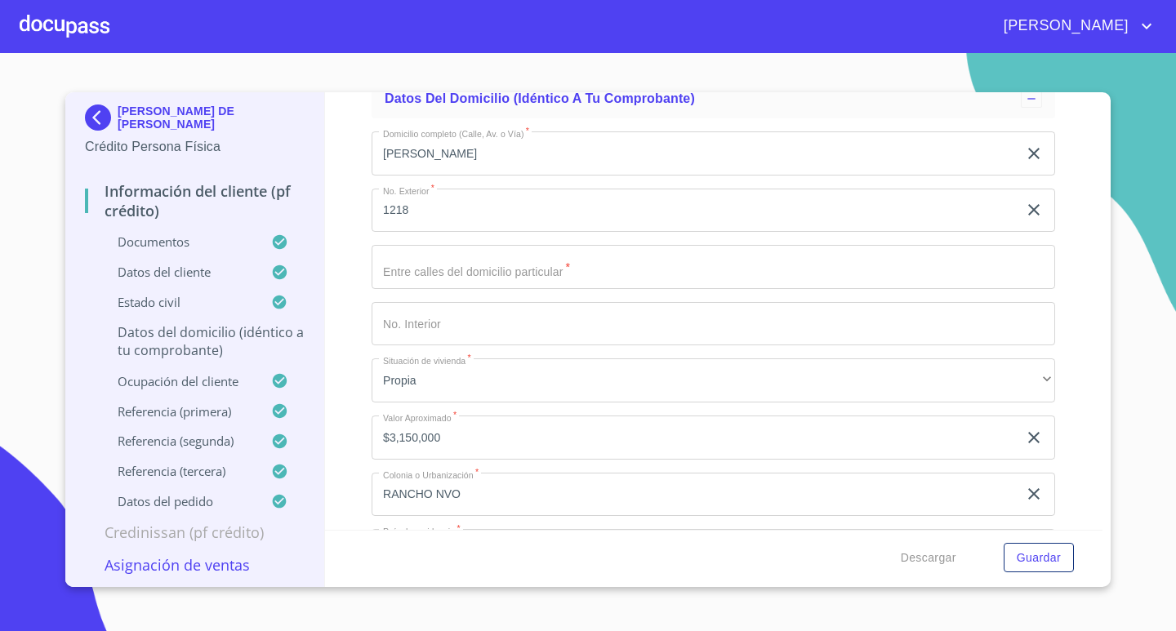
scroll to position [5143, 0]
click at [585, 269] on input "Documento de identificación.   *" at bounding box center [712, 260] width 683 height 44
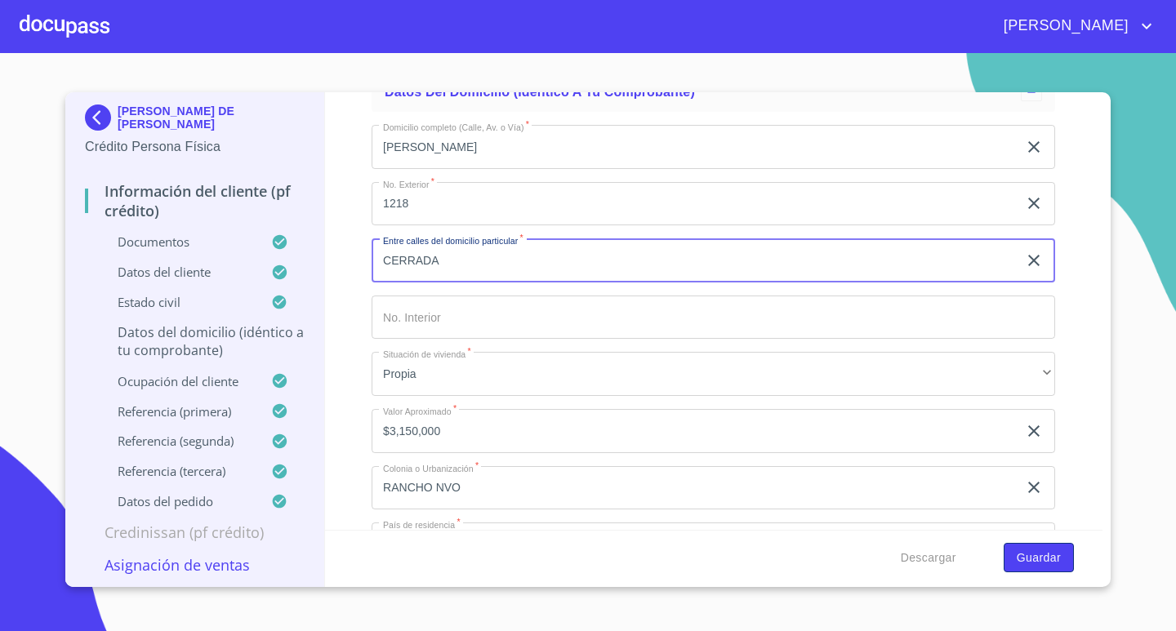
type input "CERRADA"
click at [1015, 562] on button "Guardar" at bounding box center [1038, 558] width 70 height 30
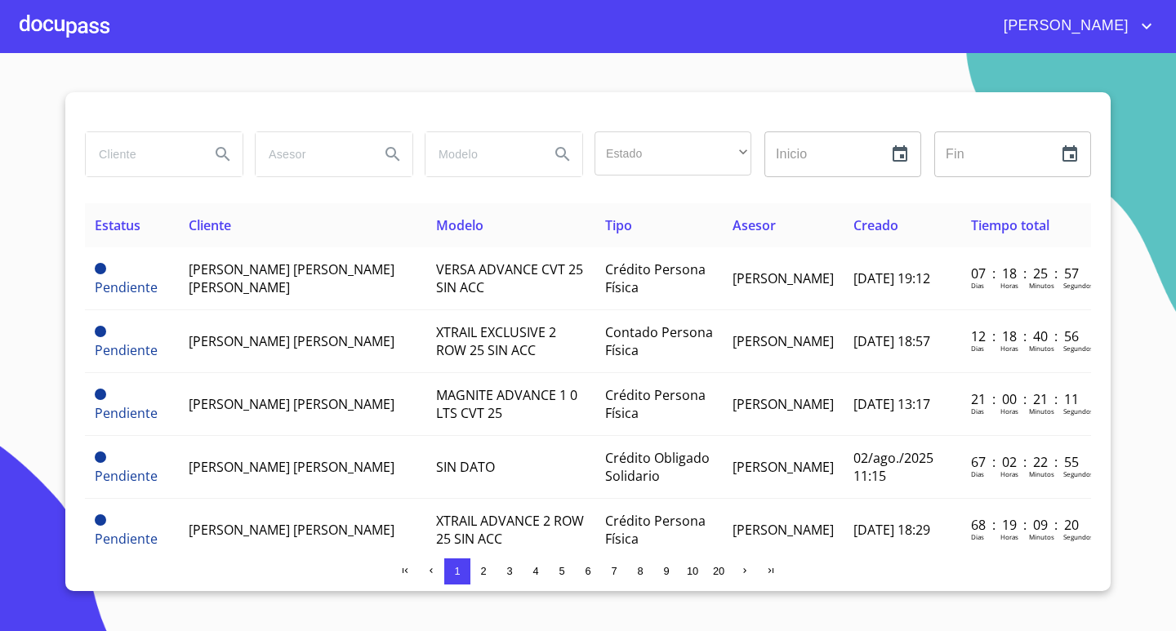
click at [480, 579] on button "2" at bounding box center [483, 571] width 26 height 26
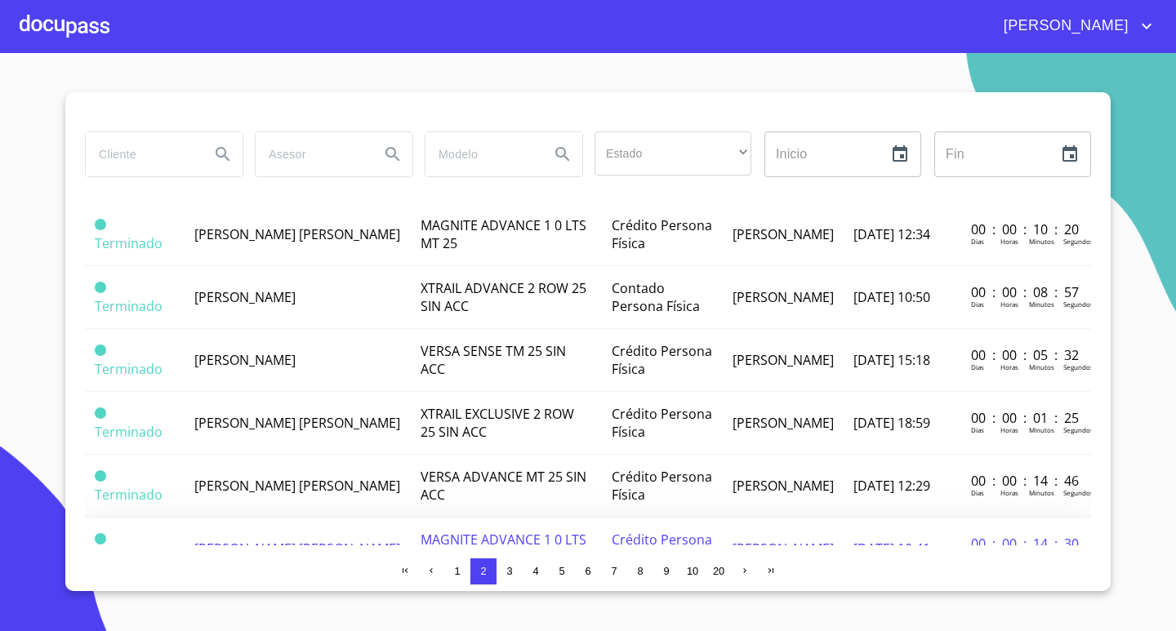
scroll to position [282, 0]
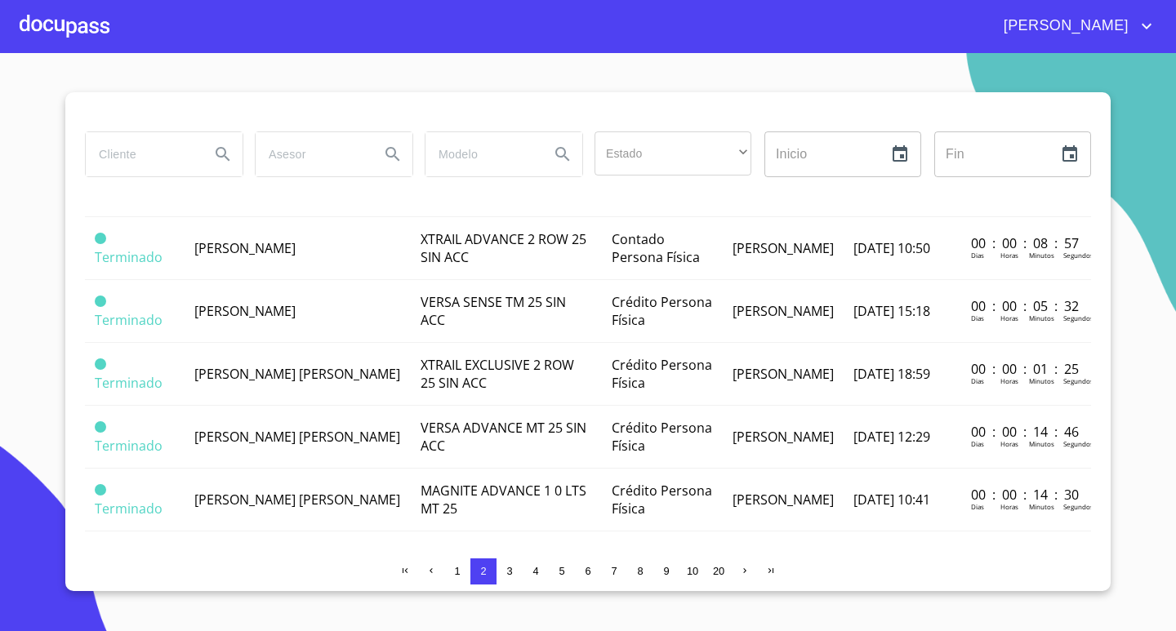
click at [512, 571] on span "3" at bounding box center [509, 571] width 6 height 12
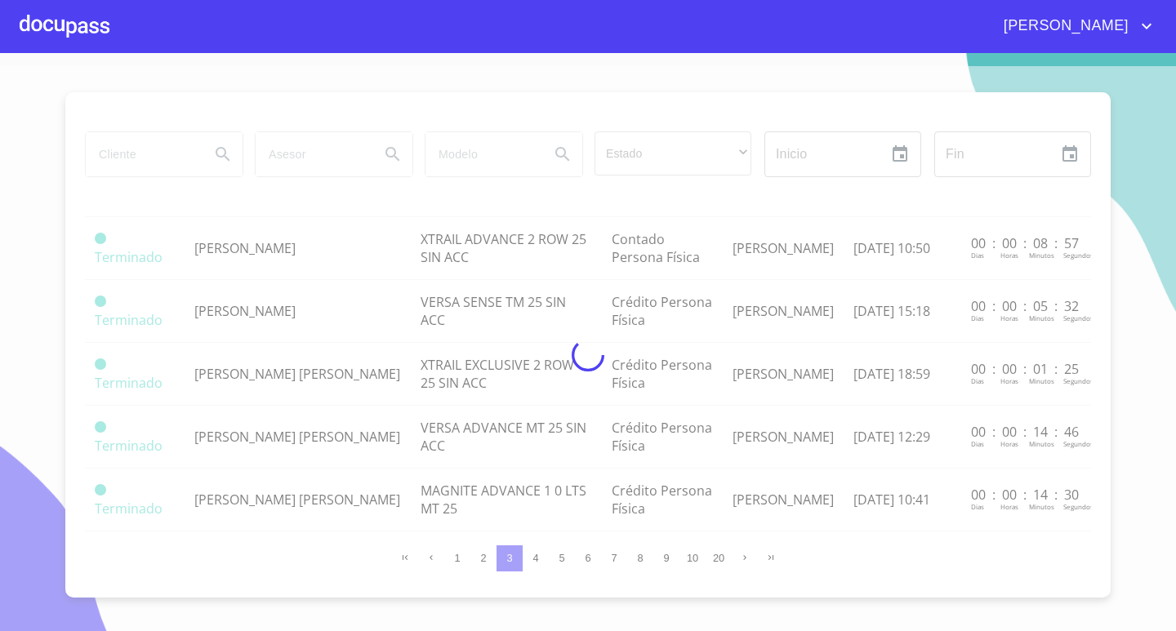
click at [474, 558] on div at bounding box center [588, 355] width 1176 height 578
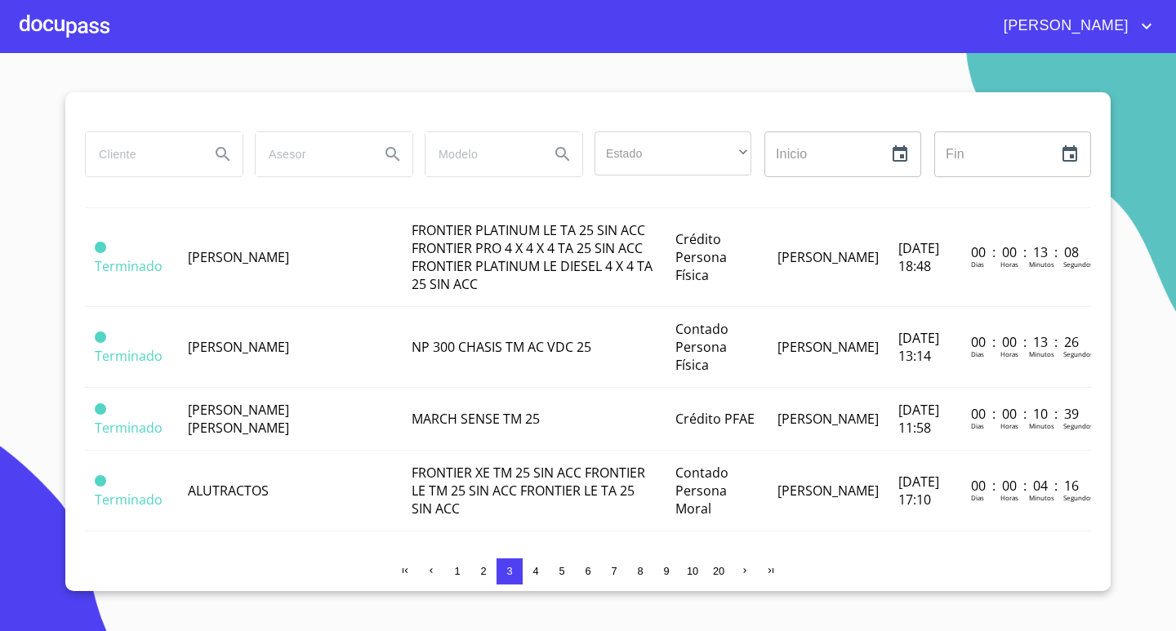
scroll to position [336, 0]
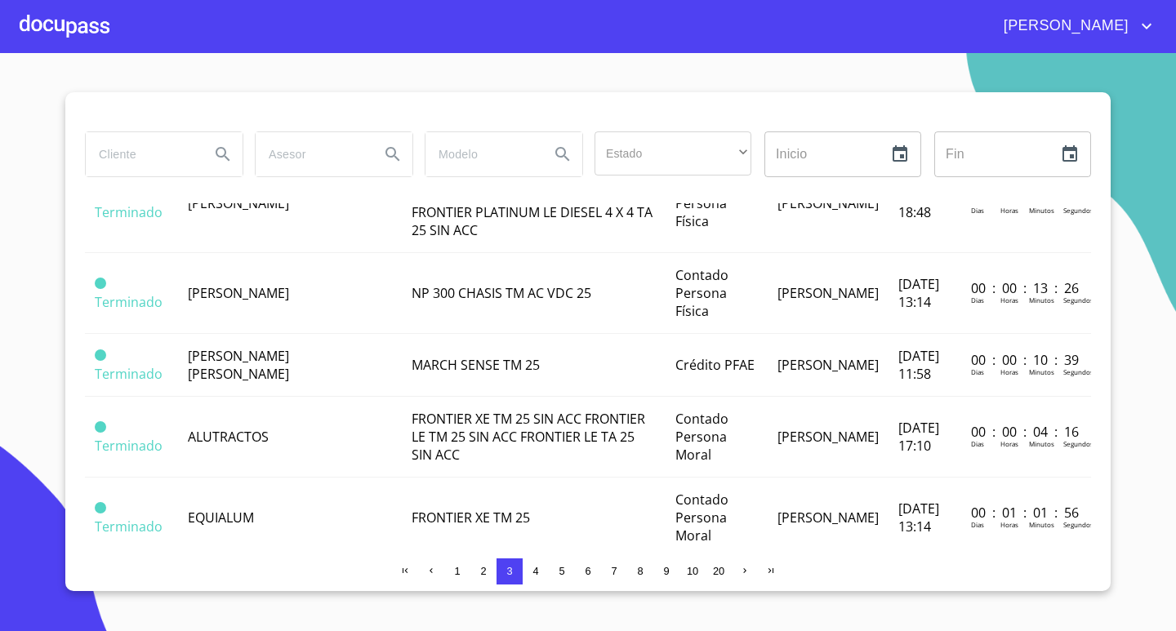
click at [483, 569] on span "2" at bounding box center [483, 571] width 6 height 12
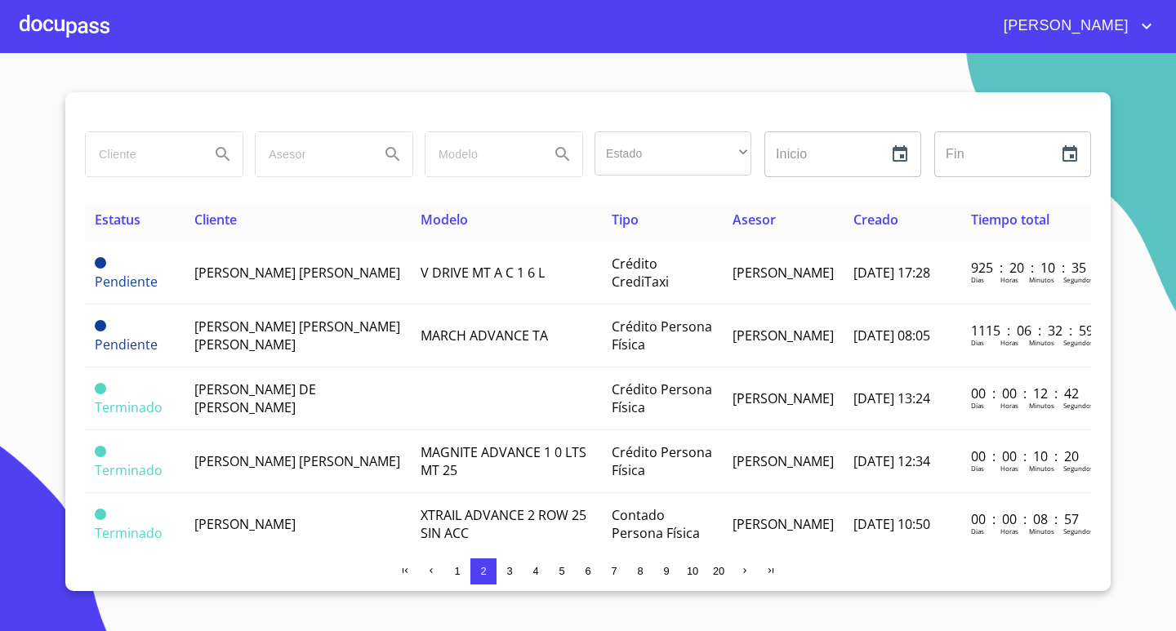
scroll to position [0, 0]
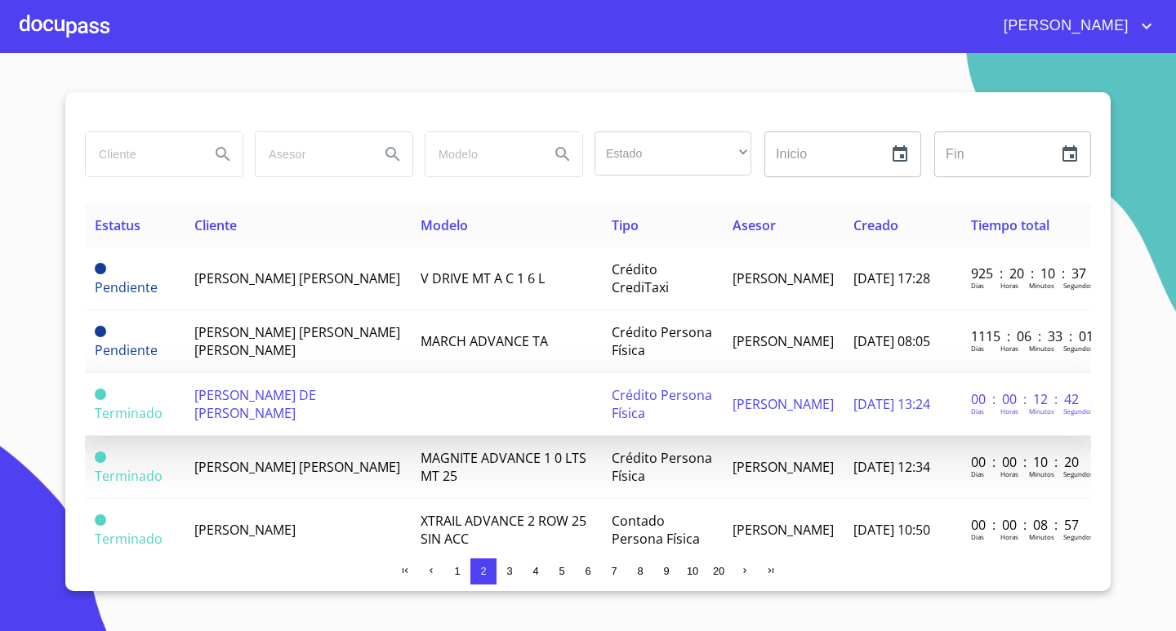
click at [411, 415] on td at bounding box center [506, 404] width 190 height 63
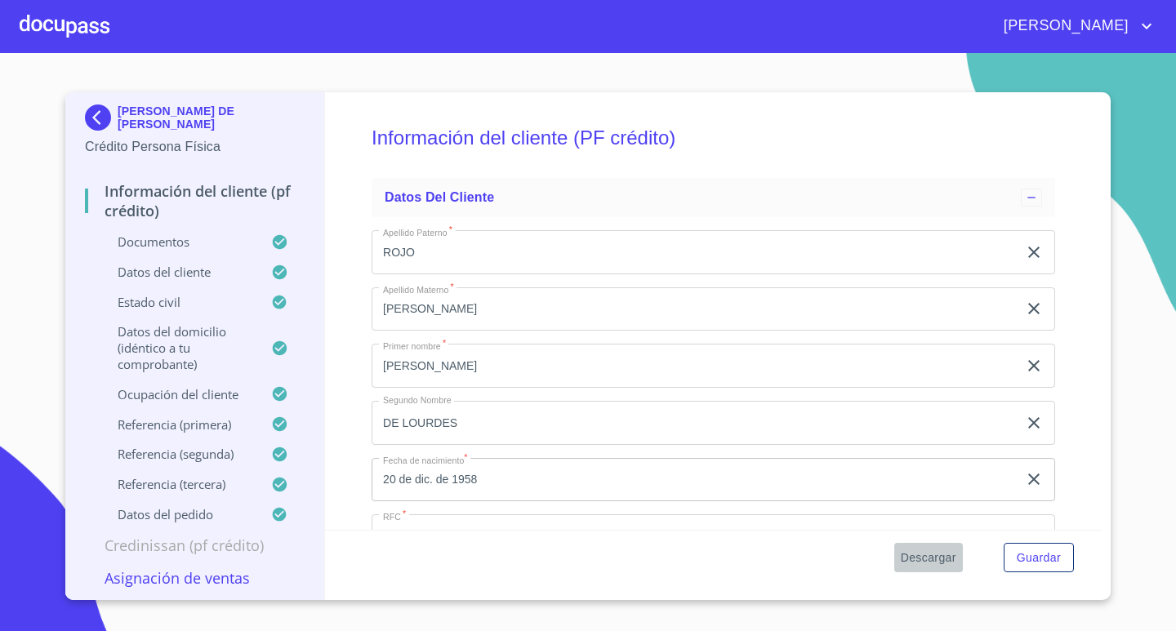
click at [917, 554] on span "Descargar" at bounding box center [929, 558] width 56 height 20
